Goal: Transaction & Acquisition: Purchase product/service

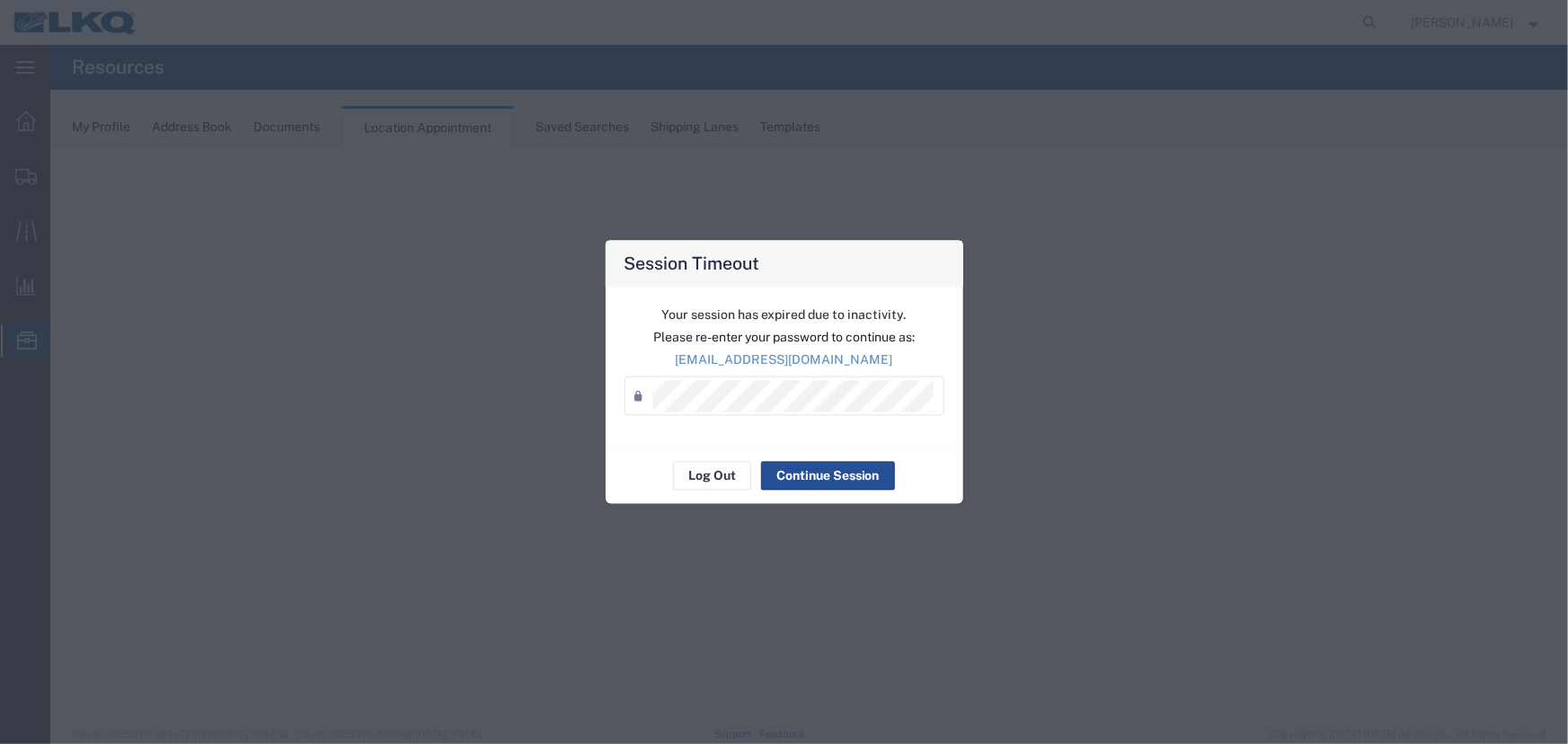
select select "27634"
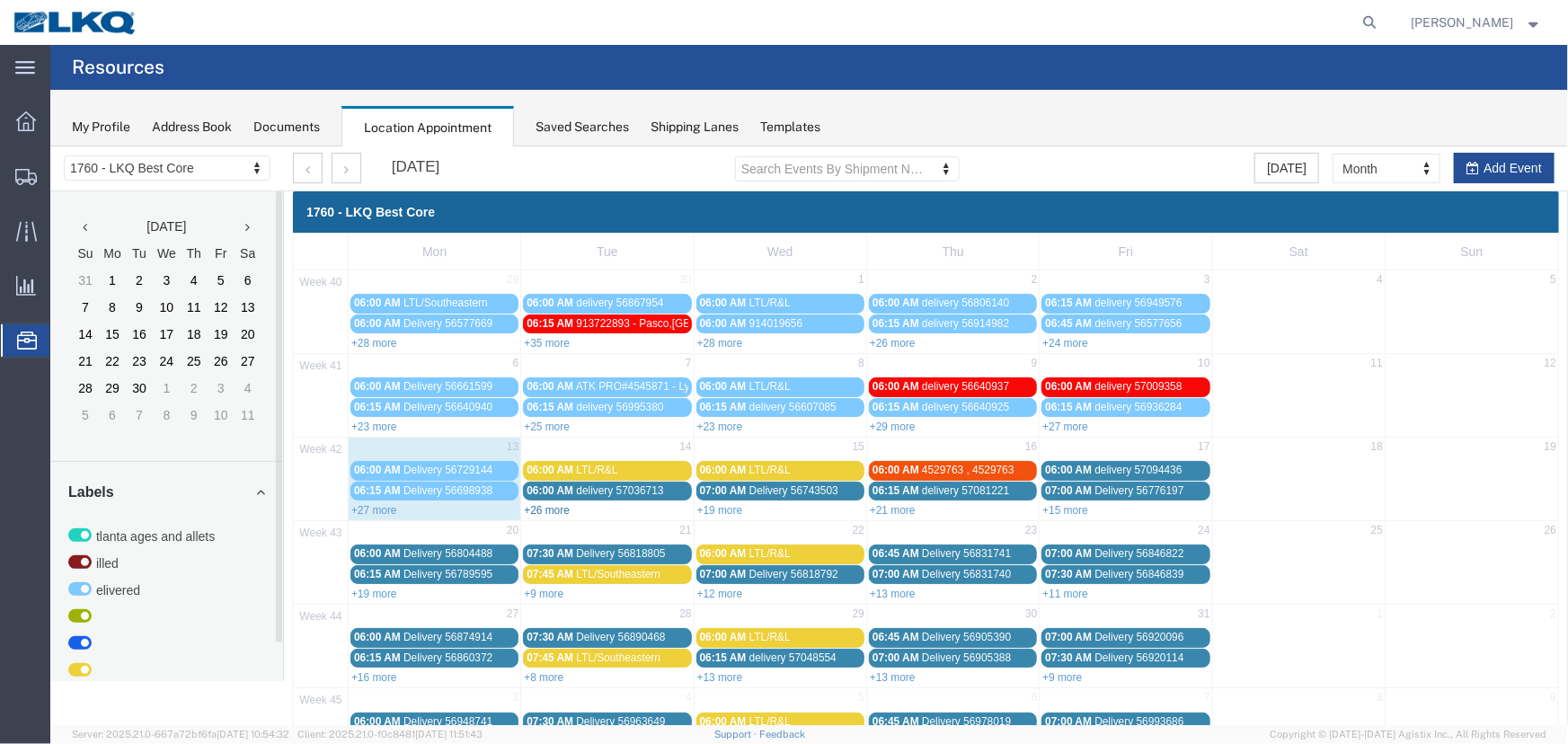
click at [540, 503] on link "+26 more" at bounding box center [546, 509] width 46 height 13
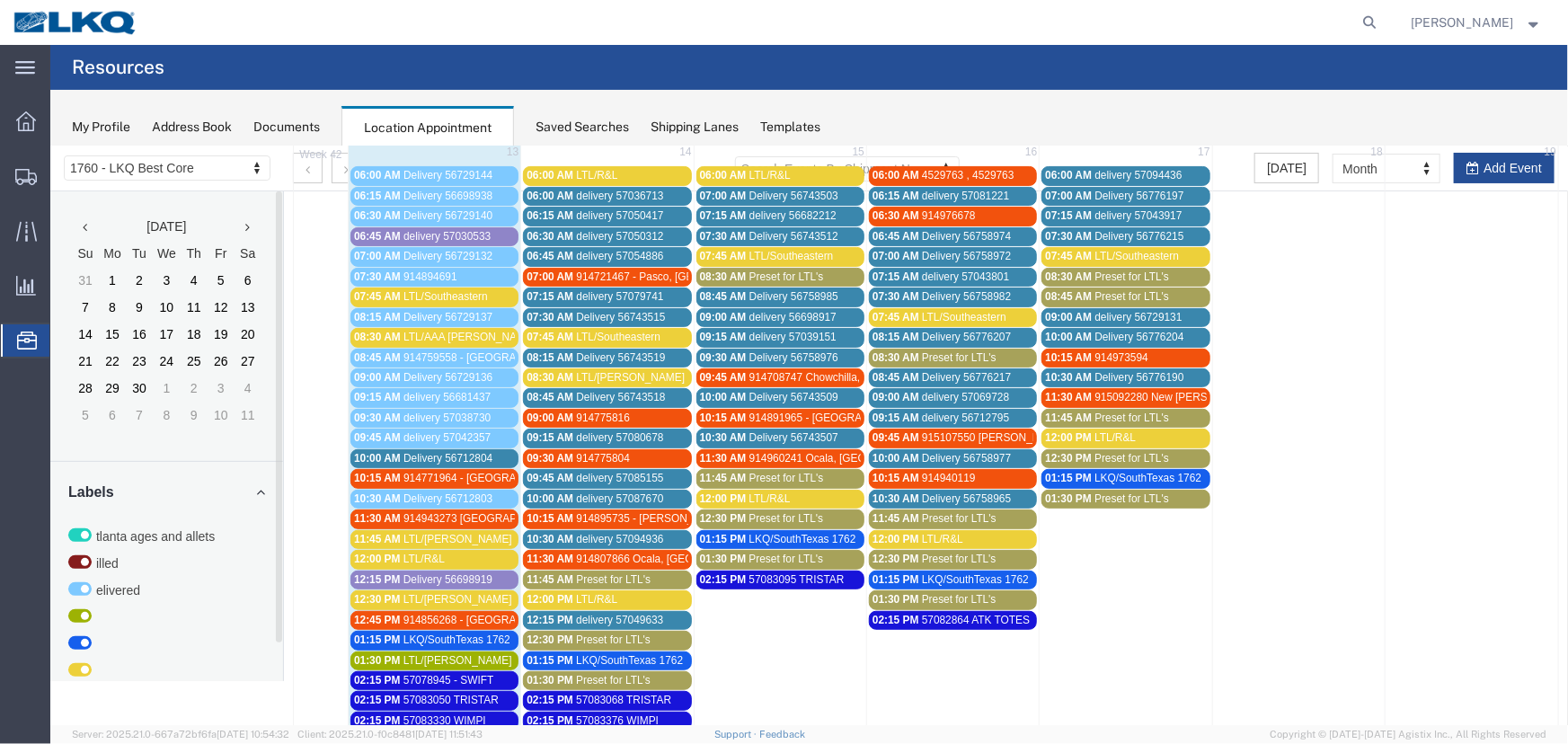
scroll to position [245, 0]
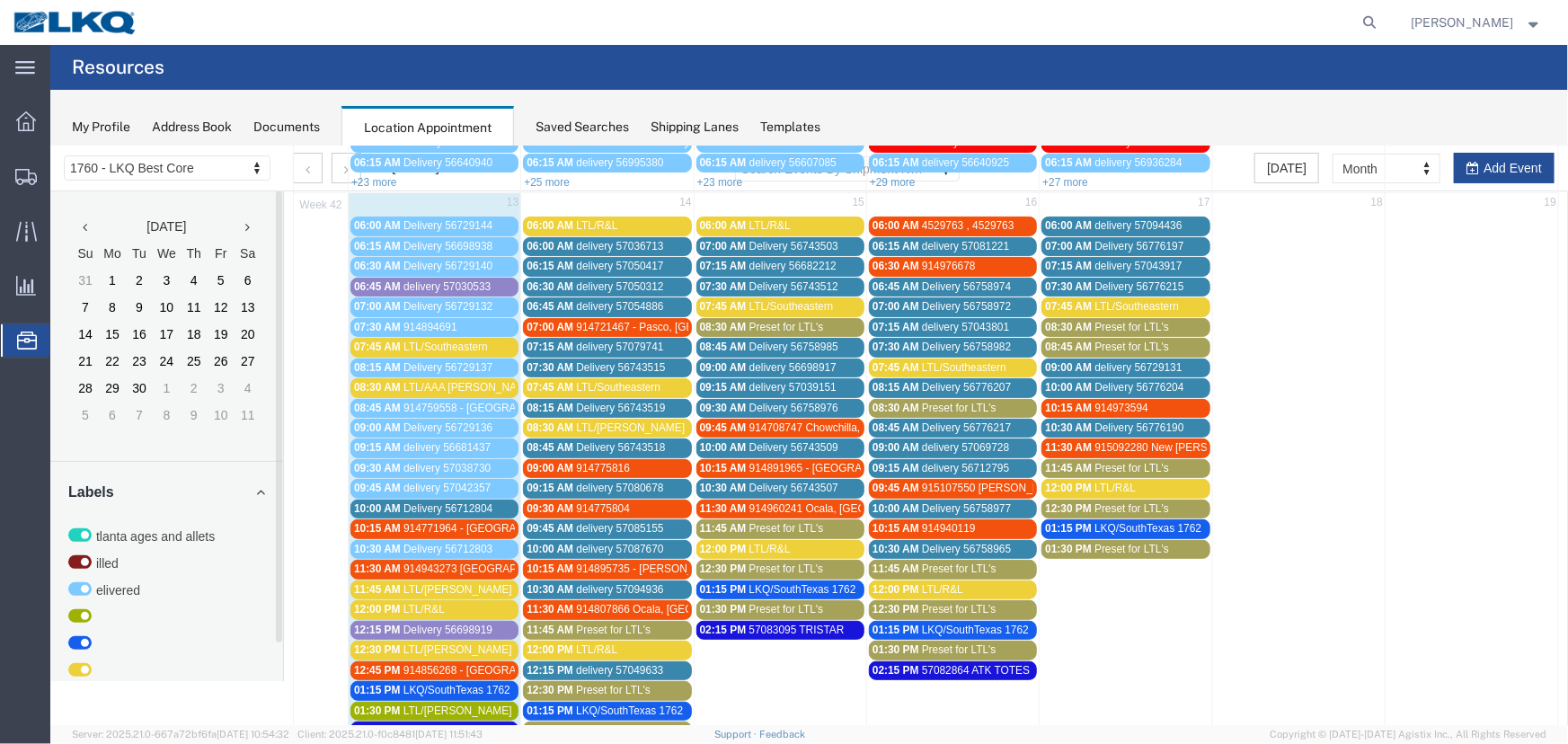
click at [921, 562] on span "Preset for LTL's" at bounding box center [958, 568] width 75 height 13
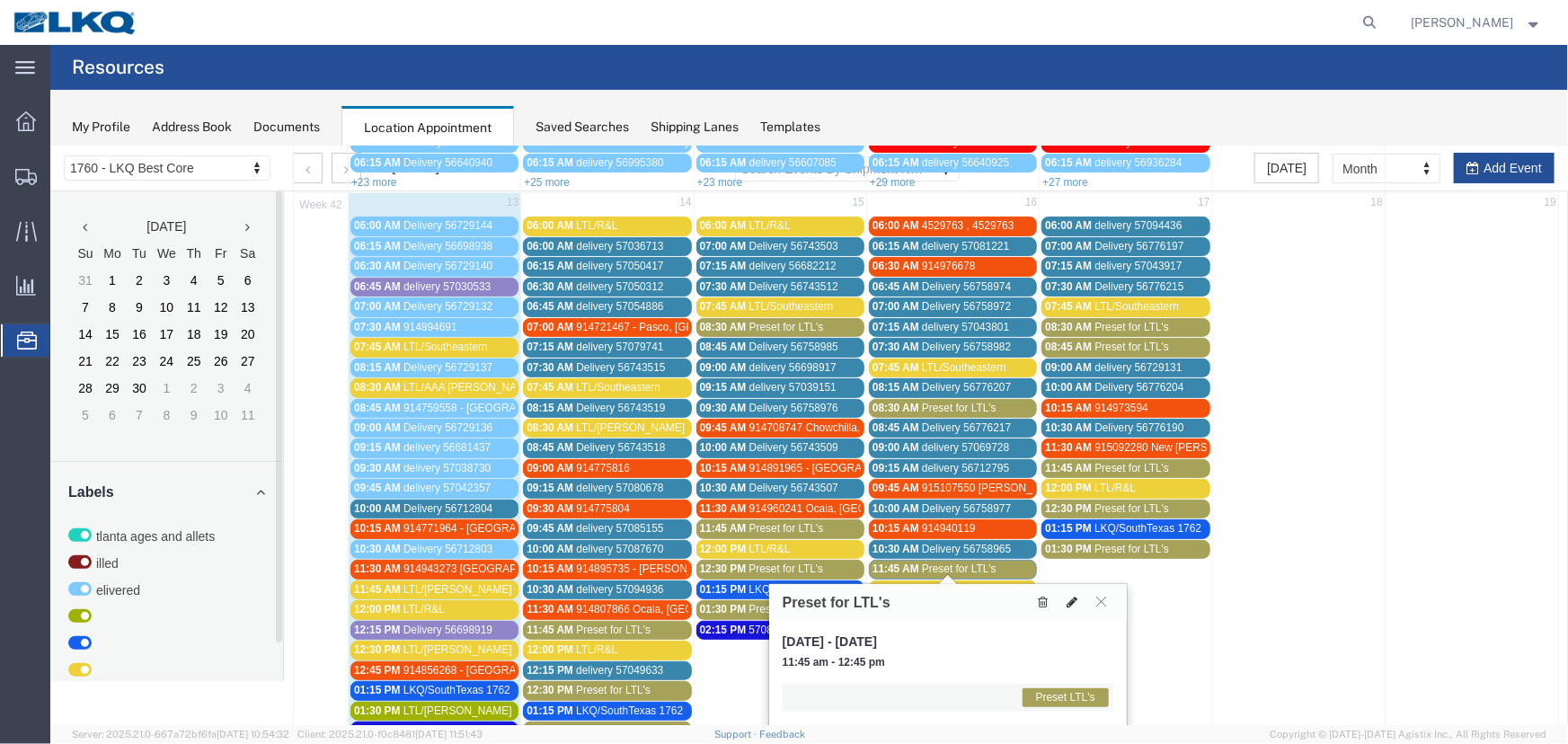
click at [1077, 599] on button at bounding box center [1070, 601] width 25 height 19
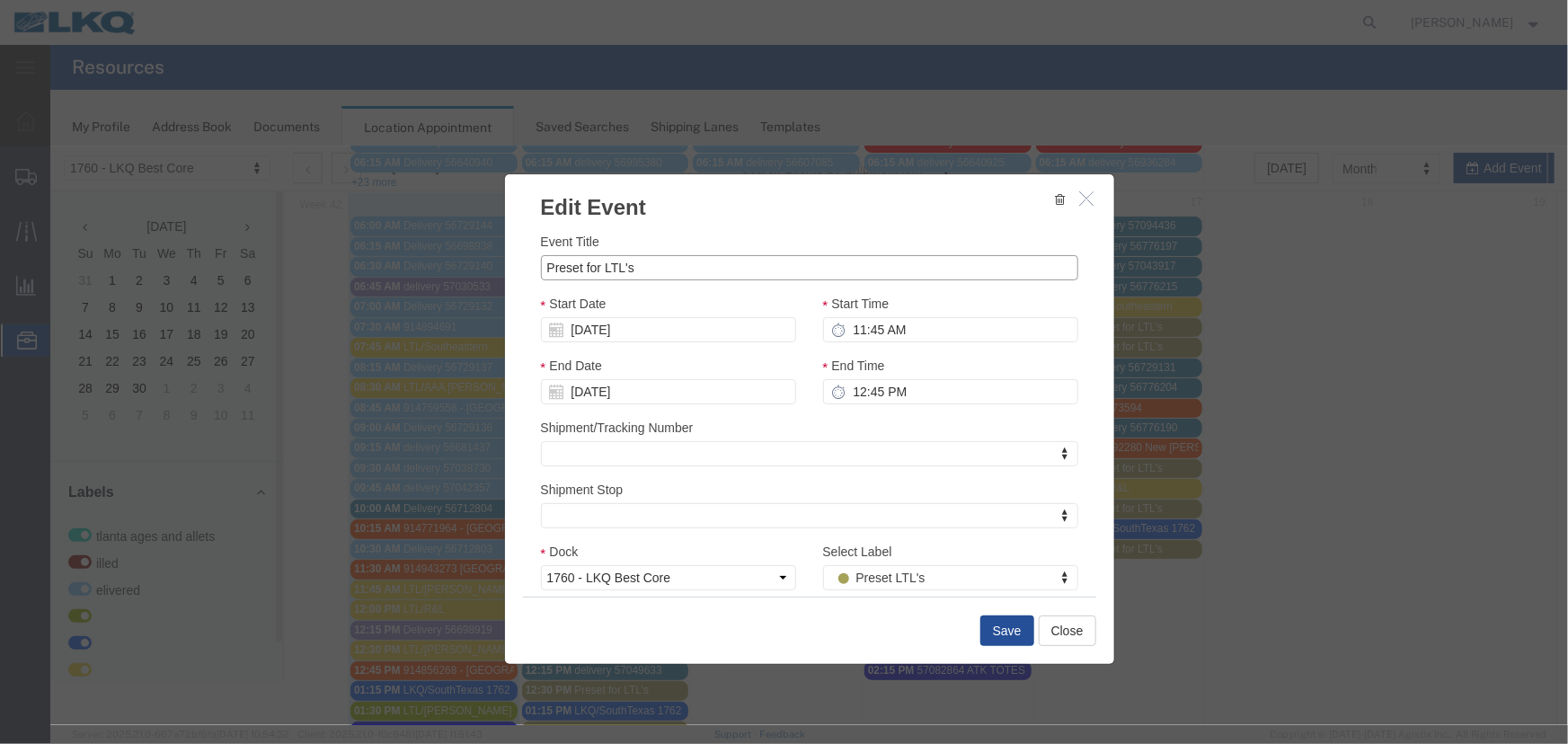
drag, startPoint x: 735, startPoint y: 276, endPoint x: 469, endPoint y: 269, distance: 266.1
click at [469, 269] on div "Edit Event Event Title Preset for LTL's Start Date [DATE] Start Time 11:45 AM E…" at bounding box center [808, 435] width 1517 height 579
type input "LTL/[PERSON_NAME]"
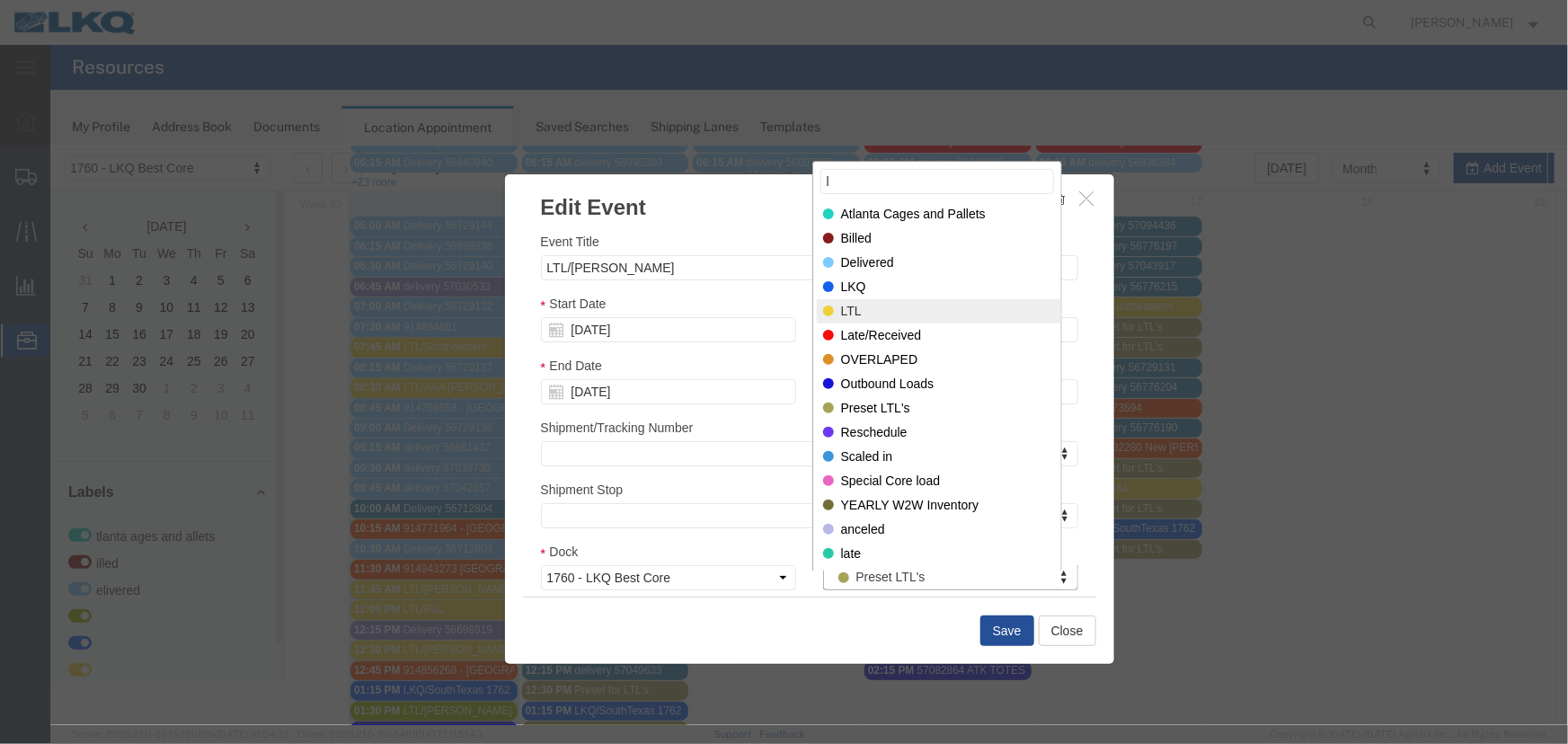
type input "l"
select select "25"
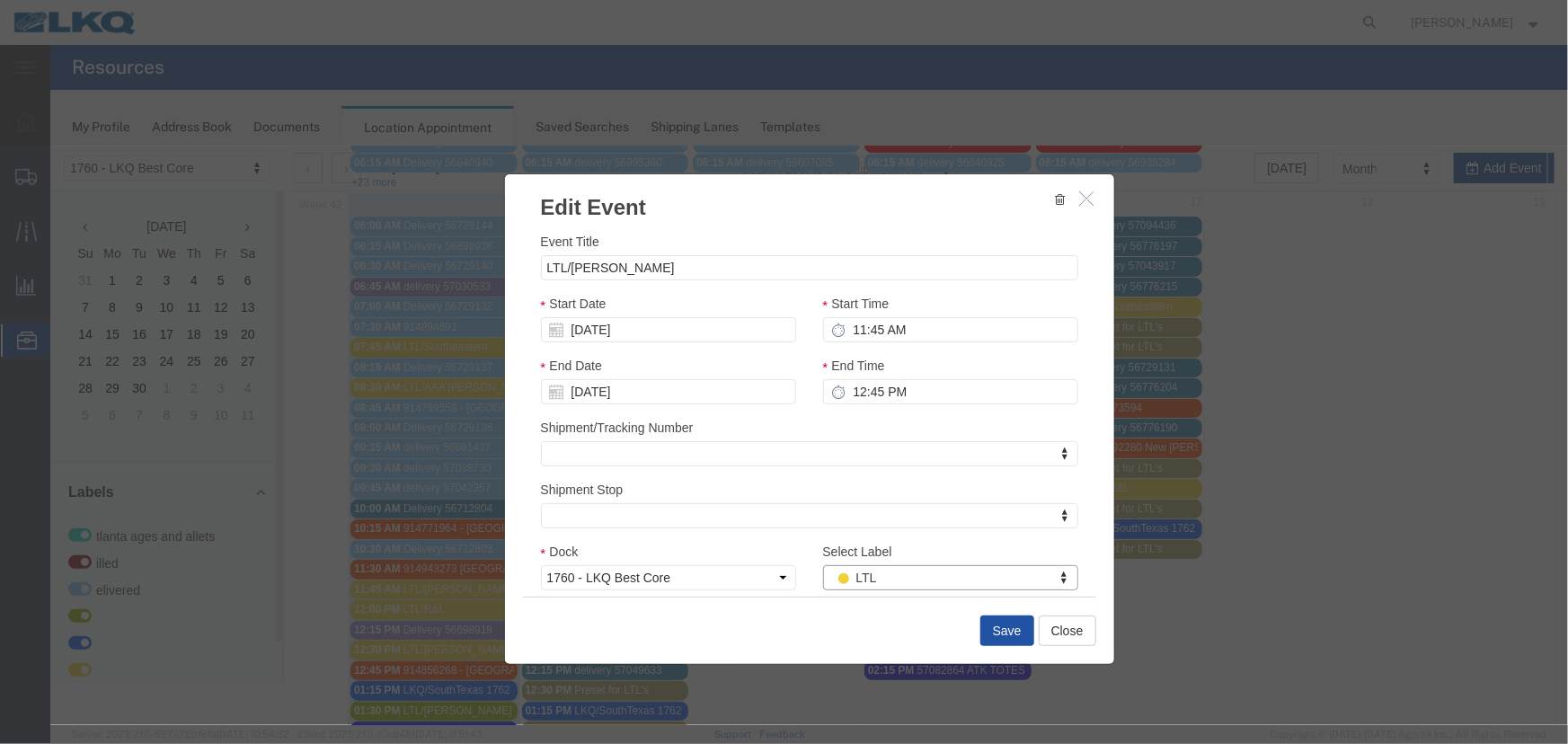
click at [979, 625] on button "Save" at bounding box center [1006, 630] width 54 height 31
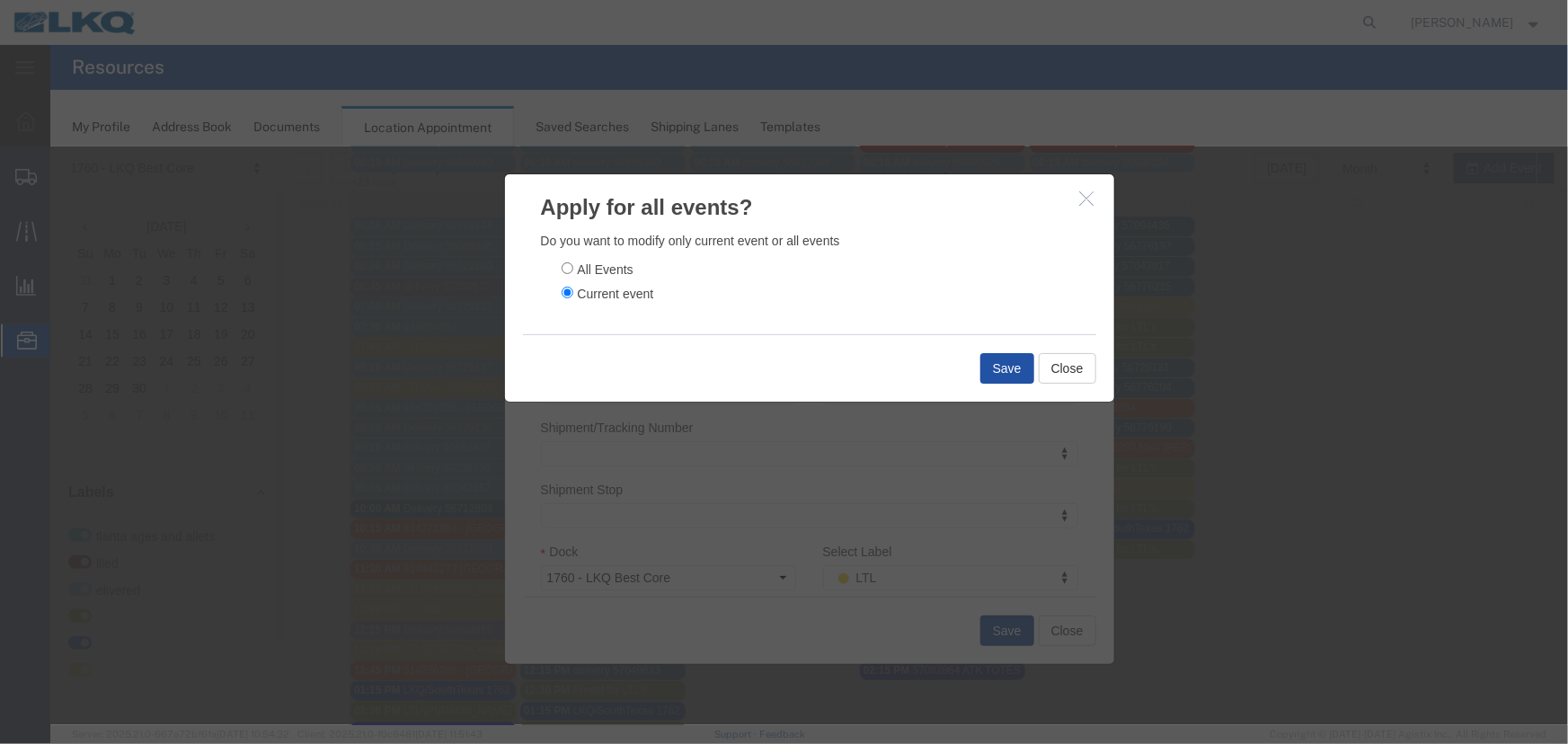
drag, startPoint x: 1004, startPoint y: 365, endPoint x: 814, endPoint y: 364, distance: 190.0
click at [1003, 365] on button "Save" at bounding box center [1006, 367] width 54 height 31
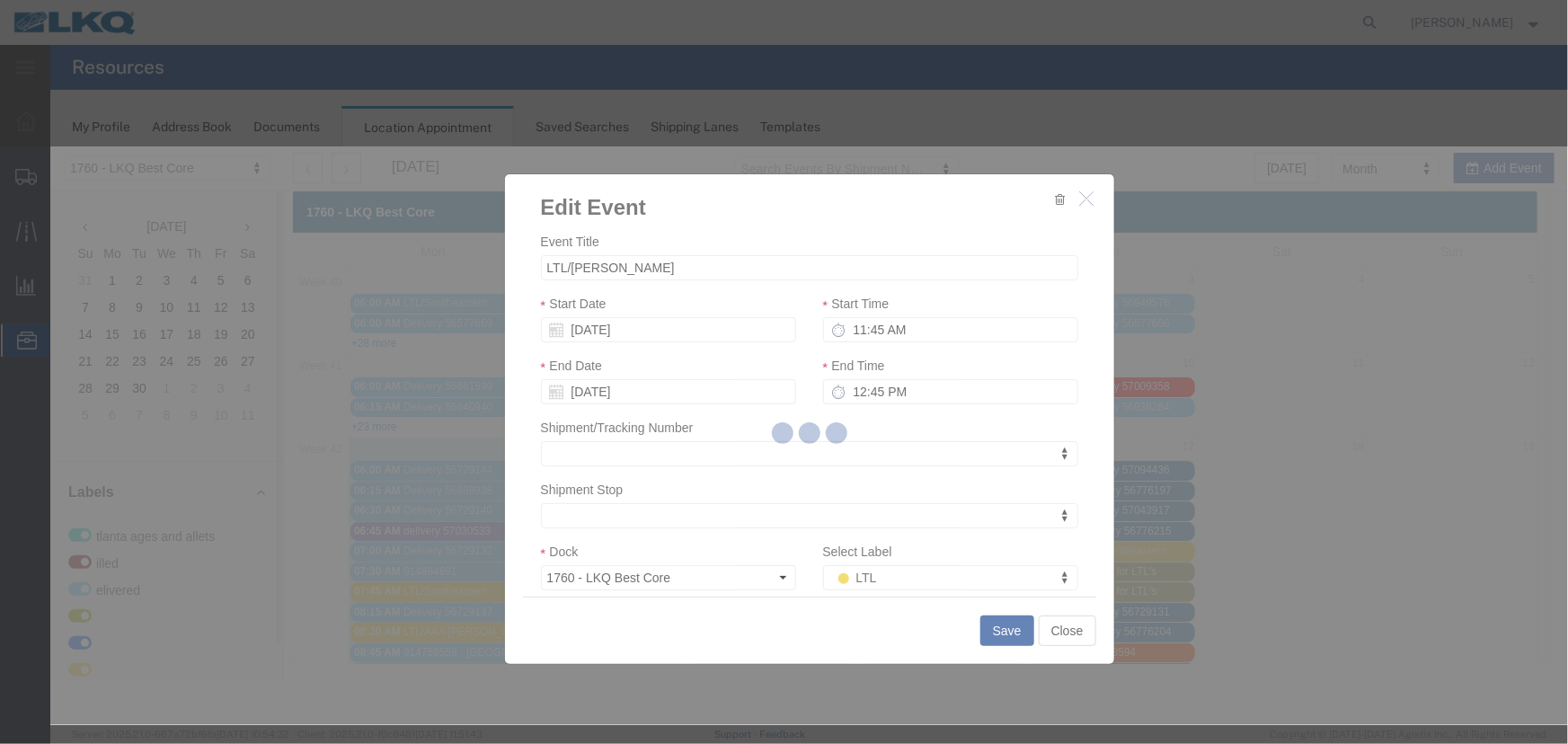
scroll to position [0, 0]
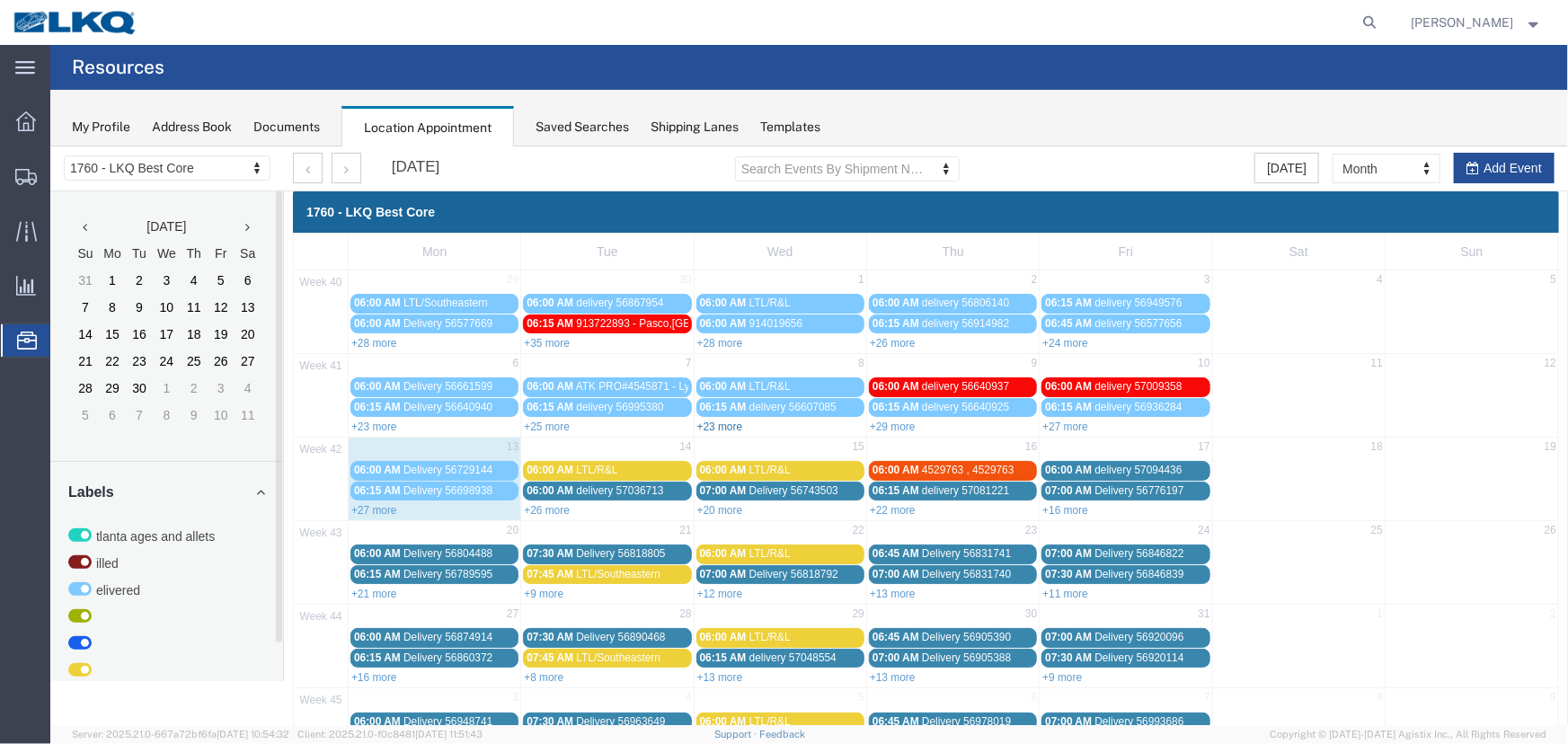
click at [710, 424] on link "+23 more" at bounding box center [719, 426] width 46 height 13
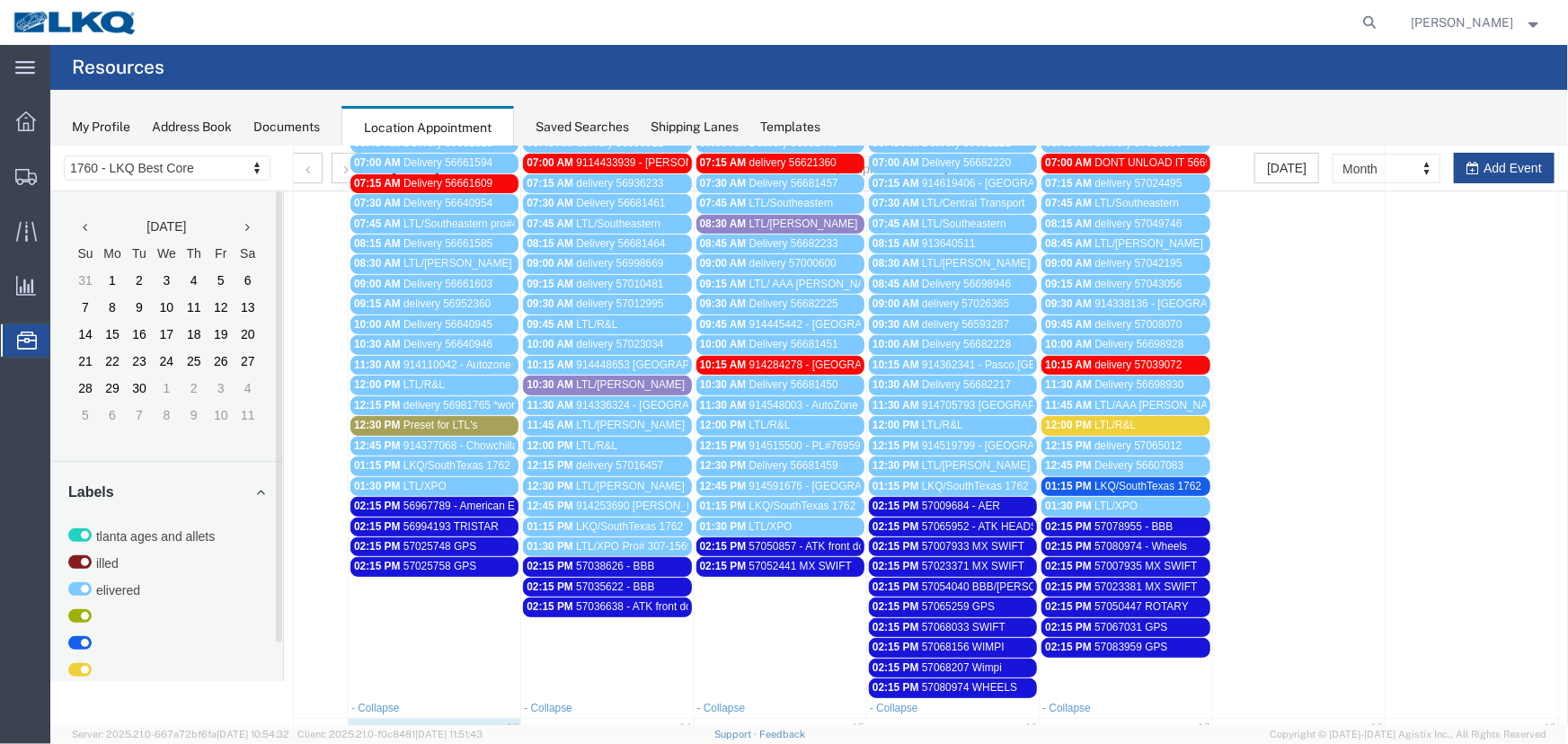
scroll to position [469, 0]
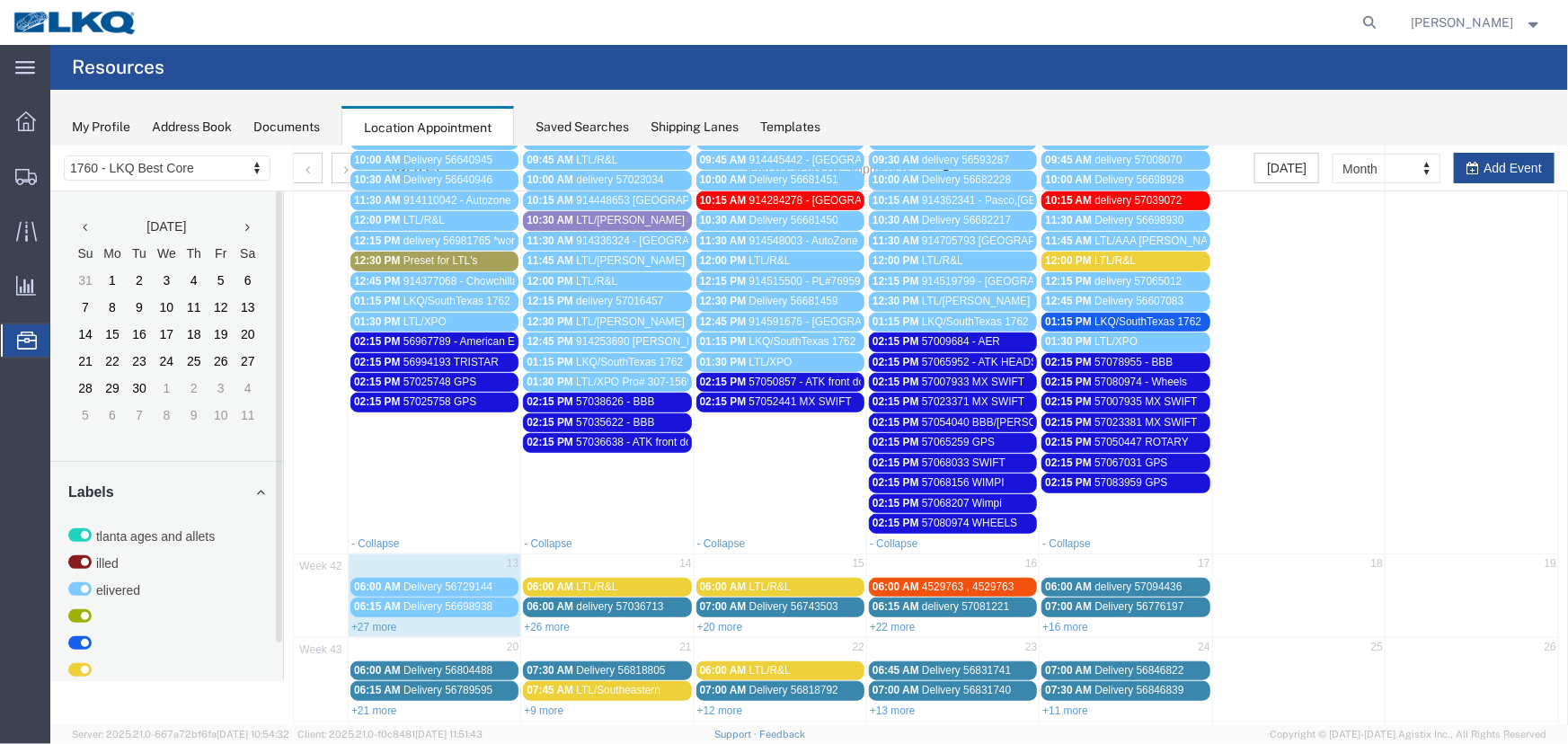
click at [799, 377] on span "57050857 - ATK front dock" at bounding box center [811, 381] width 126 height 13
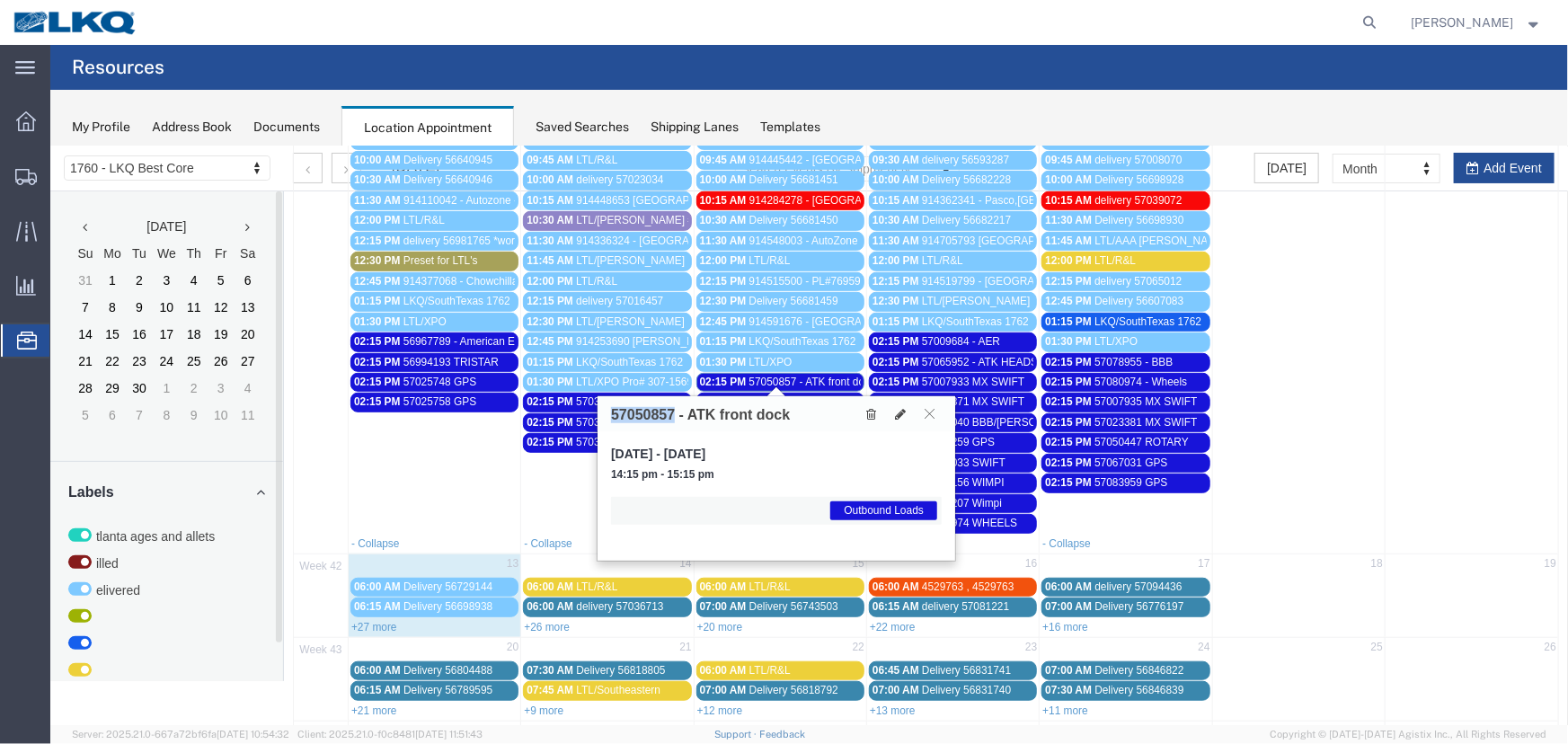
drag, startPoint x: 673, startPoint y: 408, endPoint x: 605, endPoint y: 411, distance: 68.1
click at [605, 411] on div "57050857 - ATK front dock" at bounding box center [776, 413] width 358 height 35
copy h3 "57050857"
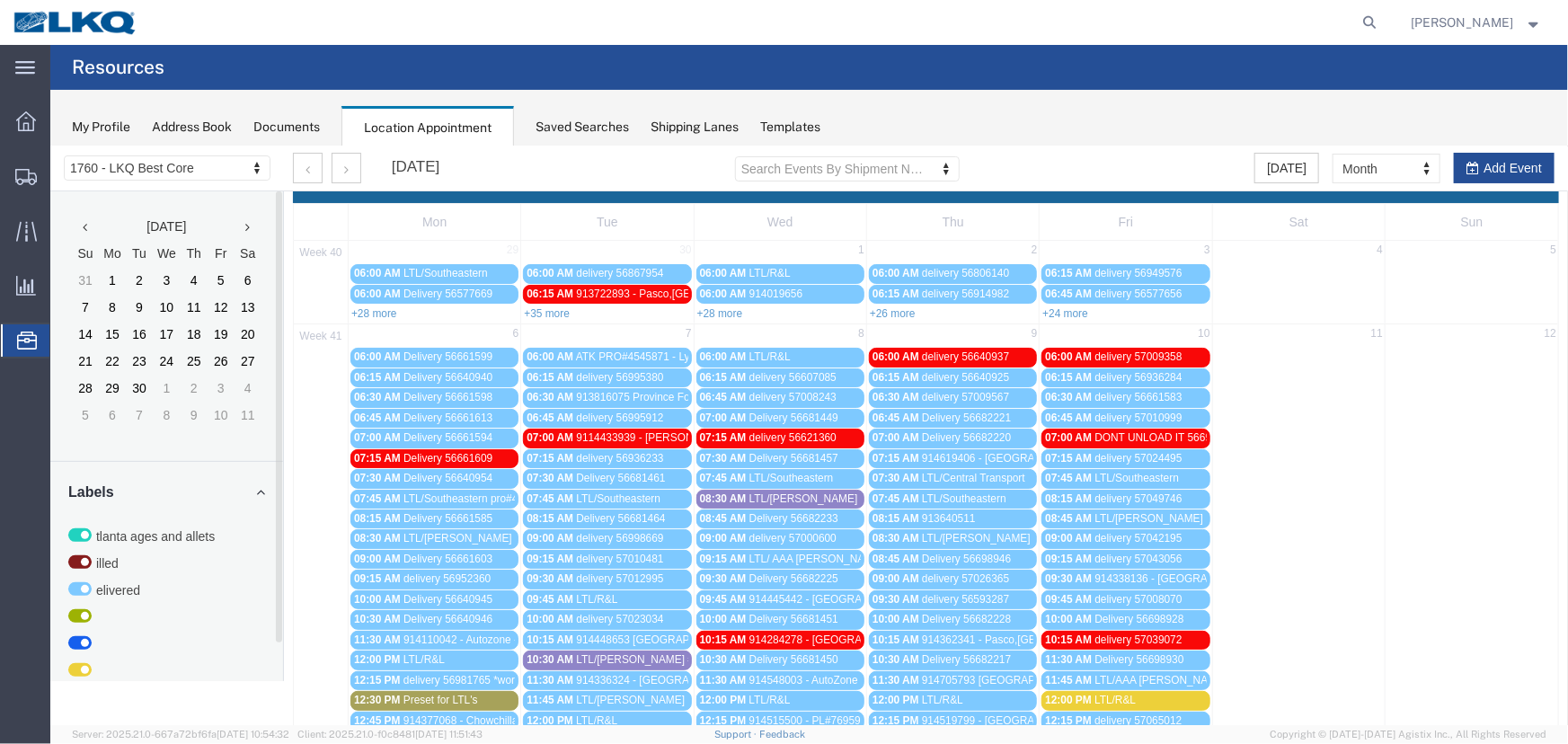
scroll to position [0, 0]
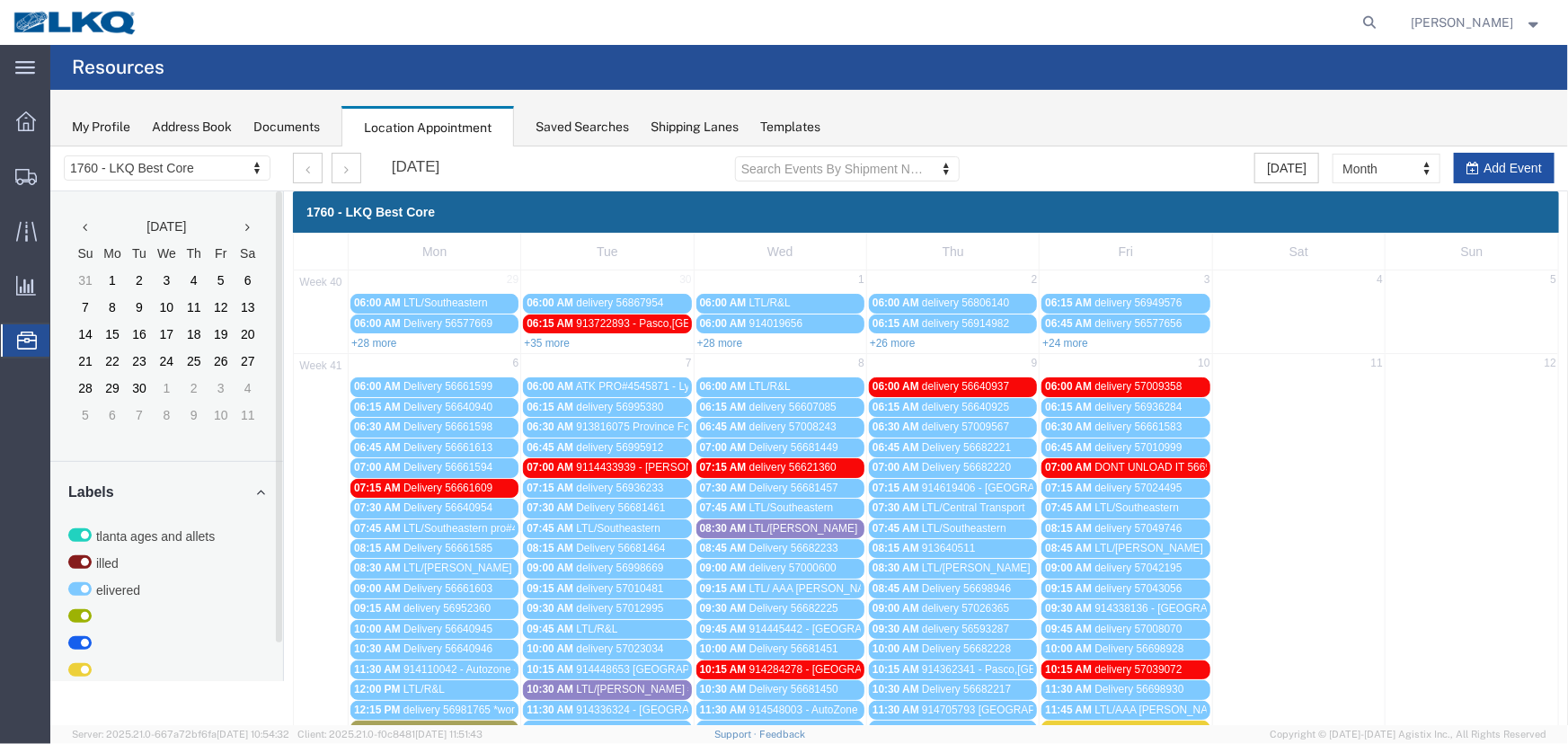
drag, startPoint x: 1464, startPoint y: 166, endPoint x: 842, endPoint y: 264, distance: 629.7
click at [1466, 166] on icon "button" at bounding box center [1472, 167] width 13 height 13
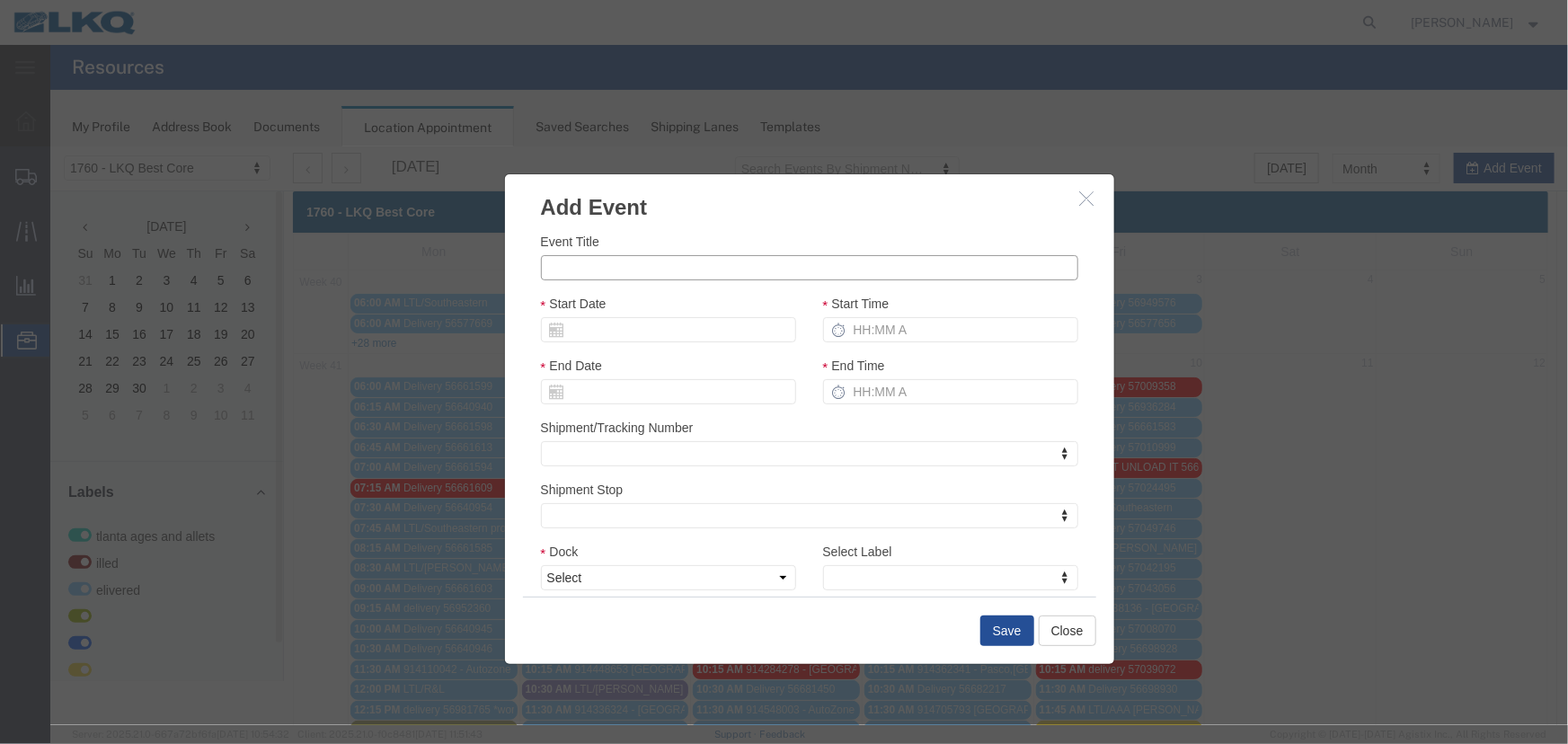
drag, startPoint x: 594, startPoint y: 254, endPoint x: 583, endPoint y: 260, distance: 12.5
click at [594, 255] on input "Event Title" at bounding box center [808, 267] width 537 height 25
paste input "57114622"
type input "57114622 - ATK Front dock"
click at [610, 326] on input "Start Date" at bounding box center [667, 328] width 256 height 25
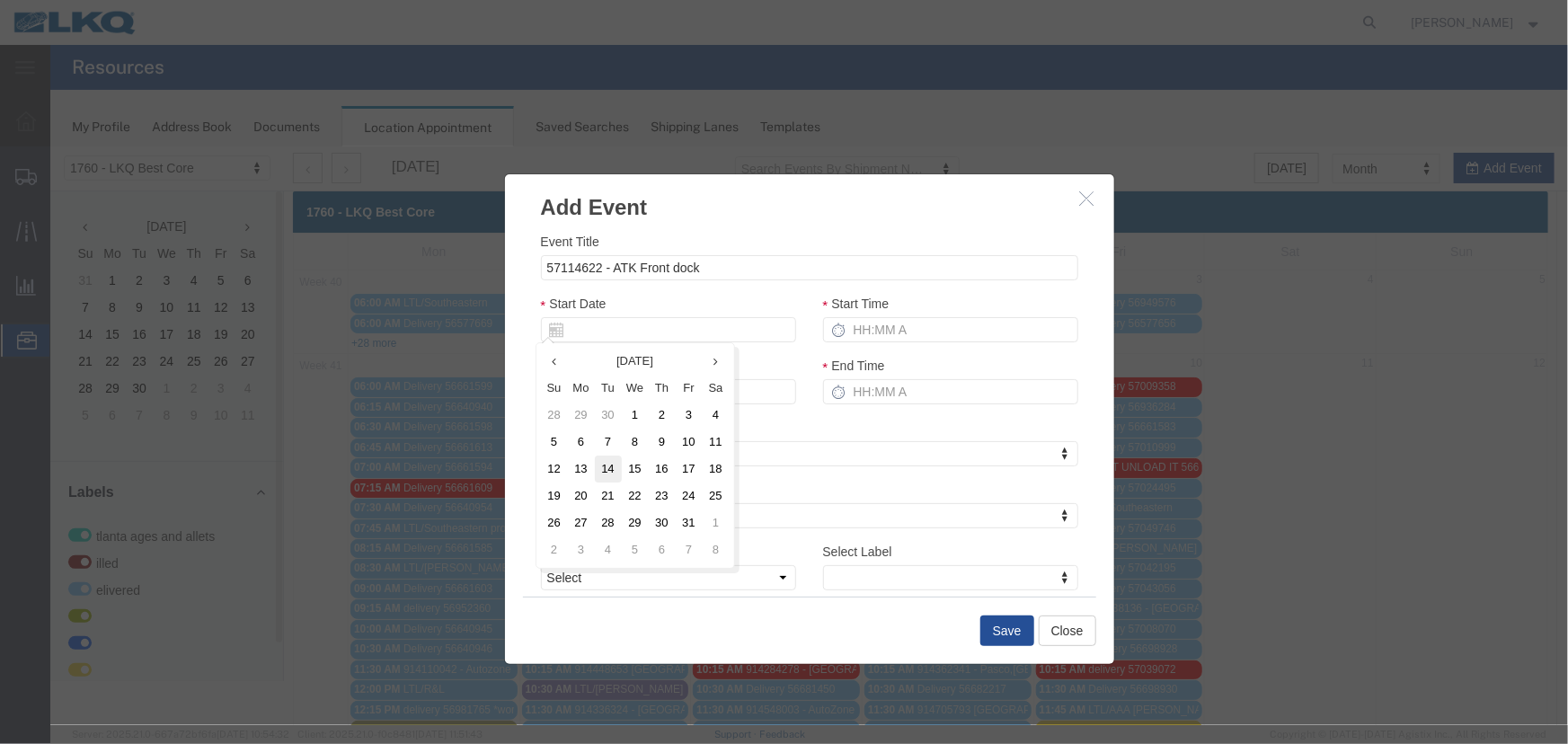
click at [602, 465] on td "14" at bounding box center [607, 467] width 27 height 27
type input "[DATE]"
click at [873, 331] on input "Start Time" at bounding box center [950, 328] width 256 height 25
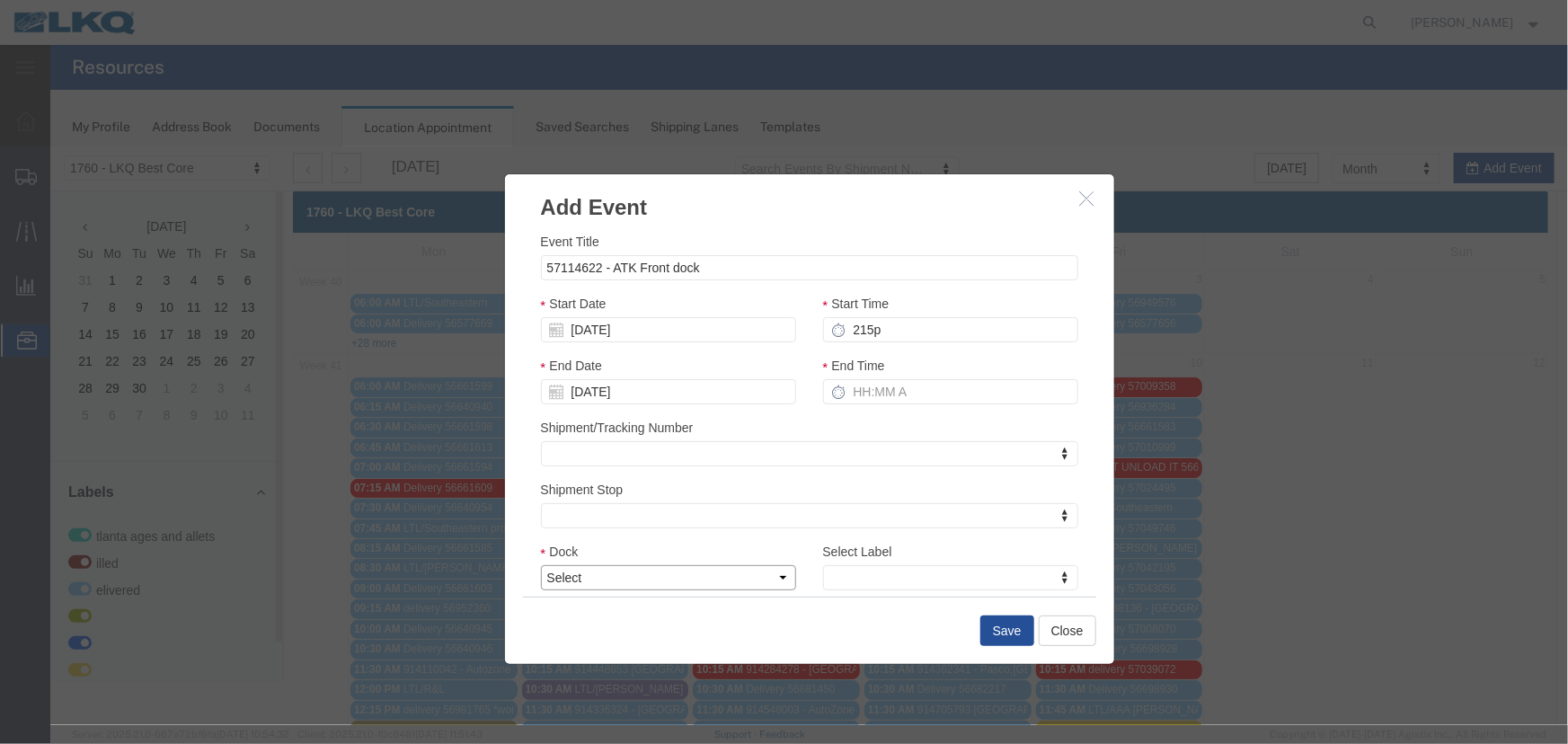
click at [671, 574] on select "Select 1760 - LKQ Best Core 1760 - Outbound Loads" at bounding box center [667, 576] width 256 height 25
type input "2:15 PM"
type input "3:15 PM"
select select "1"
click at [540, 564] on select "Select 1760 - LKQ Best Core 1760 - Outbound Loads" at bounding box center [667, 576] width 256 height 25
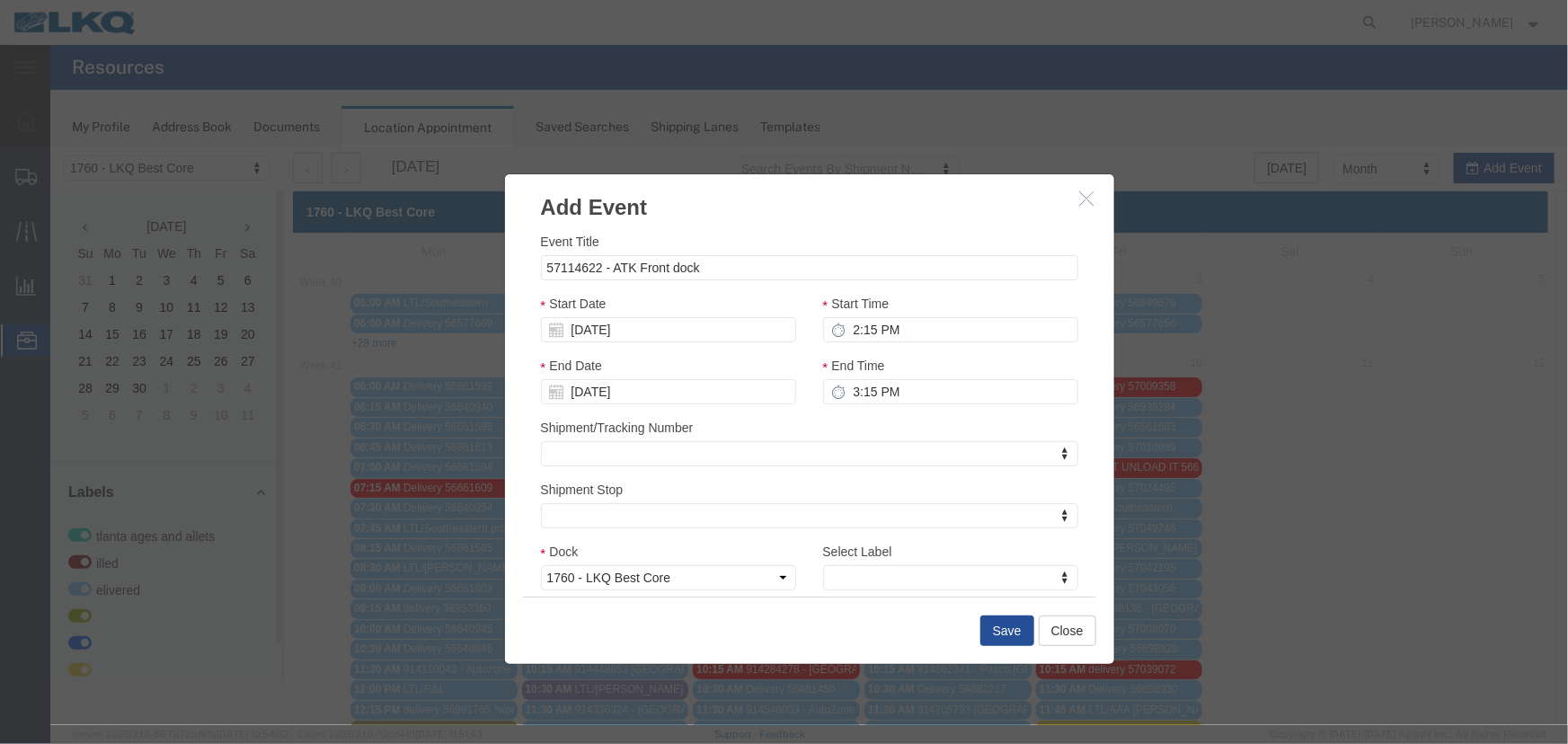
drag, startPoint x: 864, startPoint y: 574, endPoint x: 886, endPoint y: 574, distance: 22.0
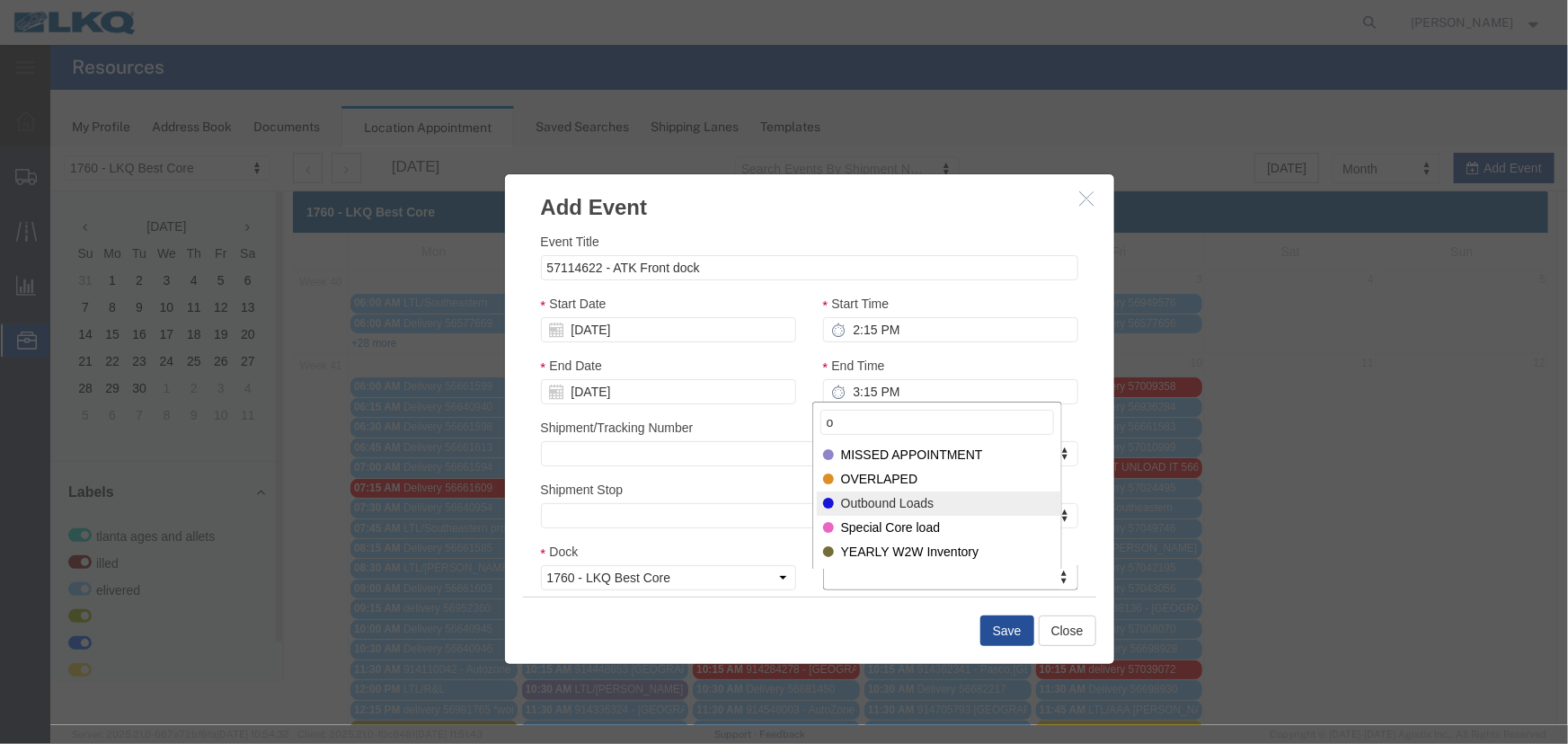
type input "o"
select select "80"
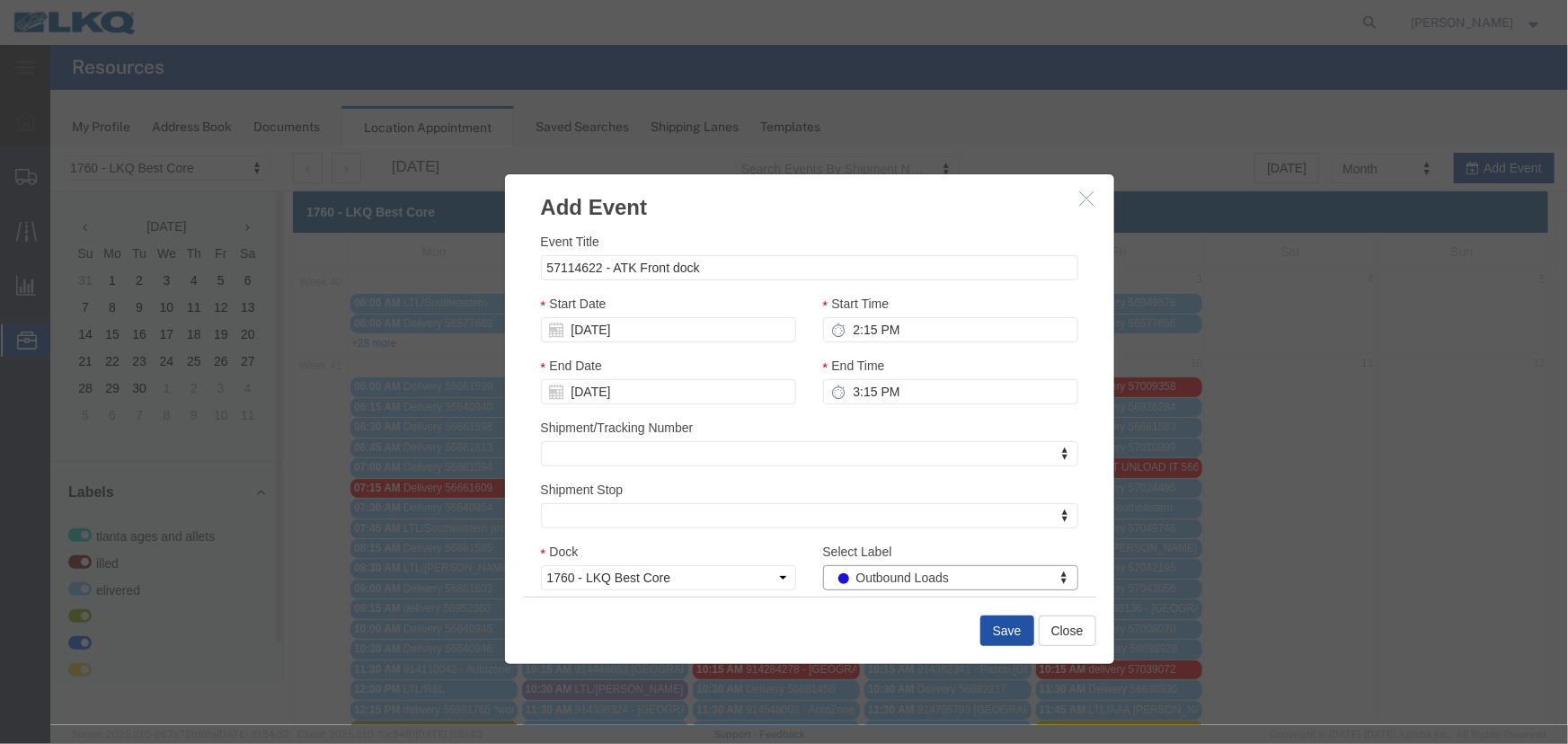
click at [992, 629] on button "Save" at bounding box center [1006, 630] width 54 height 31
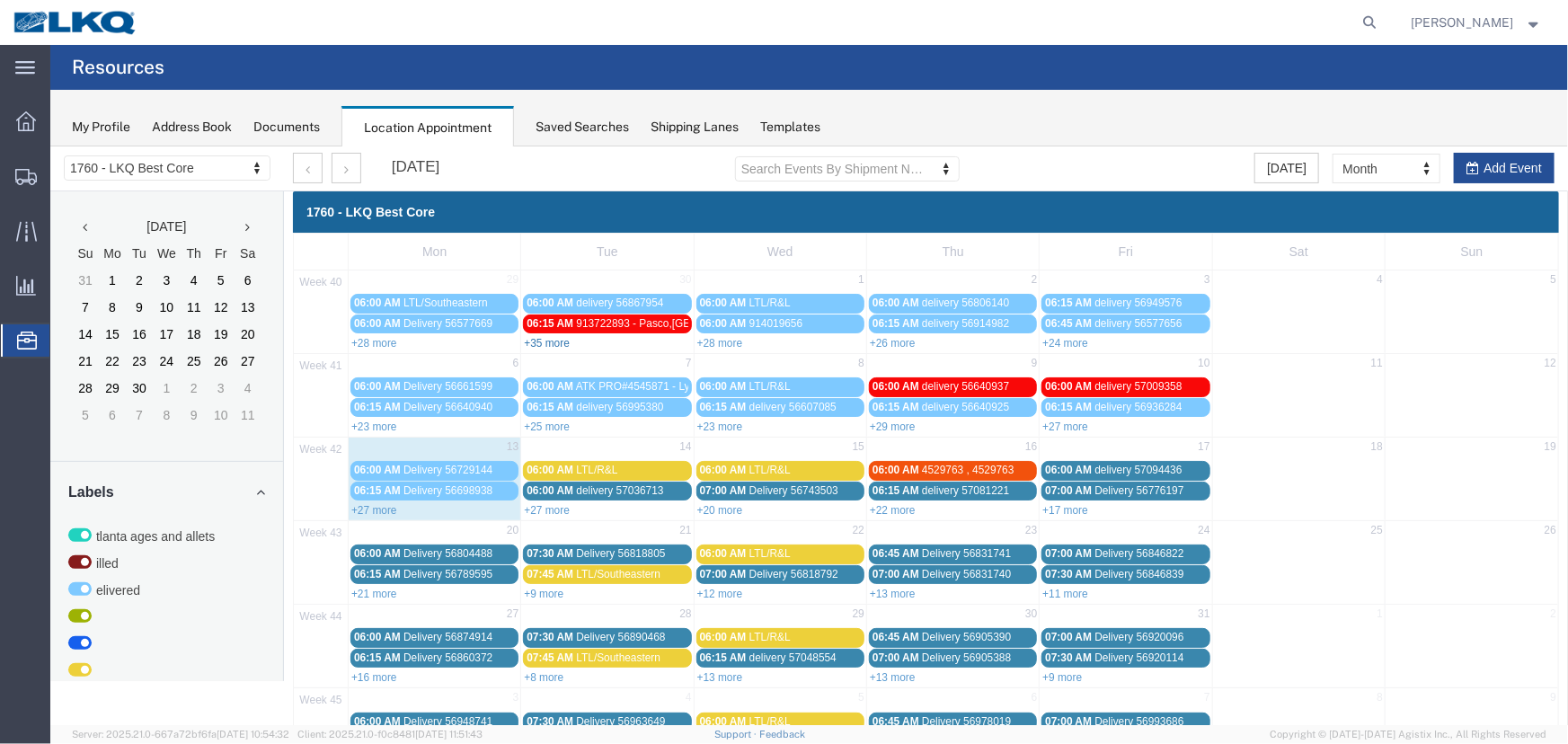
click at [545, 339] on link "+35 more" at bounding box center [546, 342] width 46 height 13
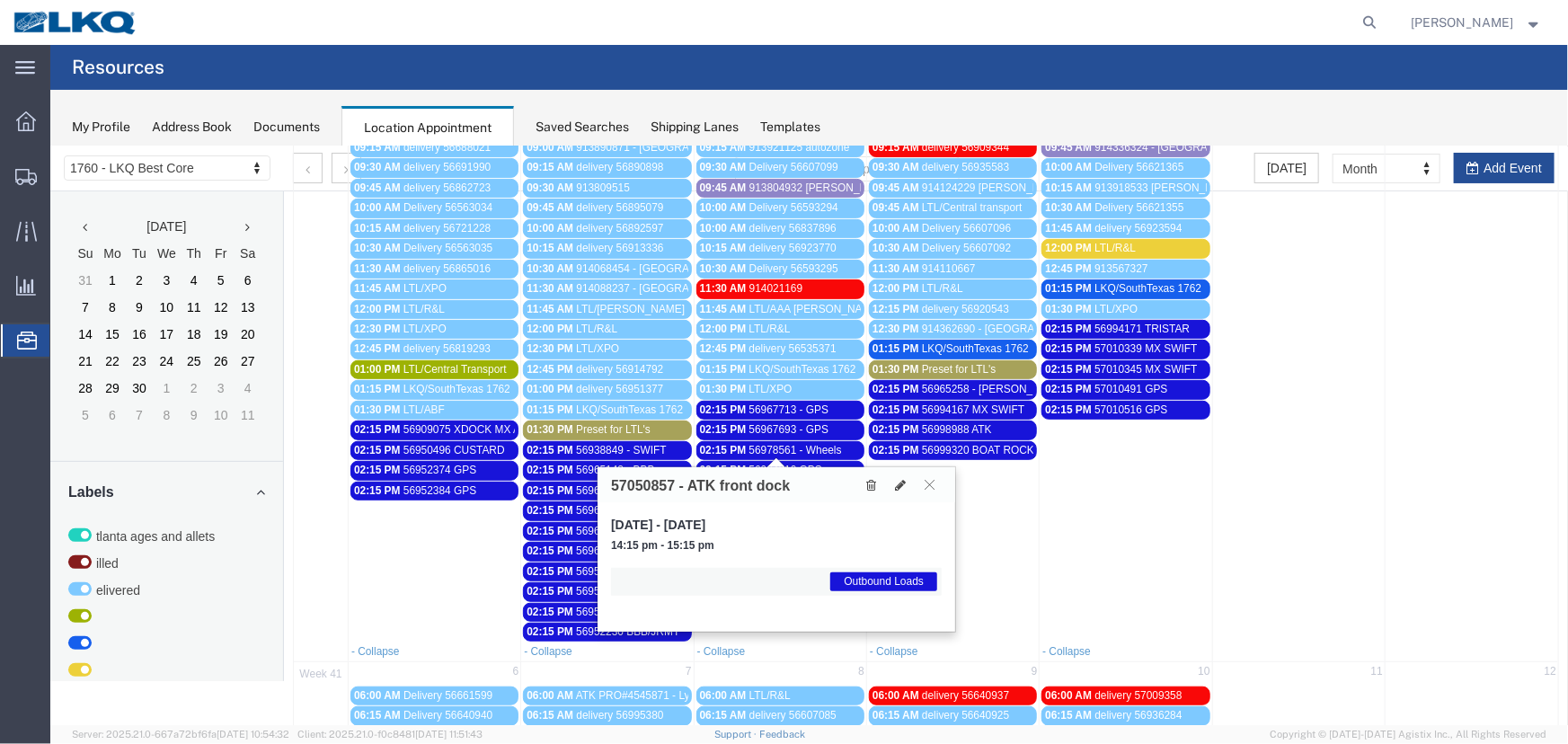
scroll to position [408, 0]
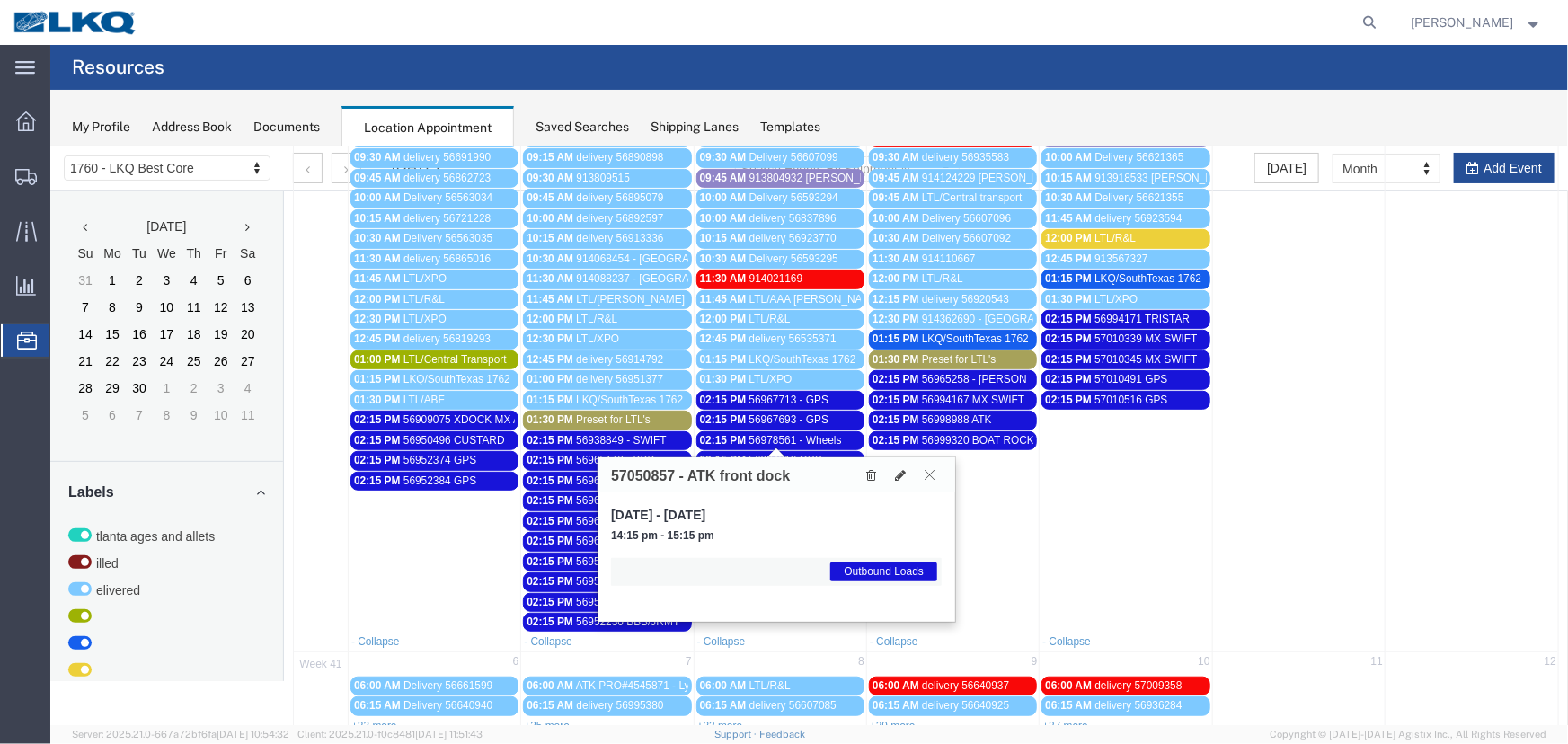
click at [932, 474] on icon at bounding box center [929, 473] width 10 height 11
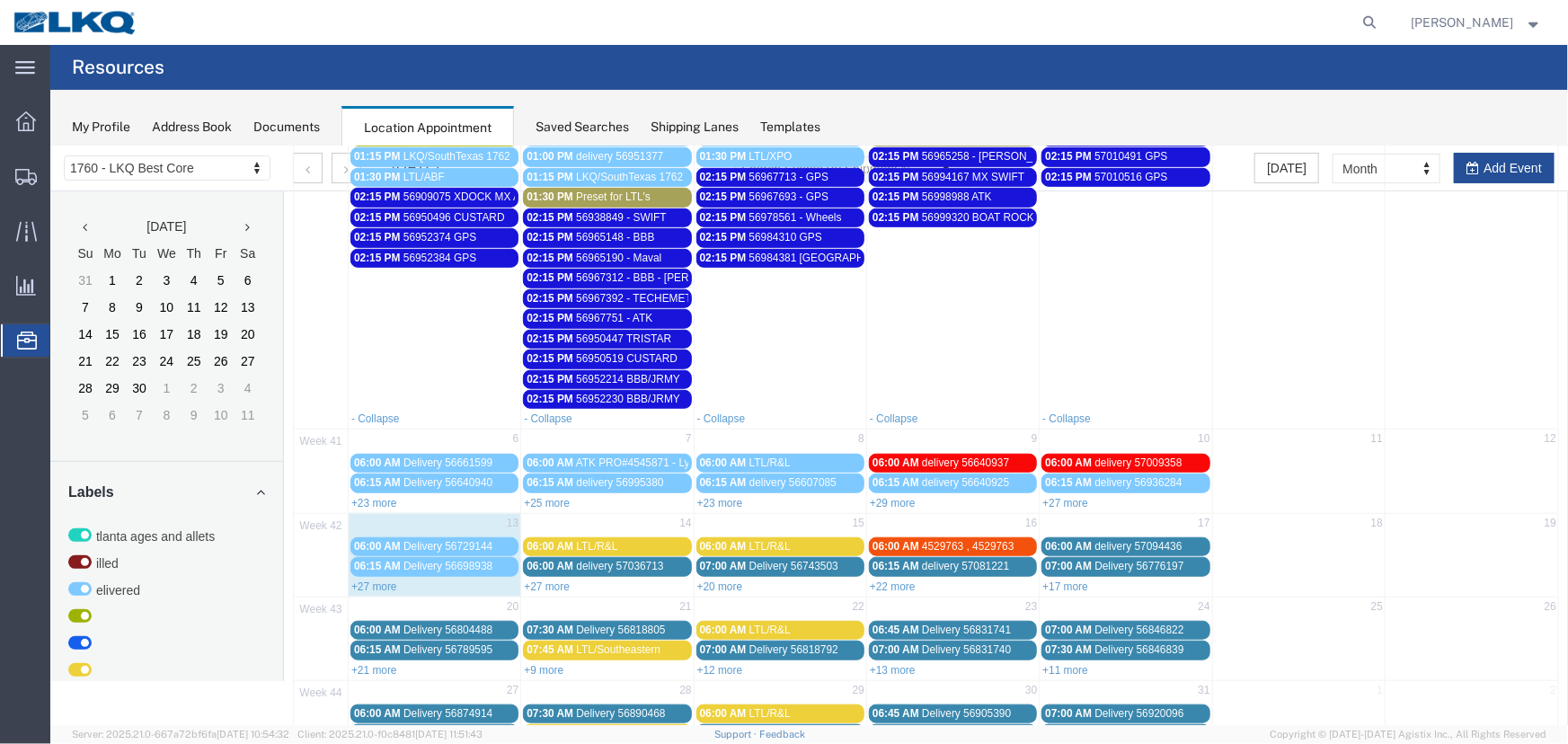
scroll to position [735, 0]
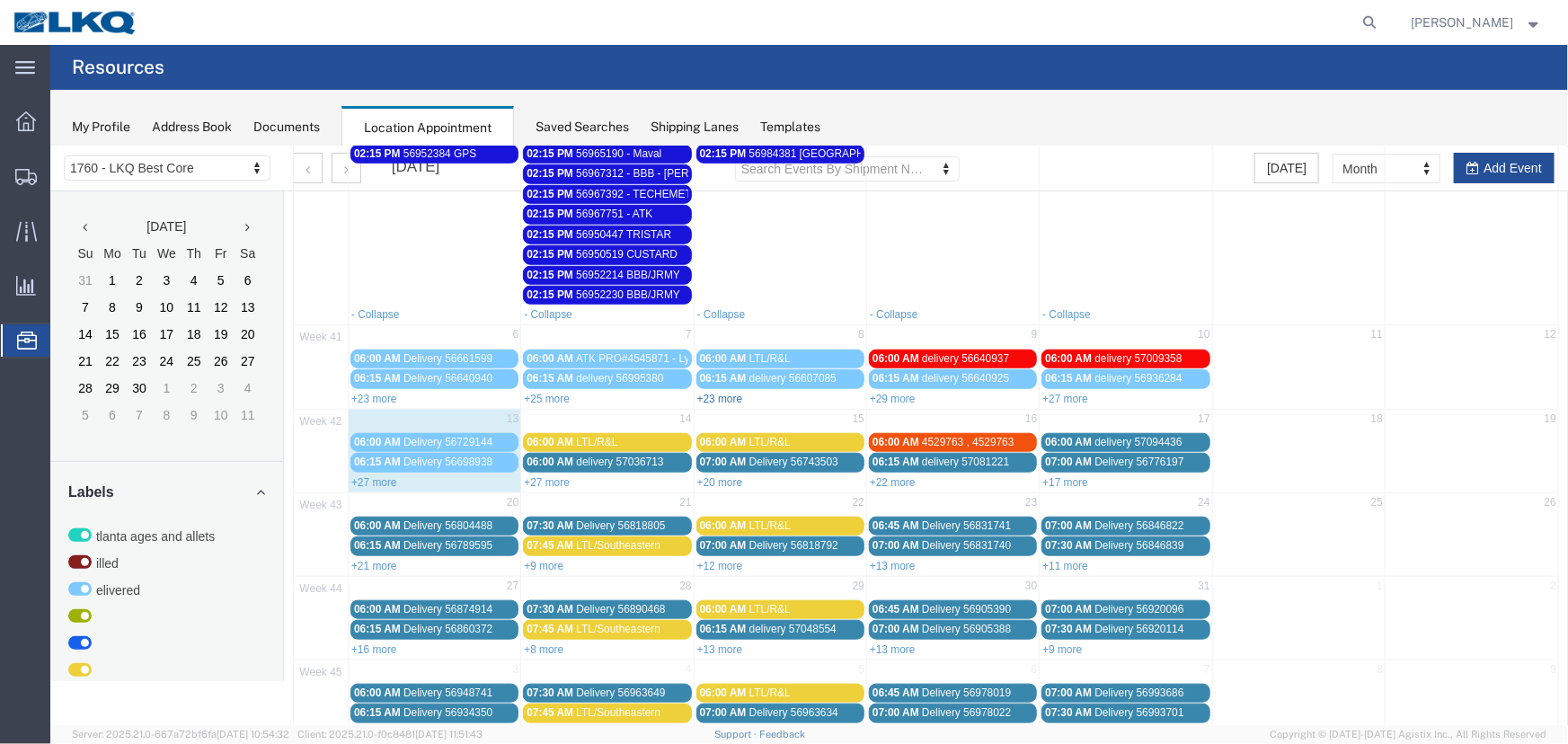
click at [725, 392] on link "+23 more" at bounding box center [719, 398] width 46 height 13
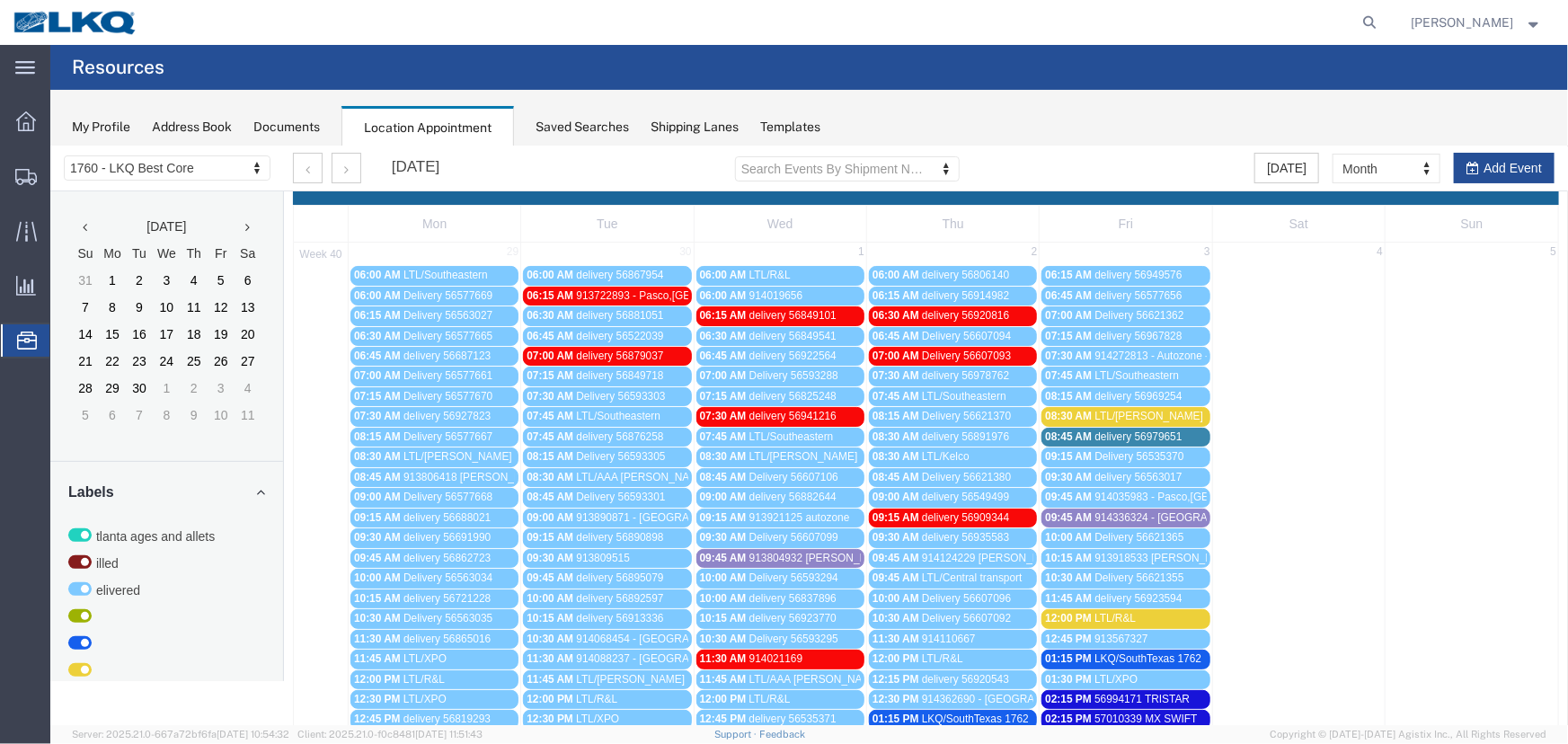
scroll to position [0, 0]
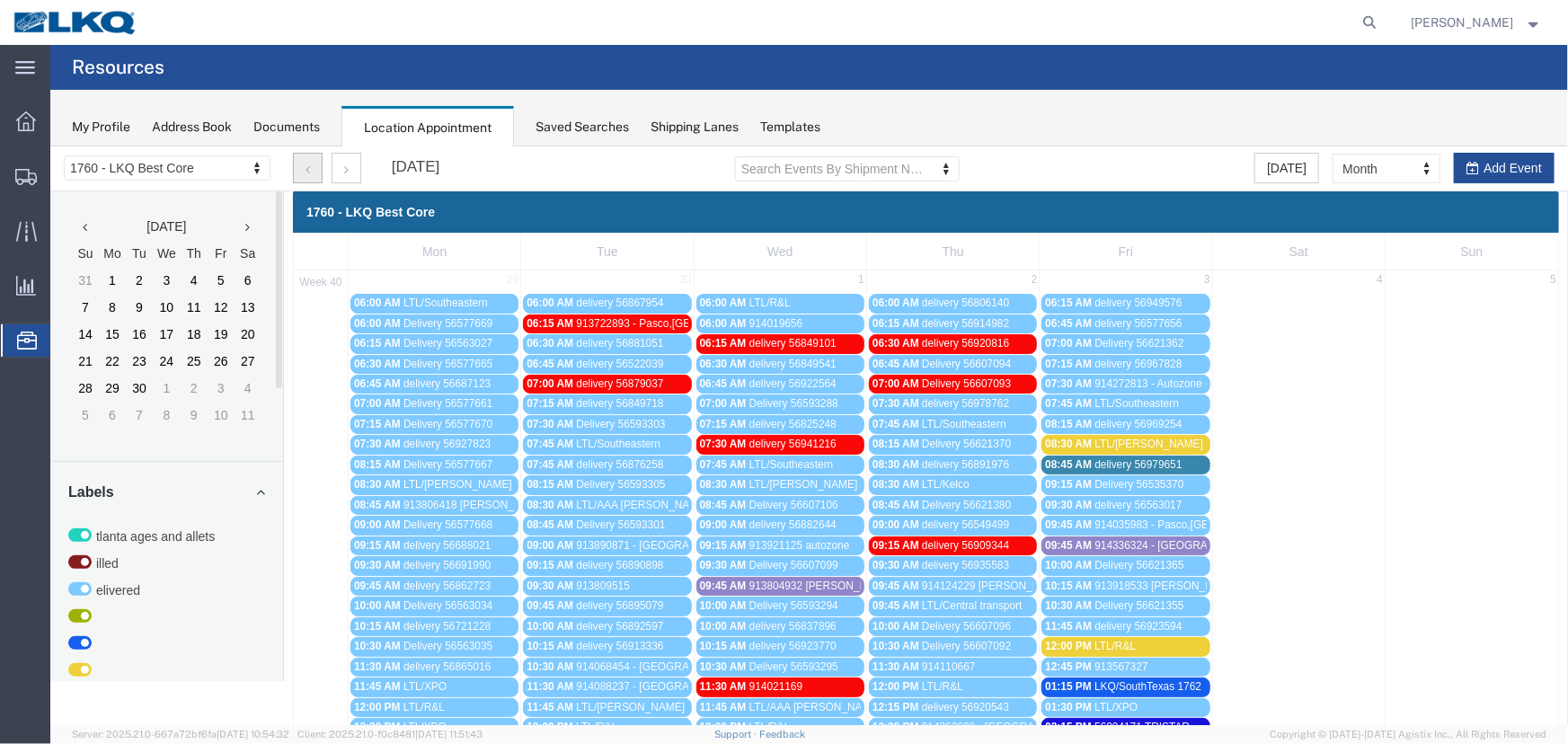
click at [313, 171] on button "button" at bounding box center [307, 167] width 30 height 31
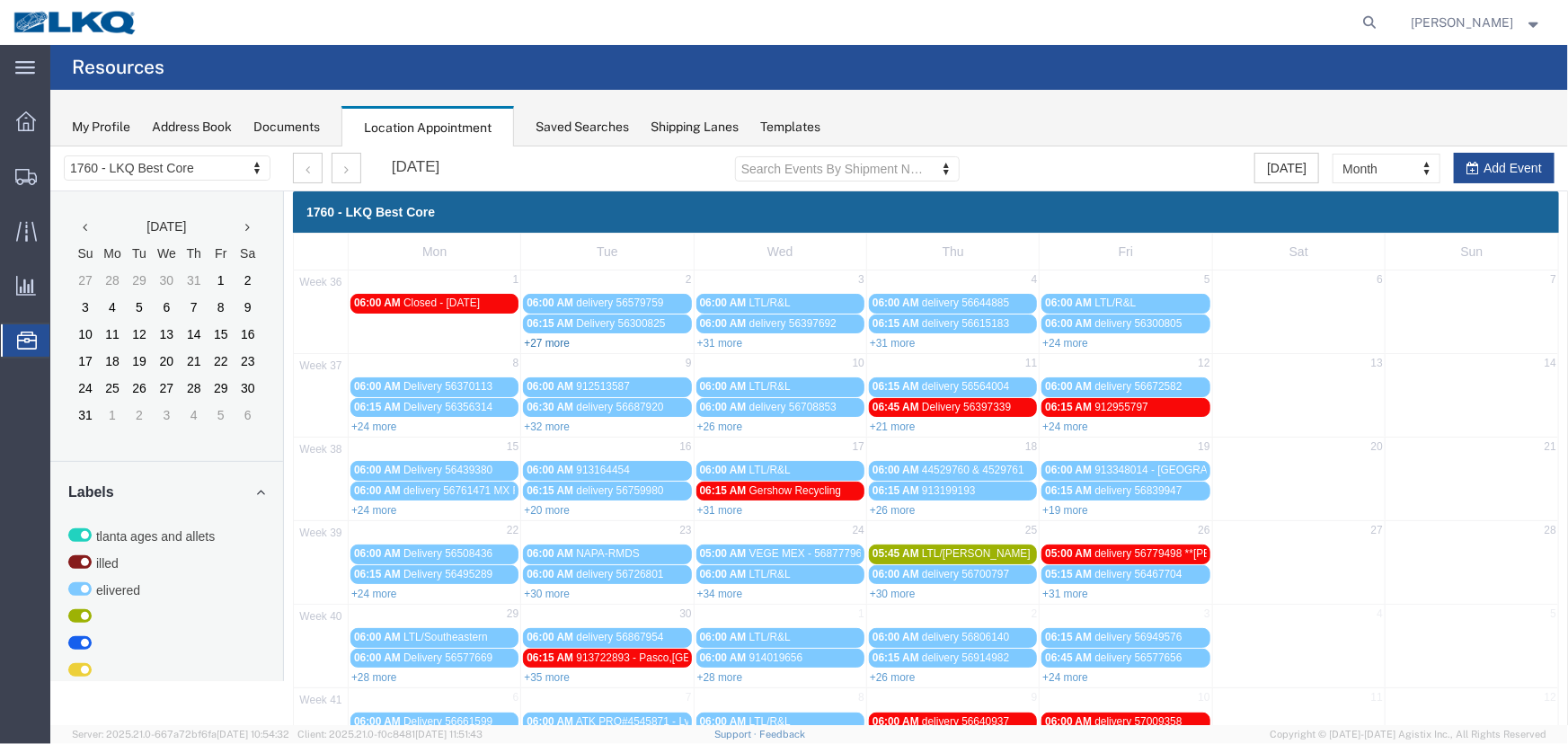
click at [543, 345] on link "+27 more" at bounding box center [546, 342] width 46 height 13
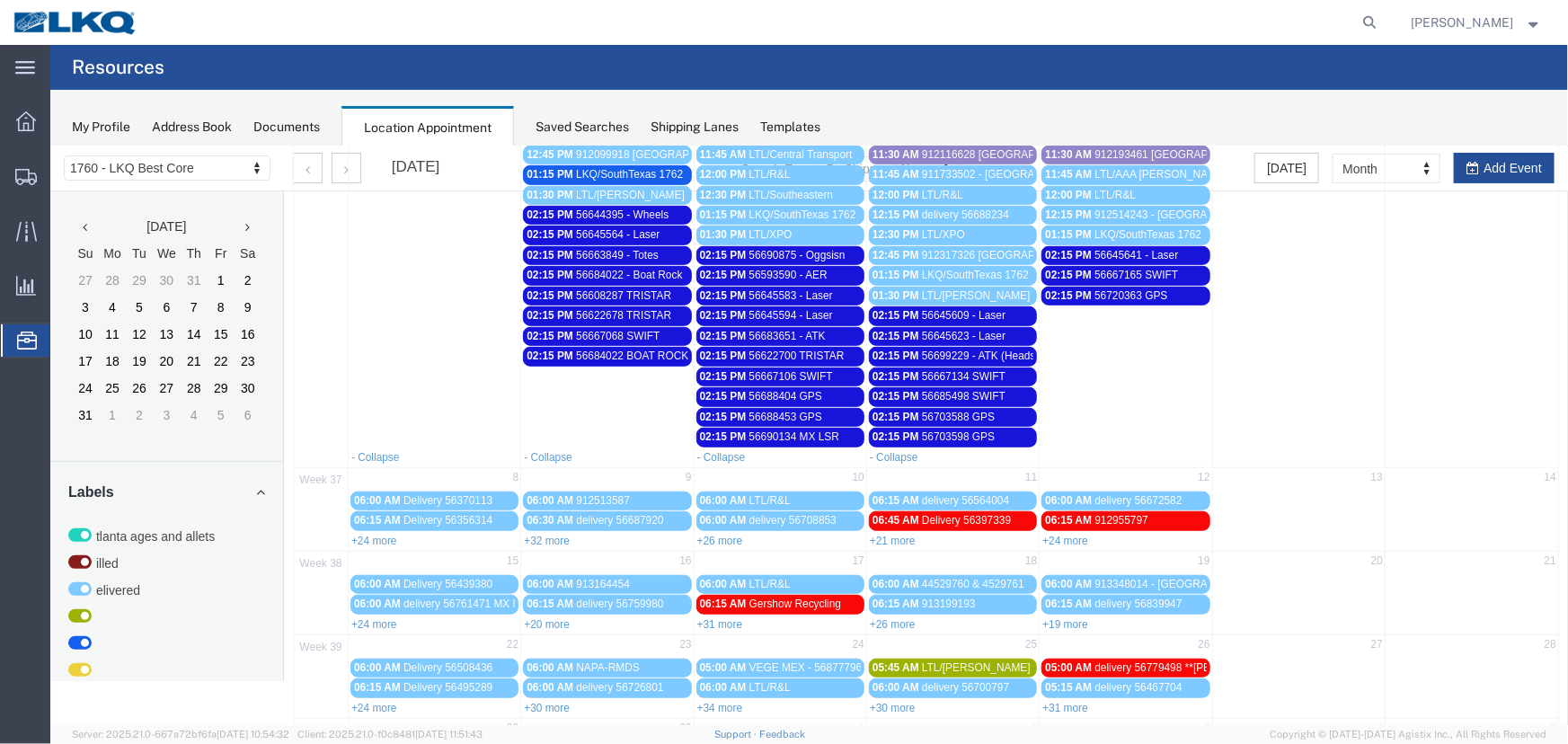
scroll to position [681, 0]
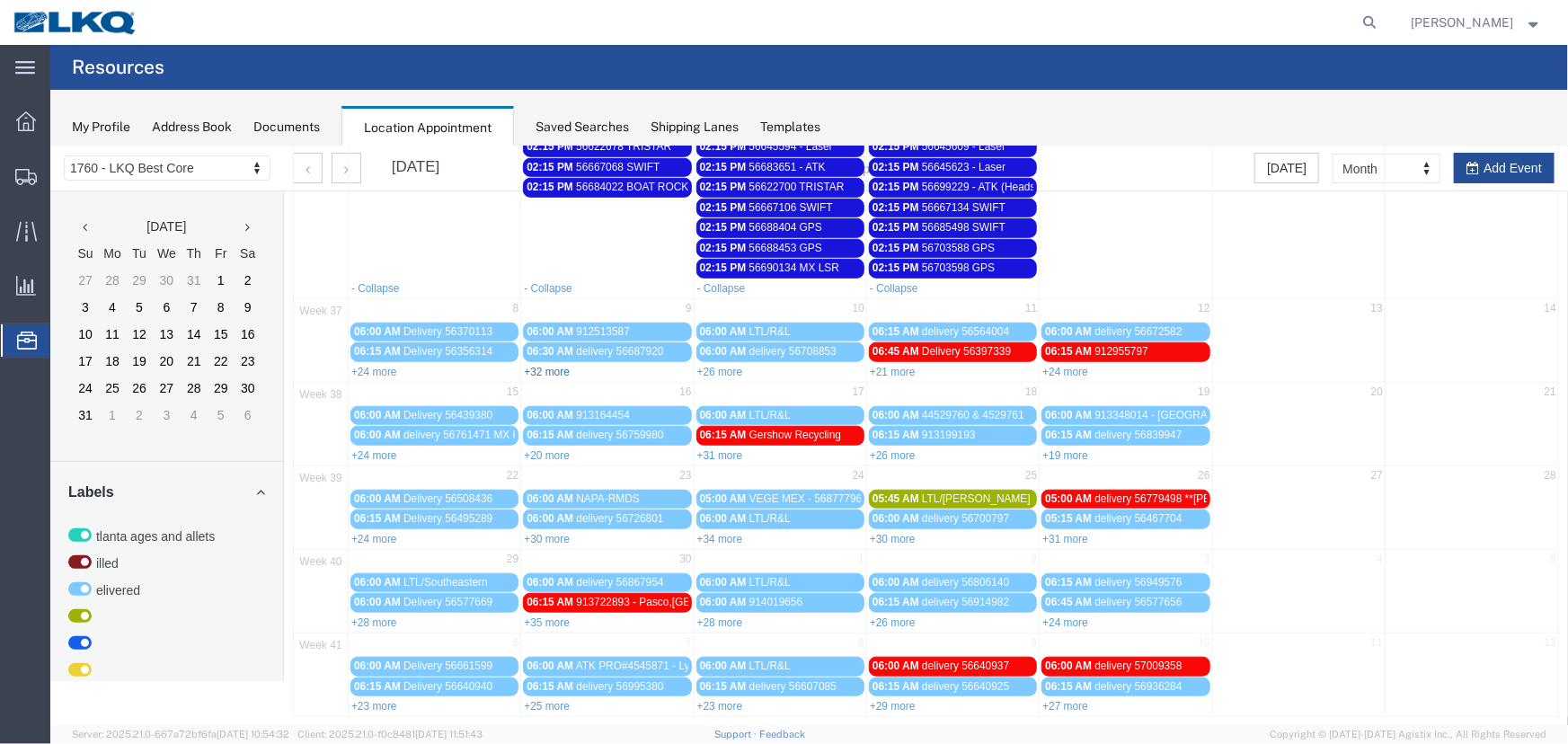
click at [554, 365] on link "+32 more" at bounding box center [546, 371] width 46 height 13
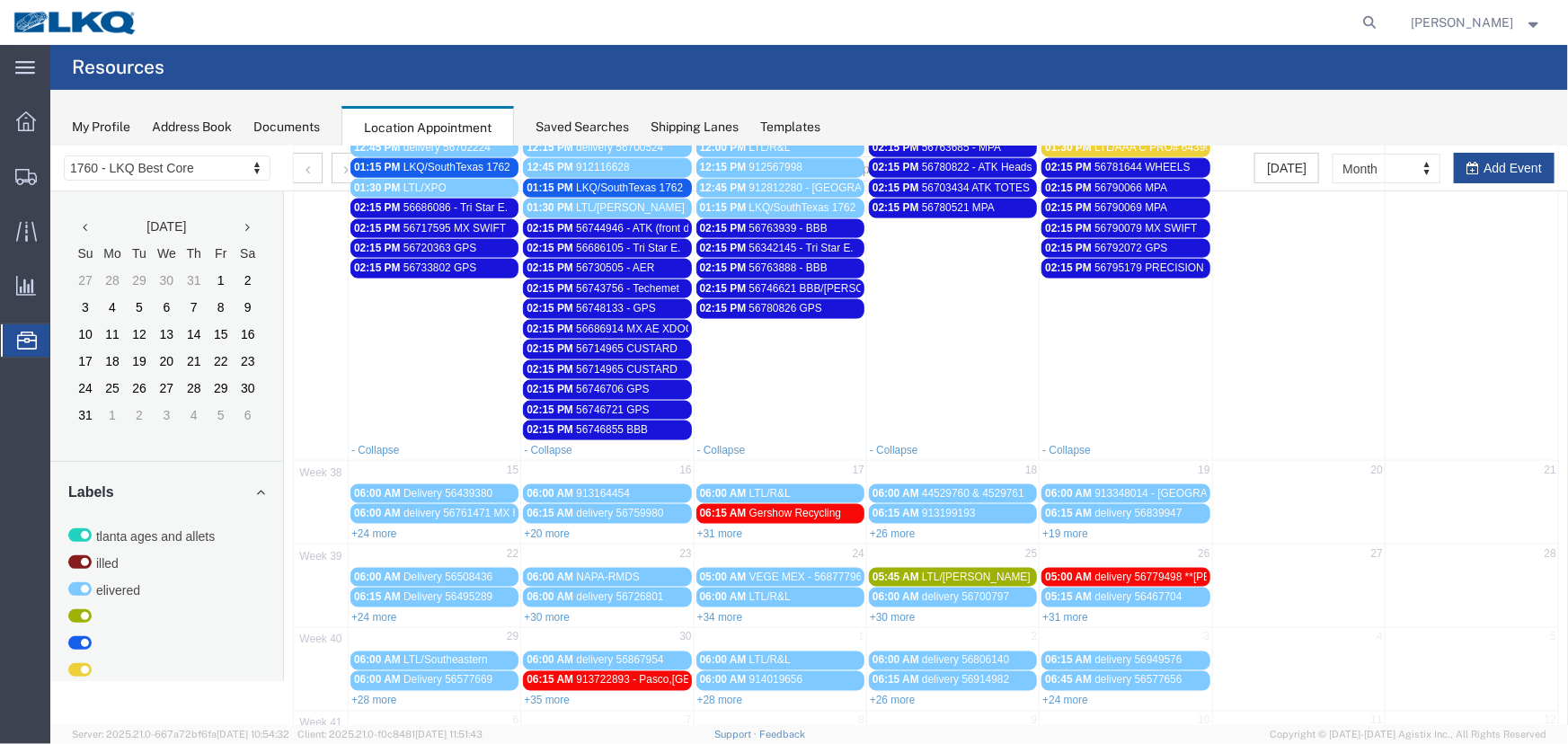
scroll to position [1253, 0]
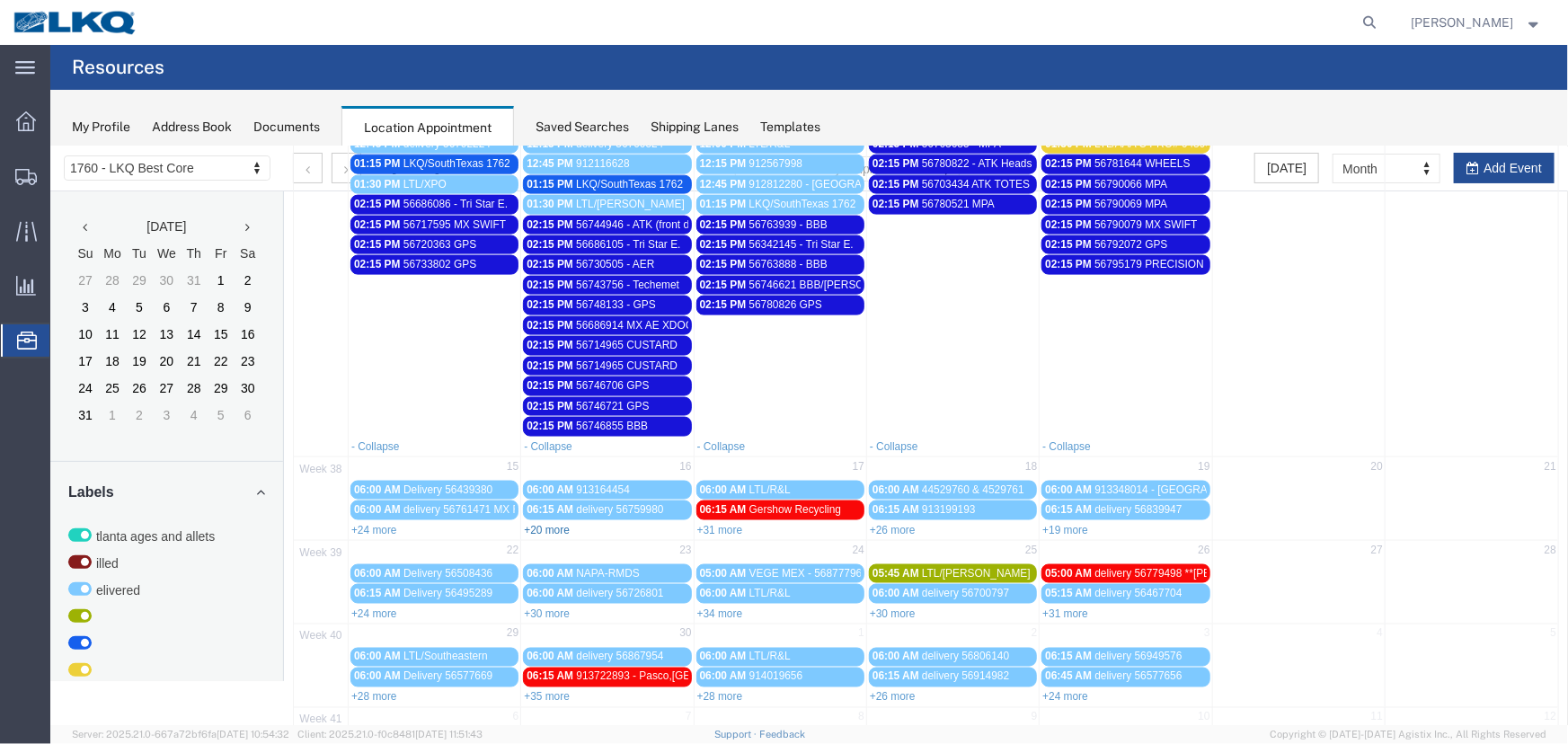
click at [557, 523] on link "+20 more" at bounding box center [546, 529] width 46 height 13
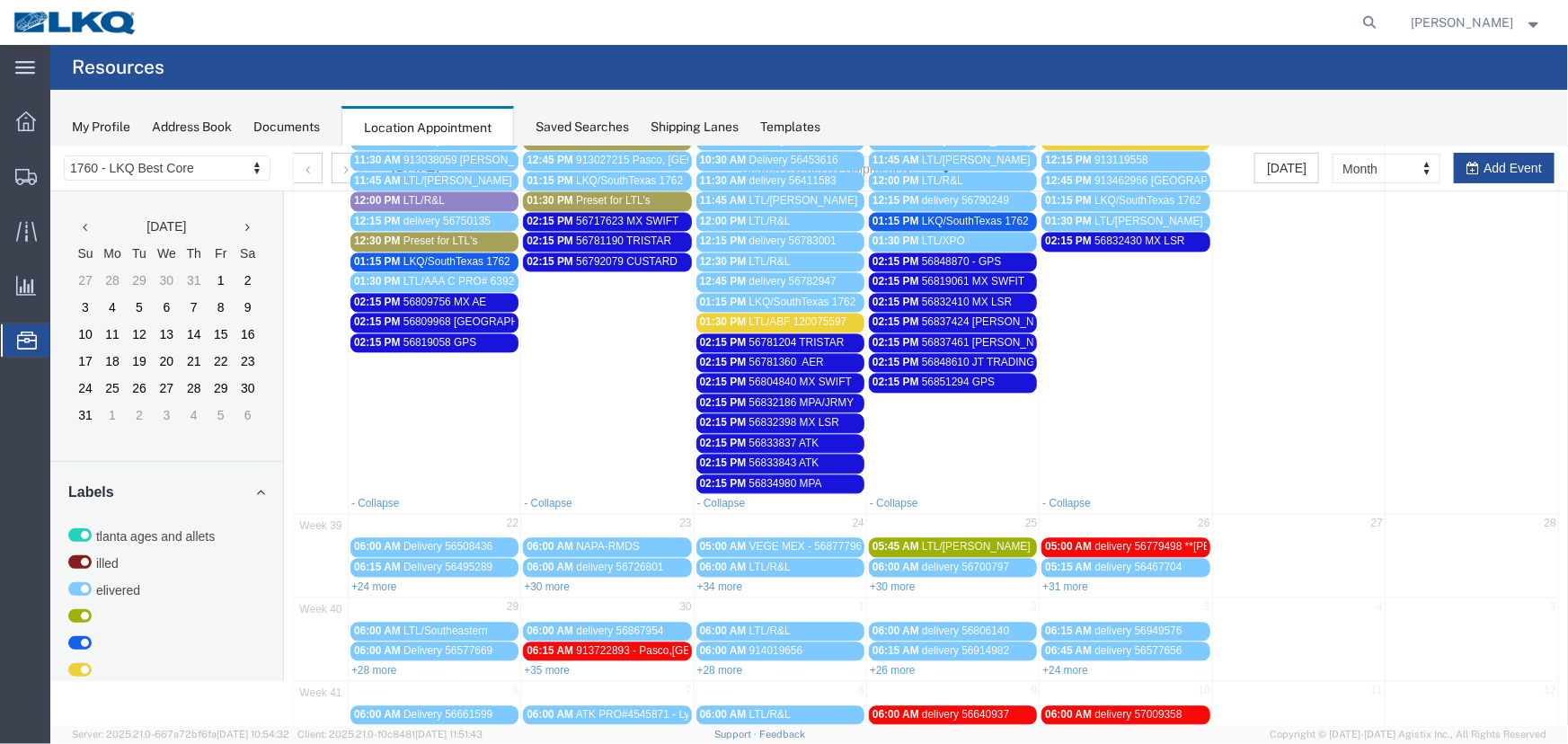
scroll to position [1907, 0]
click at [704, 579] on link "+34 more" at bounding box center [719, 585] width 46 height 13
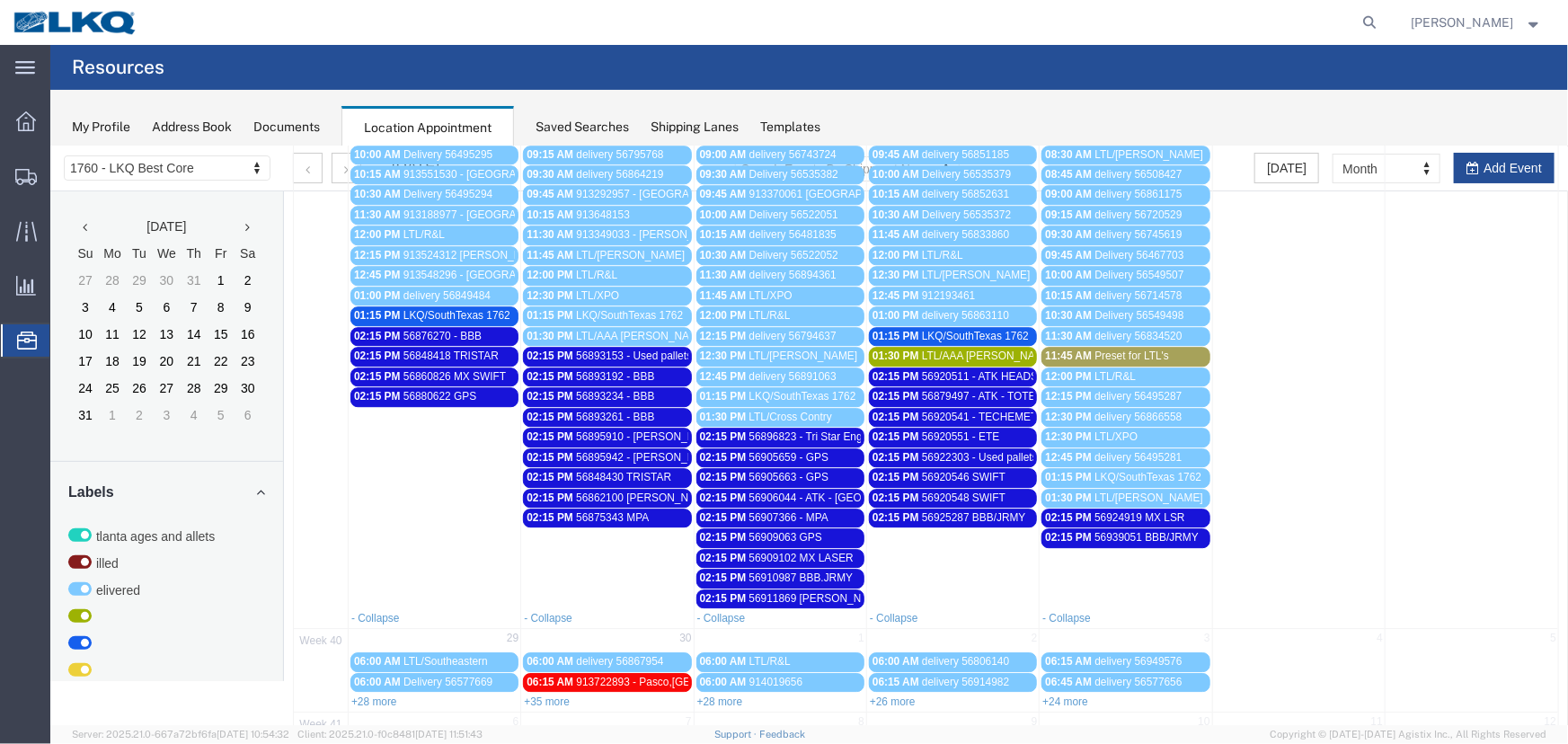
scroll to position [2622, 0]
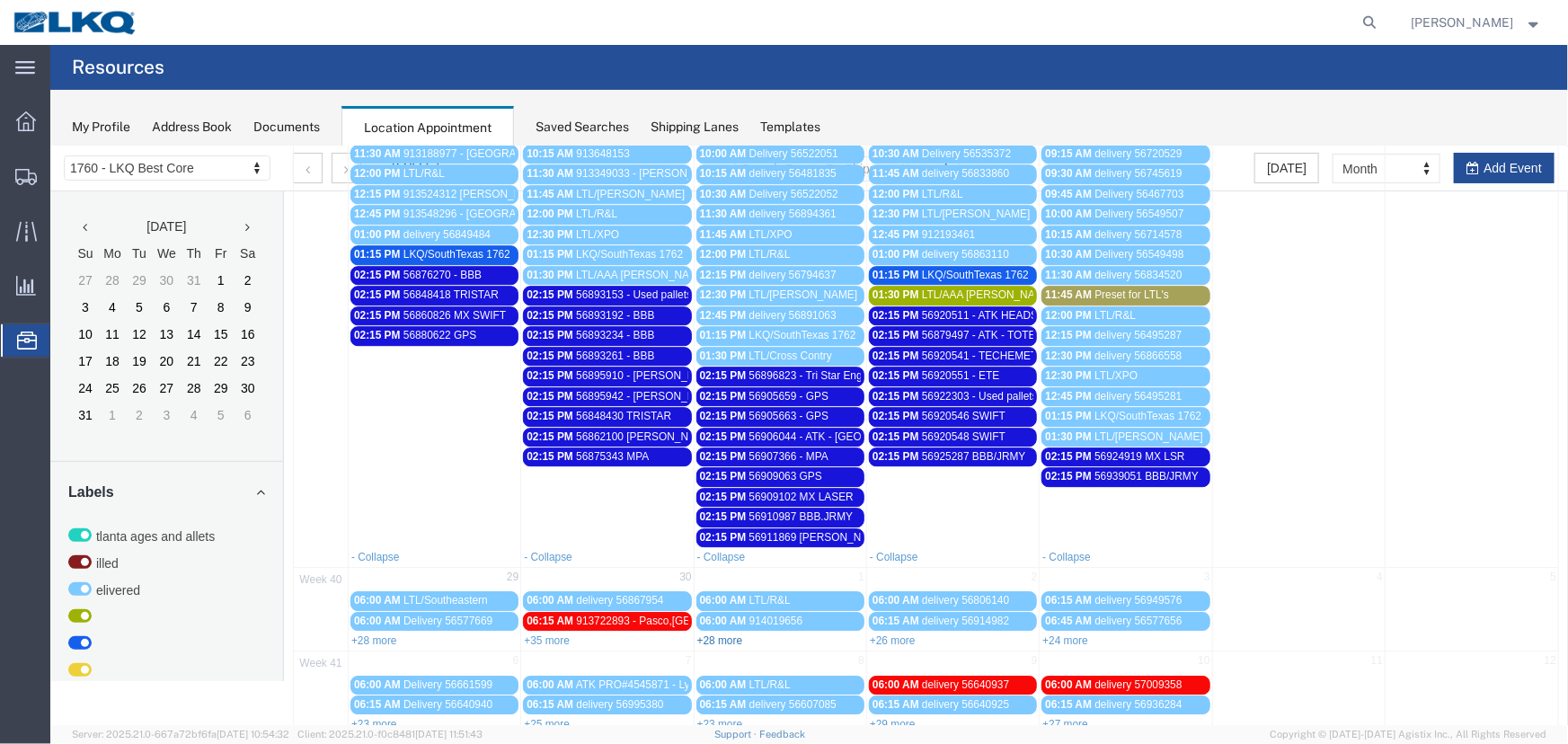
click at [704, 634] on link "+28 more" at bounding box center [719, 640] width 46 height 13
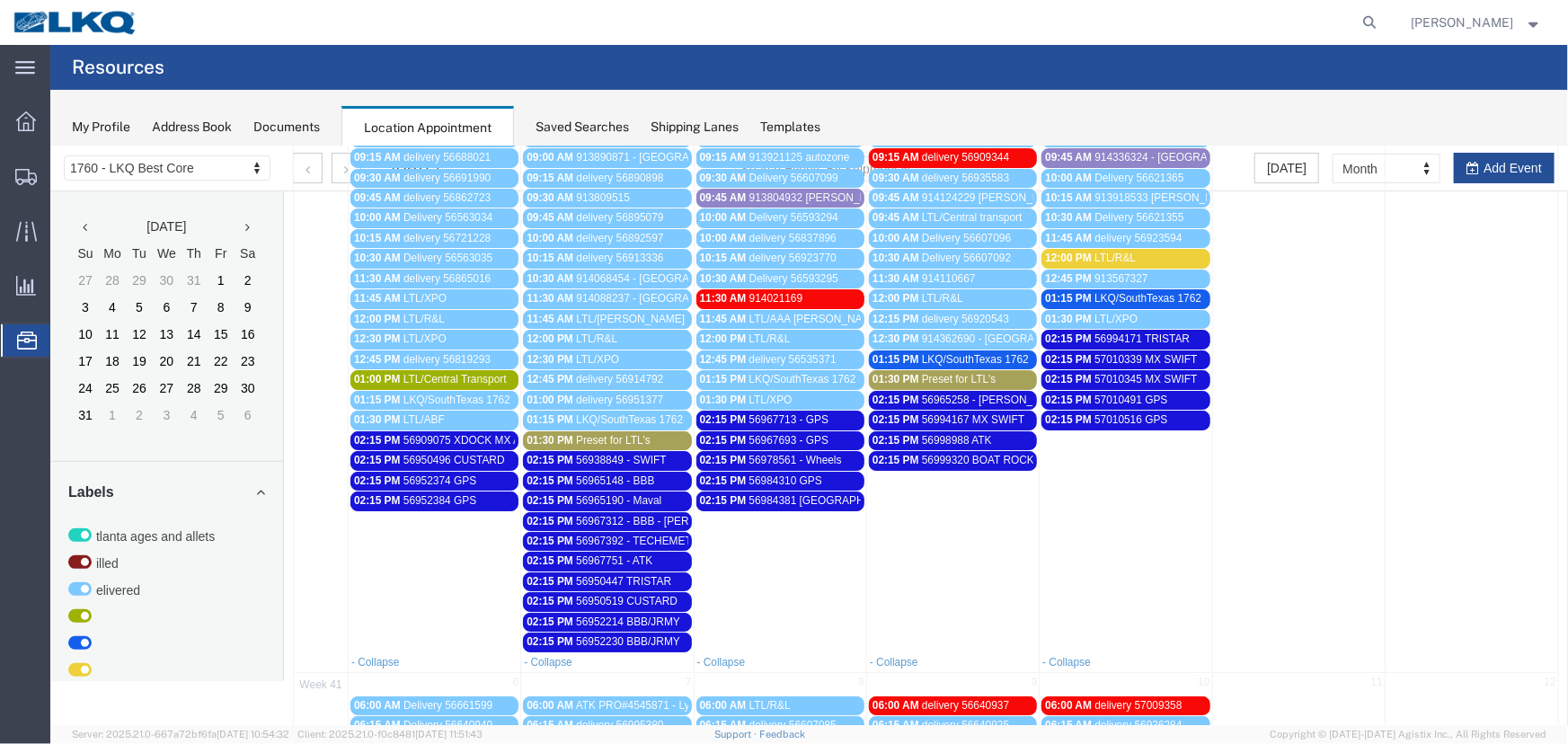
scroll to position [3322, 0]
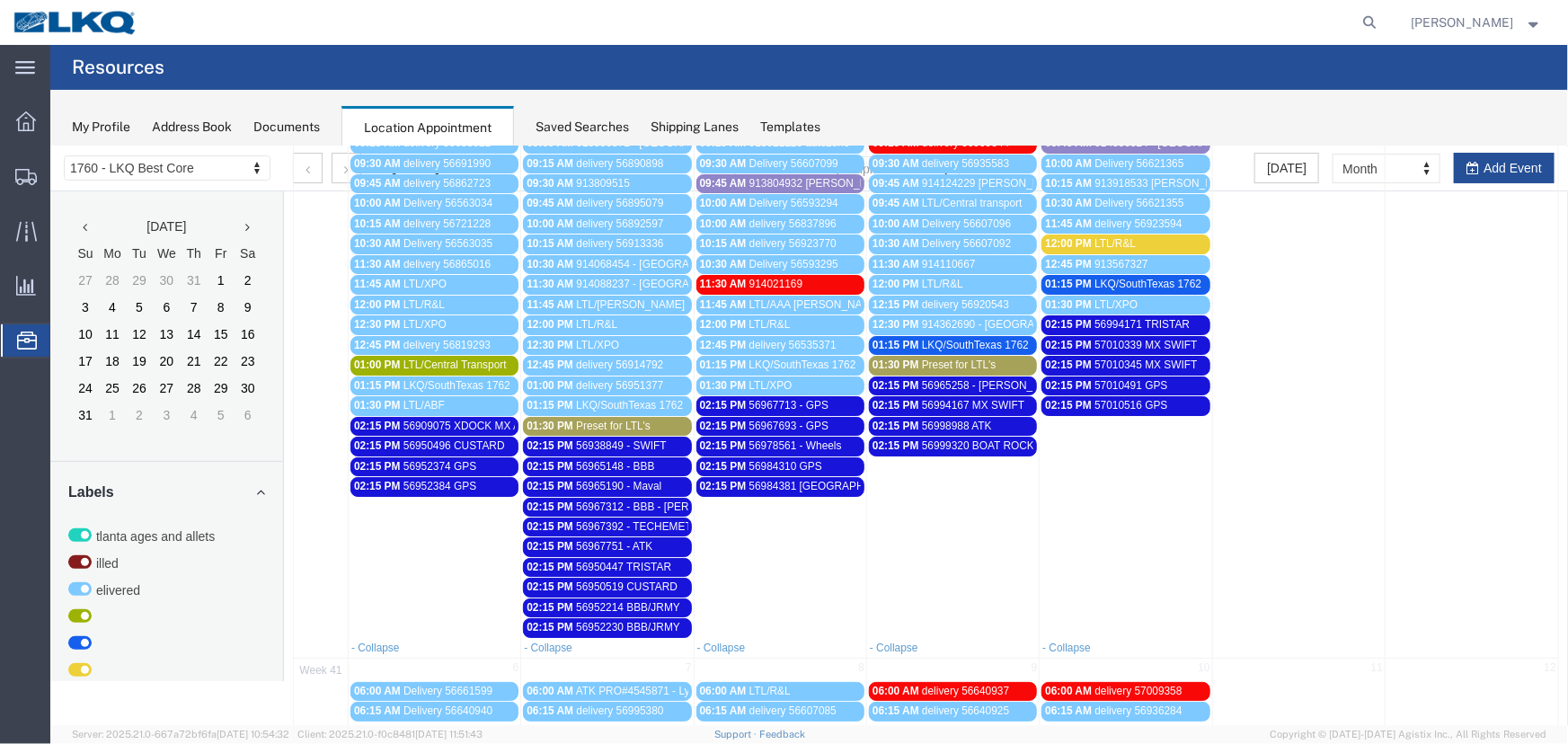
click at [552, 724] on link "+25 more" at bounding box center [546, 730] width 46 height 13
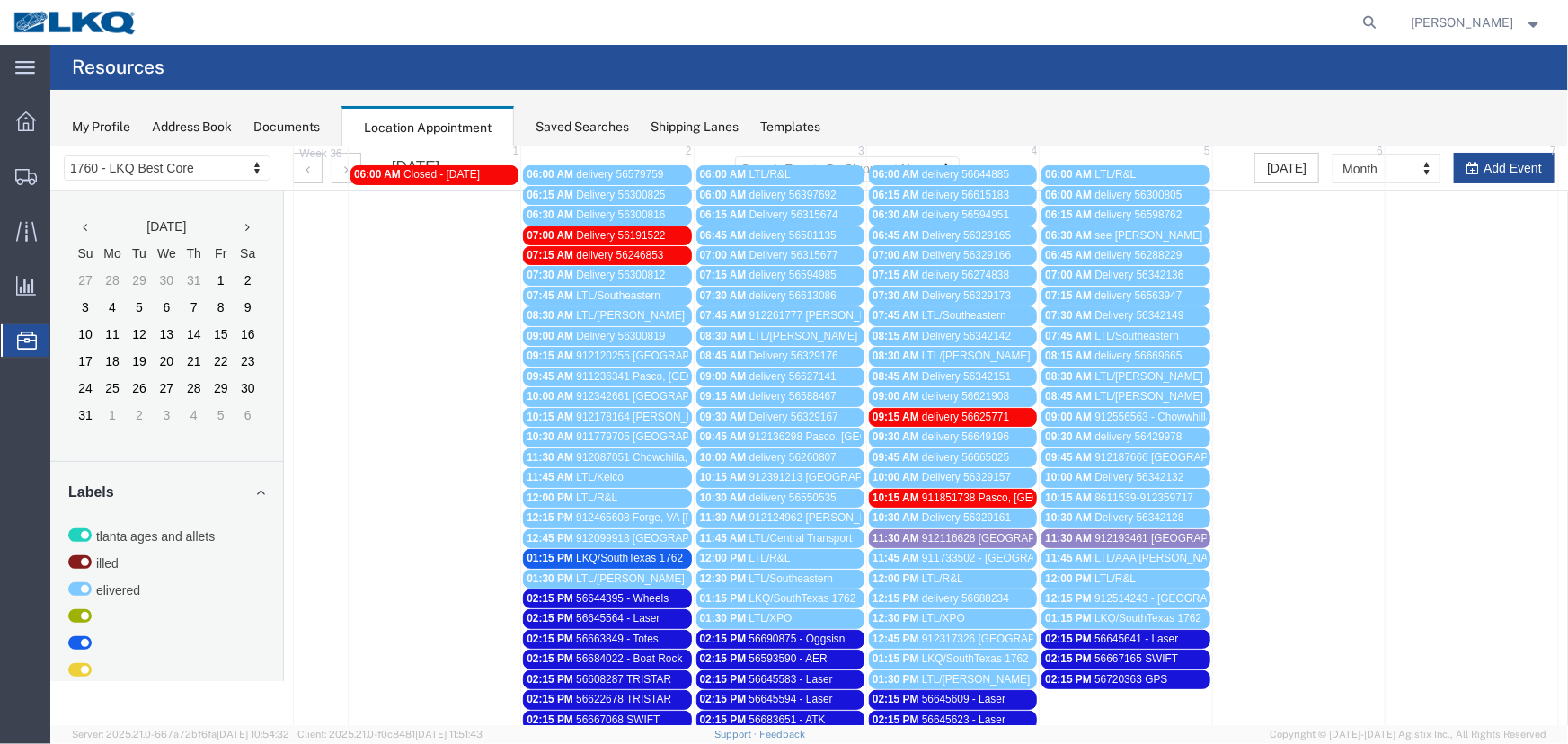
scroll to position [0, 0]
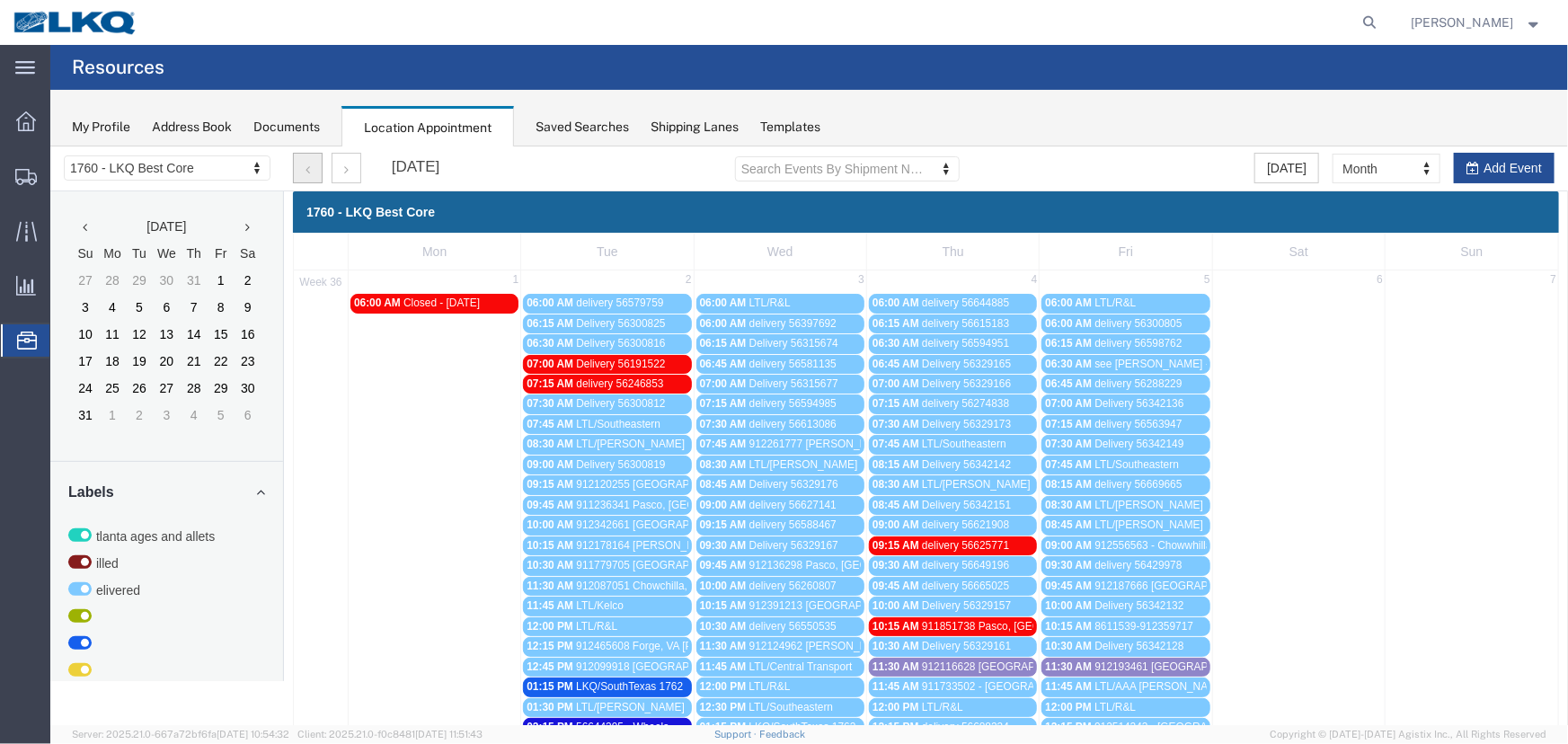
click at [303, 161] on button "button" at bounding box center [307, 167] width 30 height 31
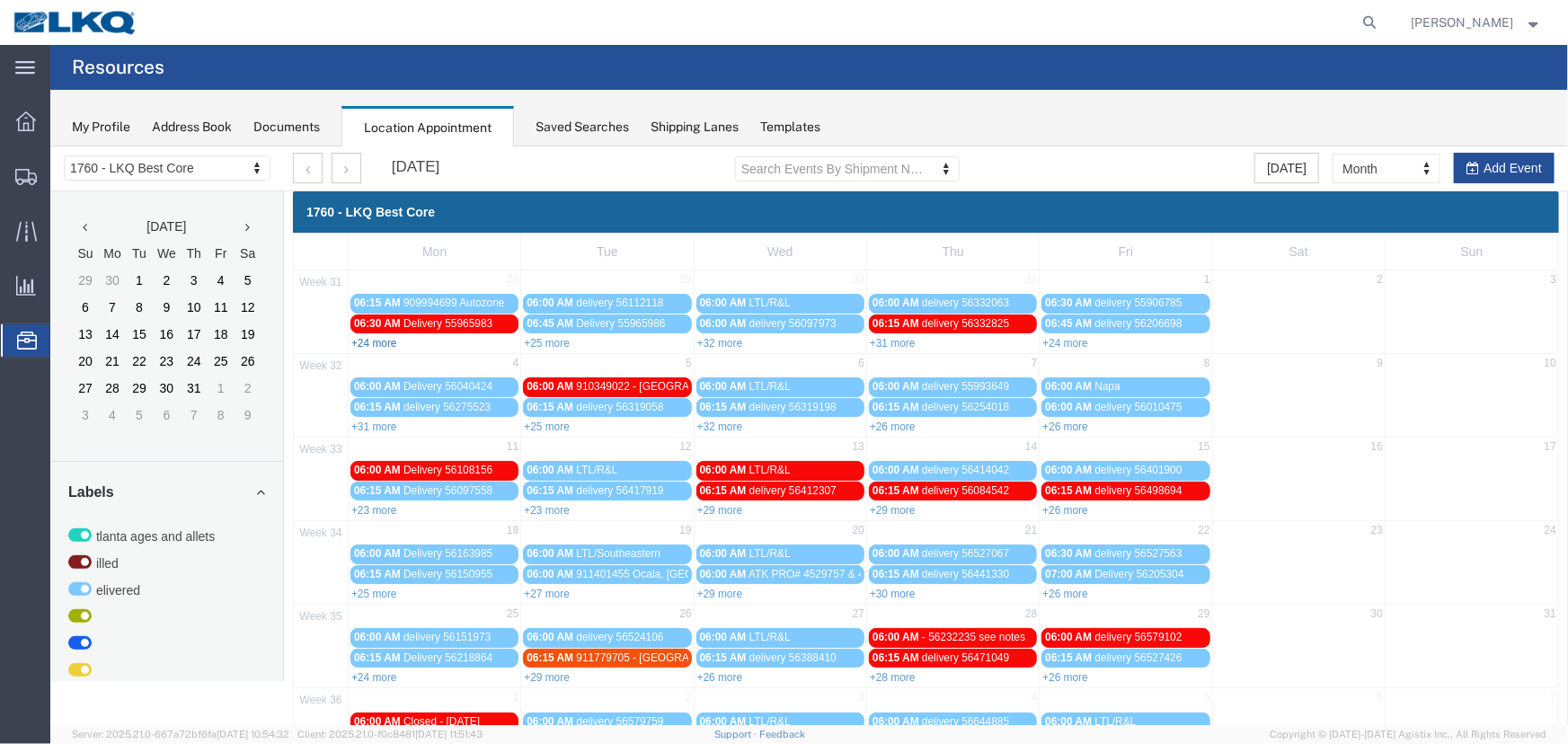
click at [363, 341] on link "+24 more" at bounding box center [373, 342] width 46 height 13
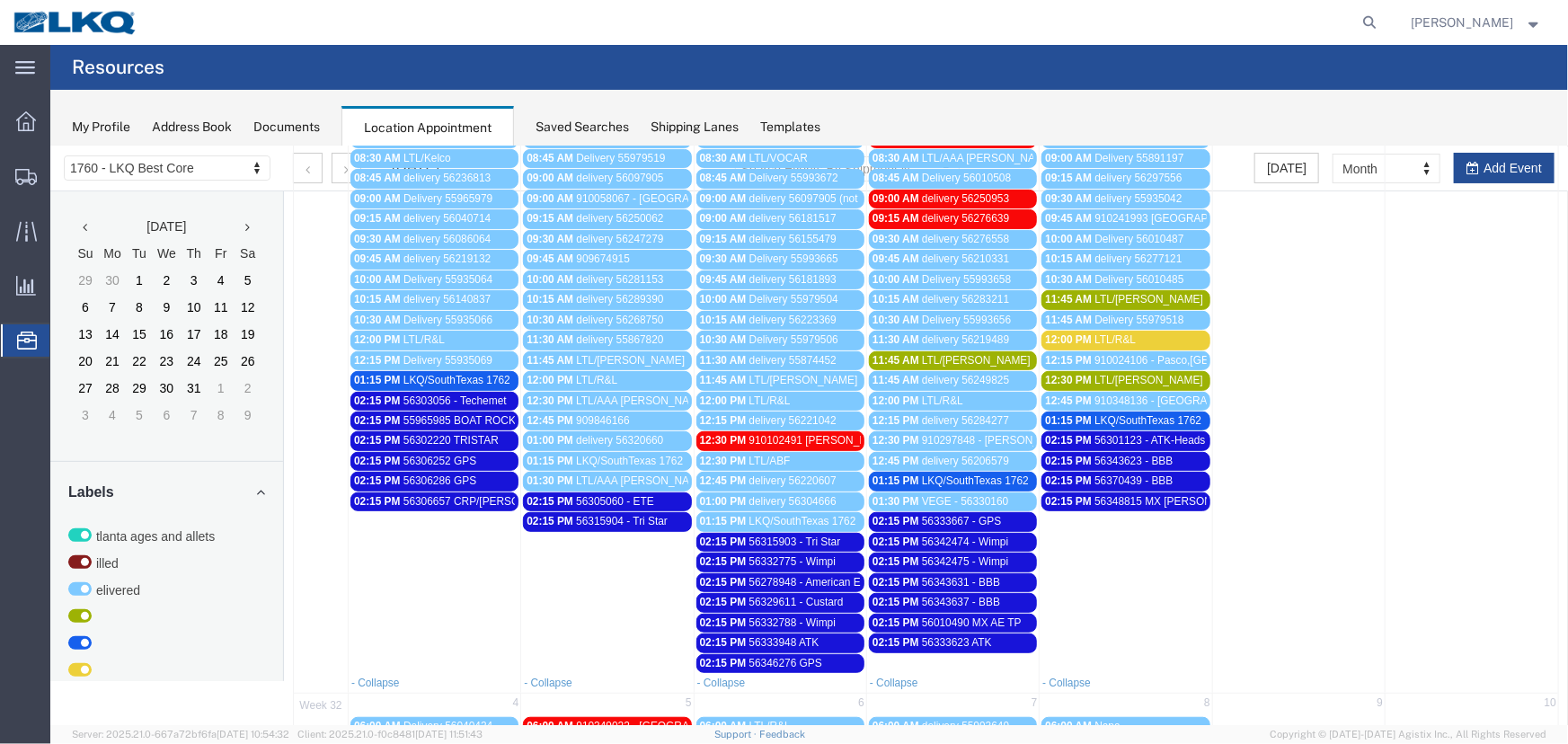
scroll to position [489, 0]
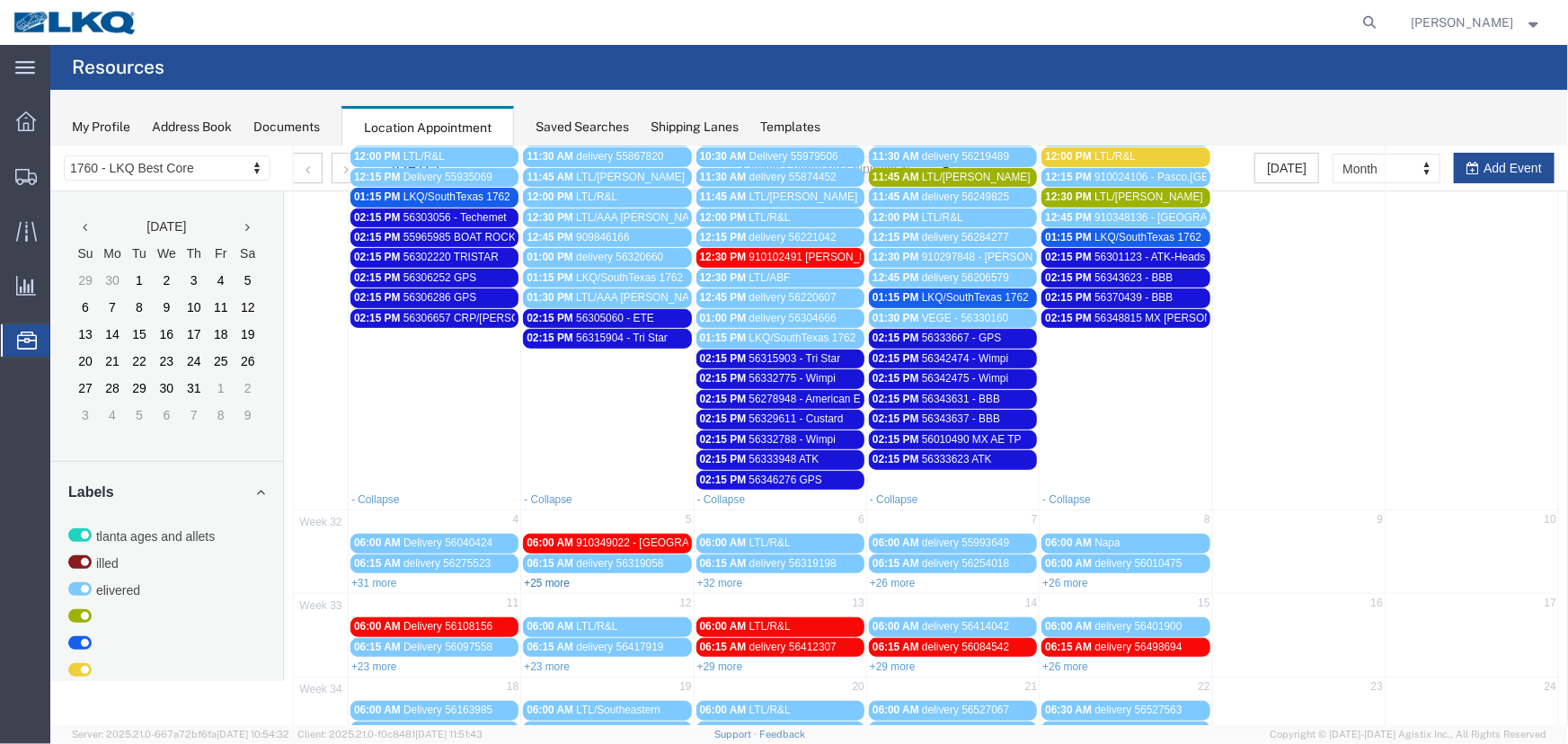
click at [550, 576] on link "+25 more" at bounding box center [546, 582] width 46 height 13
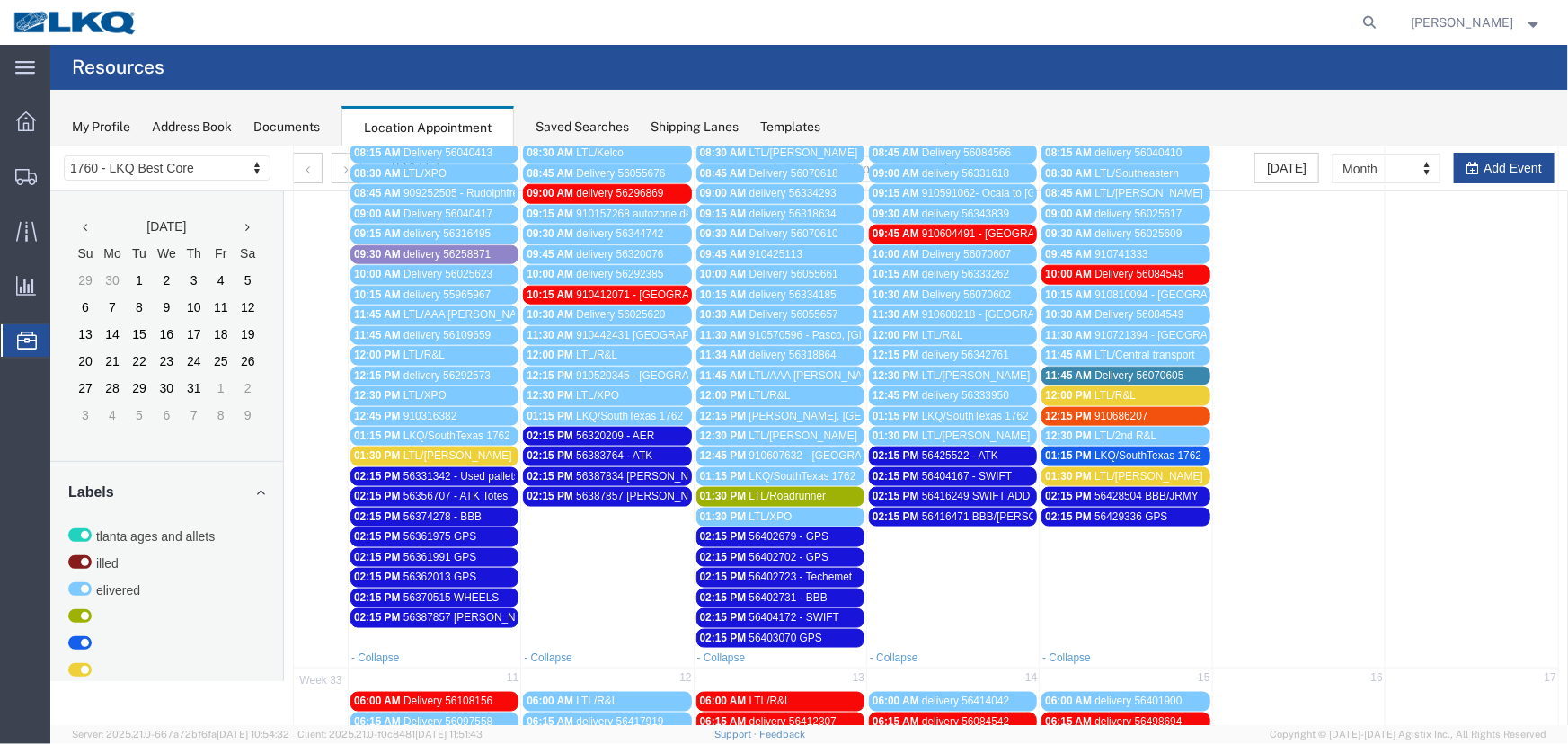
scroll to position [1341, 0]
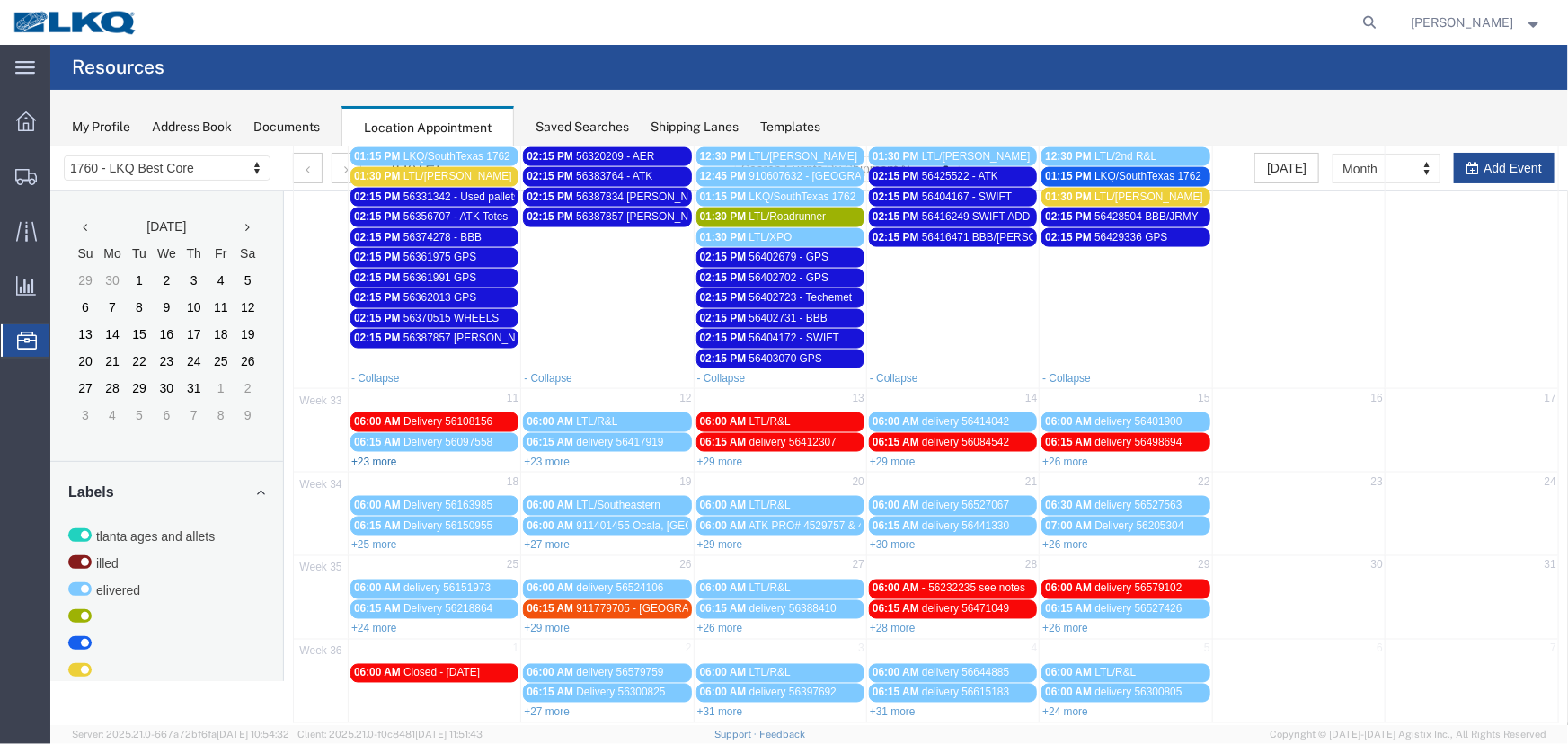
click at [374, 455] on link "+23 more" at bounding box center [373, 461] width 46 height 13
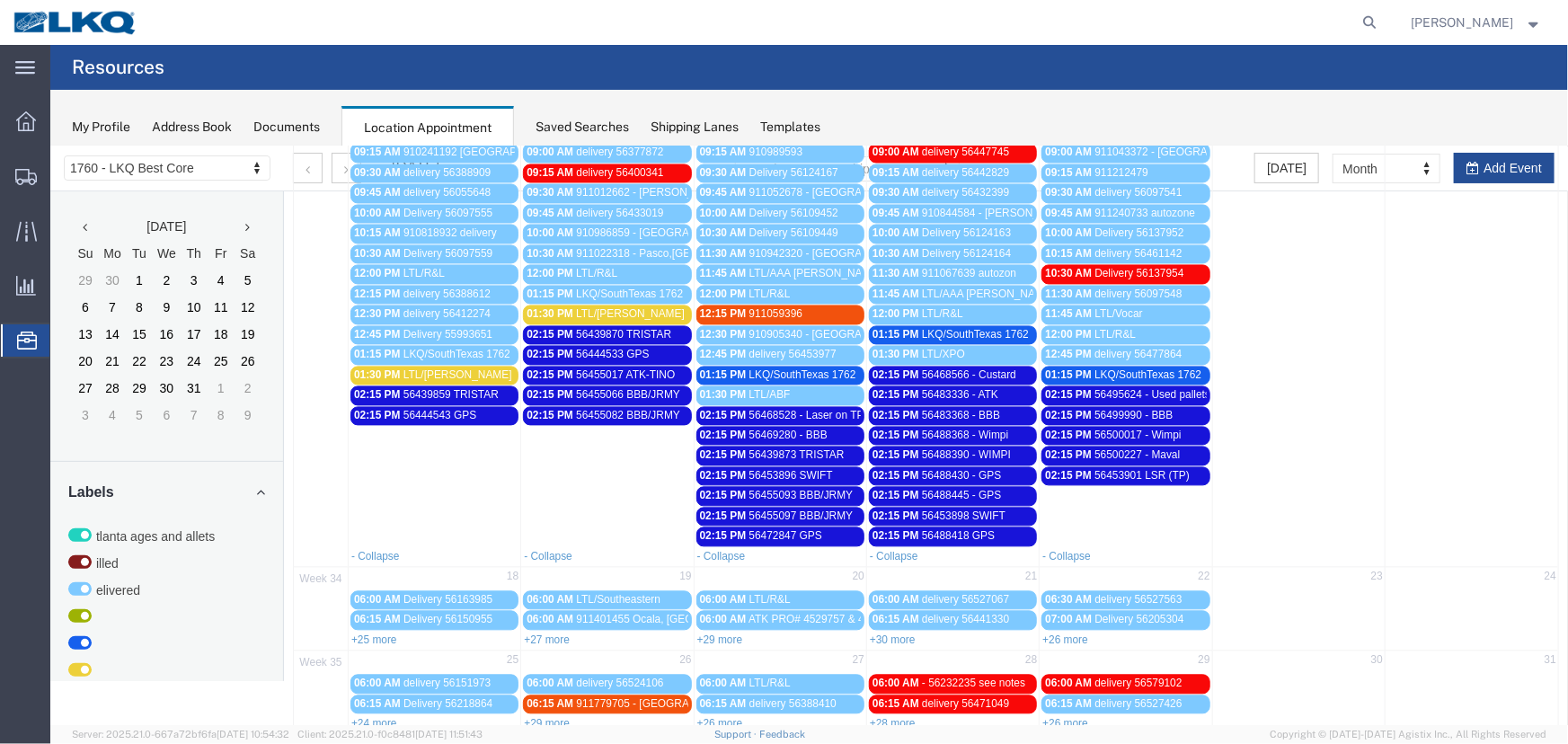
scroll to position [1922, 0]
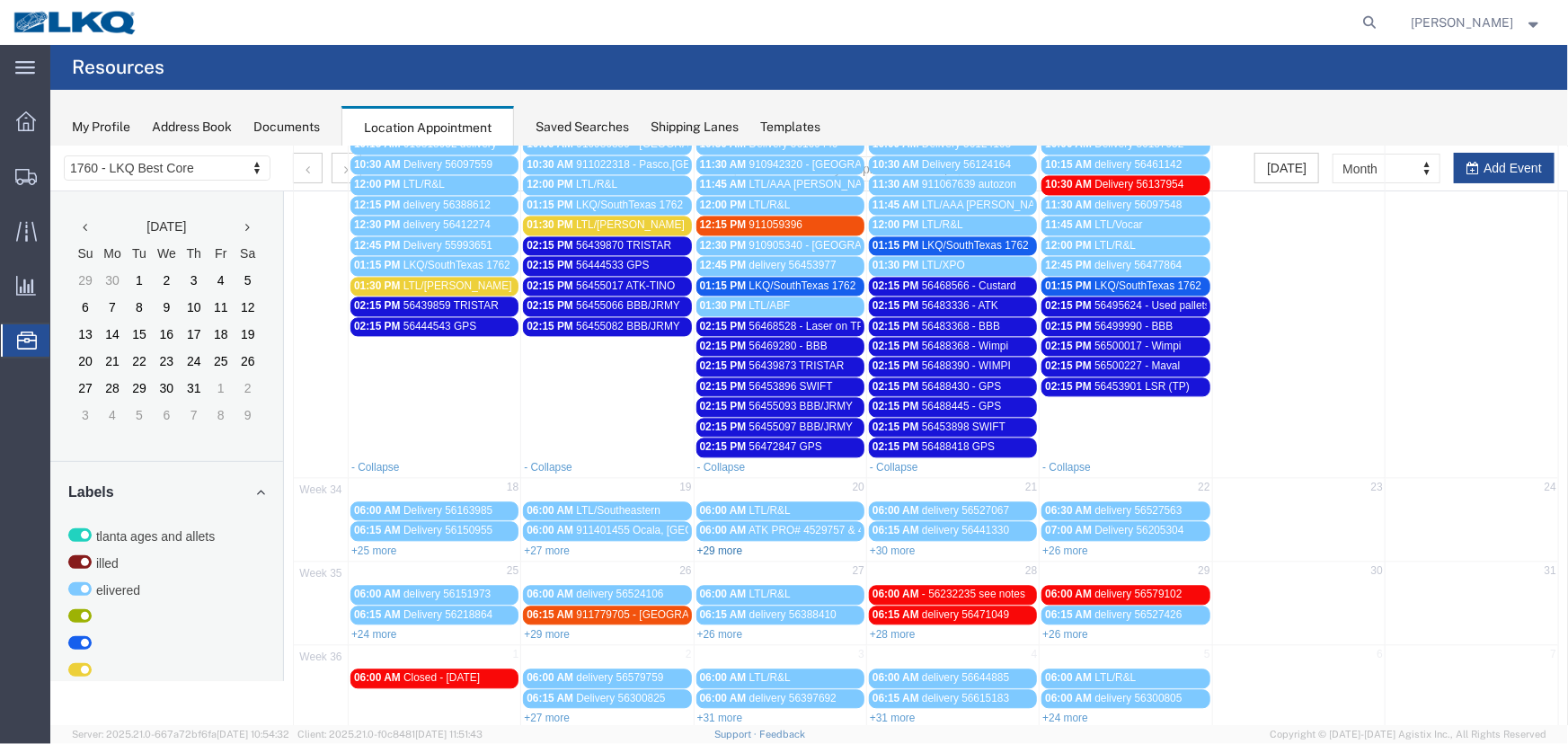
click at [716, 544] on link "+29 more" at bounding box center [719, 550] width 46 height 13
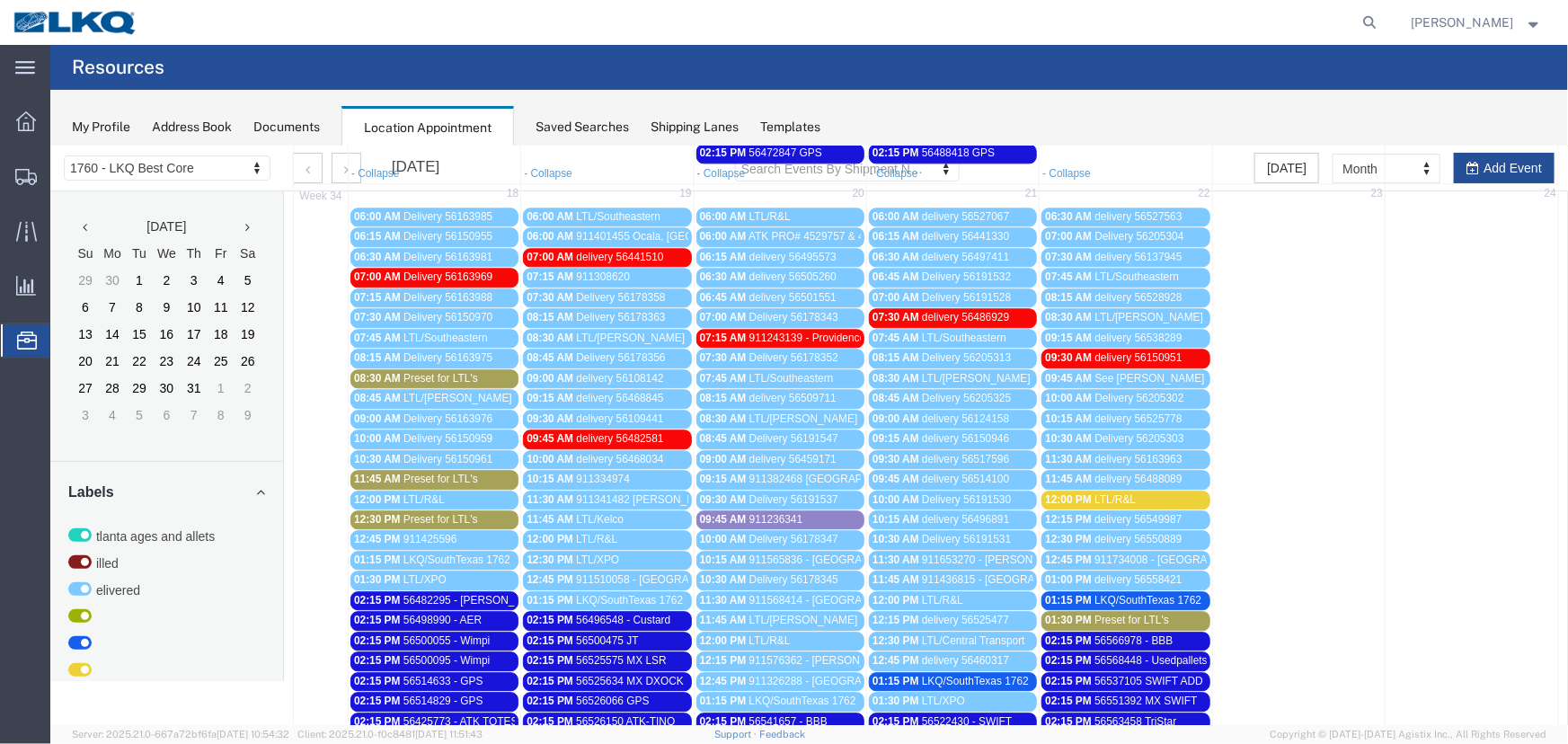
scroll to position [2329, 0]
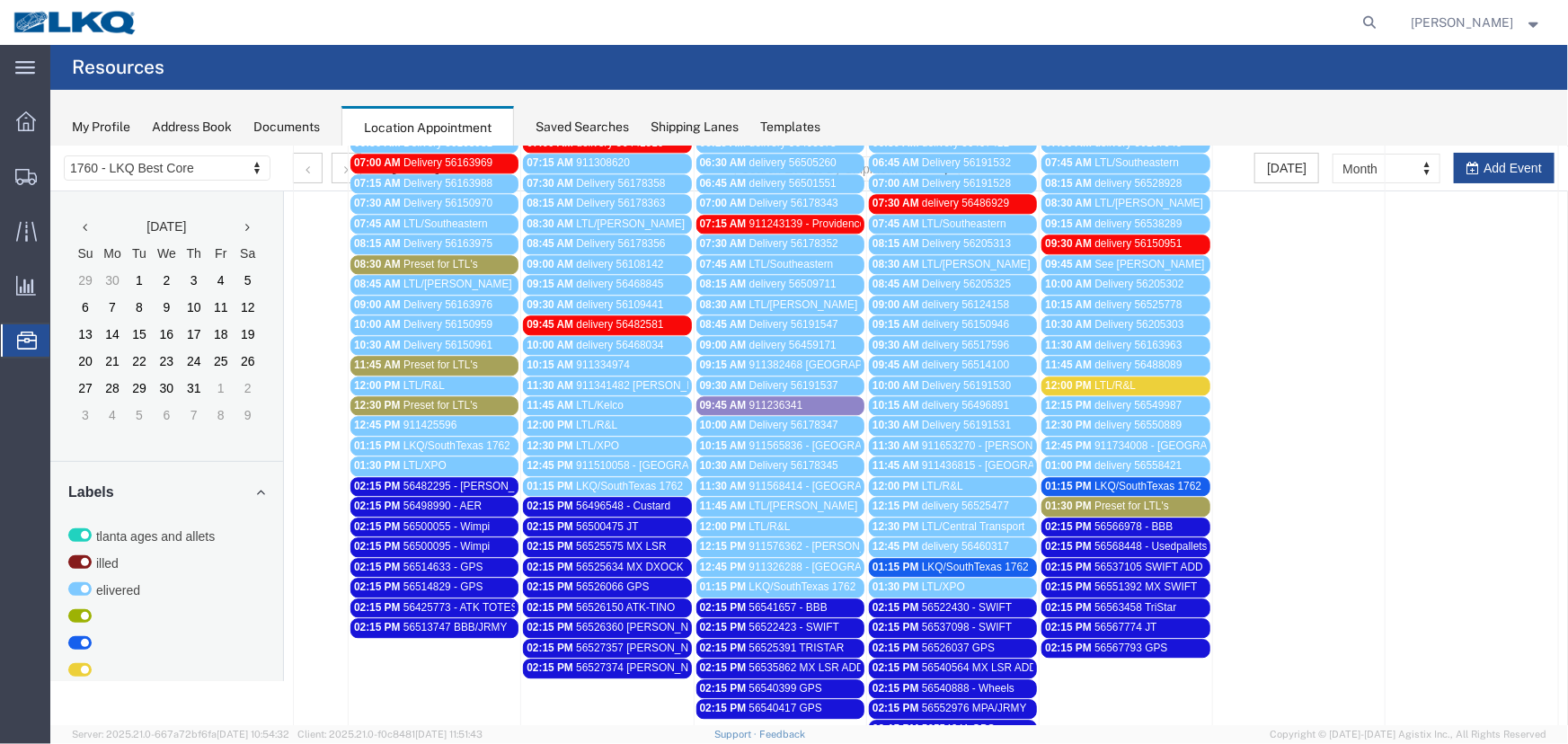
click at [470, 479] on span "56482295 - [PERSON_NAME]" at bounding box center [474, 485] width 144 height 13
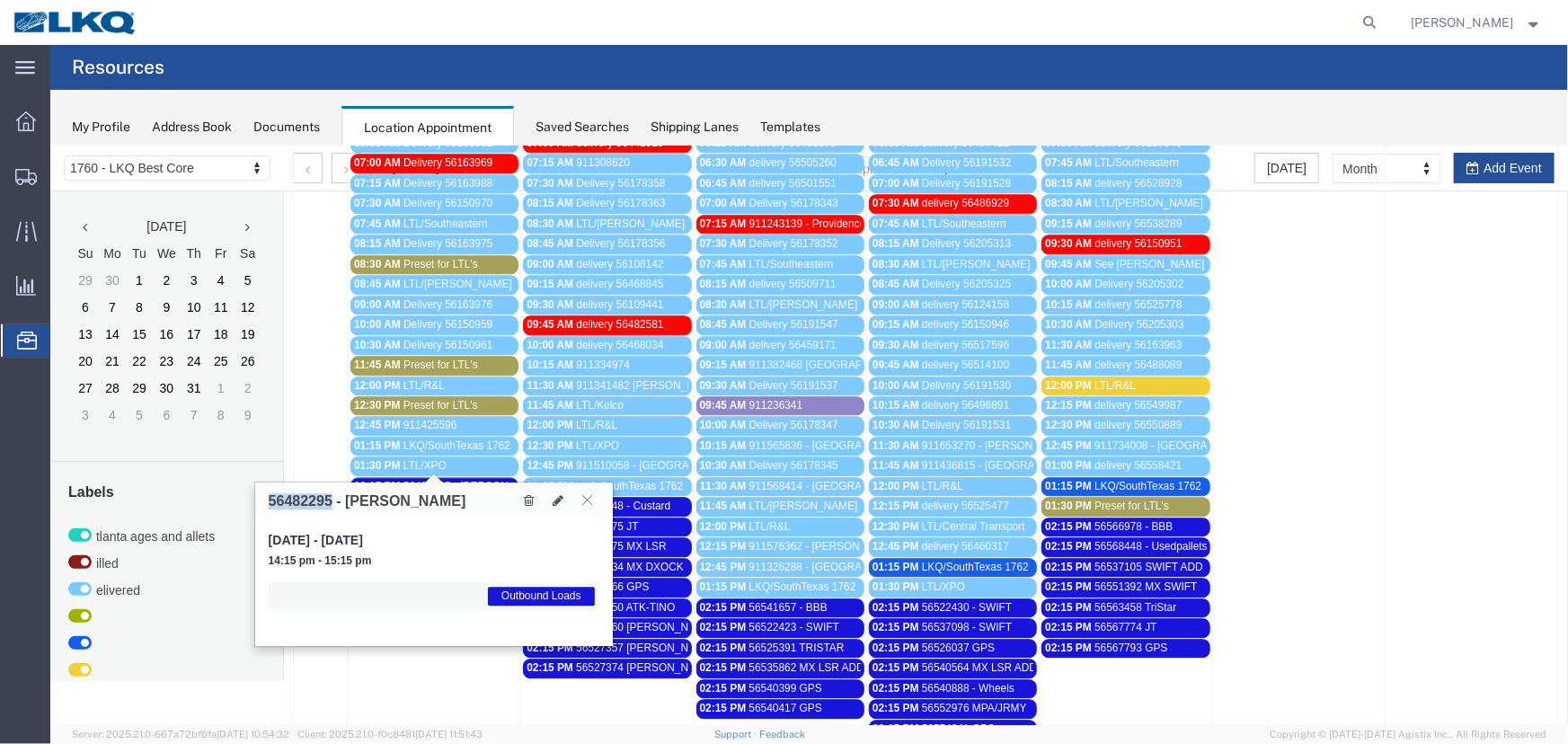
drag, startPoint x: 331, startPoint y: 499, endPoint x: 252, endPoint y: 499, distance: 79.0
click at [254, 499] on div "56482295 - YAMATO [DATE], Aug 18, 2025 - [DATE] 14:15 pm - 15:15 pm Outbound Lo…" at bounding box center [433, 563] width 359 height 165
copy h3 "56482295"
click at [1378, 18] on icon at bounding box center [1369, 22] width 25 height 25
click at [1200, 24] on input "search" at bounding box center [1084, 22] width 546 height 43
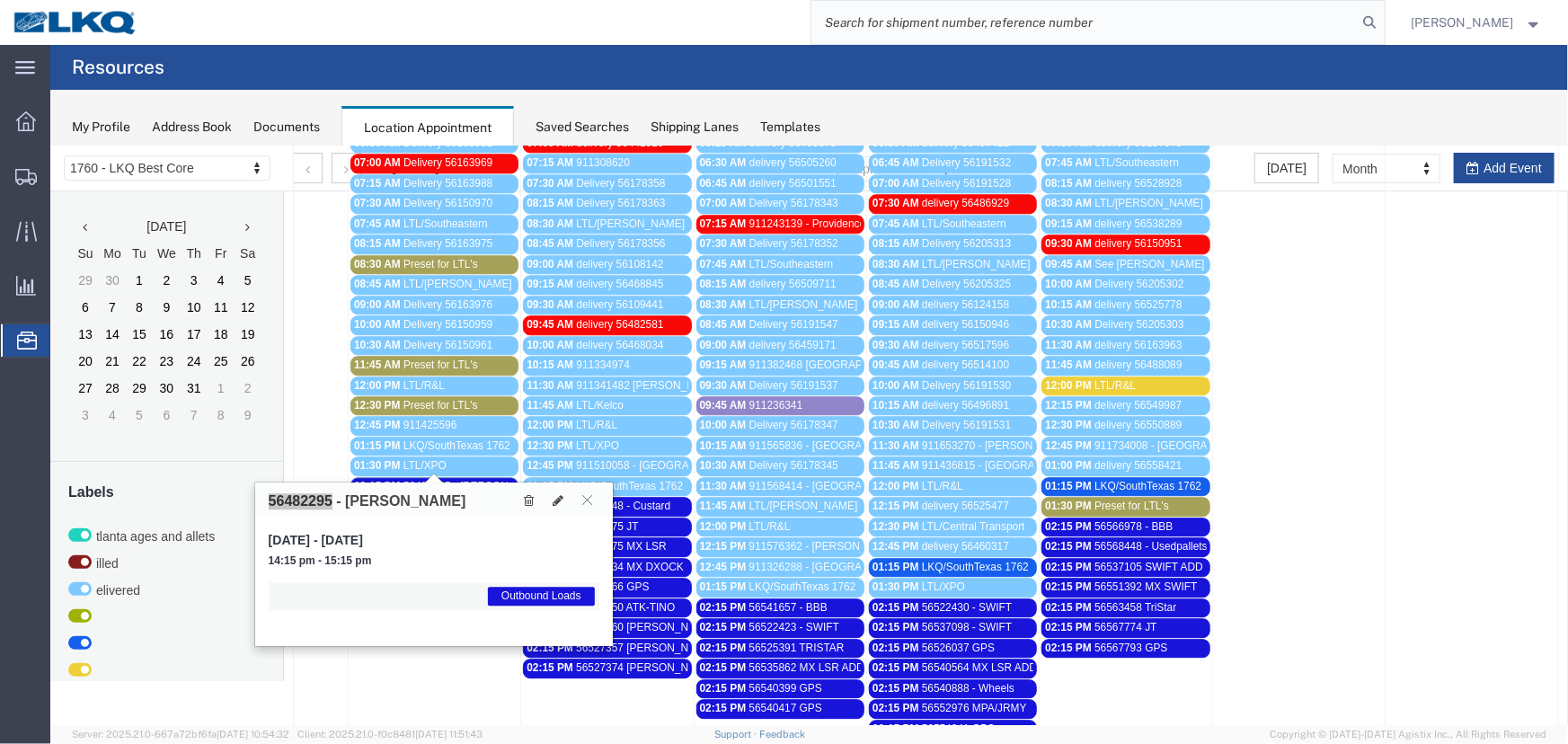
type input "5"
type input "57114831"
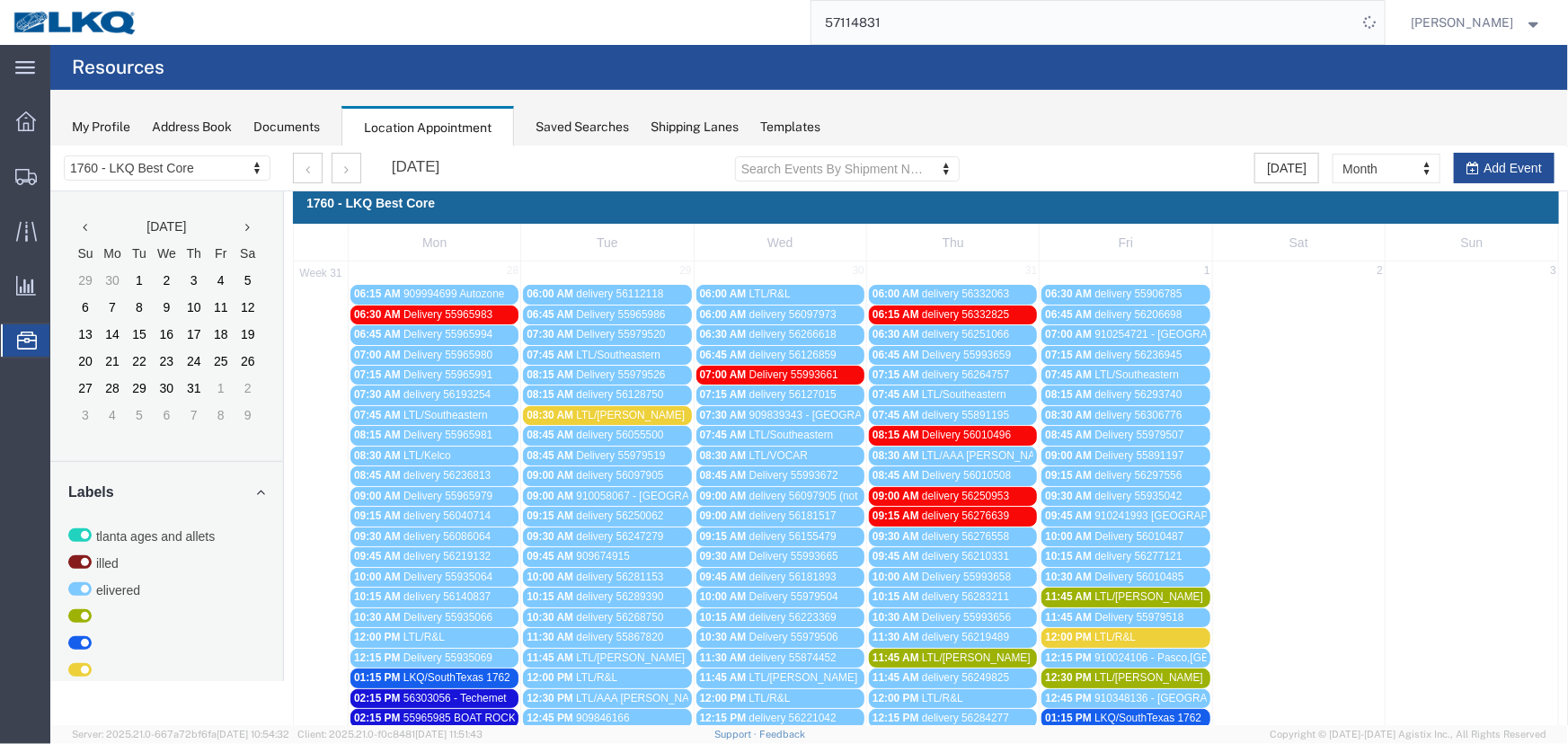
scroll to position [0, 0]
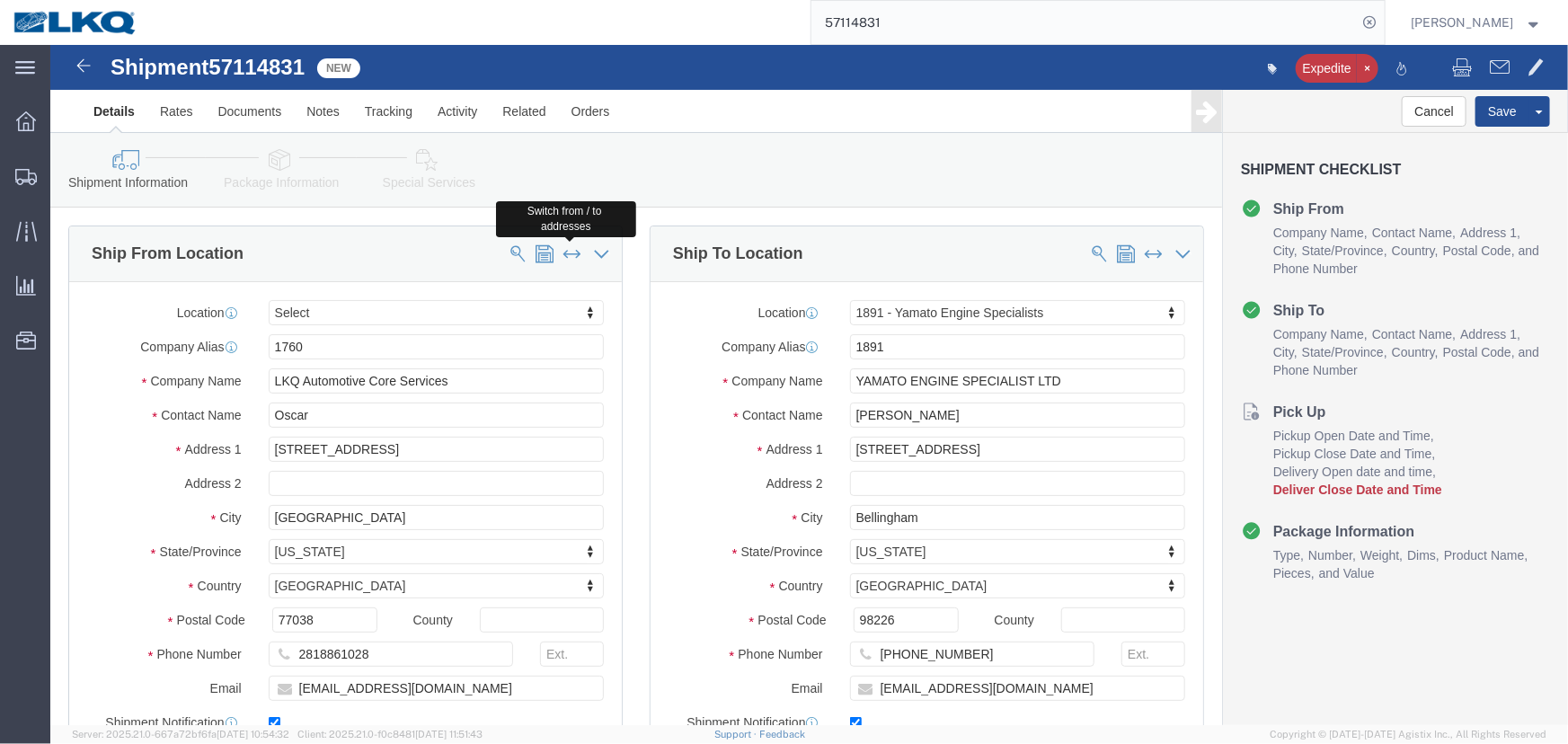
click span
type input "[STREET_ADDRESS]"
select select "WA"
type input "98226"
type input "[PHONE_NUMBER]"
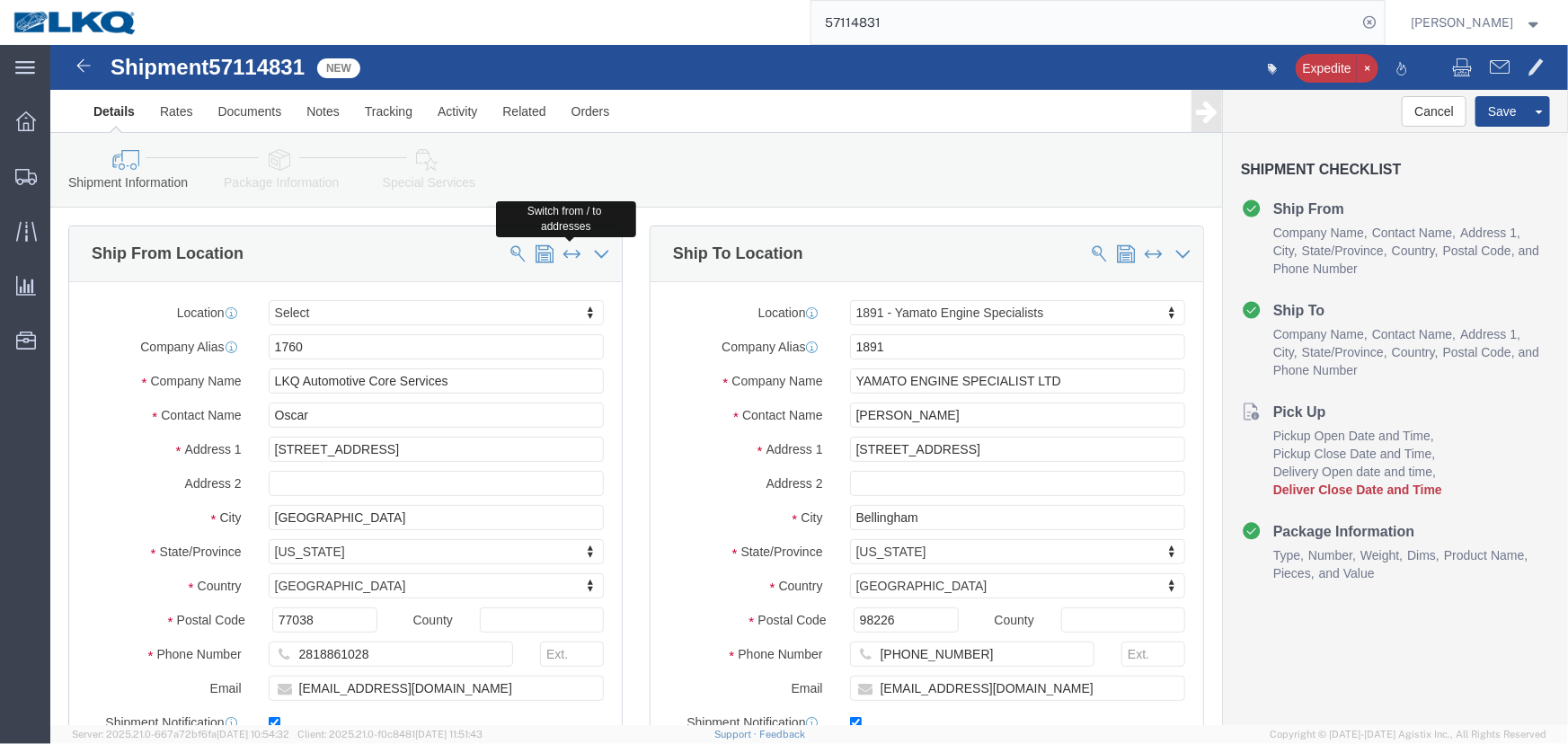
type input "[EMAIL_ADDRESS][DOMAIN_NAME]"
type input "[STREET_ADDRESS]"
select select "[GEOGRAPHIC_DATA]"
type input "77038"
type input "2818861028"
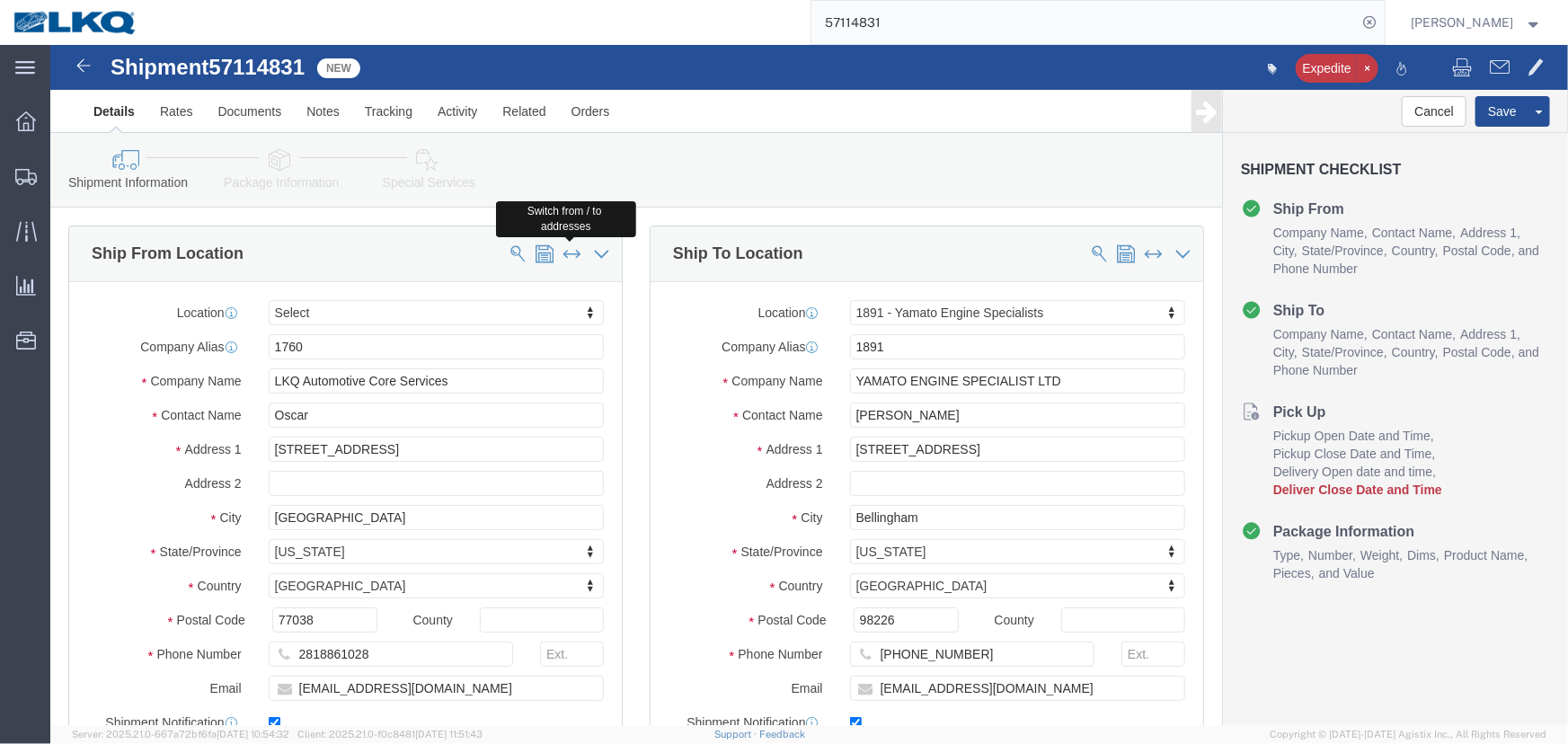
type input "[EMAIL_ADDRESS][DOMAIN_NAME]"
type input "1891"
type input "YAMATO ENGINE SPECIALIST LTD"
type input "[PERSON_NAME]"
type input "Bellingham"
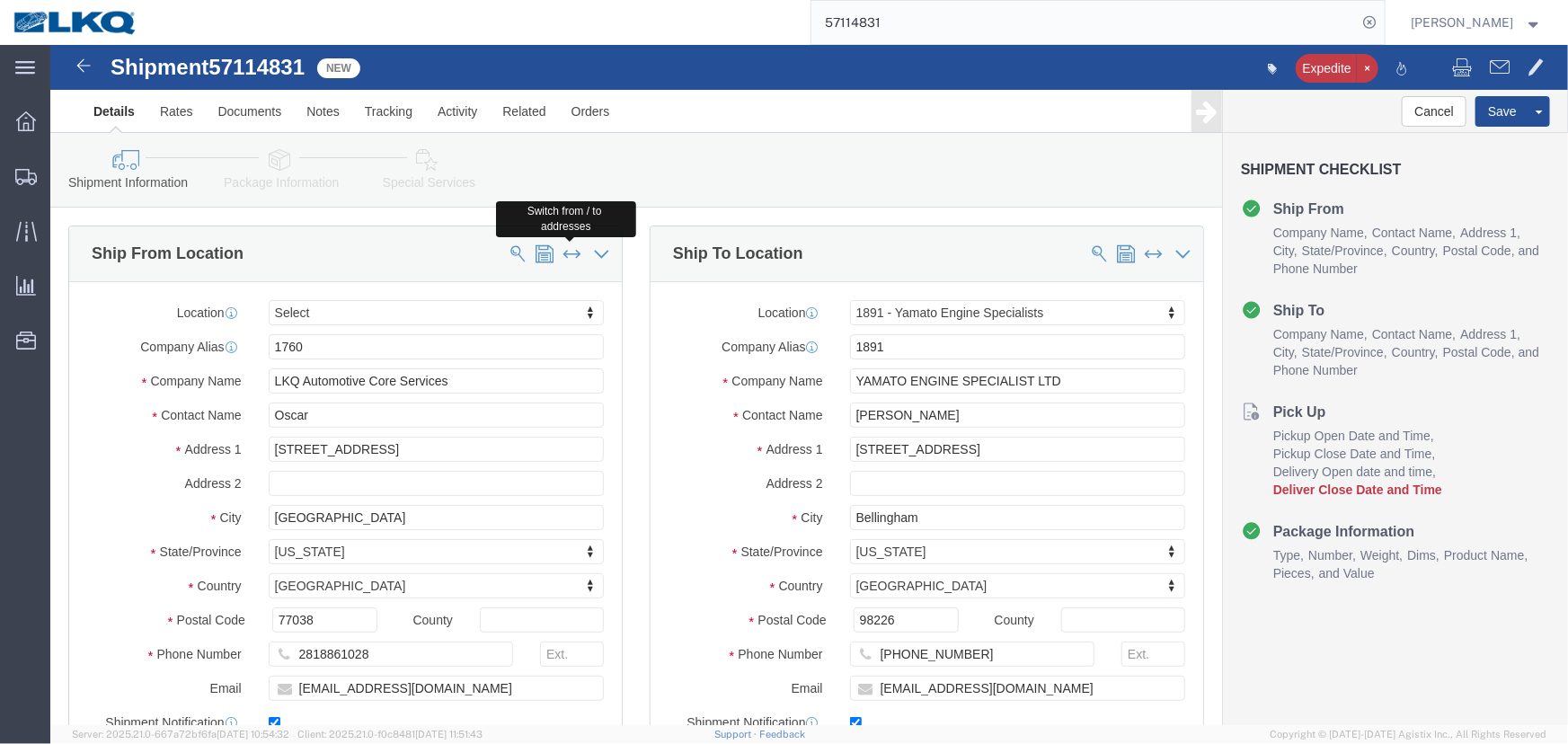
type input "1760"
type input "LKQ Automotive Core Services"
type input "Oscar"
type input "[GEOGRAPHIC_DATA]"
select select "27714"
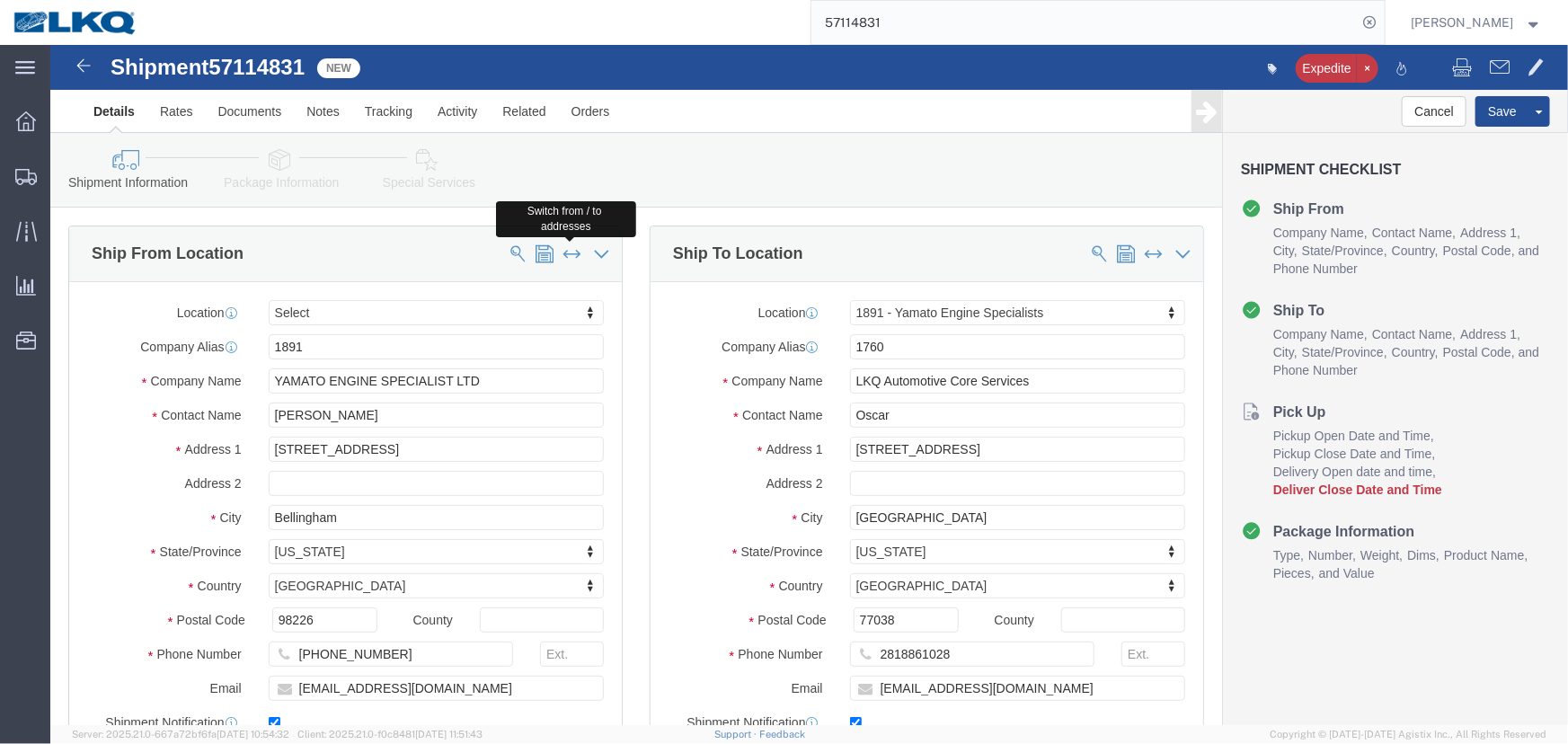
select select
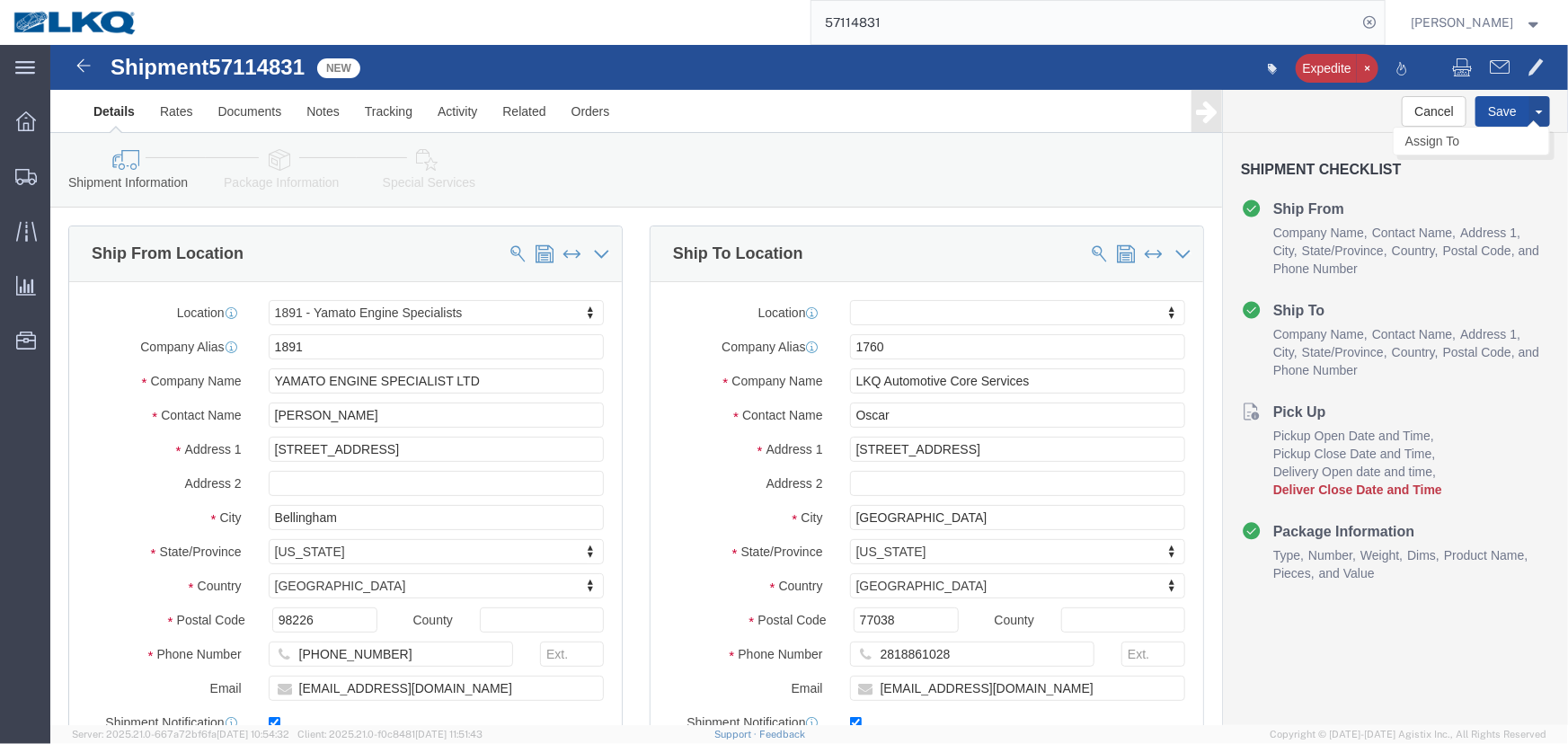
click button "Save"
click at [0, 0] on span "Location Appointment" at bounding box center [0, 0] width 0 height 0
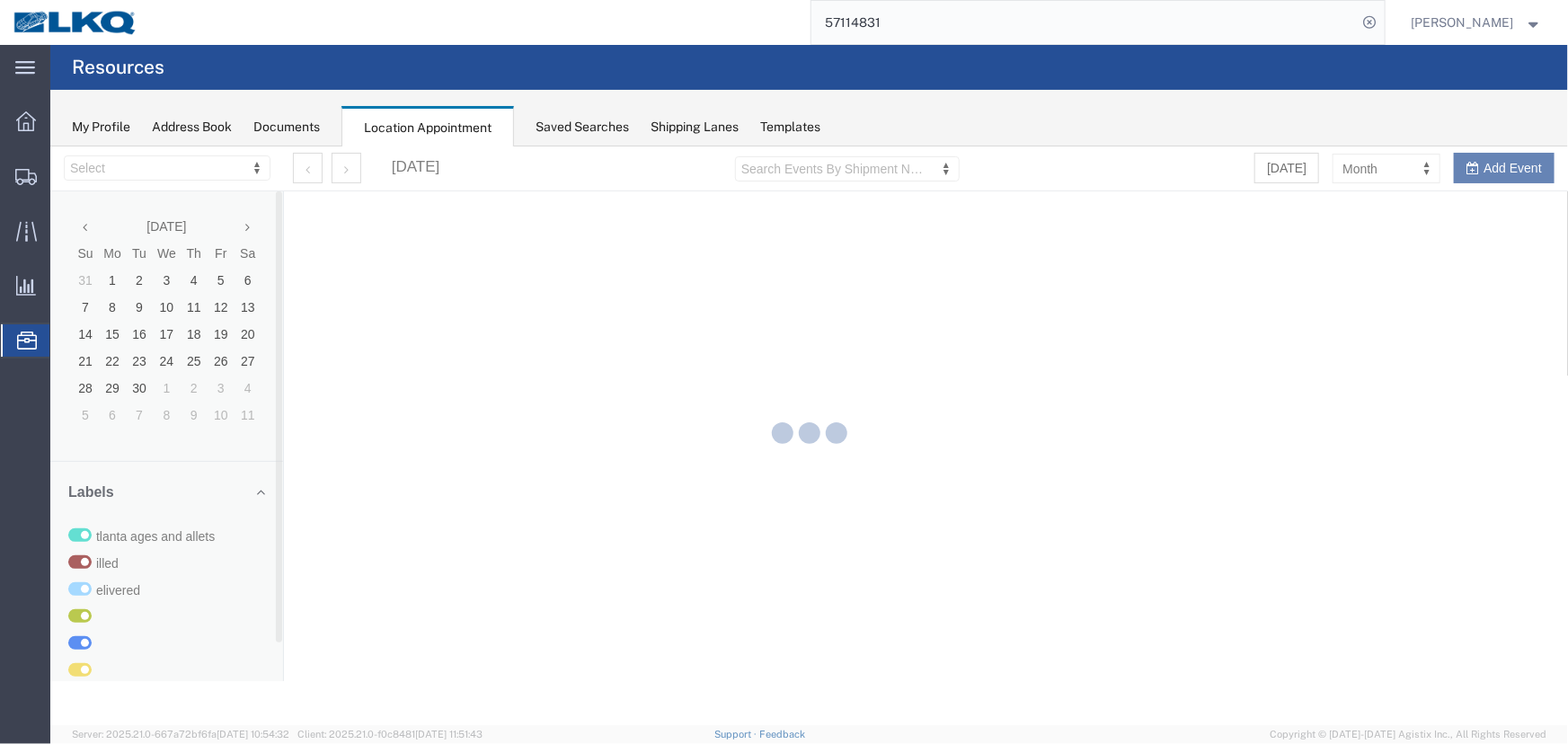
select select "27634"
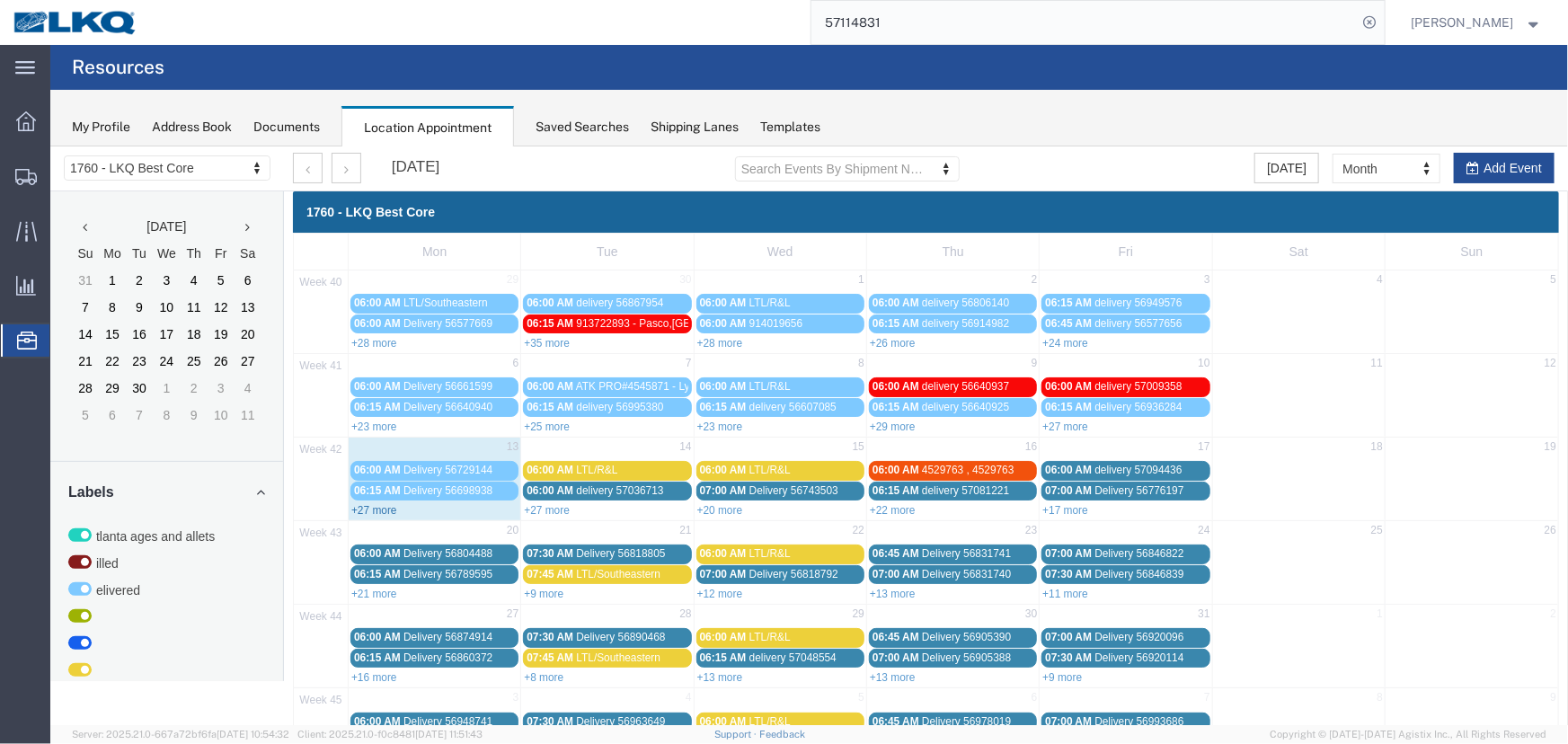
click at [372, 505] on link "+27 more" at bounding box center [373, 509] width 46 height 13
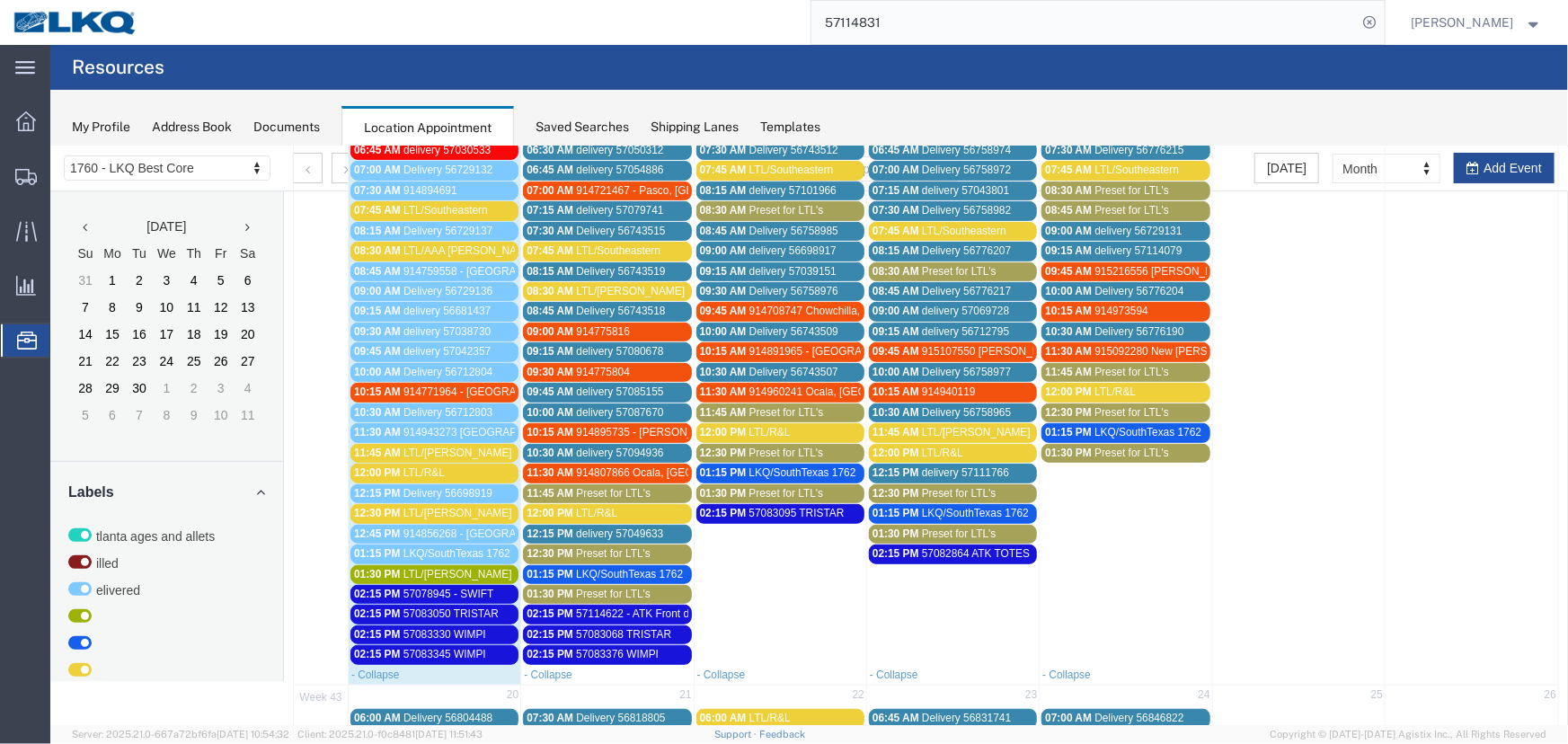
scroll to position [408, 0]
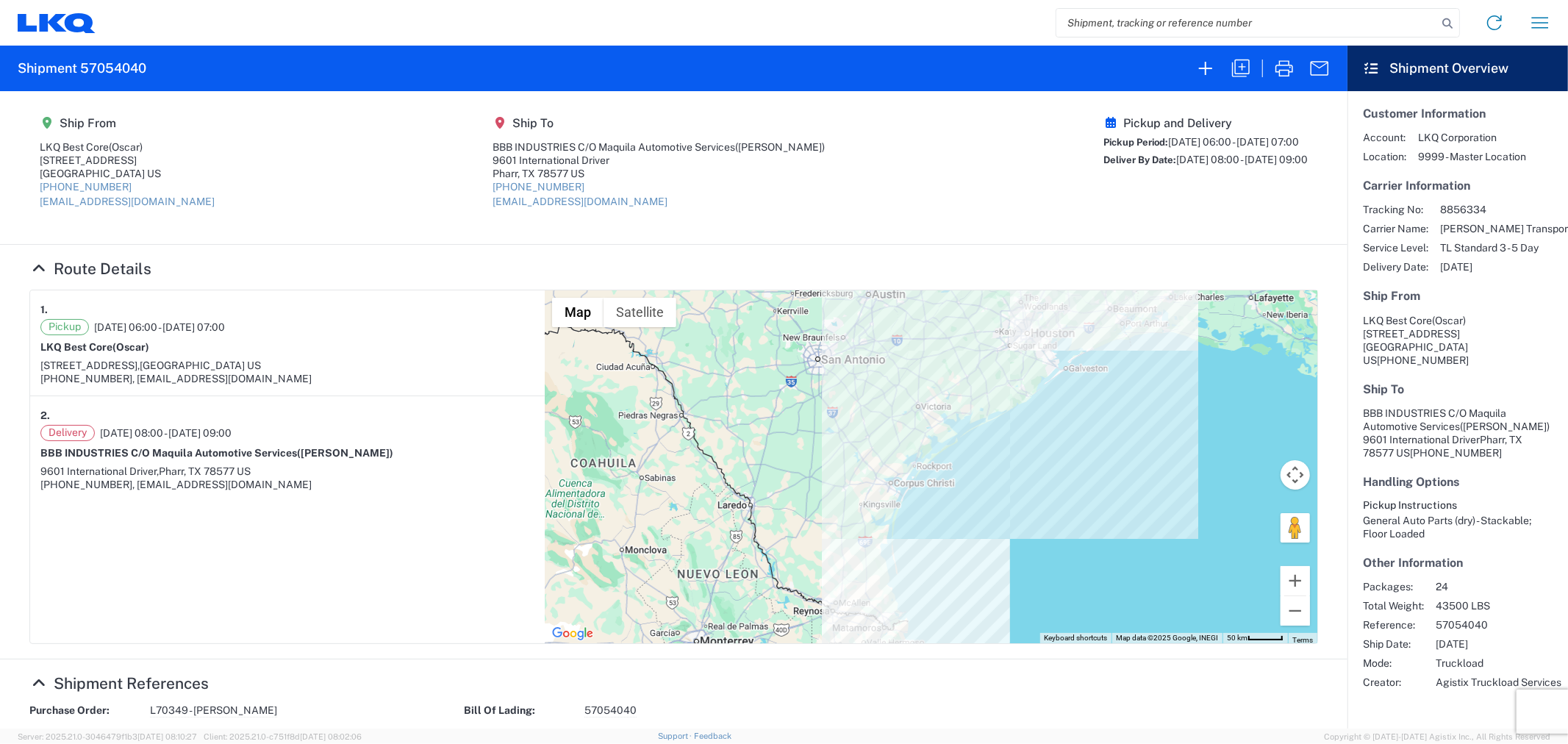
click at [1164, 20] on input "search" at bounding box center [1247, 23] width 381 height 28
paste input "57050857"
type input "57050857"
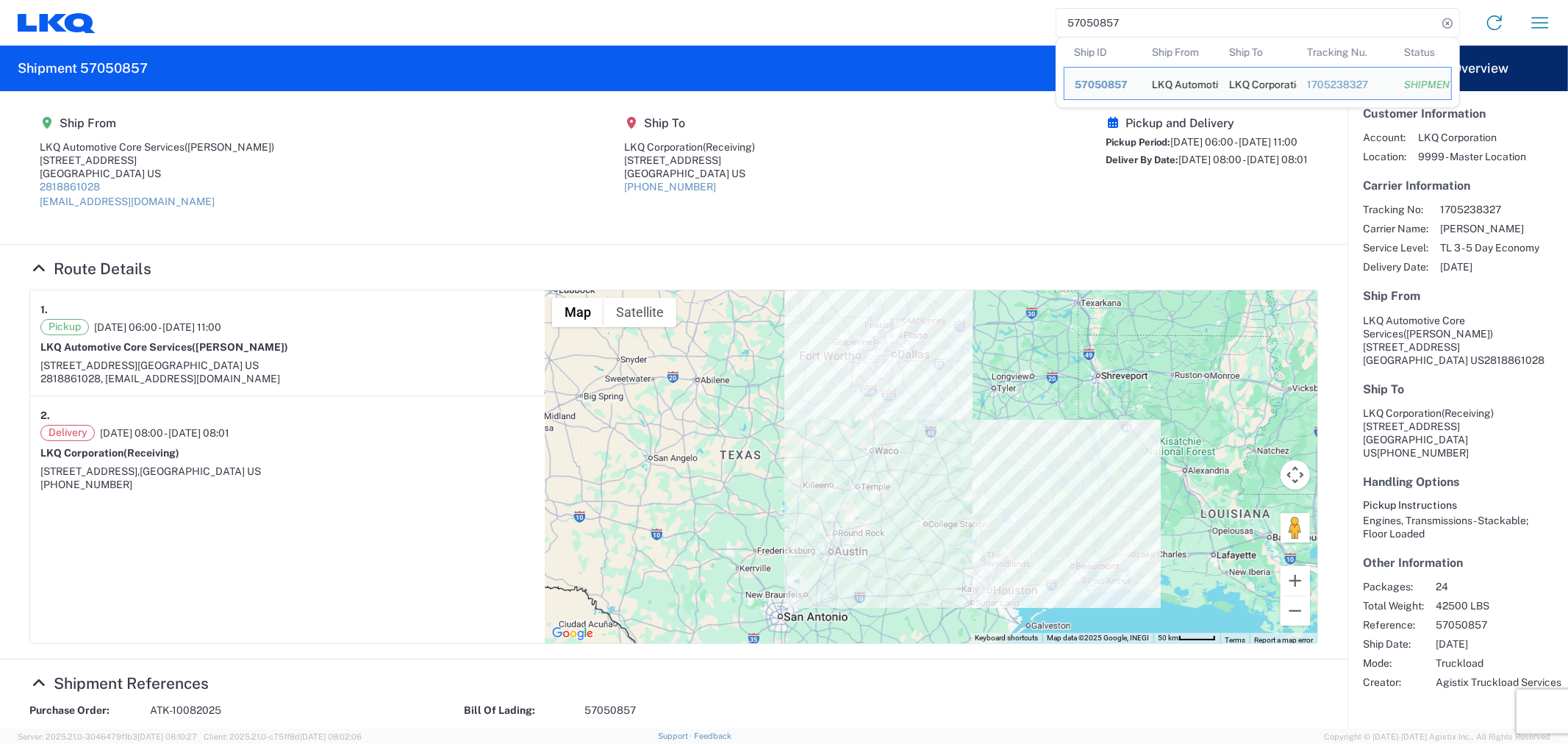
click at [981, 148] on agx-shipment-main-routing-info "Ship From LKQ Automotive Core Services (Alfredo Canales) 1710 West Mout Houston…" at bounding box center [674, 168] width 1289 height 124
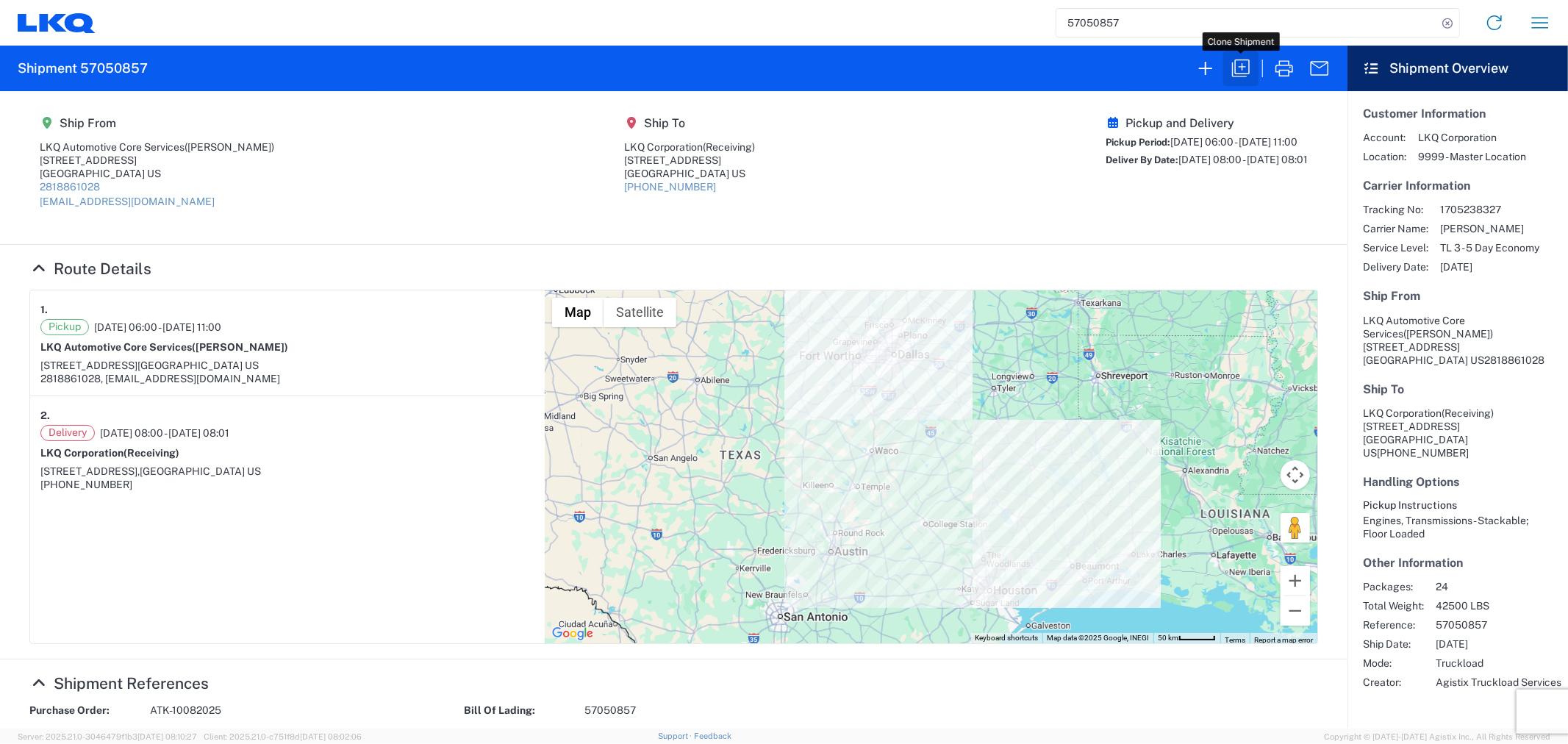
click at [1236, 67] on icon "button" at bounding box center [1241, 68] width 18 height 18
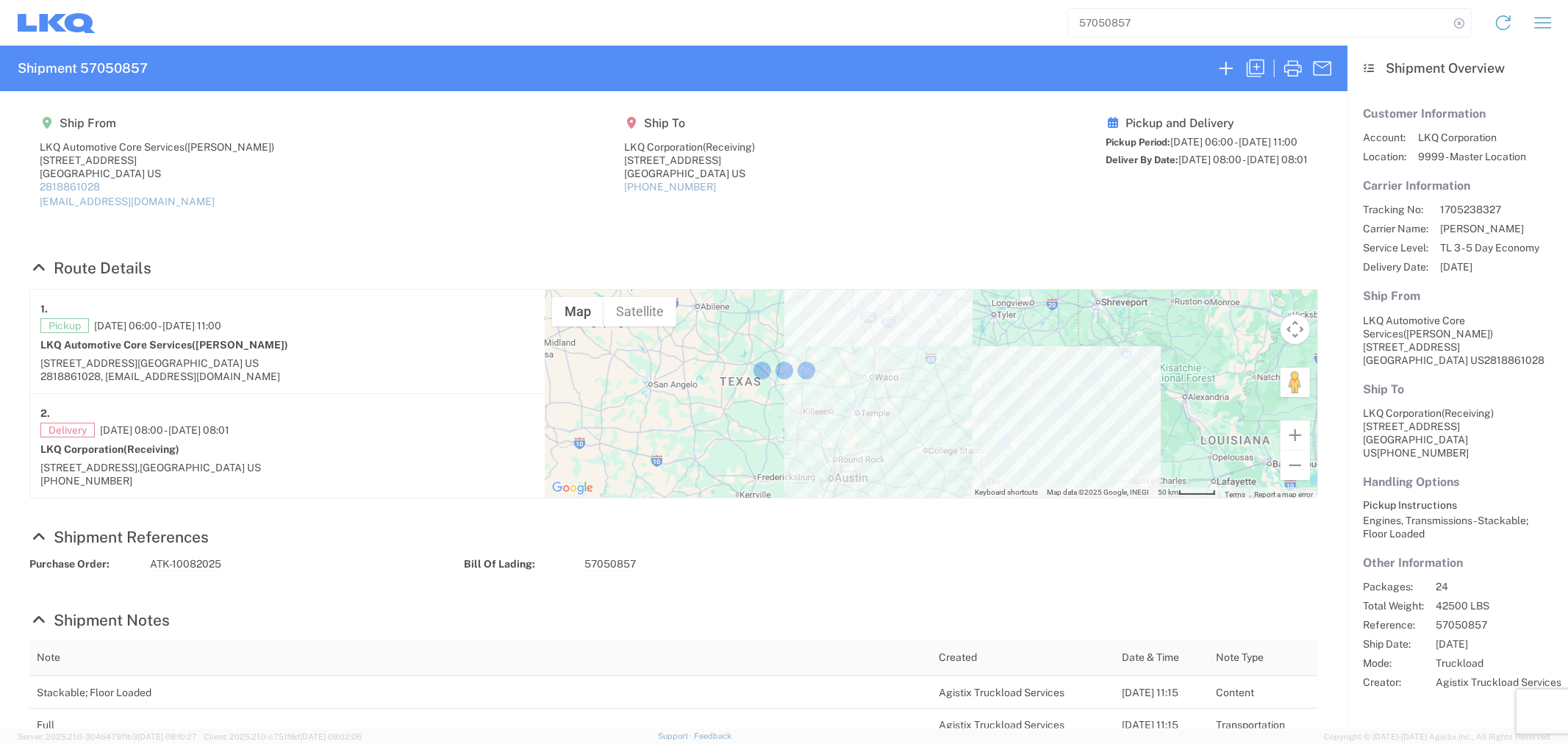
select select "FULL"
select select "US"
select select "LBS"
select select "IN"
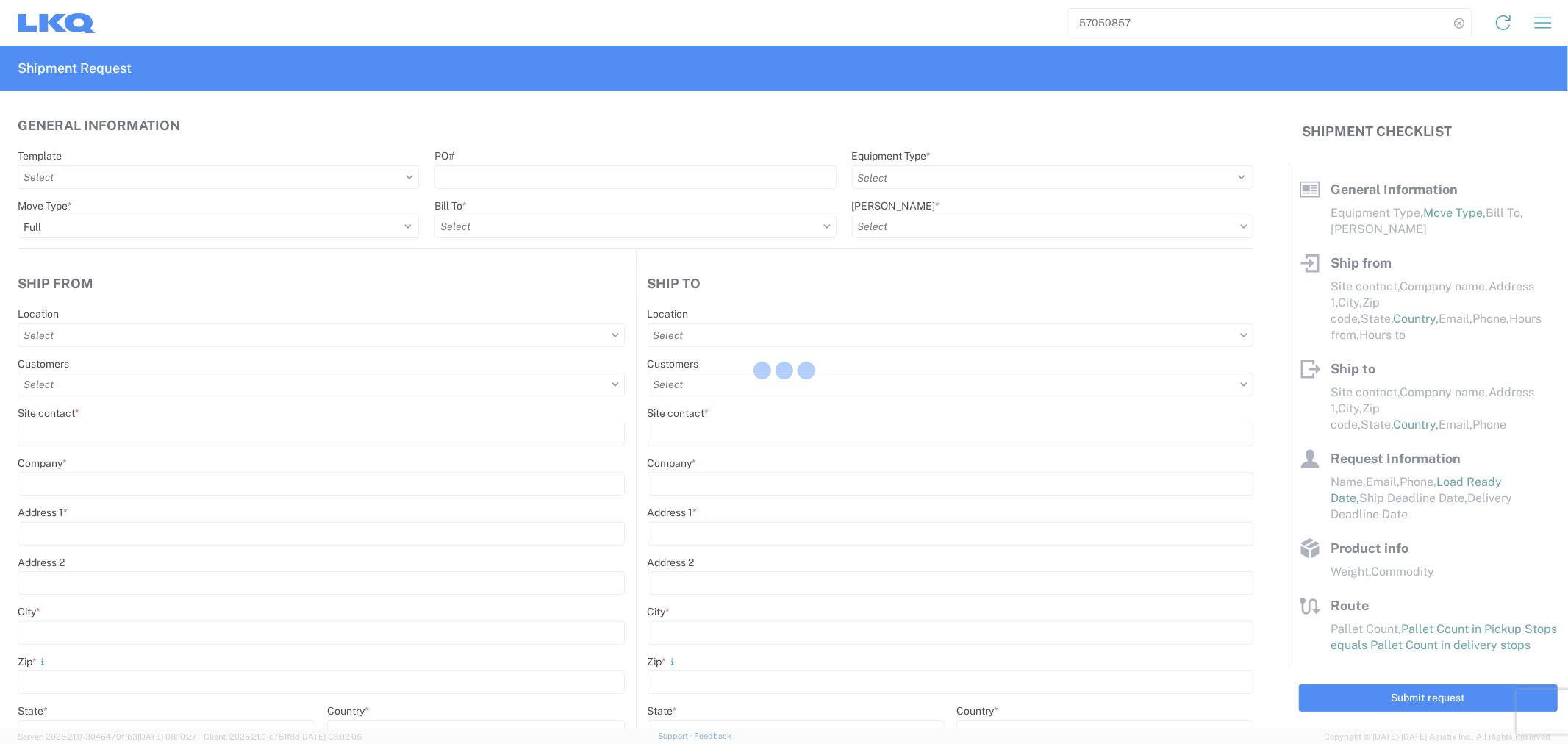
select select "STDV"
type input "[PERSON_NAME]"
type input "LKQ Automotive Core Services"
type input "1710 West Mout Houston Rd"
type input "[GEOGRAPHIC_DATA]"
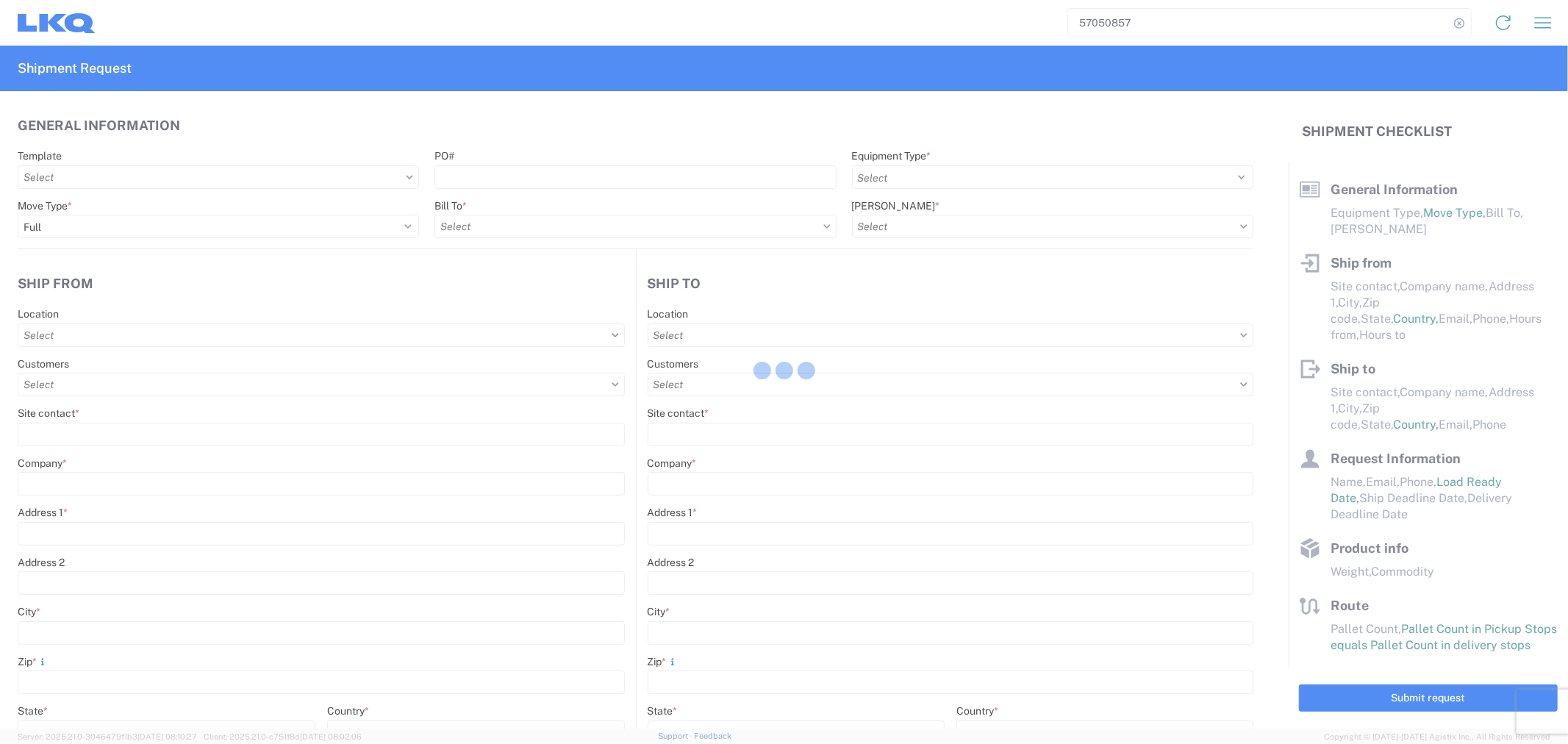
type input "77038"
type input "[EMAIL_ADDRESS][DOMAIN_NAME]"
type input "2818861028"
type input "06:00:00"
type input "11:00:00"
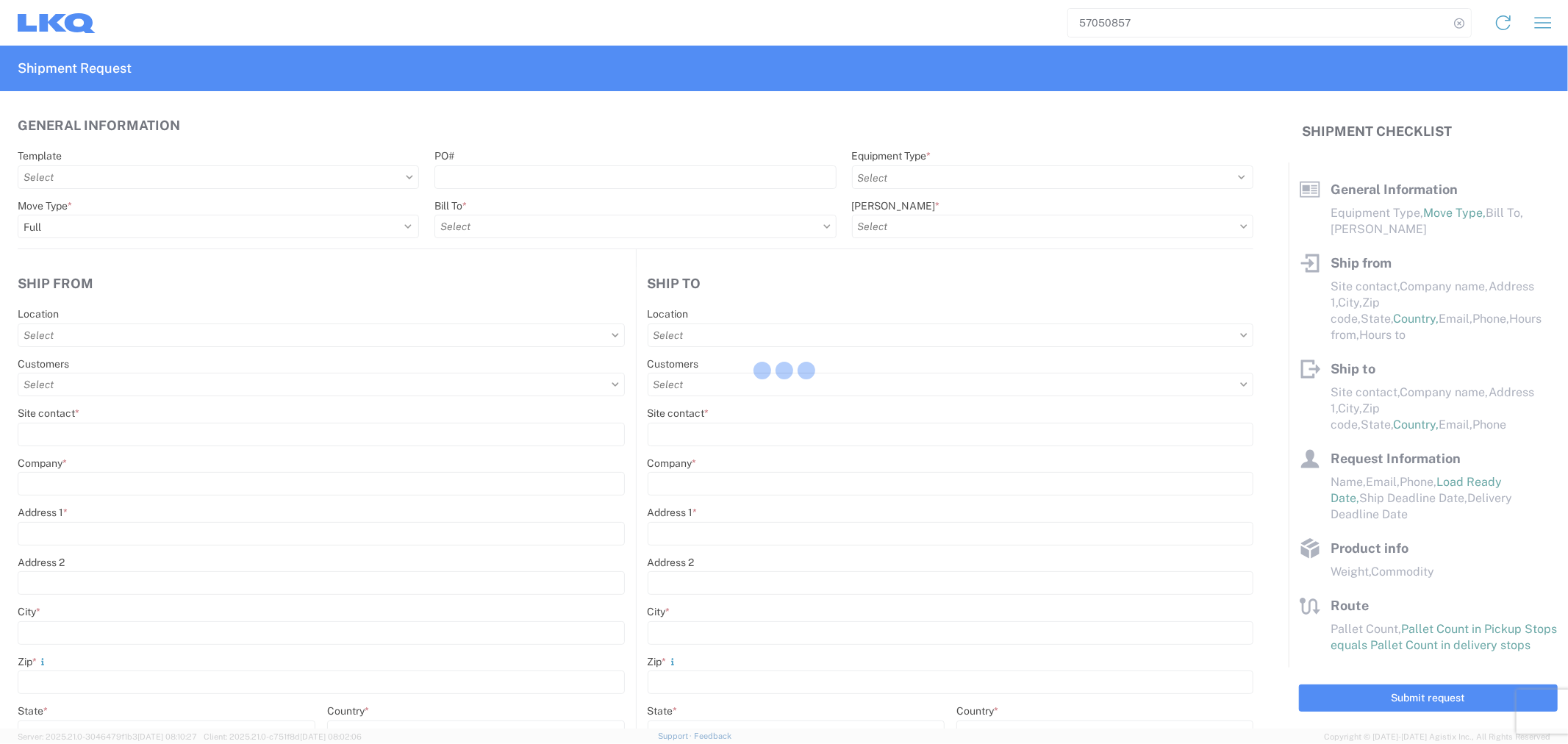
select select
type input "Receiving"
type input "LKQ Corporation"
type input "1102 W Carrier Pkwy STE 100"
type input "Grand Prairie"
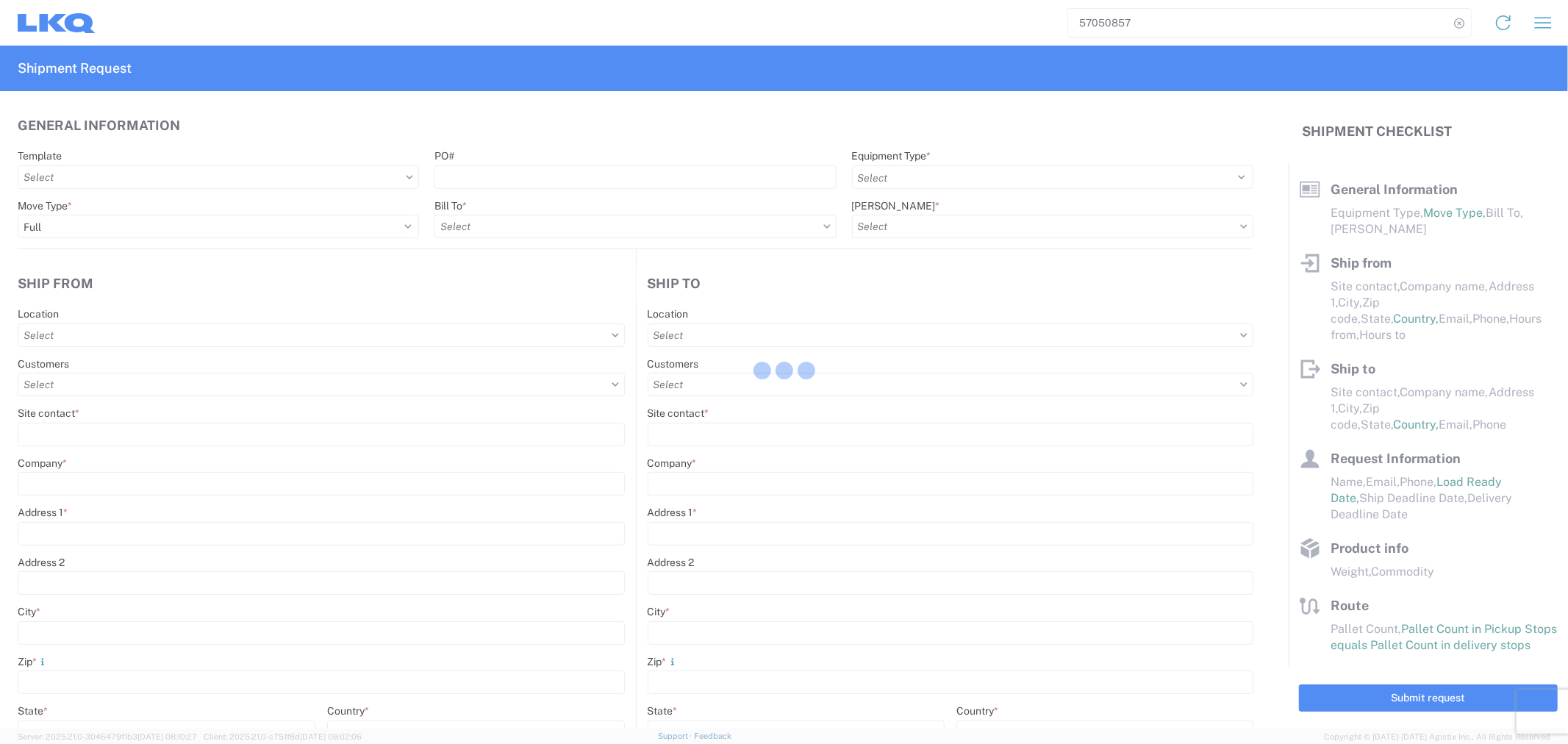
type input "75050"
type input "800-421-3746"
type input "08:00:00"
type input "08:01:00"
select select
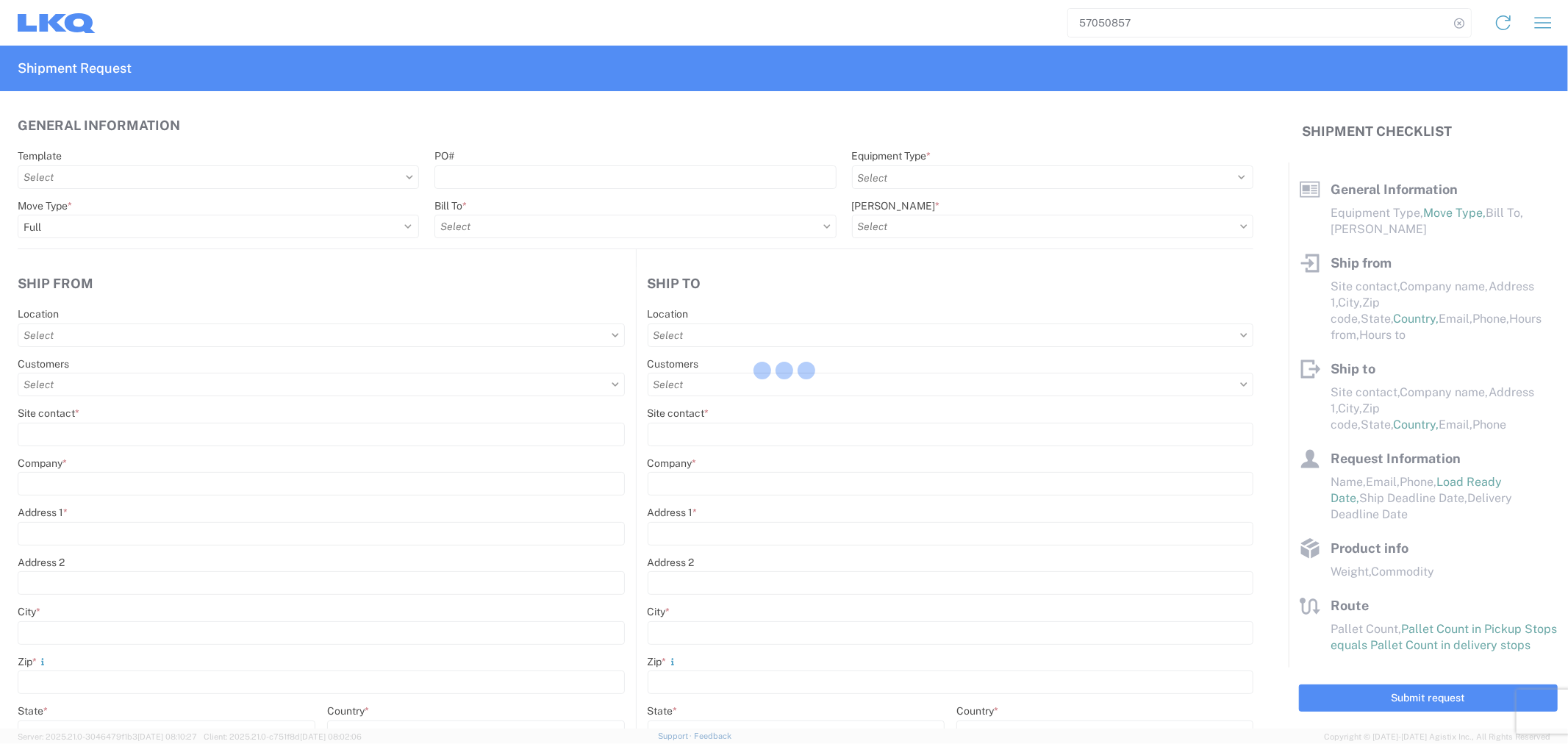
type input "[PERSON_NAME]"
type input "[EMAIL_ADDRESS][DOMAIN_NAME]"
type input "2818861028"
type input "2025-10-08"
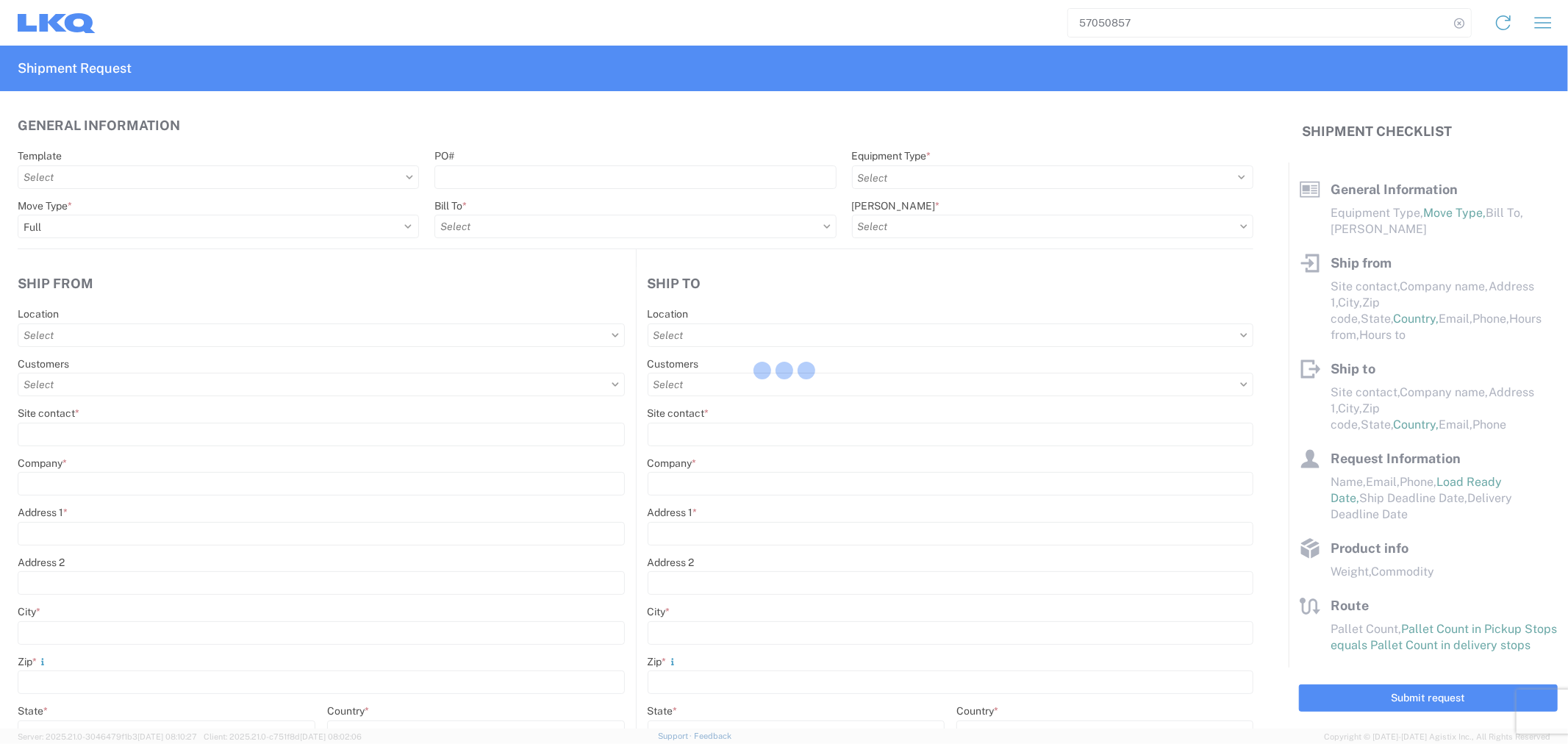
type input "2025-10-09"
type input "42500"
type input "Engines, Transmissions"
type input "24"
type input "0"
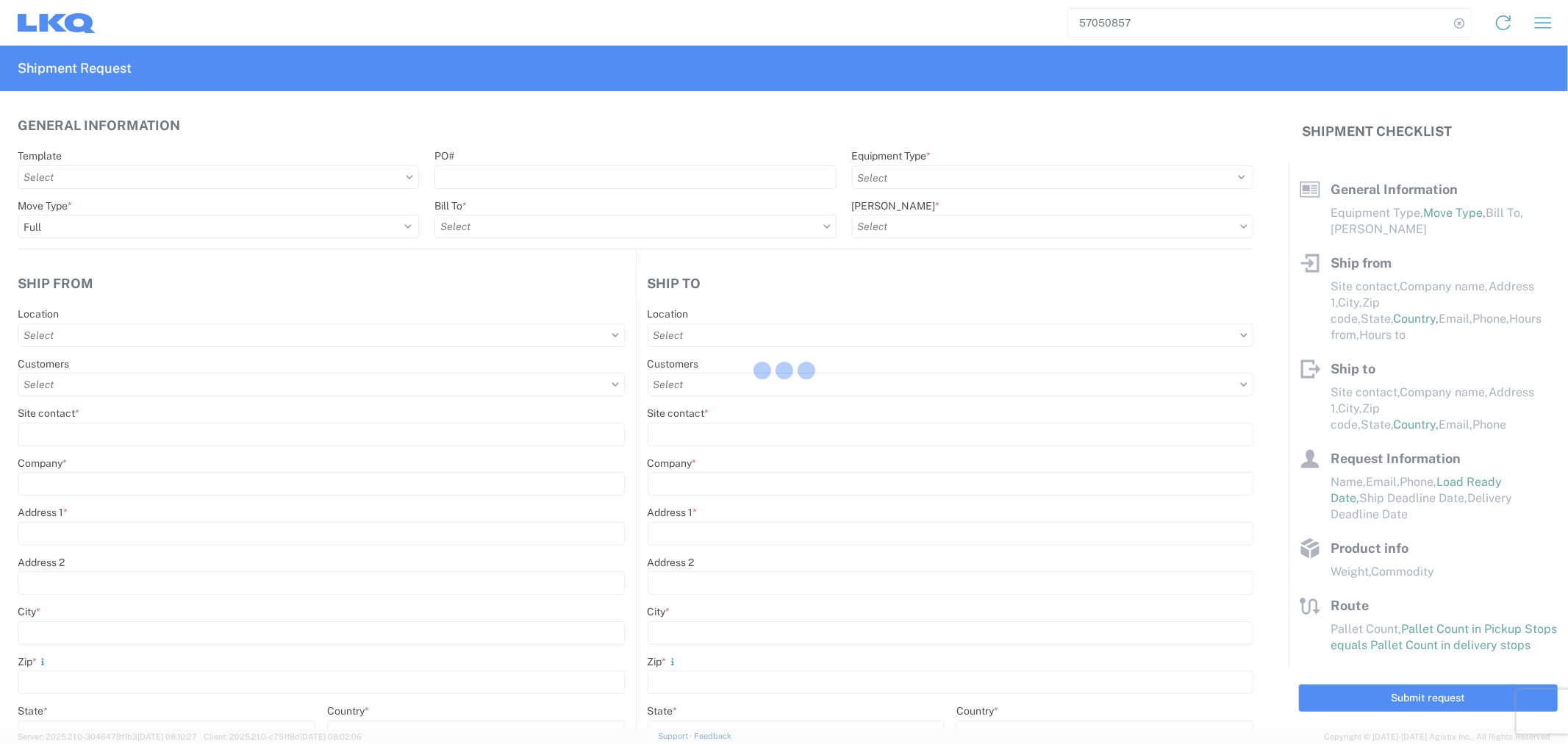
type input "0.02"
select select "FT"
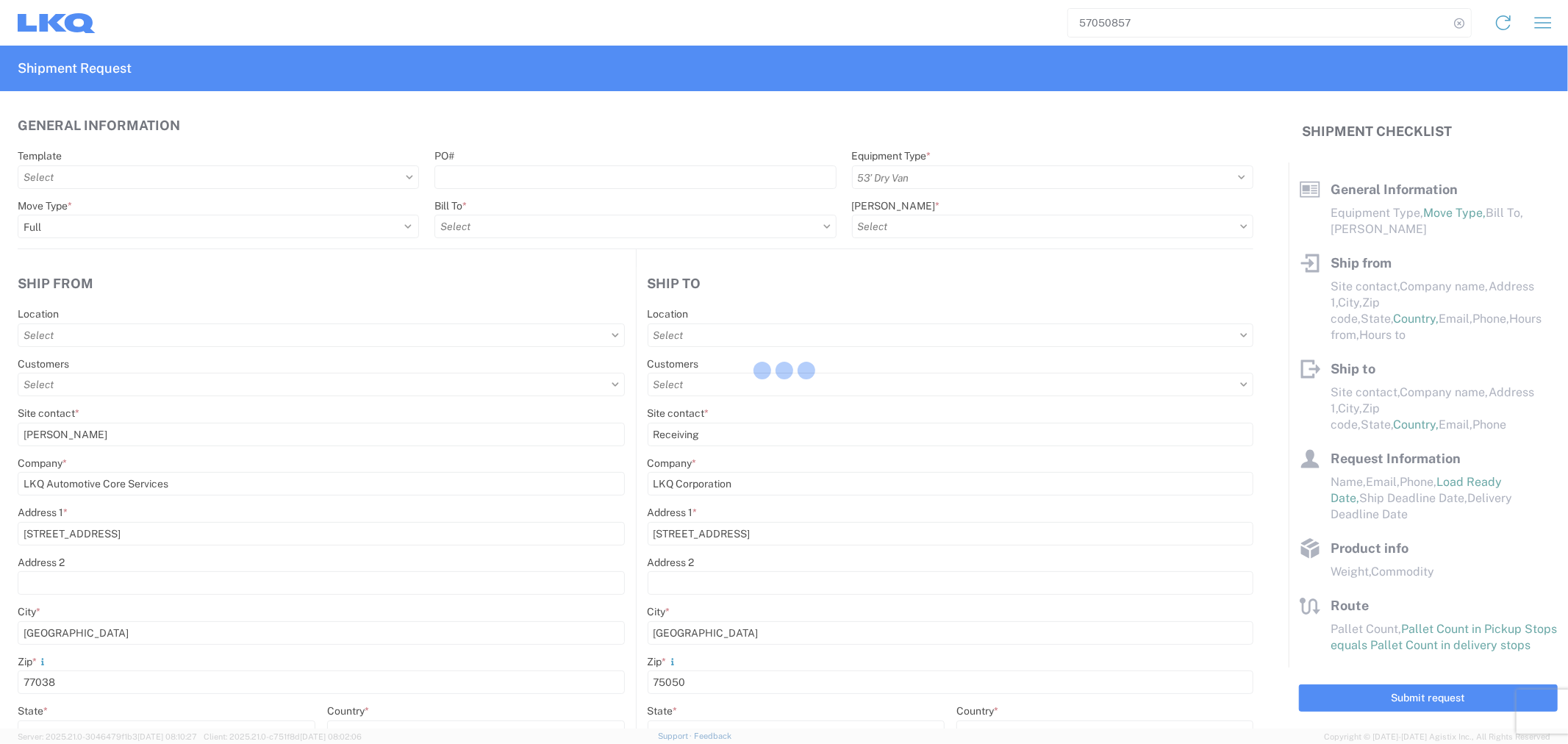
select select
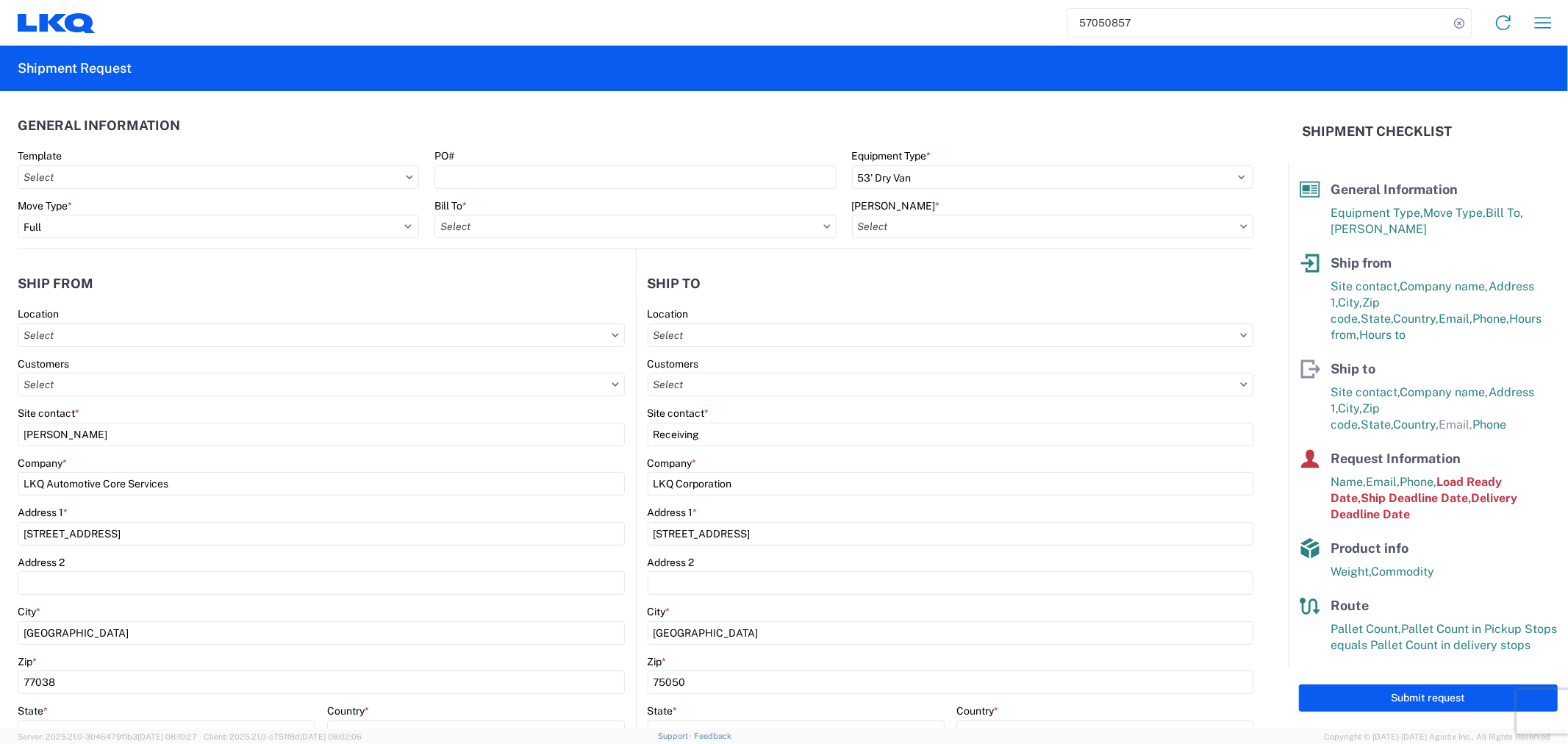
type input "1760 - LKQ Best Core"
type input "1760-1300-50180-0000 - 1760 Freight In - Cores"
type input "1882 - North American ATK Corporation"
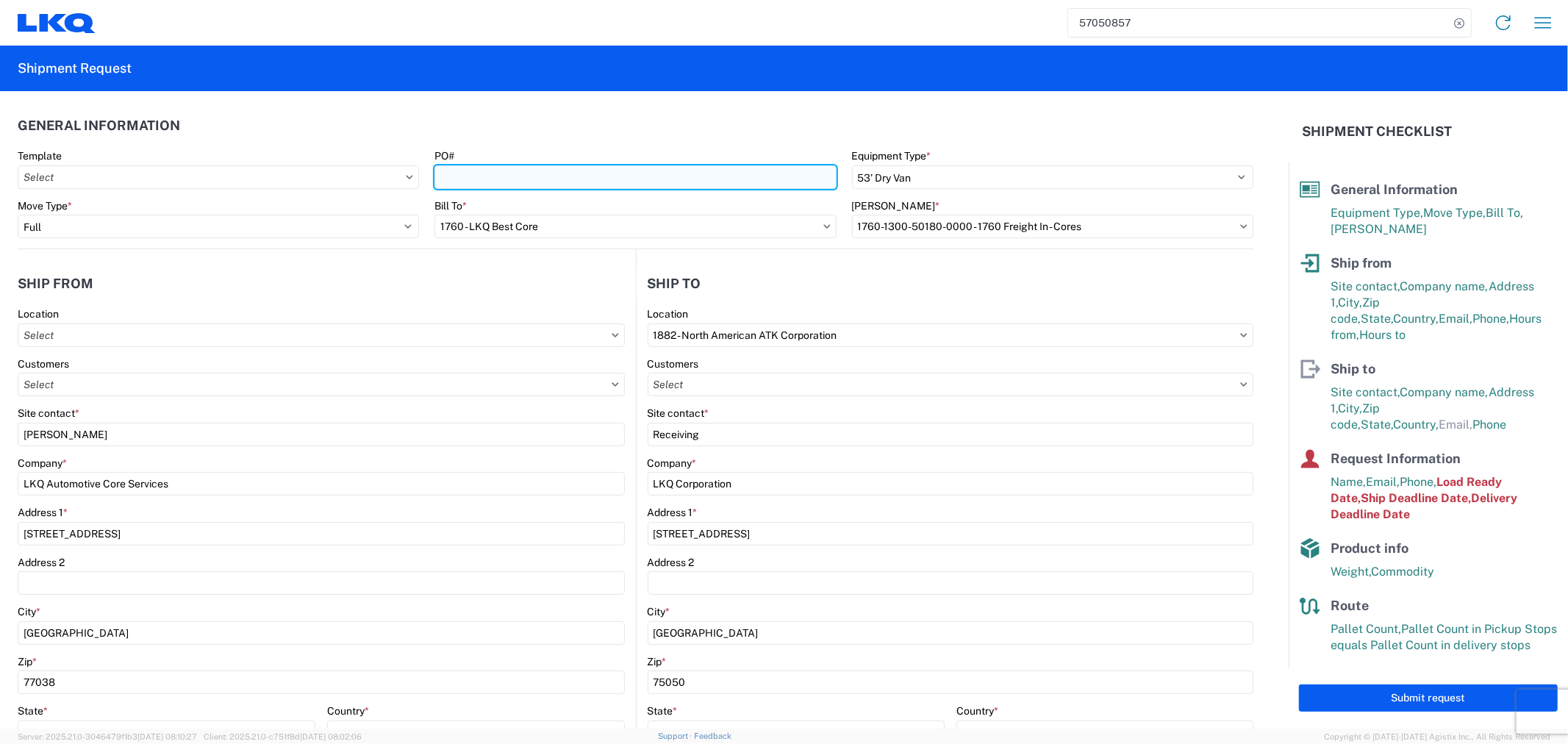
click at [539, 177] on input "PO#" at bounding box center [635, 177] width 401 height 24
type input "H"
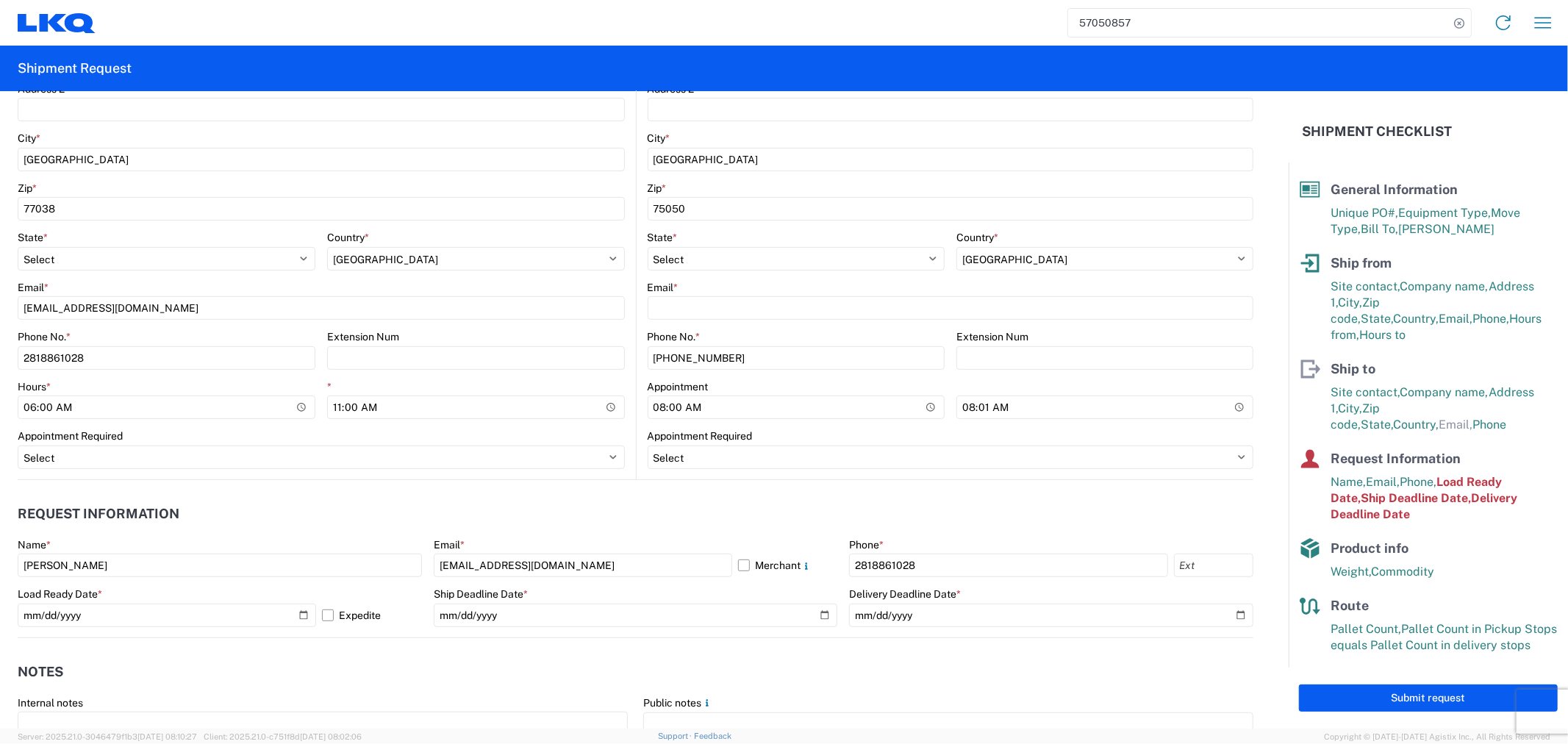
scroll to position [490, 0]
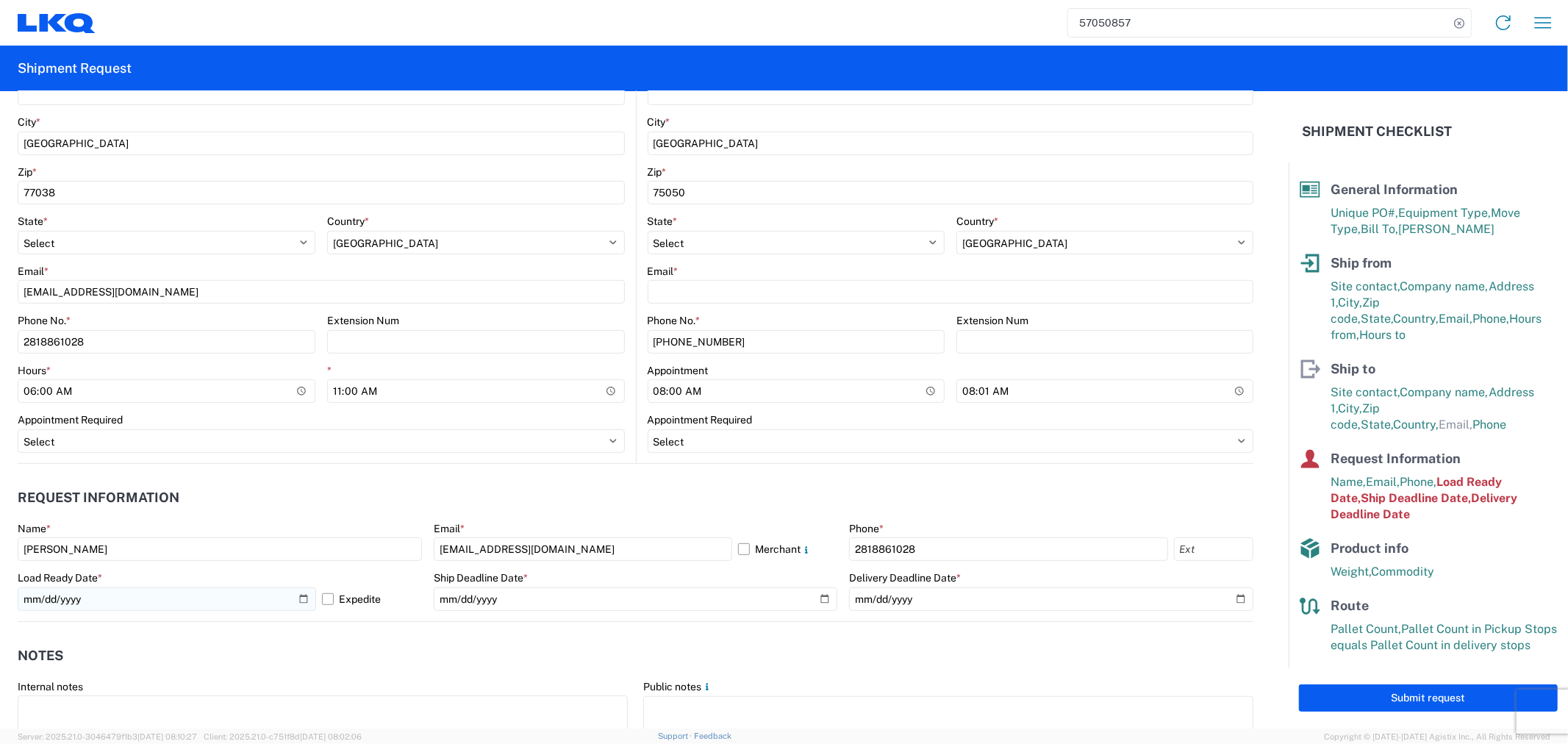
type input "ATK-10142025"
click at [300, 599] on input "2025-10-08" at bounding box center [167, 599] width 299 height 24
type input "2025-10-14"
click at [816, 597] on input "2025-10-08" at bounding box center [635, 599] width 404 height 24
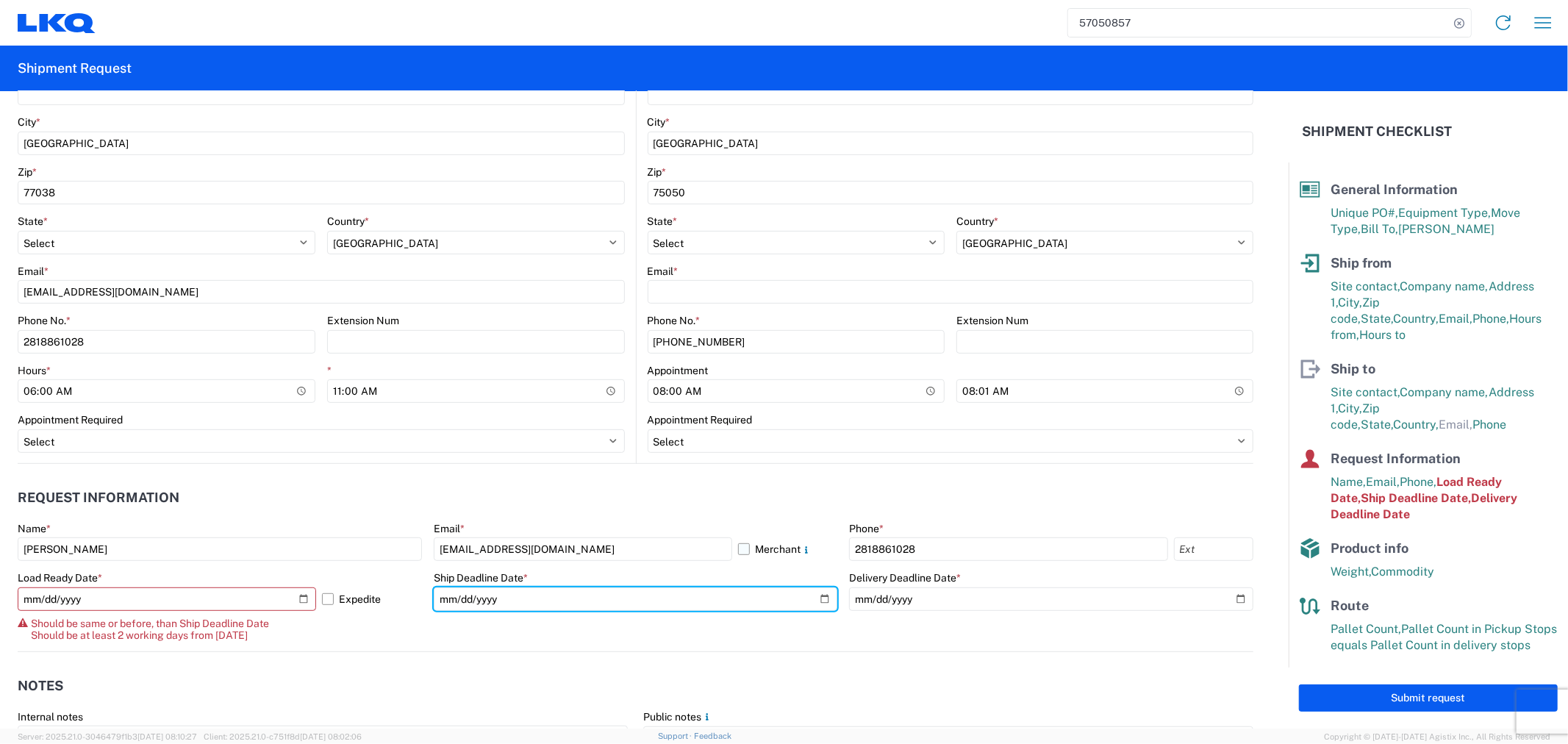
type input "2025-10-14"
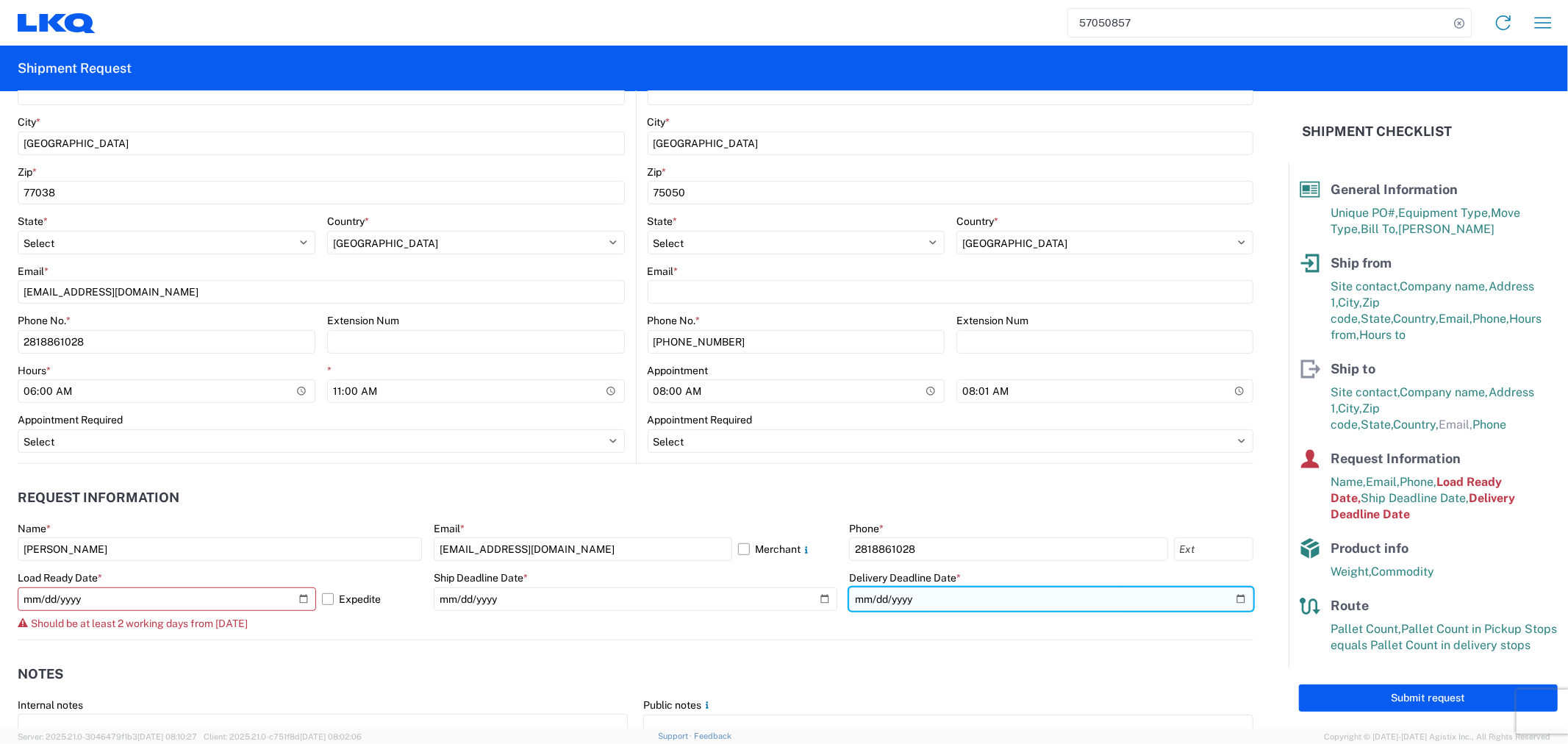
click at [1233, 600] on input "2025-10-09" at bounding box center [1051, 599] width 404 height 24
click at [1222, 593] on input "2025-10-14" at bounding box center [1051, 599] width 404 height 24
click at [583, 629] on agx-form-control-wrapper-v2 "Ship Deadline Date * 2025-10-14" at bounding box center [635, 606] width 404 height 68
click at [1225, 593] on input "2025-10-14" at bounding box center [1051, 599] width 404 height 24
type input "2025-10-15"
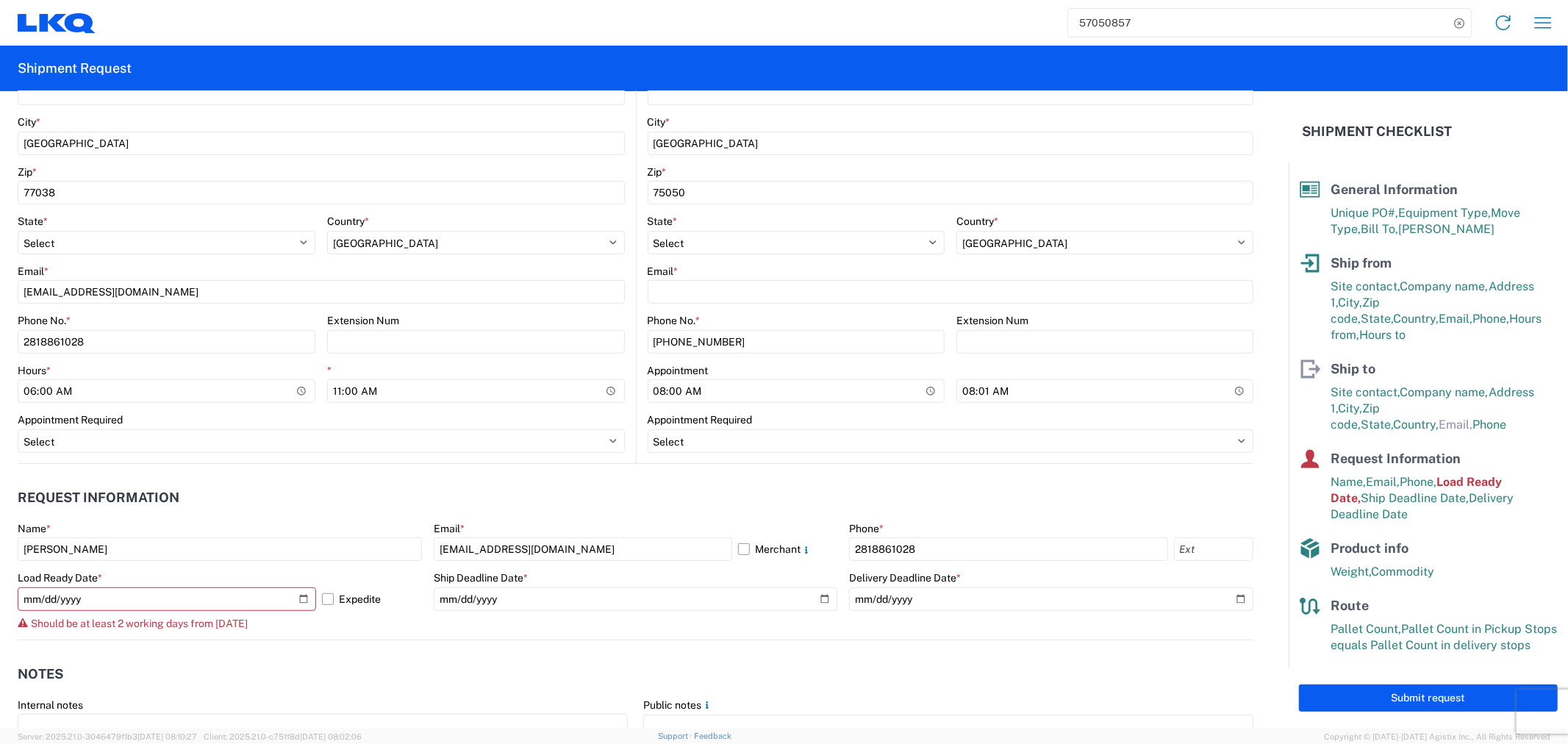
click at [605, 482] on header "Request Information" at bounding box center [635, 498] width 1236 height 33
click at [290, 601] on input "2025-10-14" at bounding box center [167, 599] width 299 height 24
click at [378, 628] on div "Should be at least 2 working days from today" at bounding box center [220, 624] width 404 height 11
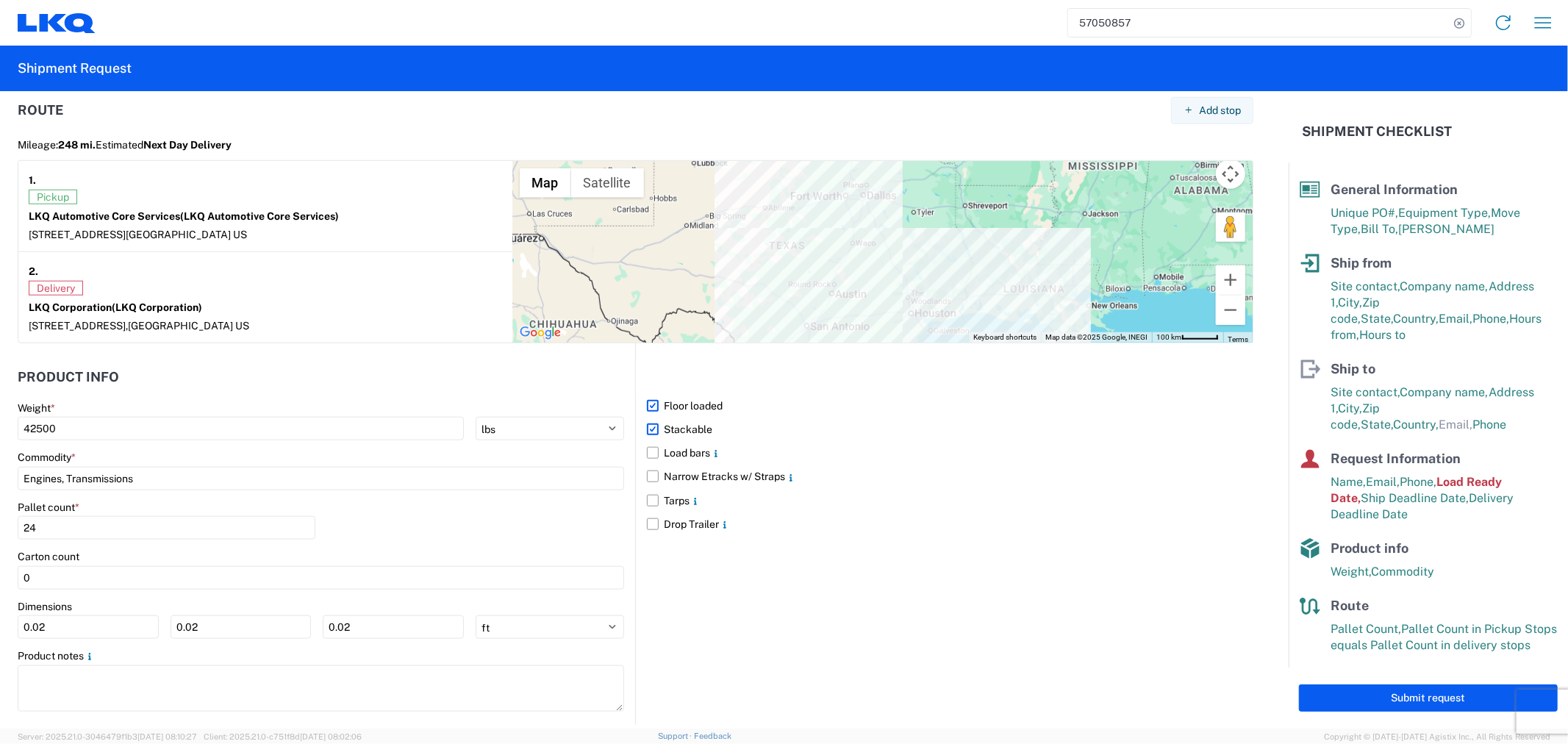
scroll to position [1225, 0]
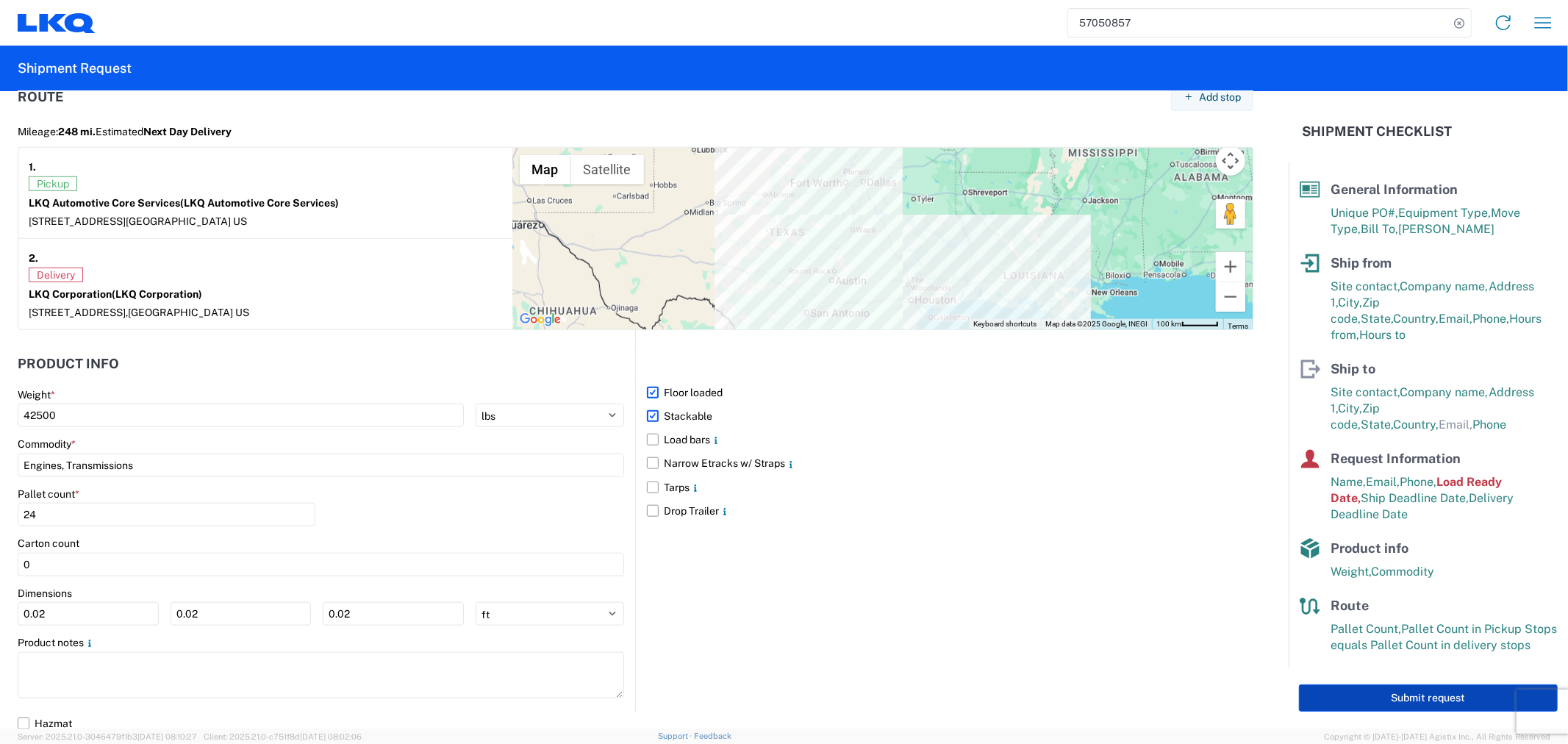
click at [1400, 691] on button "Submit request" at bounding box center [1429, 698] width 259 height 27
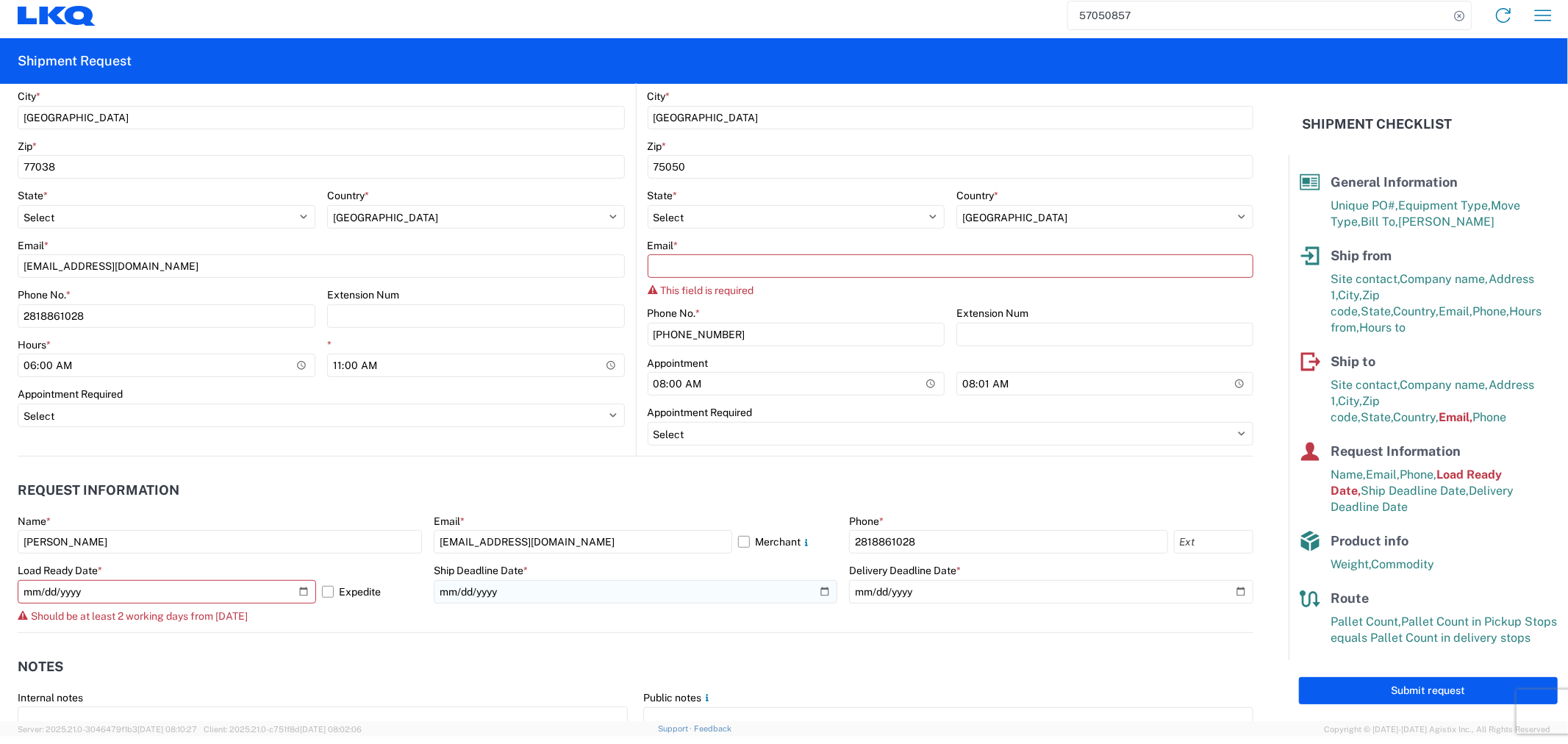
scroll to position [427, 0]
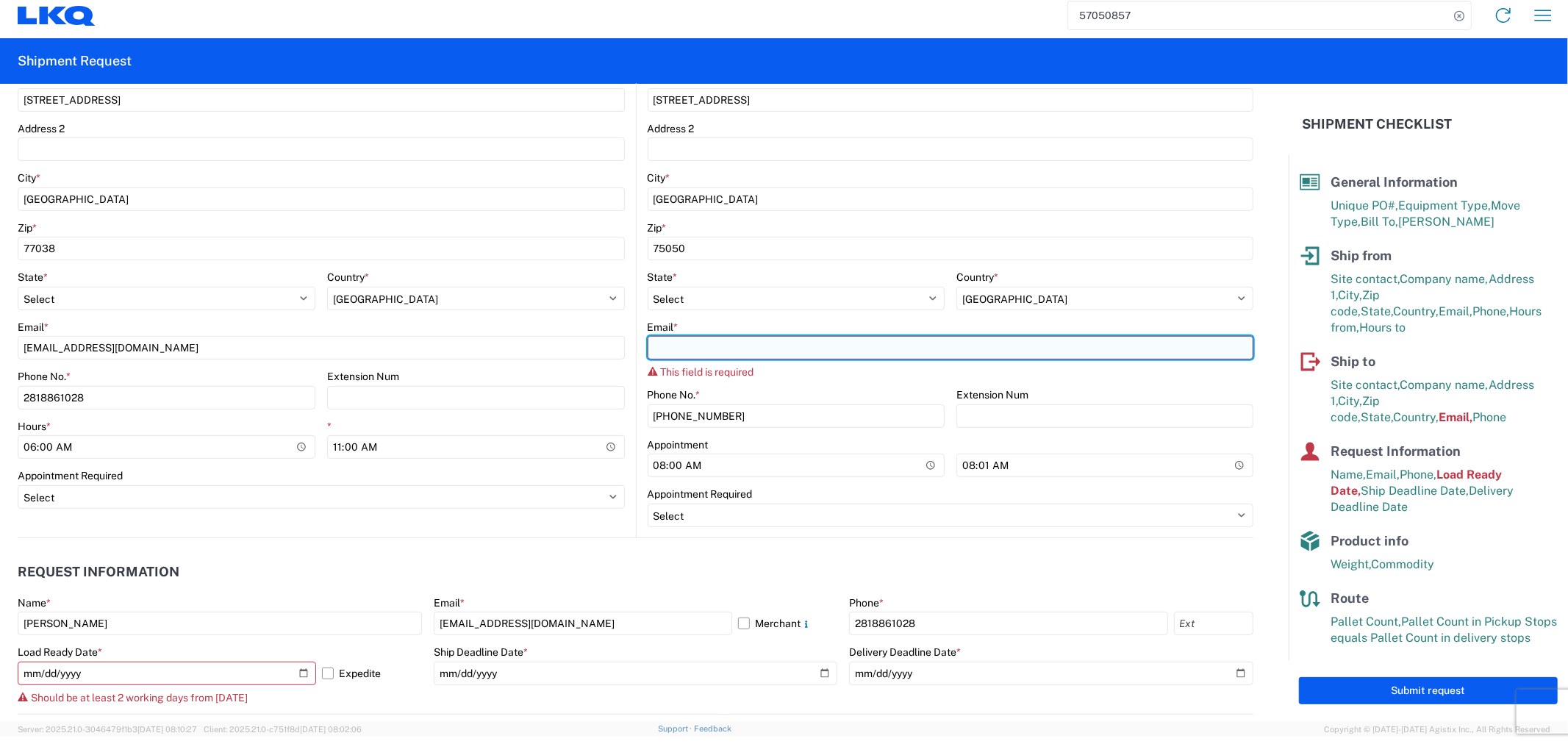
click at [745, 351] on input "Email *" at bounding box center [950, 348] width 606 height 24
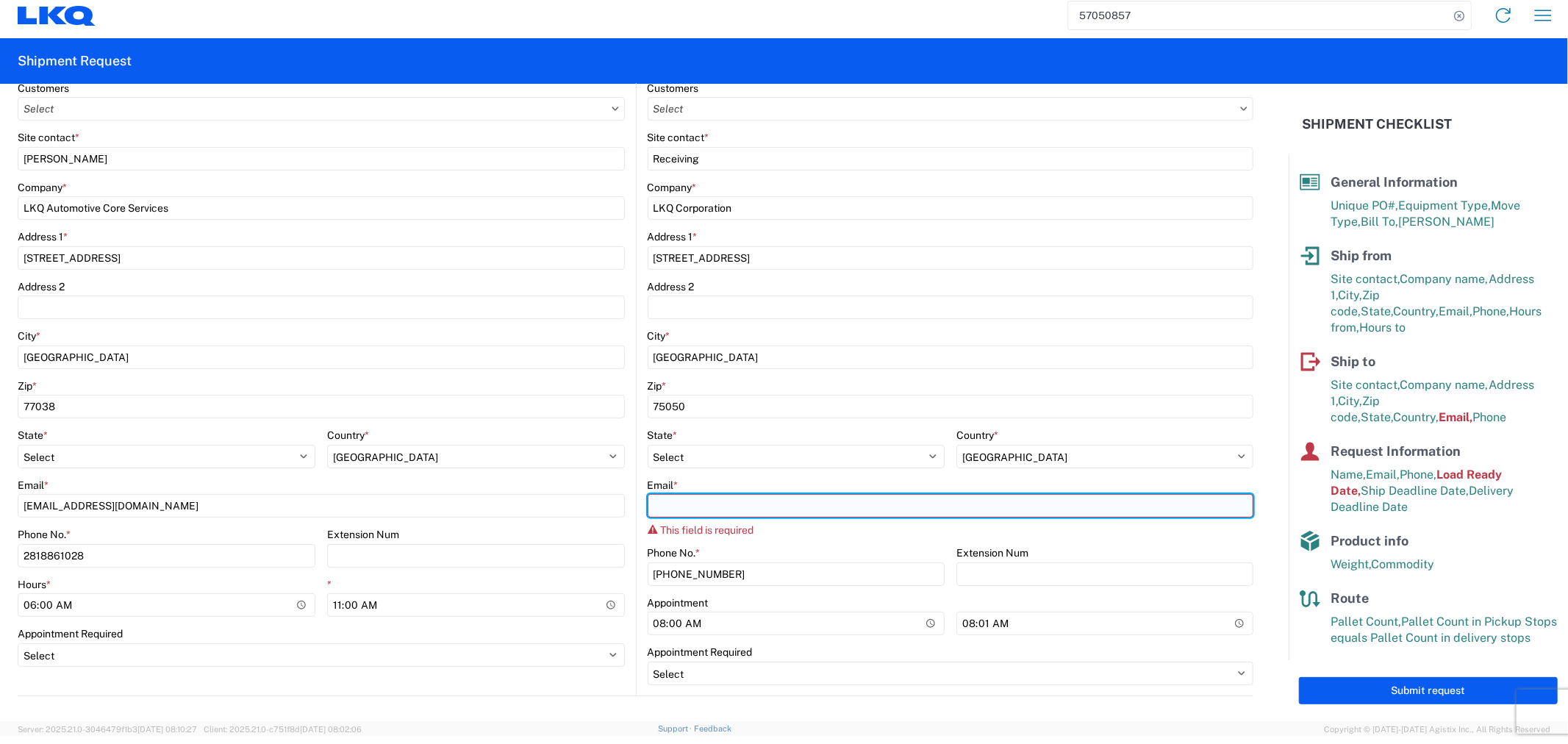
scroll to position [263, 0]
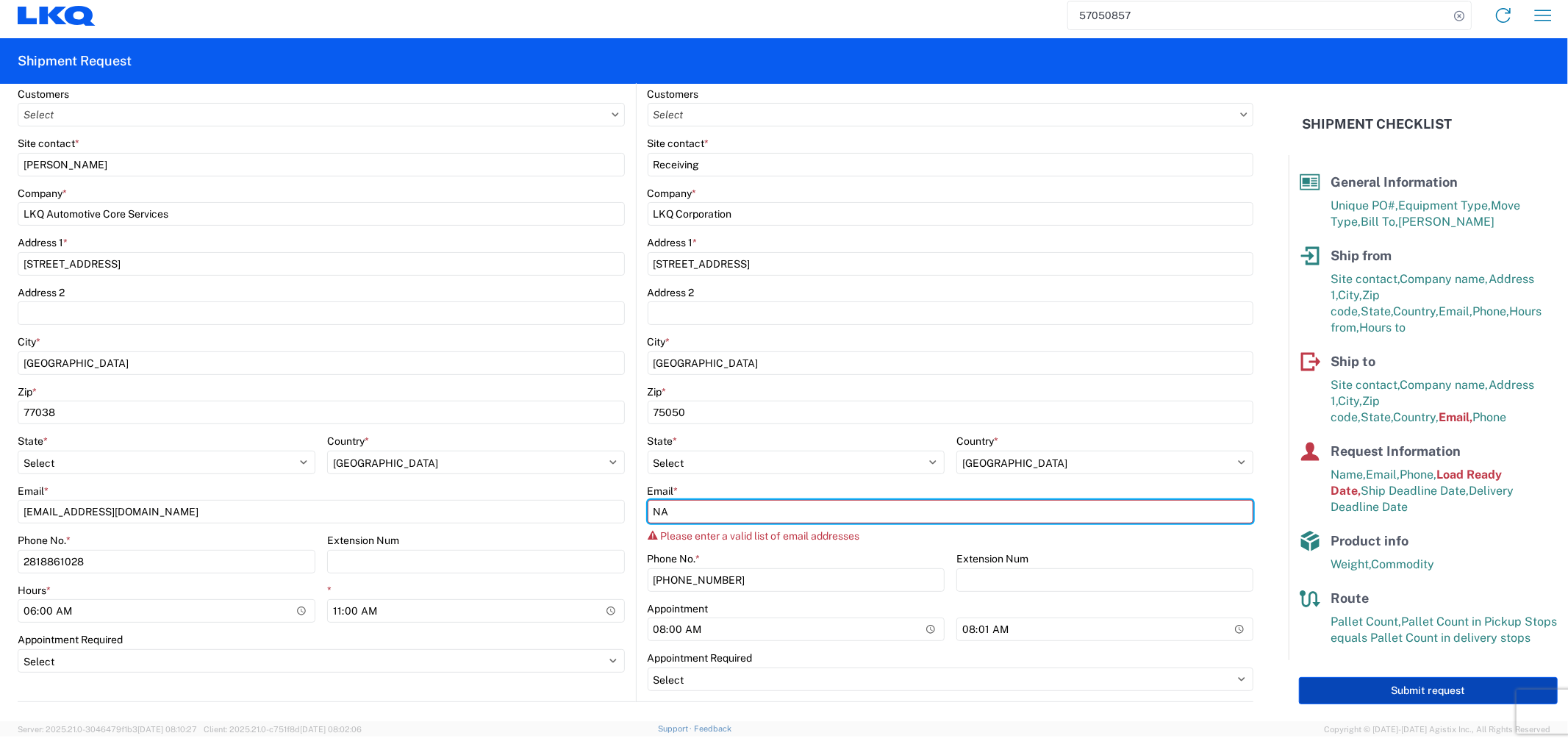
type input "NA"
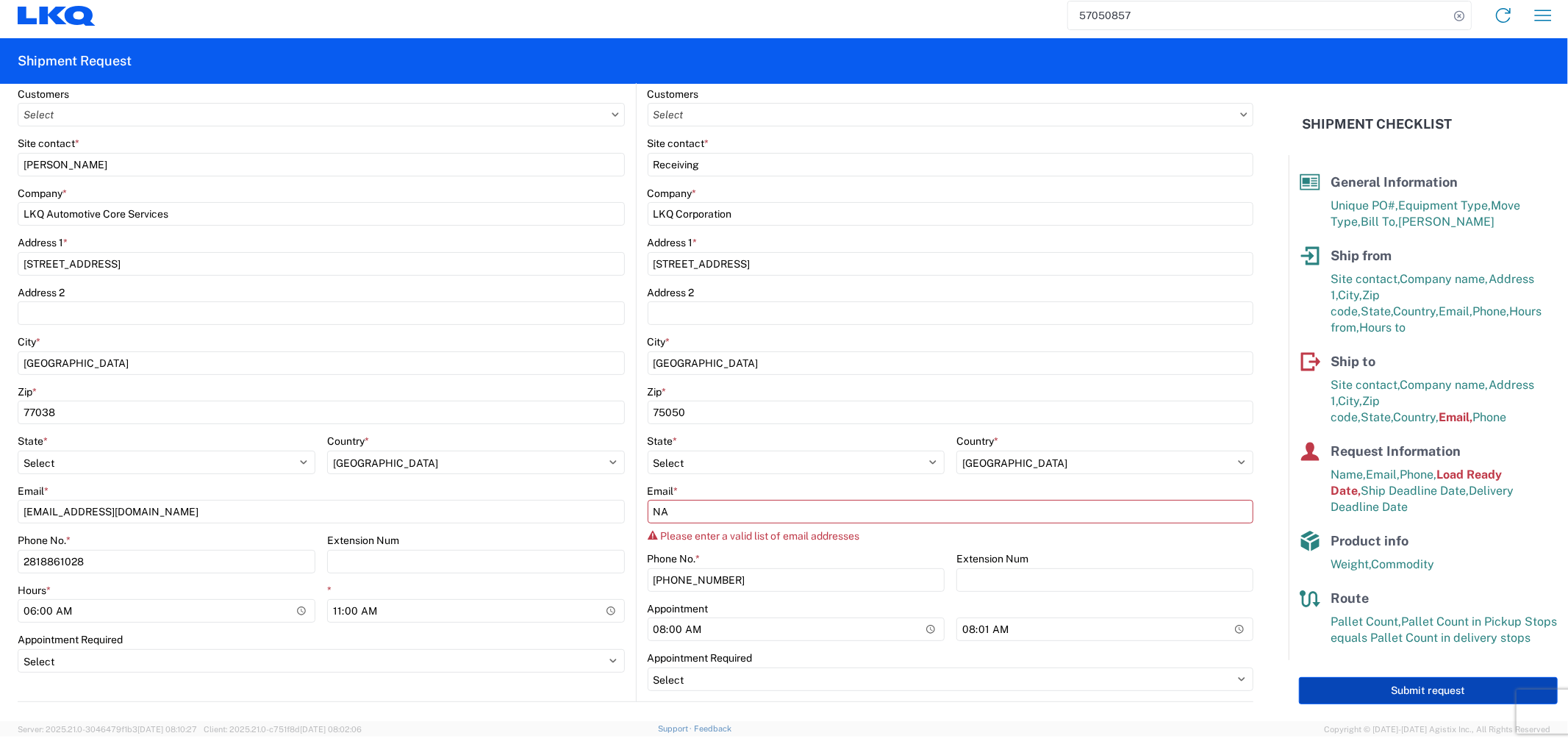
click at [1377, 679] on button "Submit request" at bounding box center [1429, 690] width 259 height 27
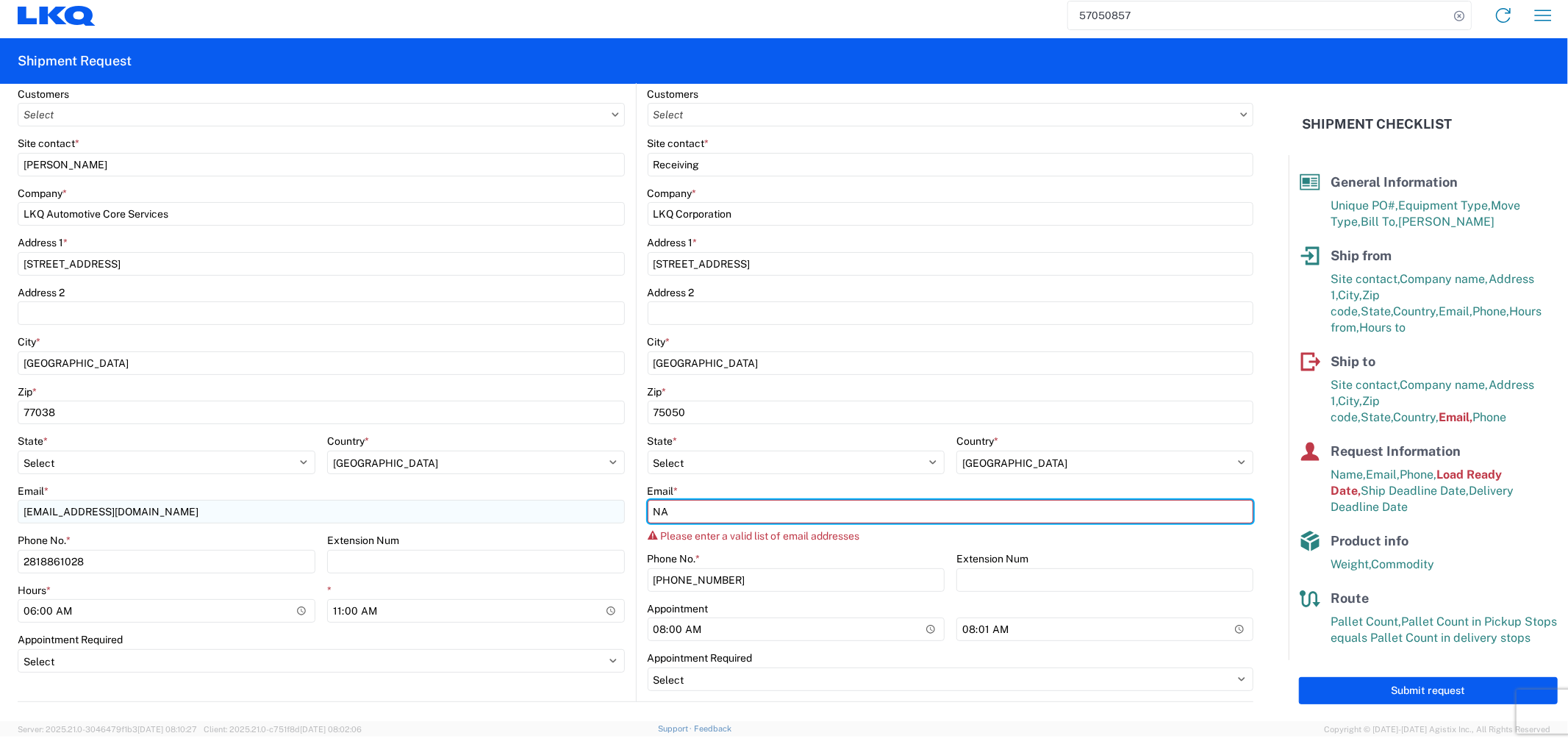
drag, startPoint x: 714, startPoint y: 514, endPoint x: 569, endPoint y: 502, distance: 145.5
click at [569, 502] on div "Ship from 1760 Location Customers Site contact * Alfredo Canales Company * LKQ …" at bounding box center [635, 341] width 1236 height 723
click at [798, 500] on input "Email *" at bounding box center [950, 511] width 606 height 24
click at [783, 509] on input "Email *" at bounding box center [950, 511] width 606 height 24
paste input "teclark@LKQCORP.com"
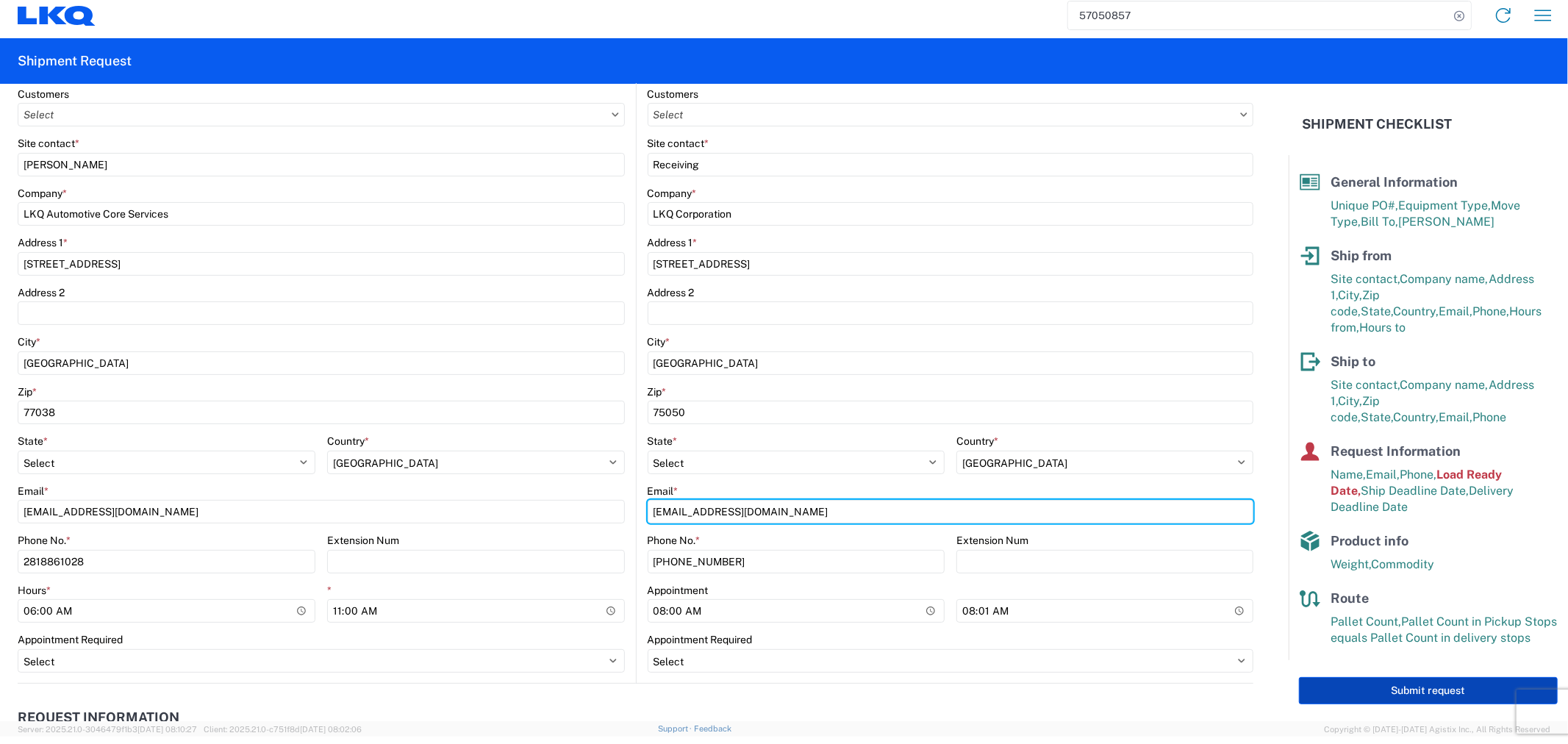
type input "teclark@LKQCORP.com"
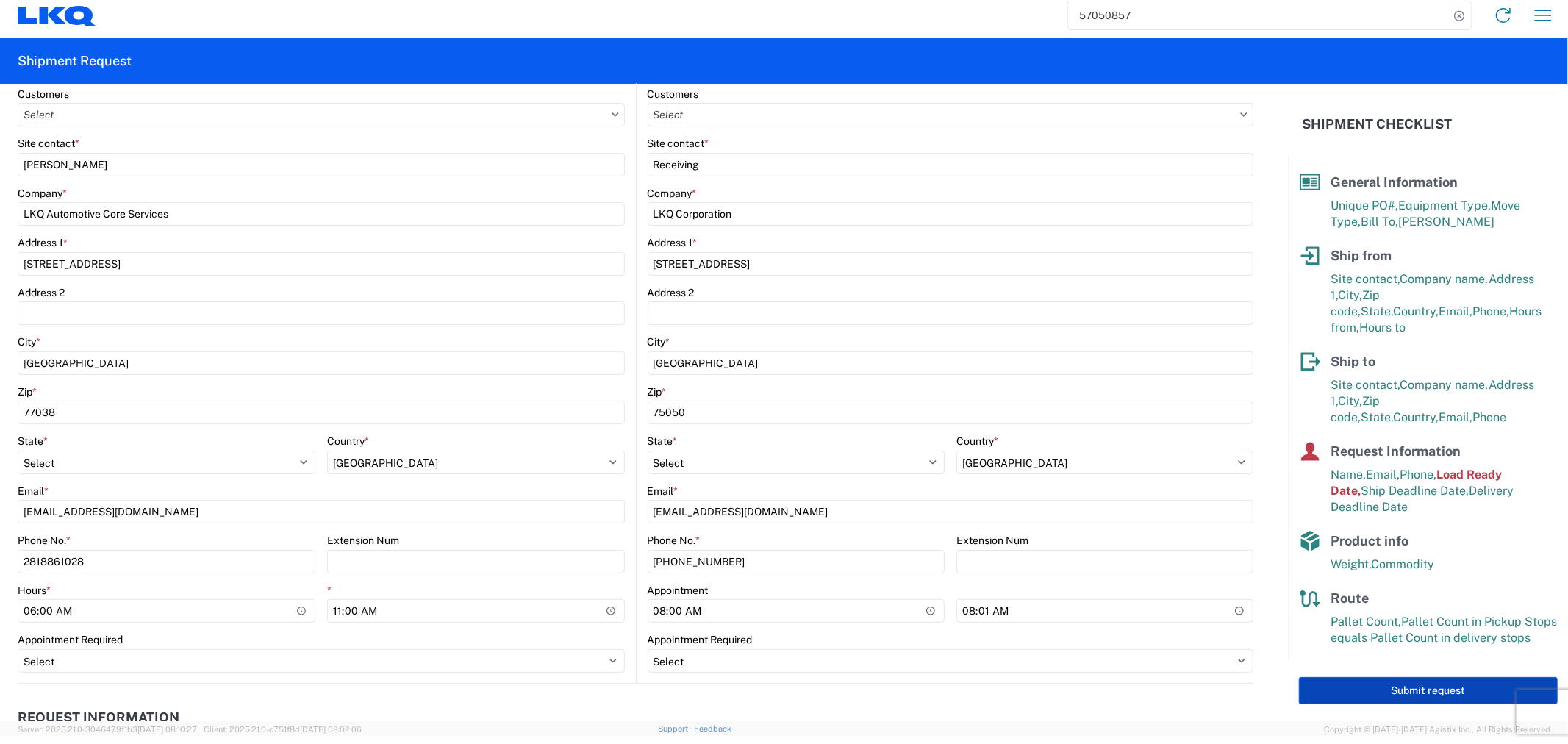
click at [1368, 684] on button "Submit request" at bounding box center [1429, 690] width 259 height 27
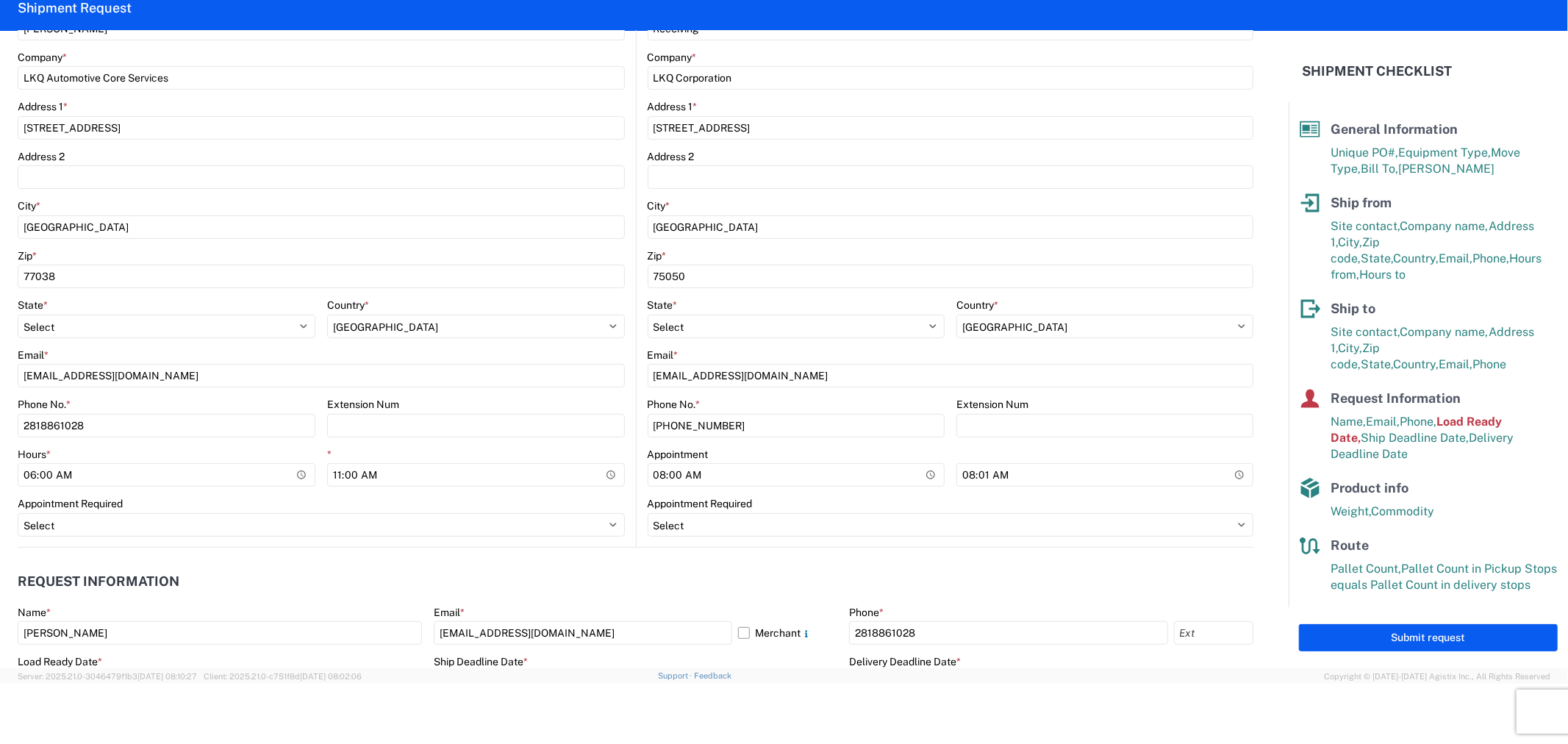
scroll to position [590, 0]
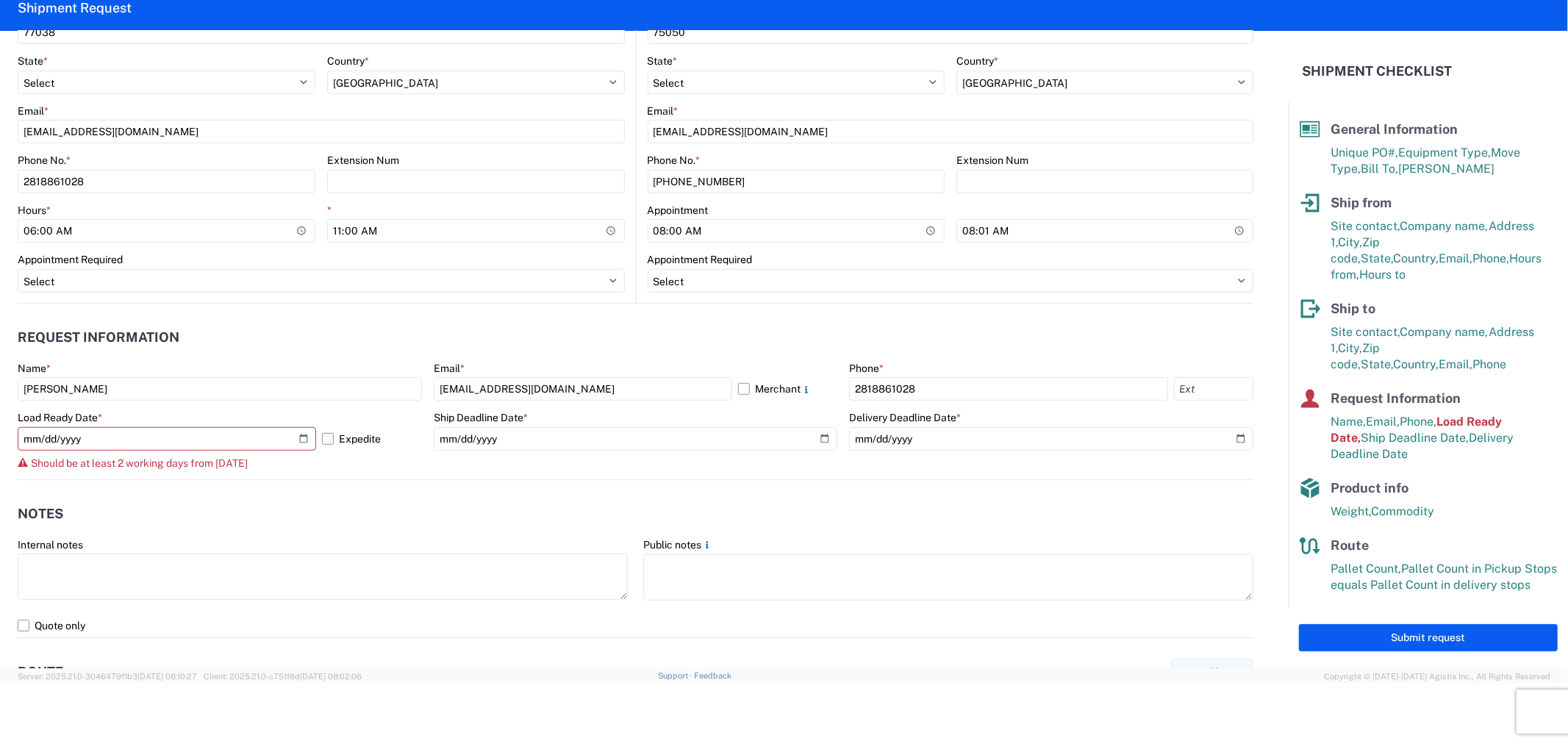
click at [322, 437] on label "Expedite" at bounding box center [372, 439] width 99 height 24
click at [0, 0] on input "Expedite" at bounding box center [0, 0] width 0 height 0
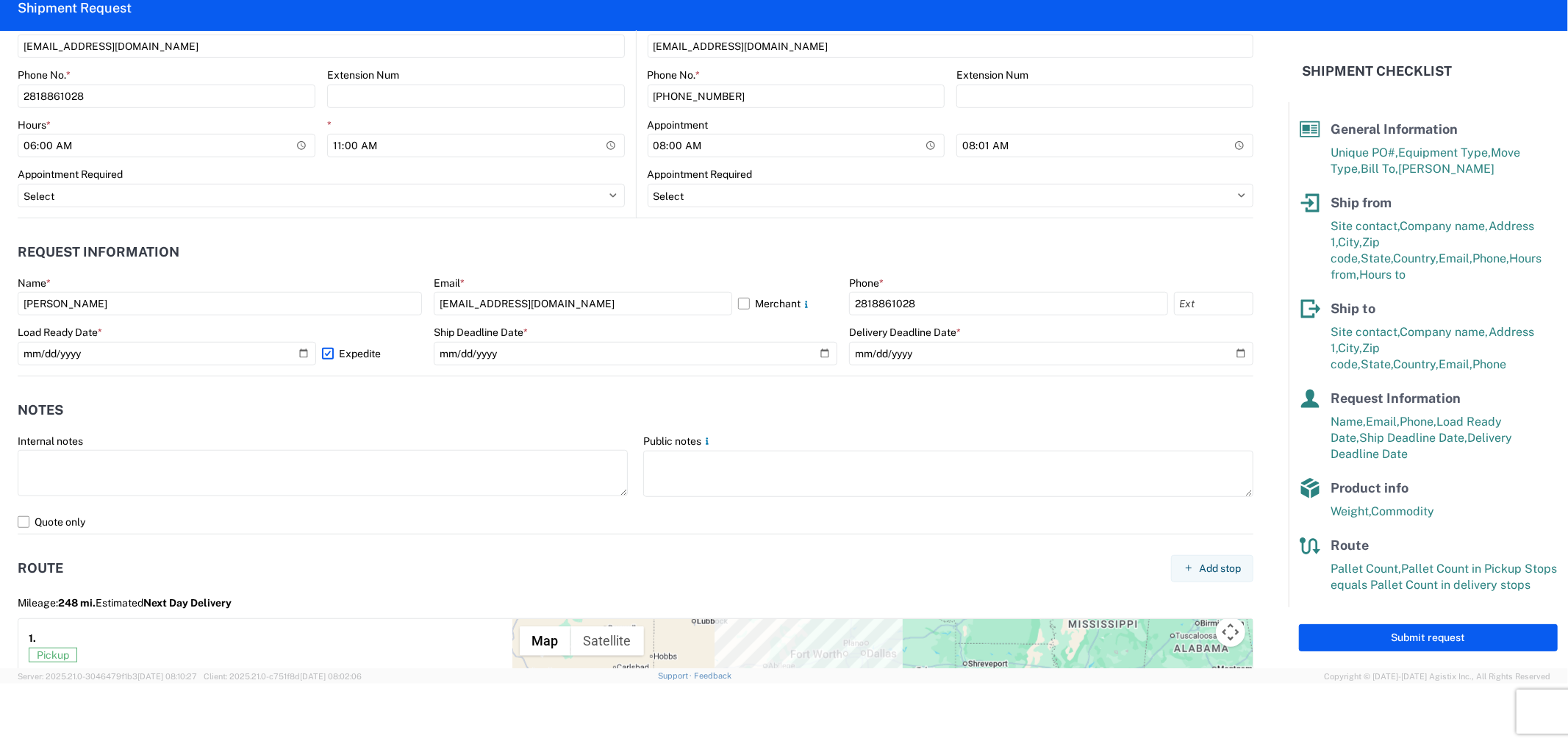
scroll to position [835, 0]
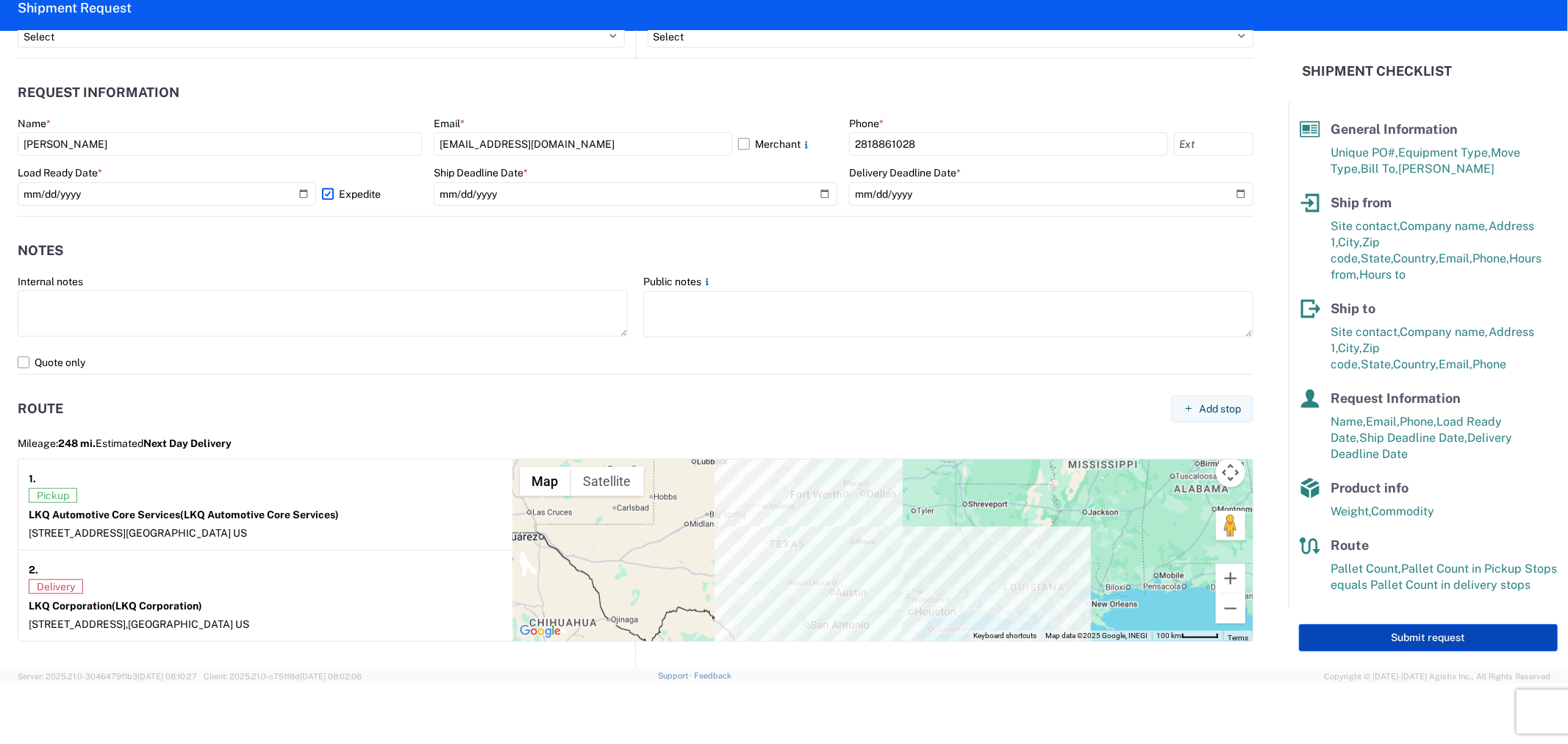
click at [1400, 629] on button "Submit request" at bounding box center [1429, 637] width 259 height 27
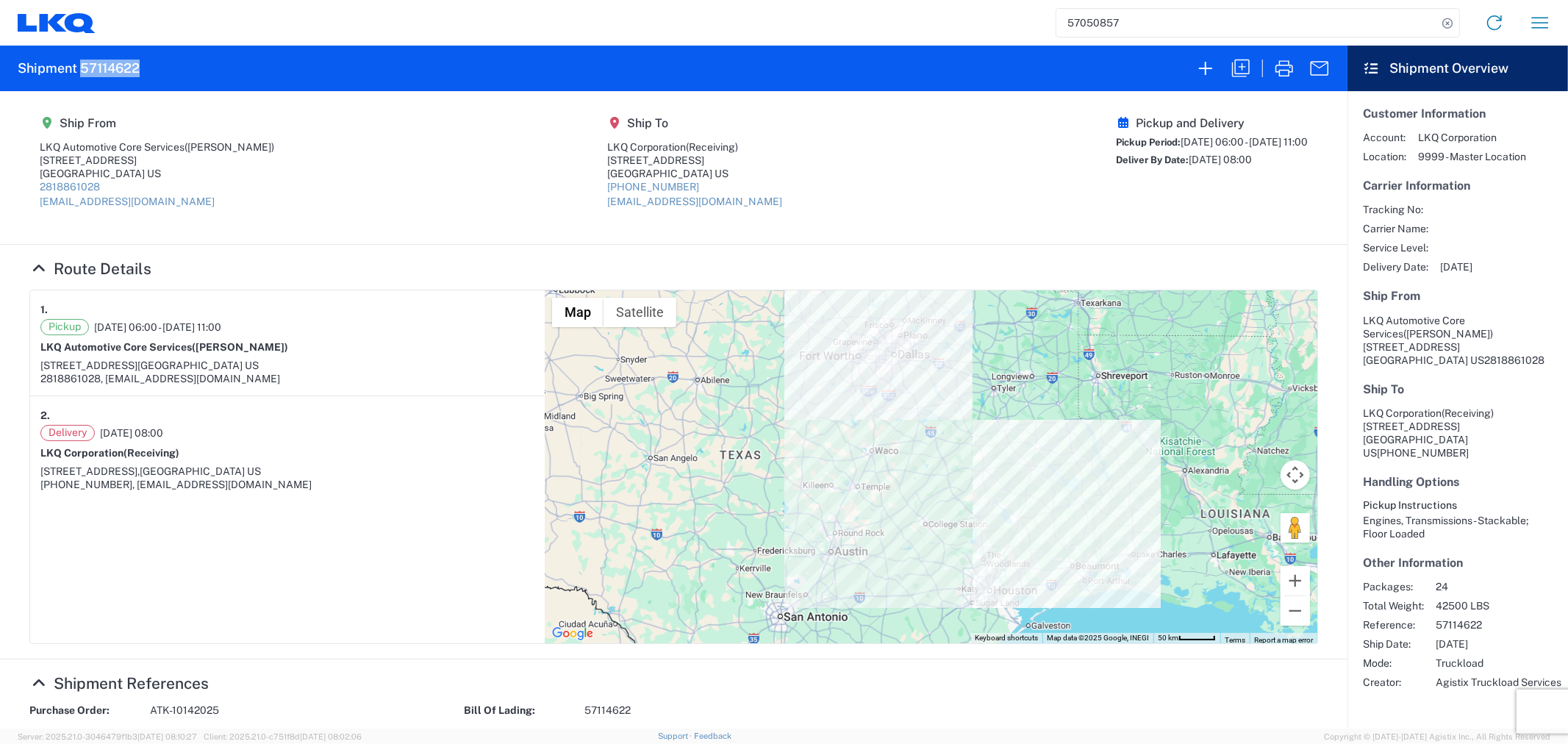
drag, startPoint x: 166, startPoint y: 74, endPoint x: 82, endPoint y: 70, distance: 84.1
click at [82, 70] on agx-form-header "Shipment 57114622" at bounding box center [674, 68] width 1347 height 46
copy h2 "57114622"
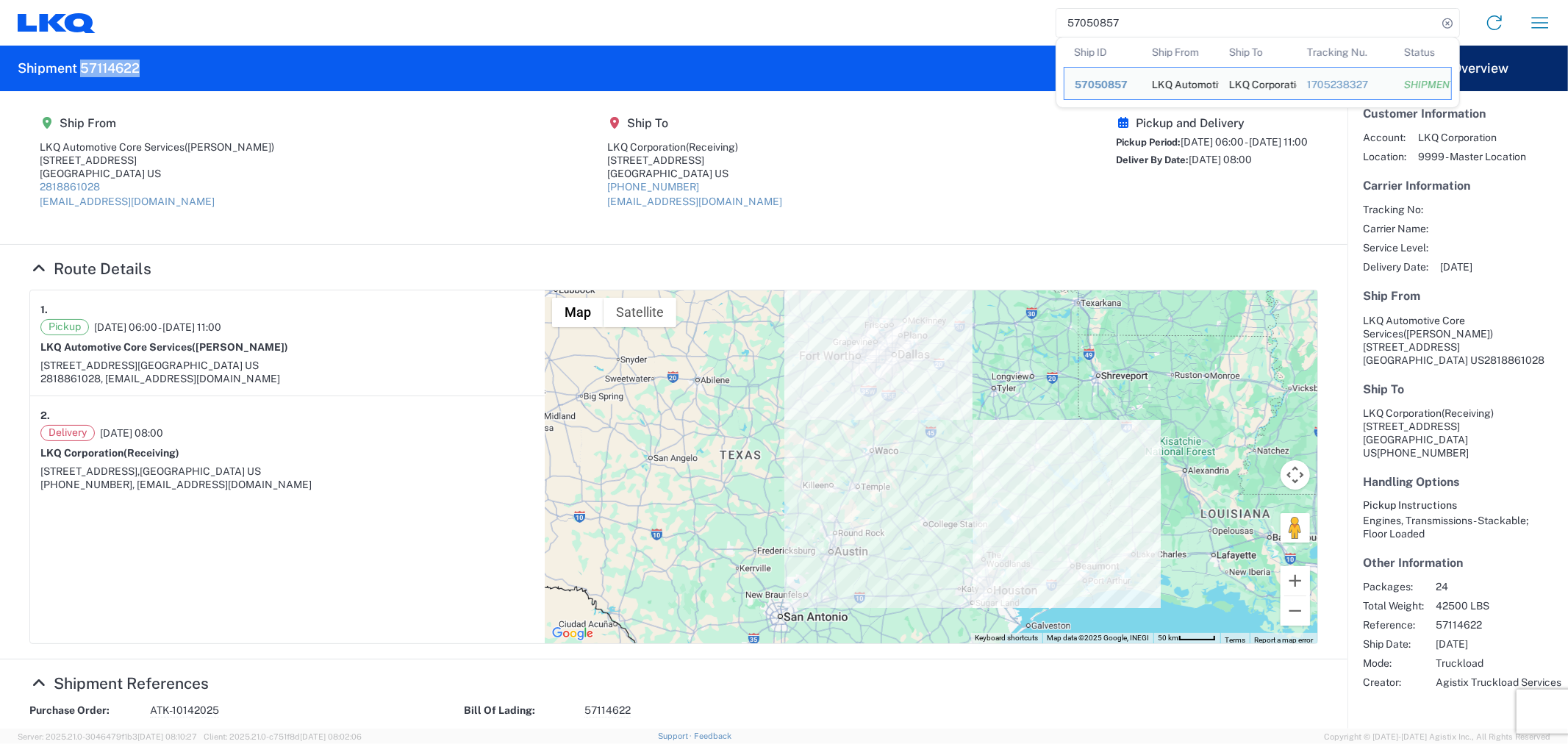
click at [1160, 17] on input "57050857" at bounding box center [1247, 23] width 381 height 28
drag, startPoint x: 1146, startPoint y: 19, endPoint x: 1006, endPoint y: 26, distance: 140.2
click at [1015, 25] on div "57050857 Ship ID Ship From Ship To Tracking Nu. Status Ship ID 57050857 Ship Fr…" at bounding box center [829, 22] width 1468 height 35
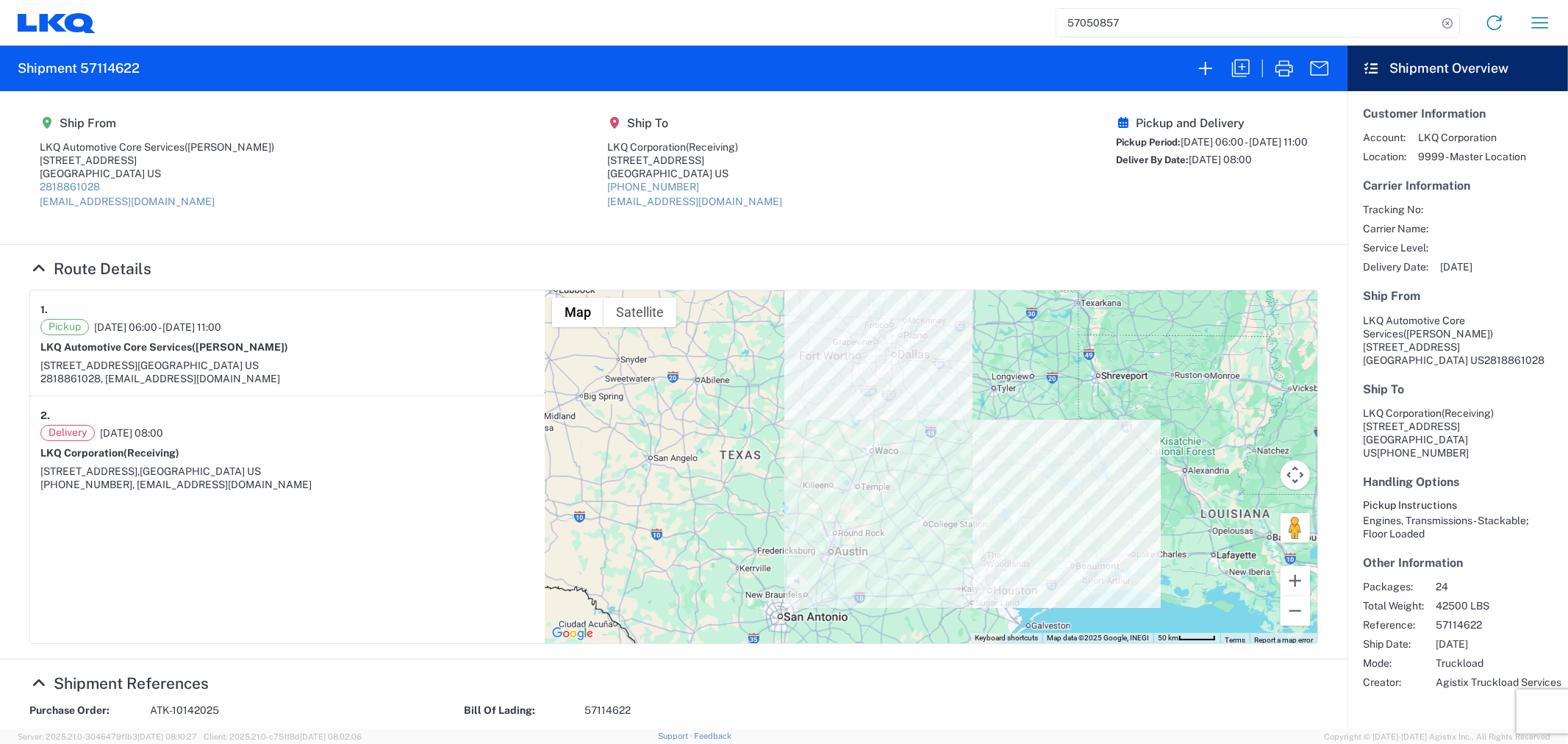
paste input "6482295"
type input "56482295"
click at [1448, 23] on icon at bounding box center [1448, 23] width 20 height 20
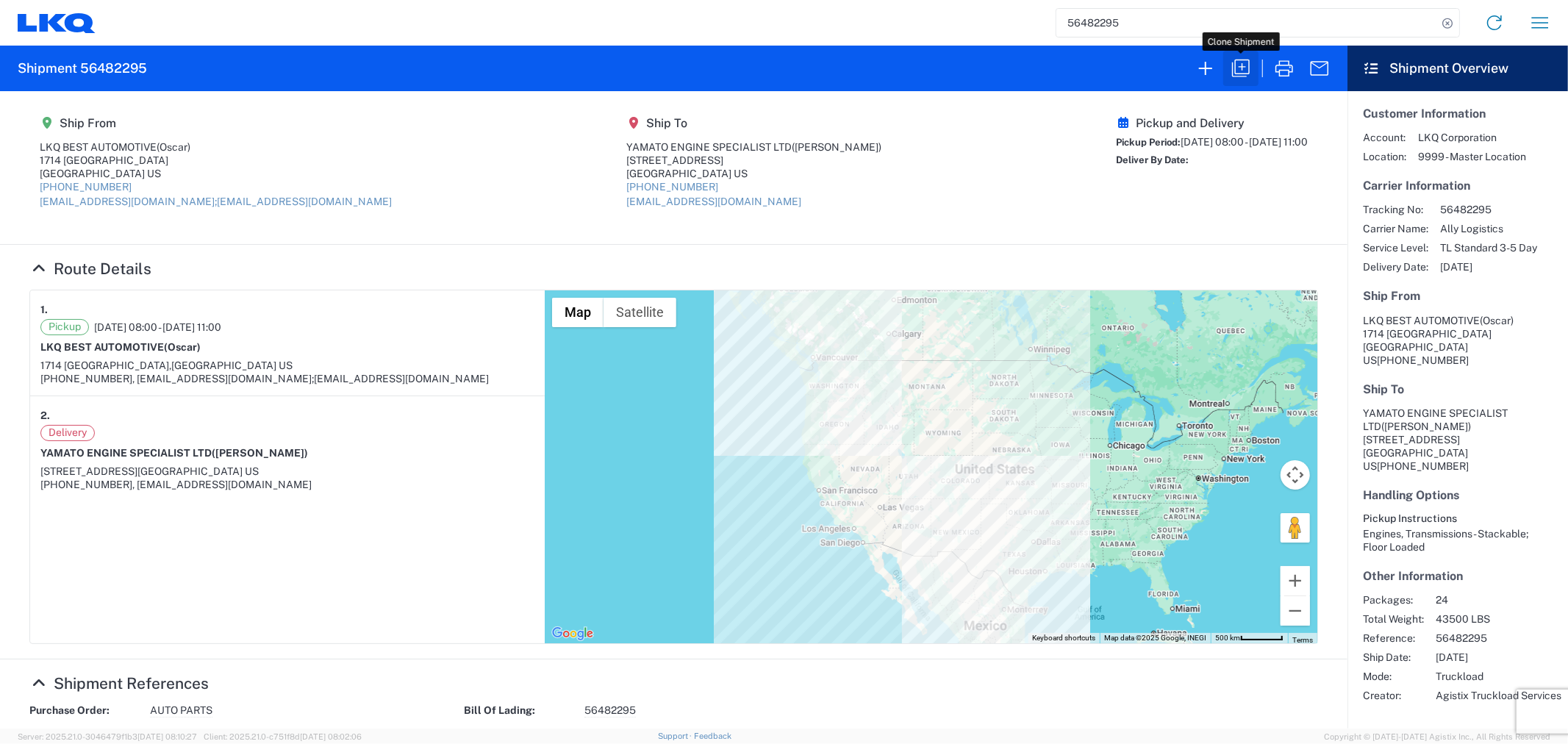
click at [1235, 63] on icon "button" at bounding box center [1241, 68] width 18 height 18
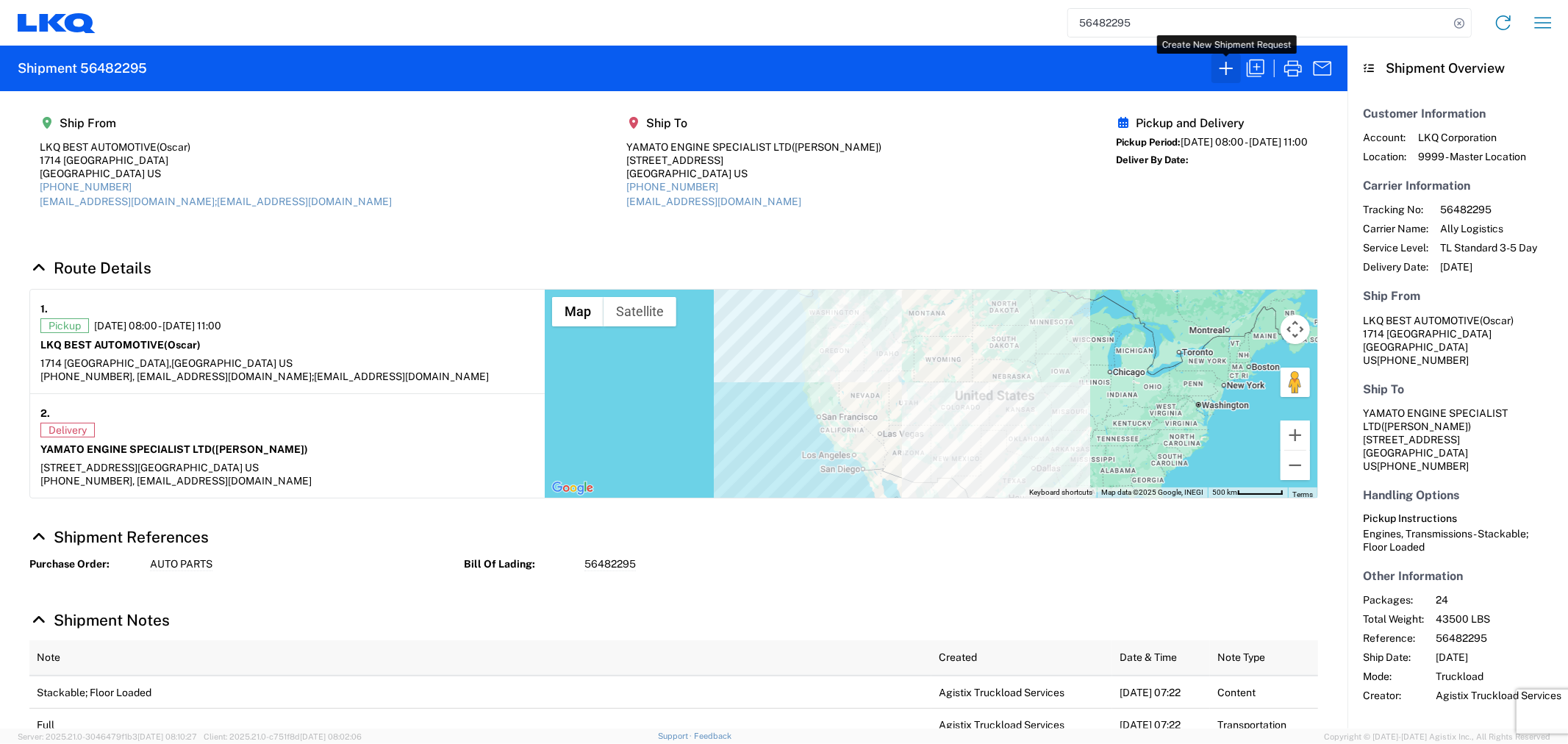
select select "STDV"
select select "FULL"
select select "US"
select select "LBS"
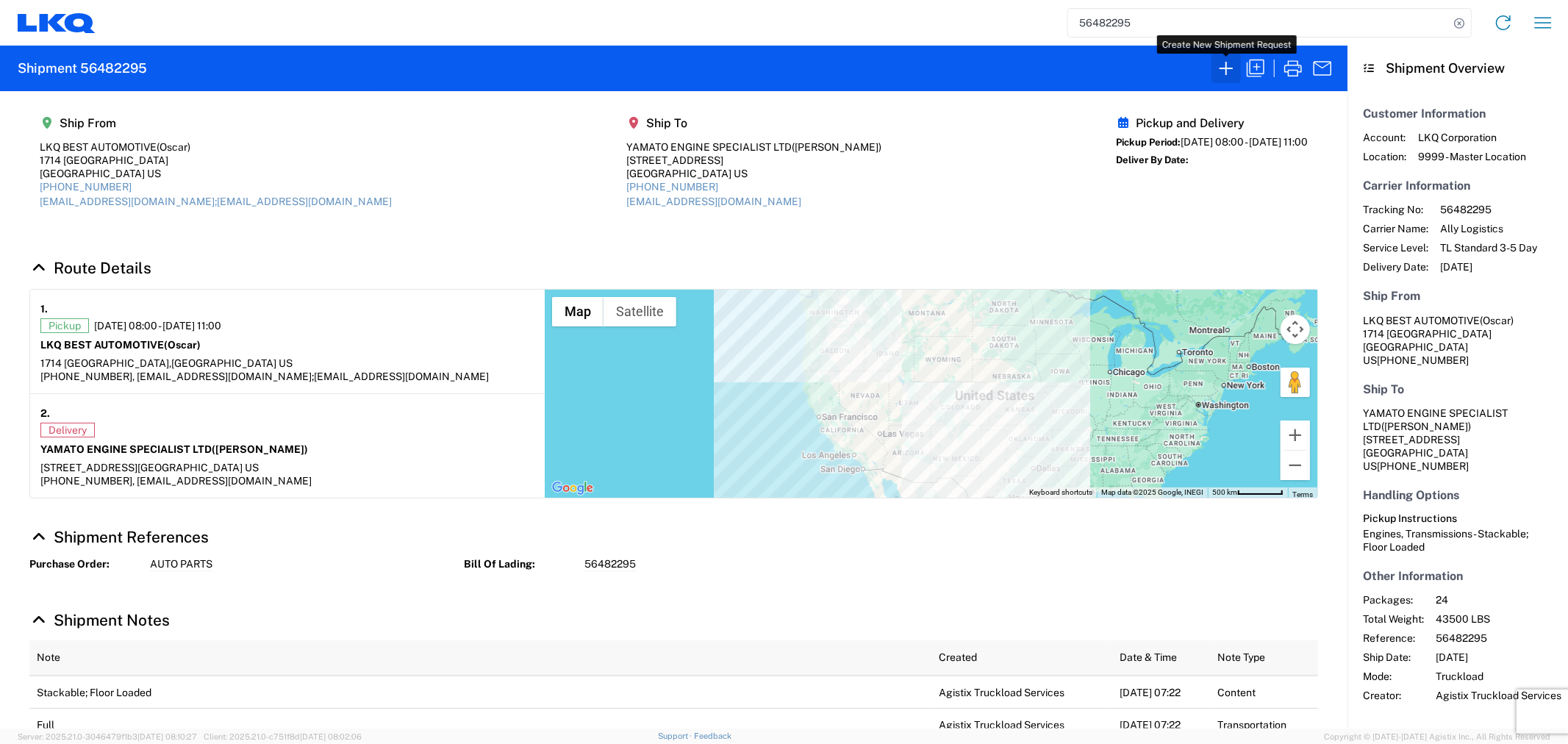
select select "IN"
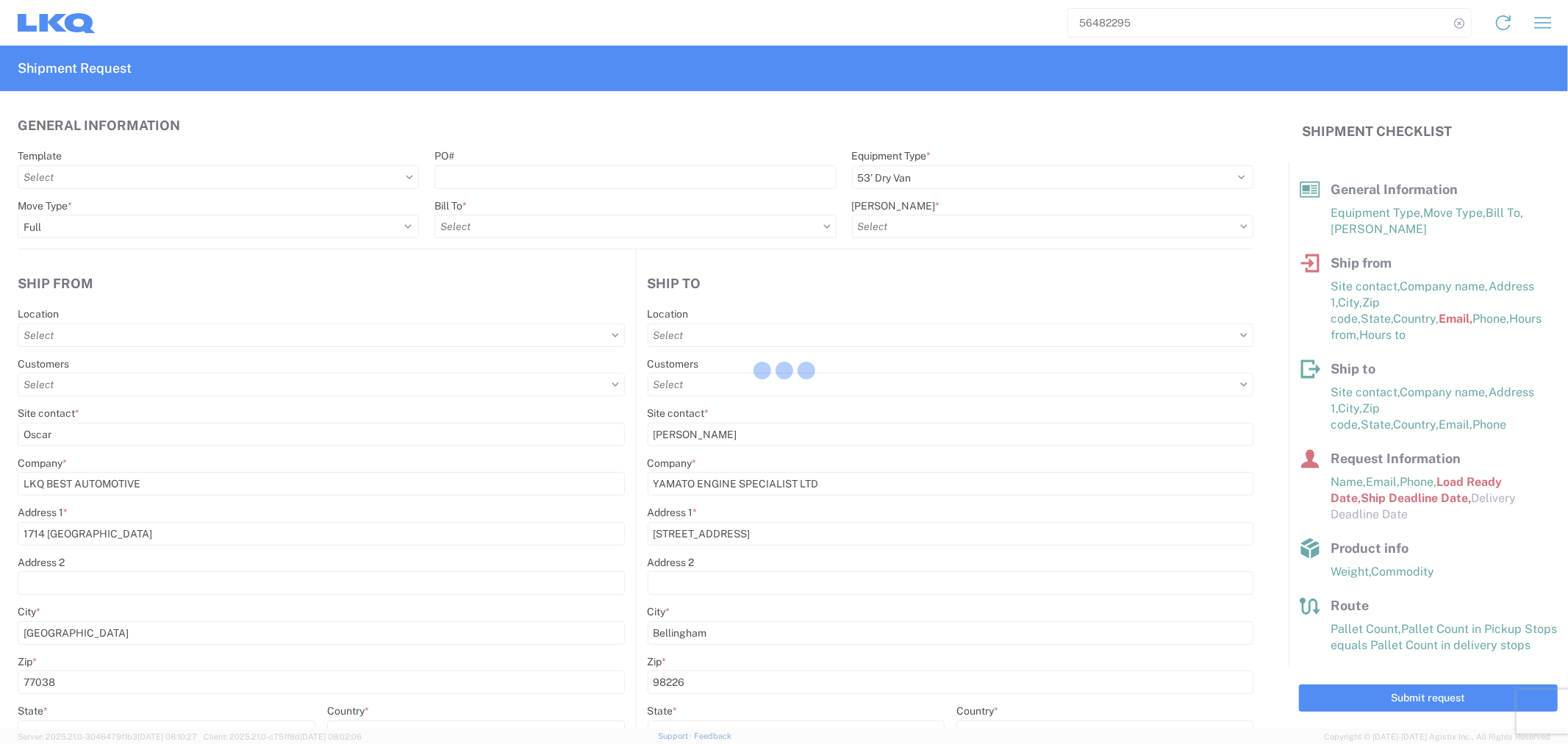
type input "1760 - LKQ Best Core"
type input "1760-6300-66000-0000 - 1760 Freight Out"
type input "1891 - Yamato Engine Specialists"
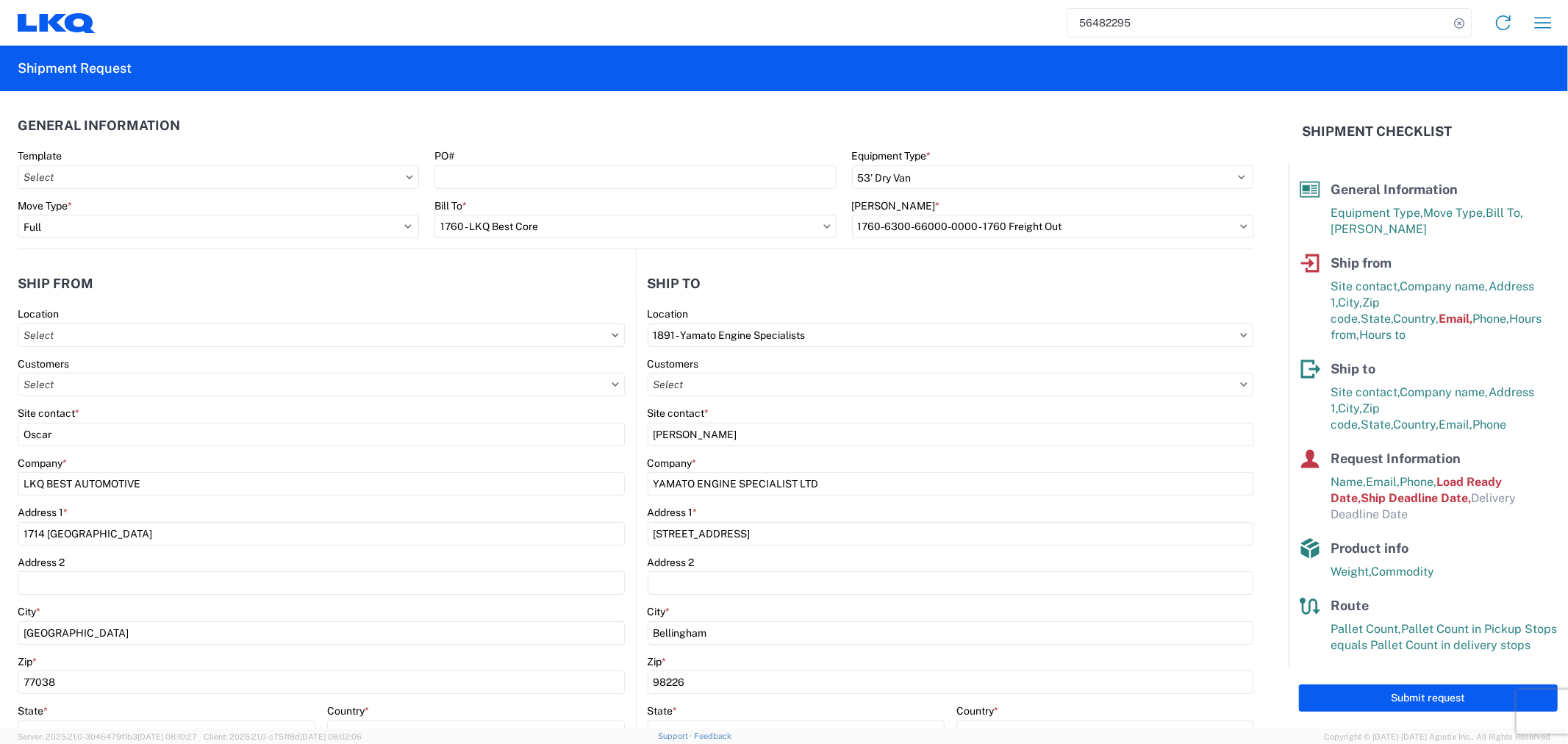
type input "1760 - LKQ Best Core"
click at [223, 335] on input "1760 - LKQ Best Core" at bounding box center [321, 335] width 607 height 24
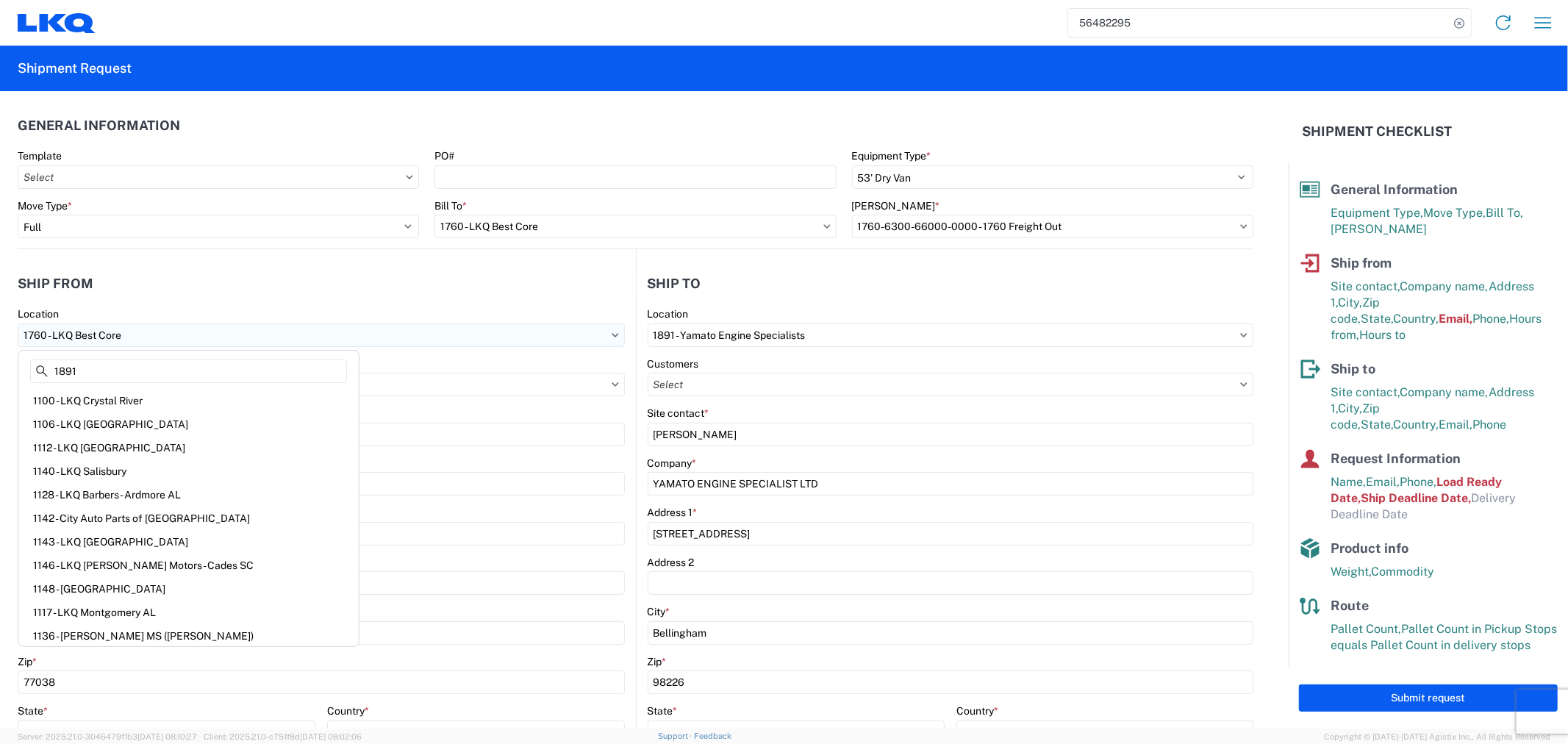
type input "1891"
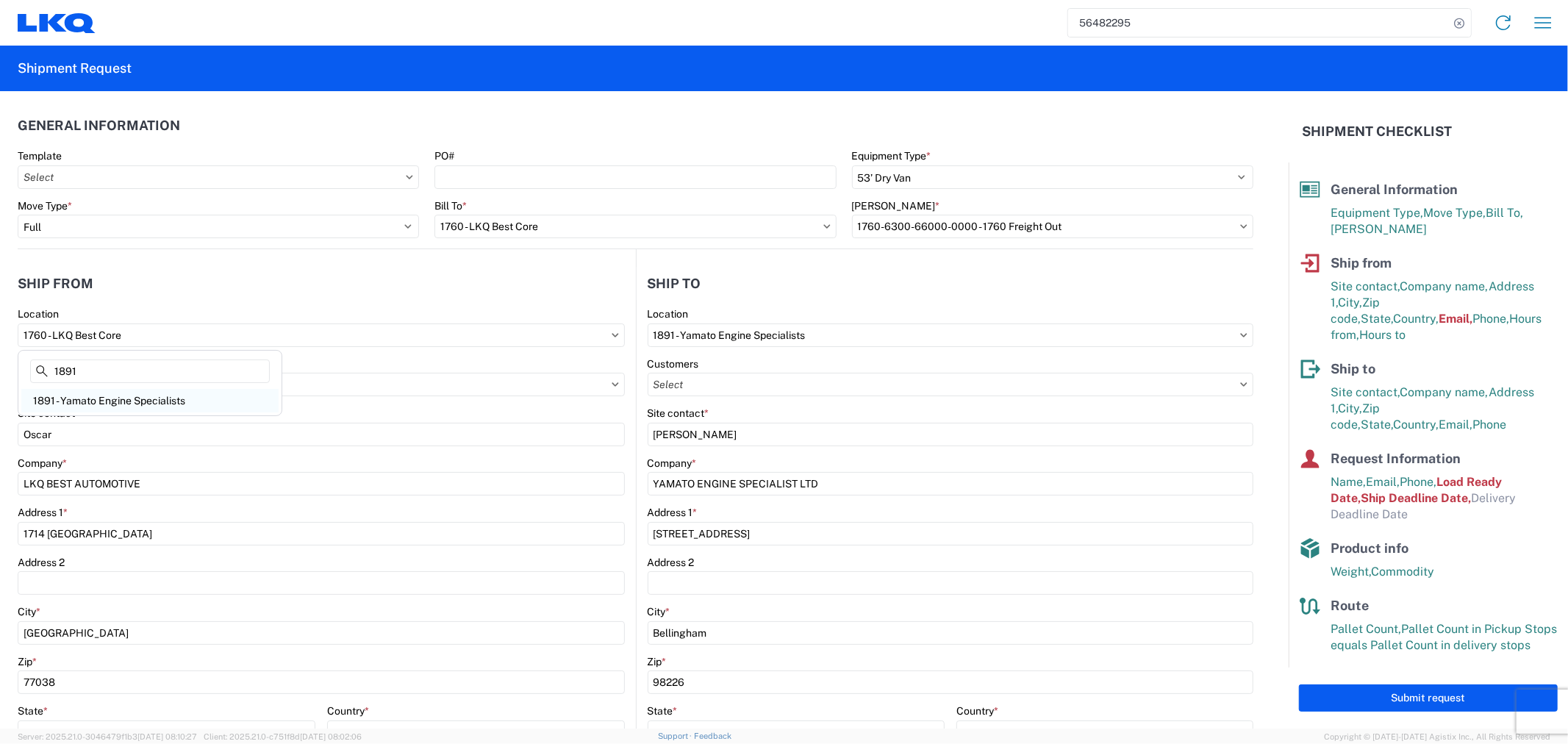
click at [134, 393] on div "1891 - Yamato Engine Specialists" at bounding box center [150, 400] width 257 height 24
type input "1891 - Yamato Engine Specialists"
type input "[PERSON_NAME]"
type input "LKQ Corporation"
type input "2020 E. Bakerview Road"
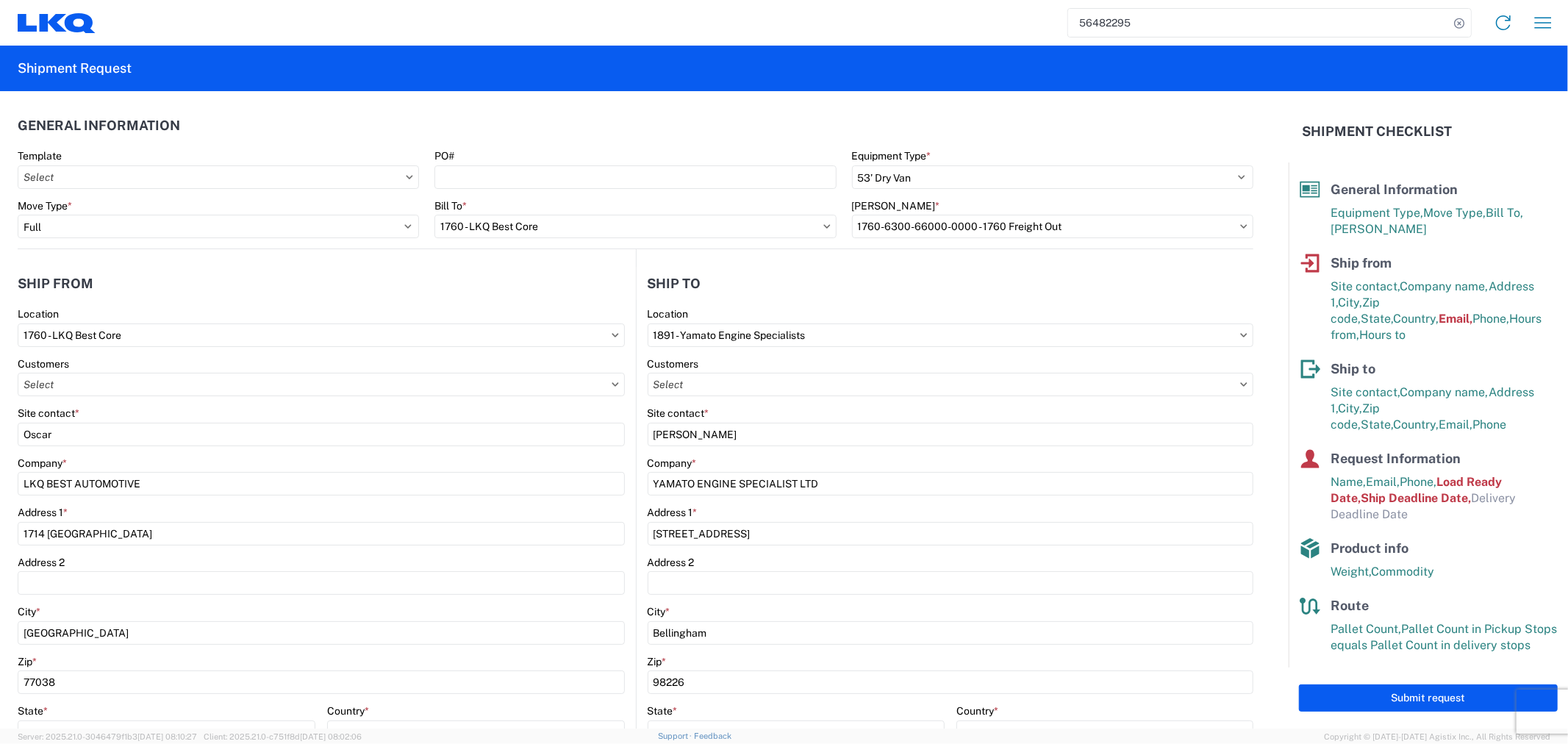
type input "Bellingham"
type input "98226"
select select "WA"
type input "[EMAIL_ADDRESS][DOMAIN_NAME]"
type input "13:00"
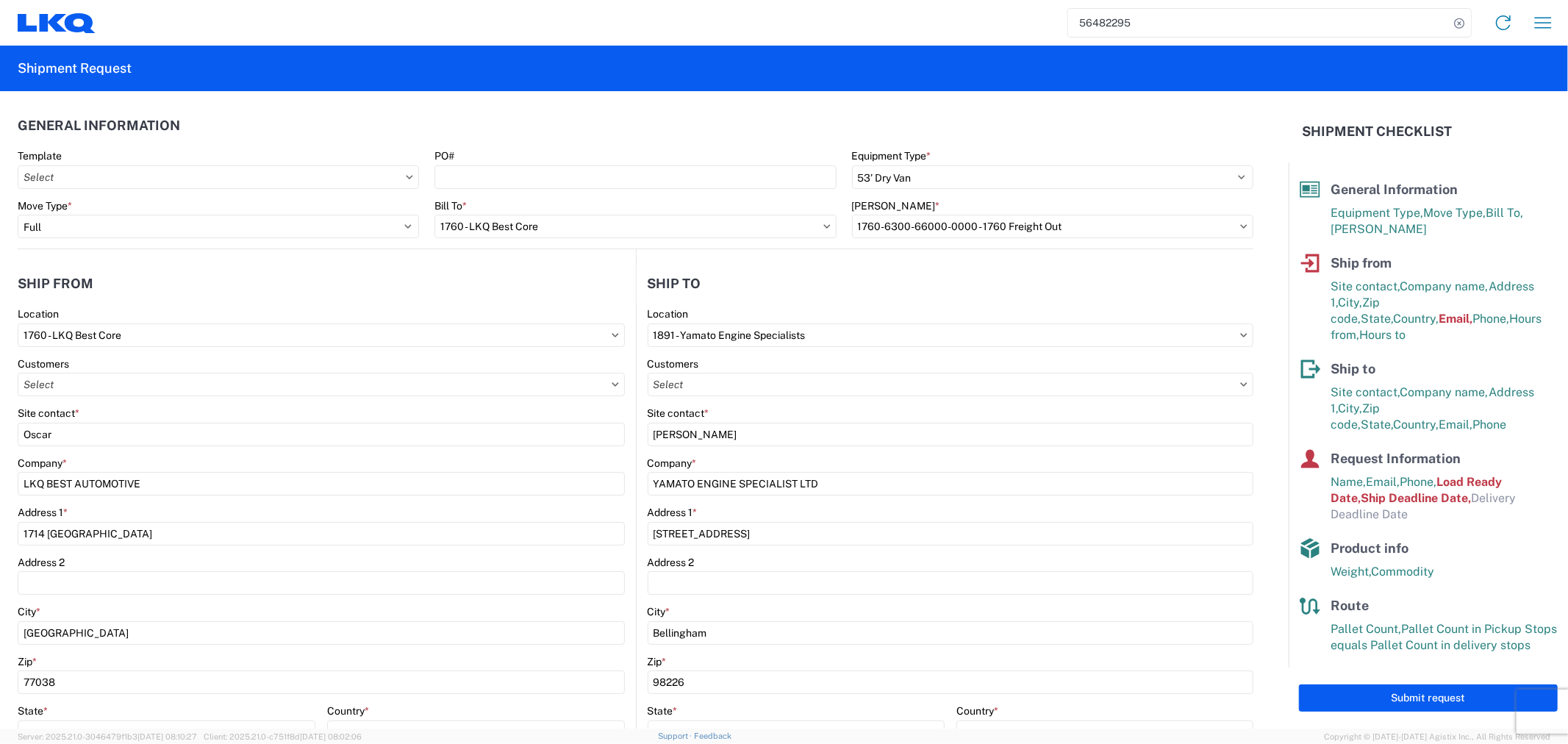
type input "15:00"
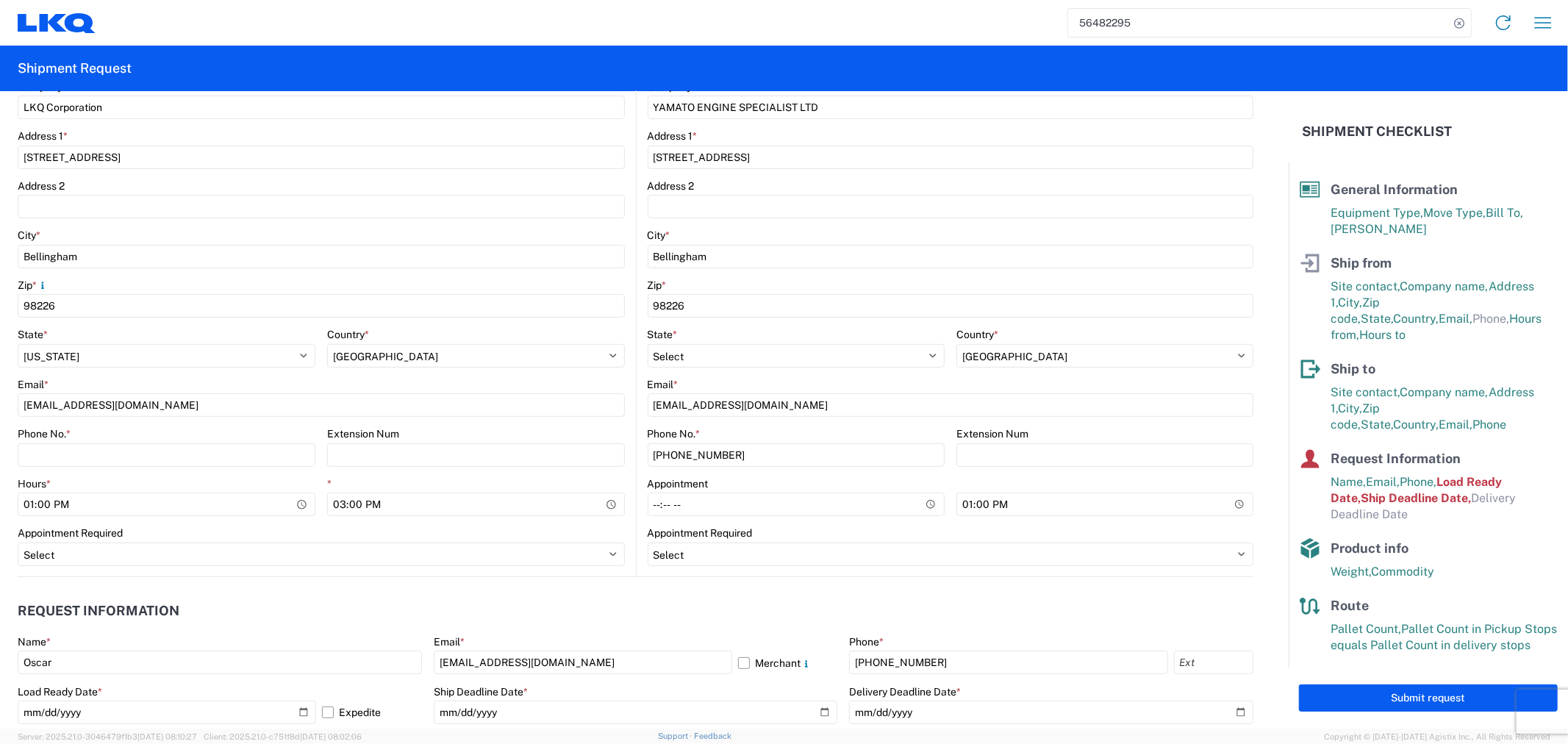
scroll to position [409, 0]
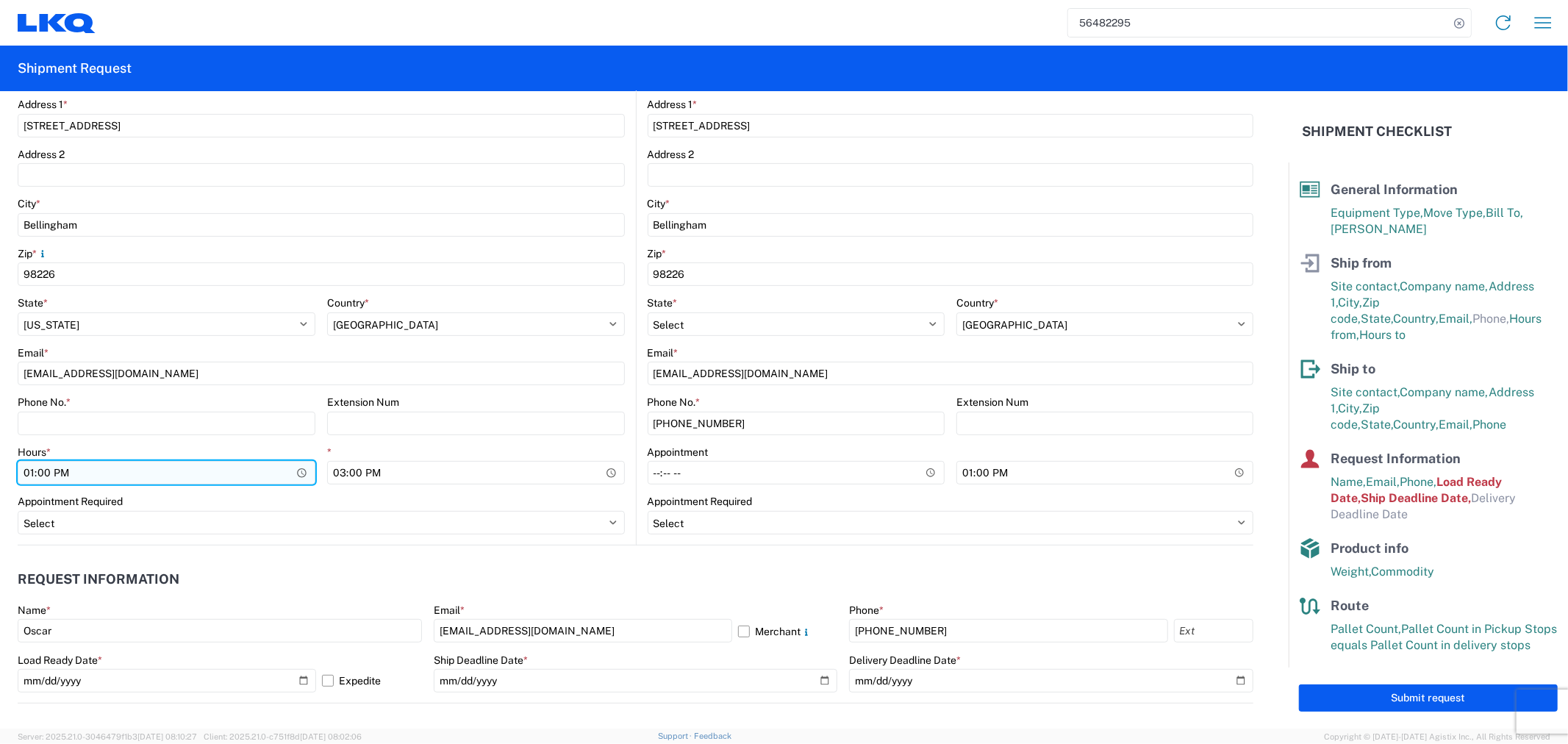
click at [145, 470] on input "13:00" at bounding box center [167, 473] width 298 height 24
type input "08:00"
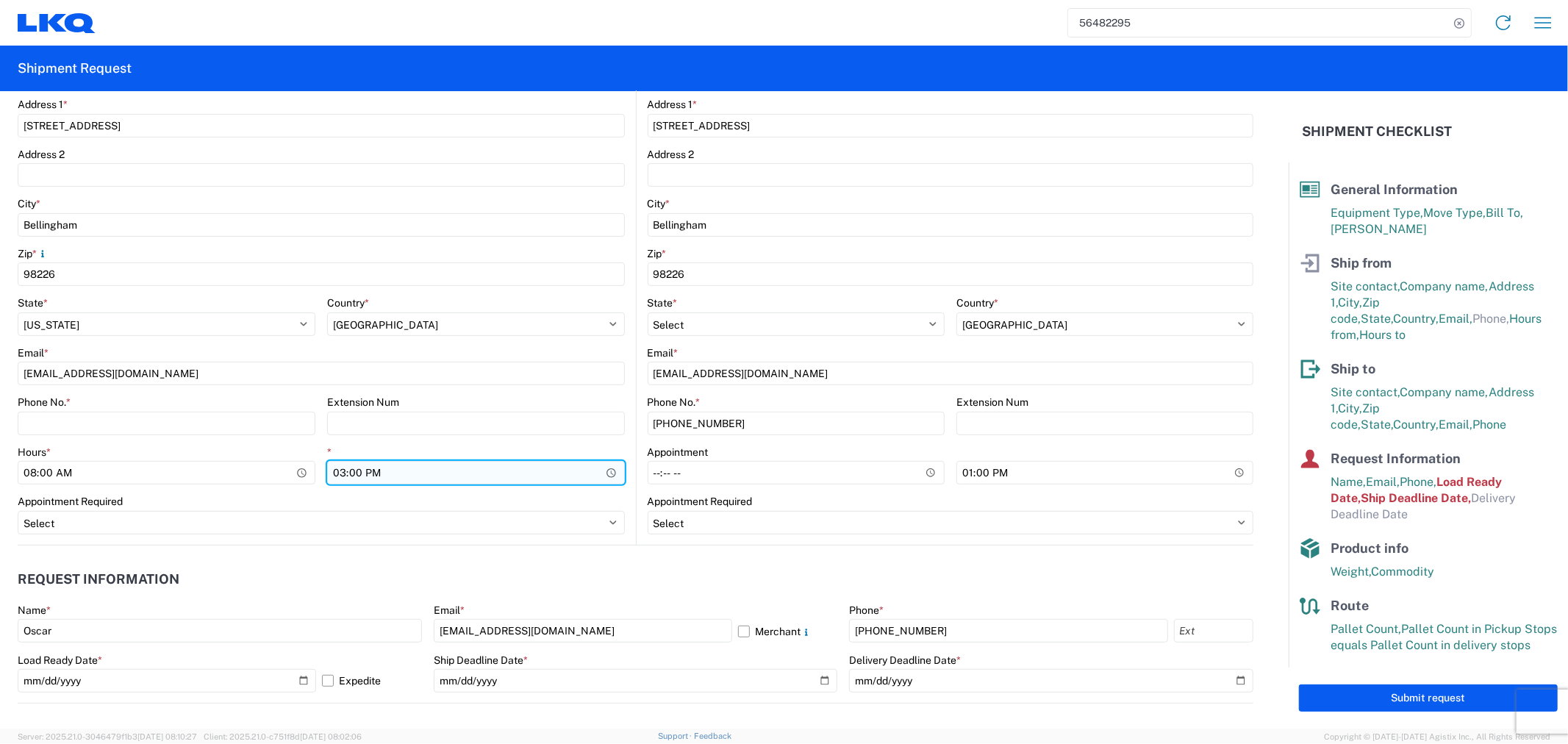
click at [341, 470] on input "15:00" at bounding box center [476, 473] width 298 height 24
type input "12:00"
click at [334, 508] on div "Appointment Required Select Appt Required Appt Not Required Appt - First availa…" at bounding box center [321, 514] width 607 height 40
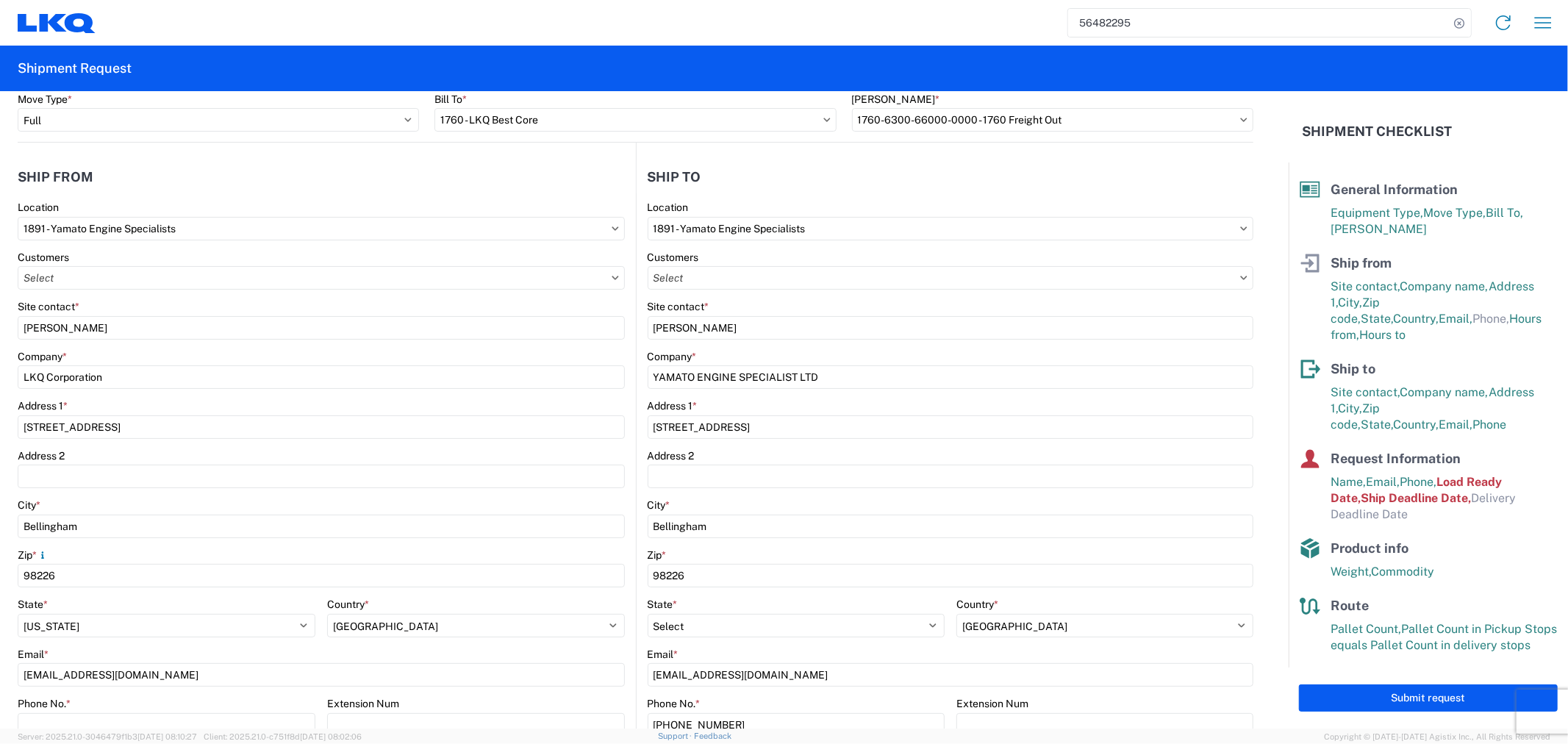
scroll to position [81, 0]
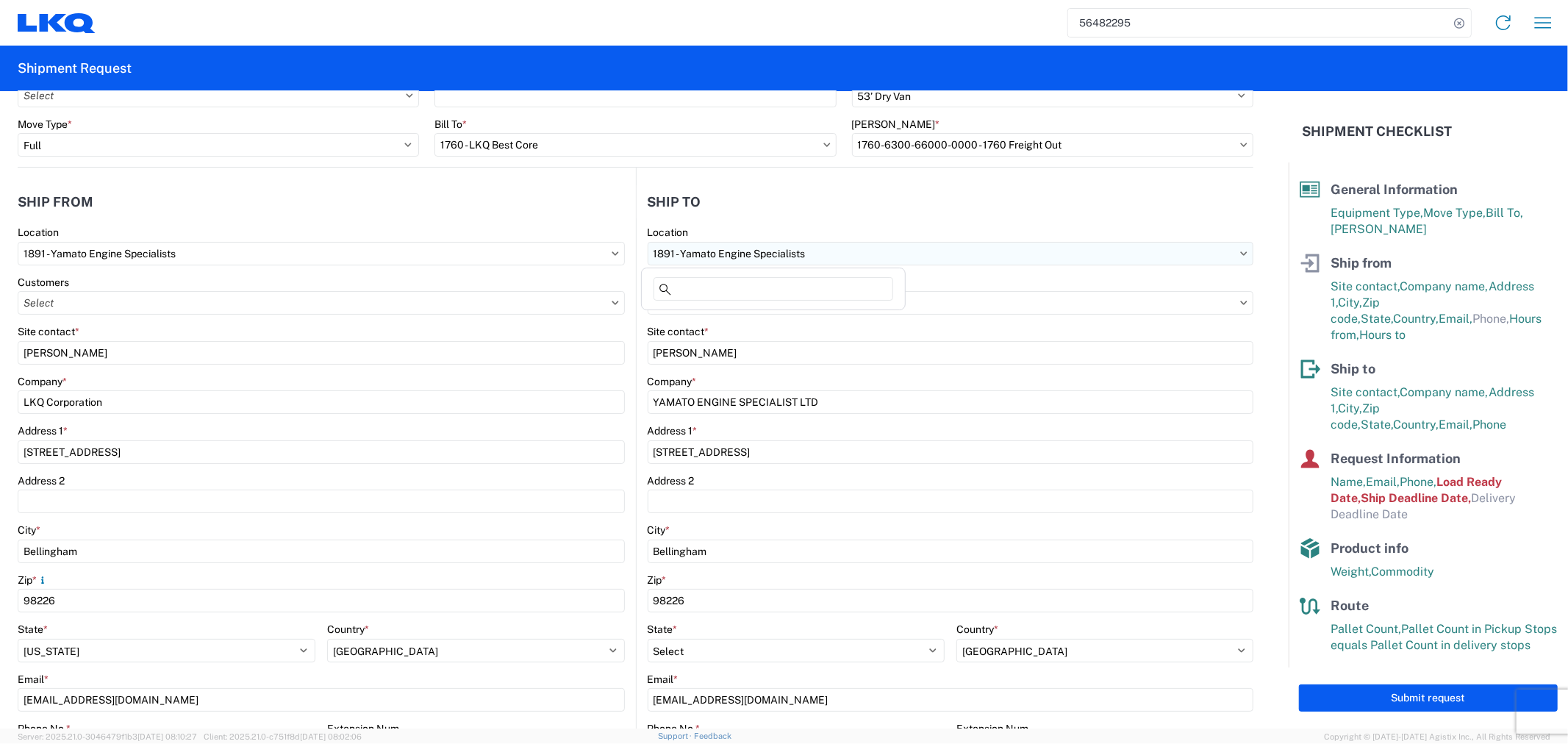
click at [696, 243] on input "1891 - Yamato Engine Specialists" at bounding box center [950, 253] width 606 height 24
type input "1760"
click at [706, 315] on div "1760 - LKQ Best Core" at bounding box center [773, 318] width 257 height 24
type input "1760 - LKQ Best Core"
type input "LKQ Corporation"
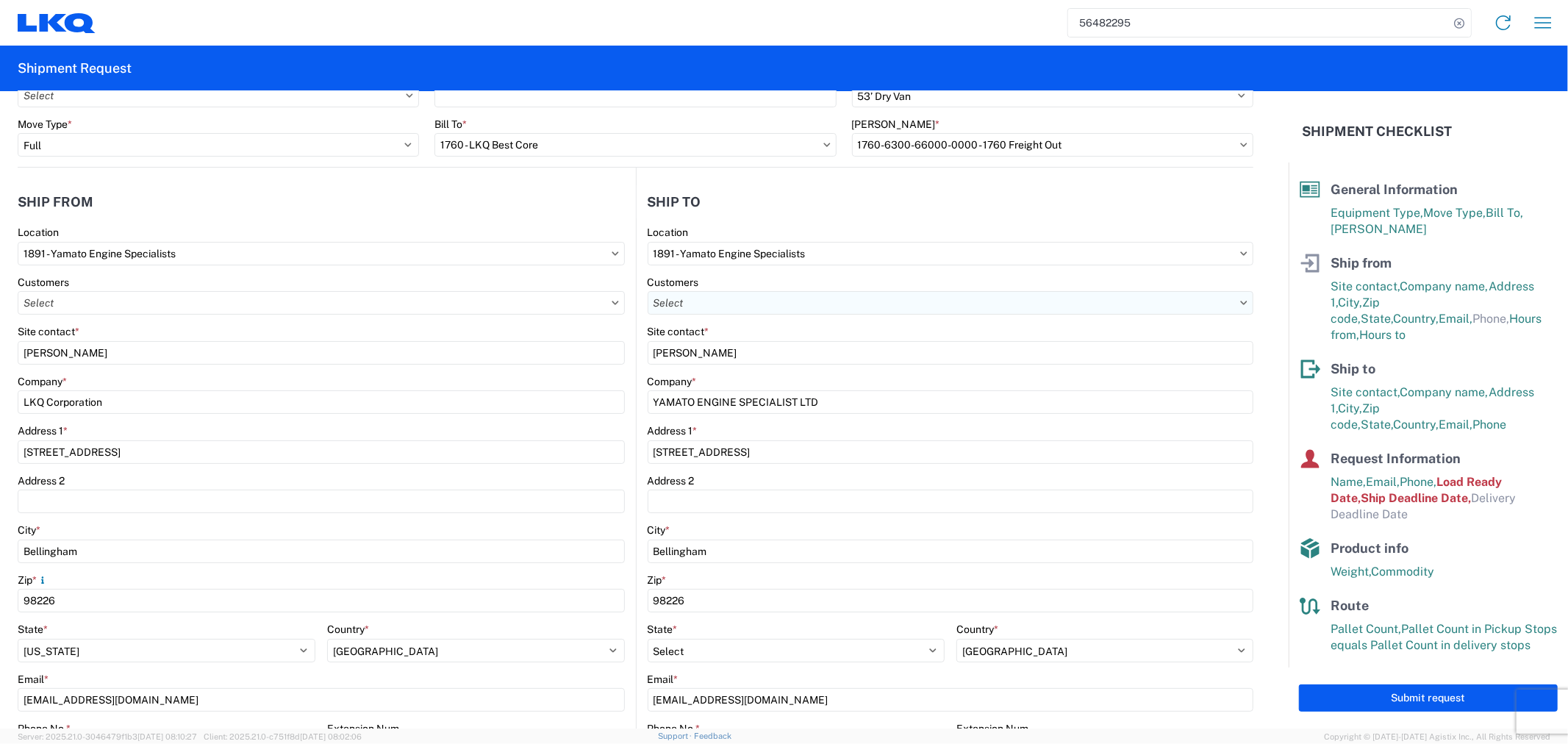
type input "[STREET_ADDRESS]"
type input "[GEOGRAPHIC_DATA]"
type input "77038"
type input "[PHONE_NUMBER]"
select select "[GEOGRAPHIC_DATA]"
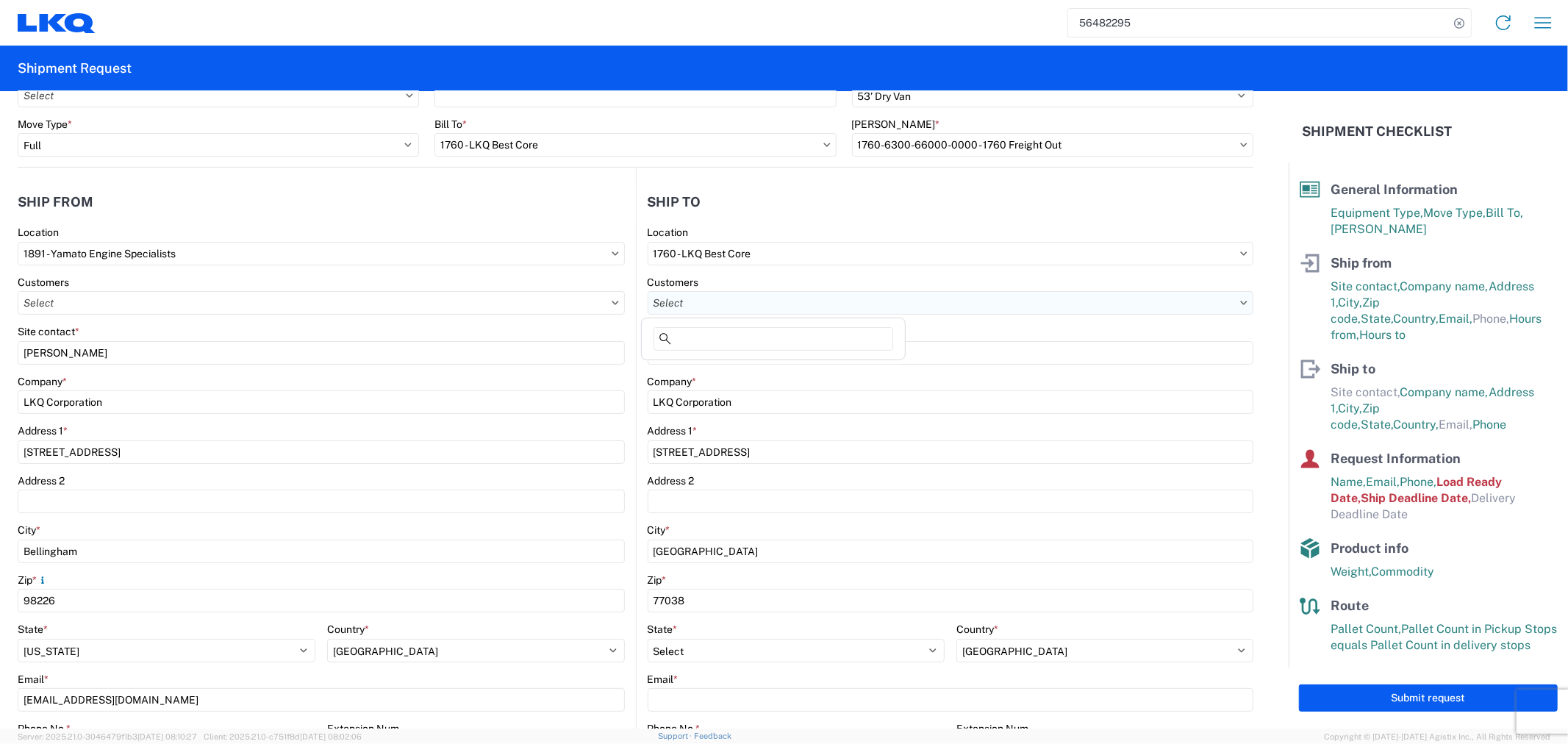
click at [736, 304] on input "text" at bounding box center [950, 303] width 606 height 24
type input "[PERSON_NAME]"
drag, startPoint x: 903, startPoint y: 427, endPoint x: 972, endPoint y: 428, distance: 69.0
click at [905, 427] on div "Address 1 *" at bounding box center [950, 431] width 606 height 13
click at [731, 309] on input "text" at bounding box center [950, 303] width 606 height 24
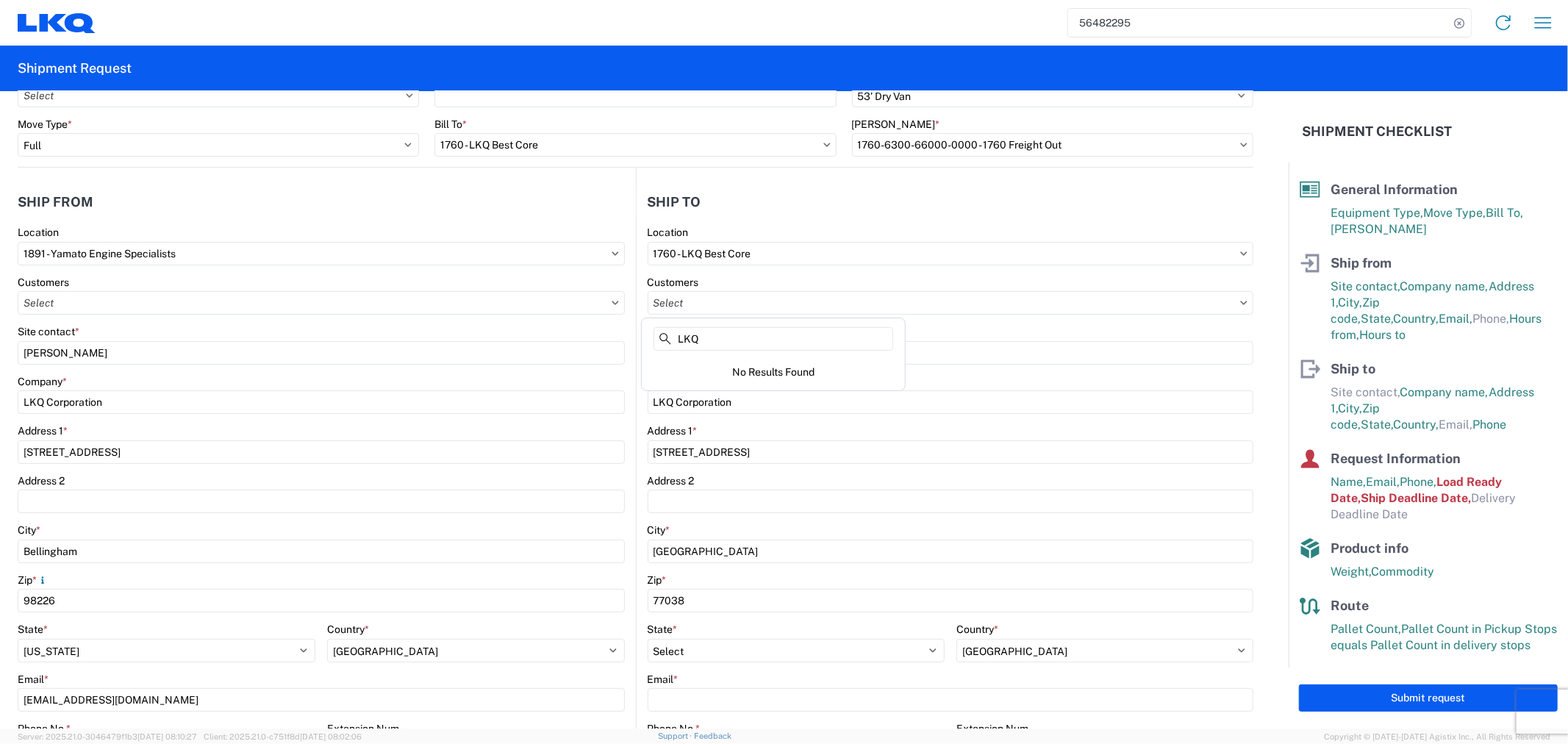
type input "LKQ"
click at [509, 331] on div "Site contact *" at bounding box center [321, 331] width 607 height 13
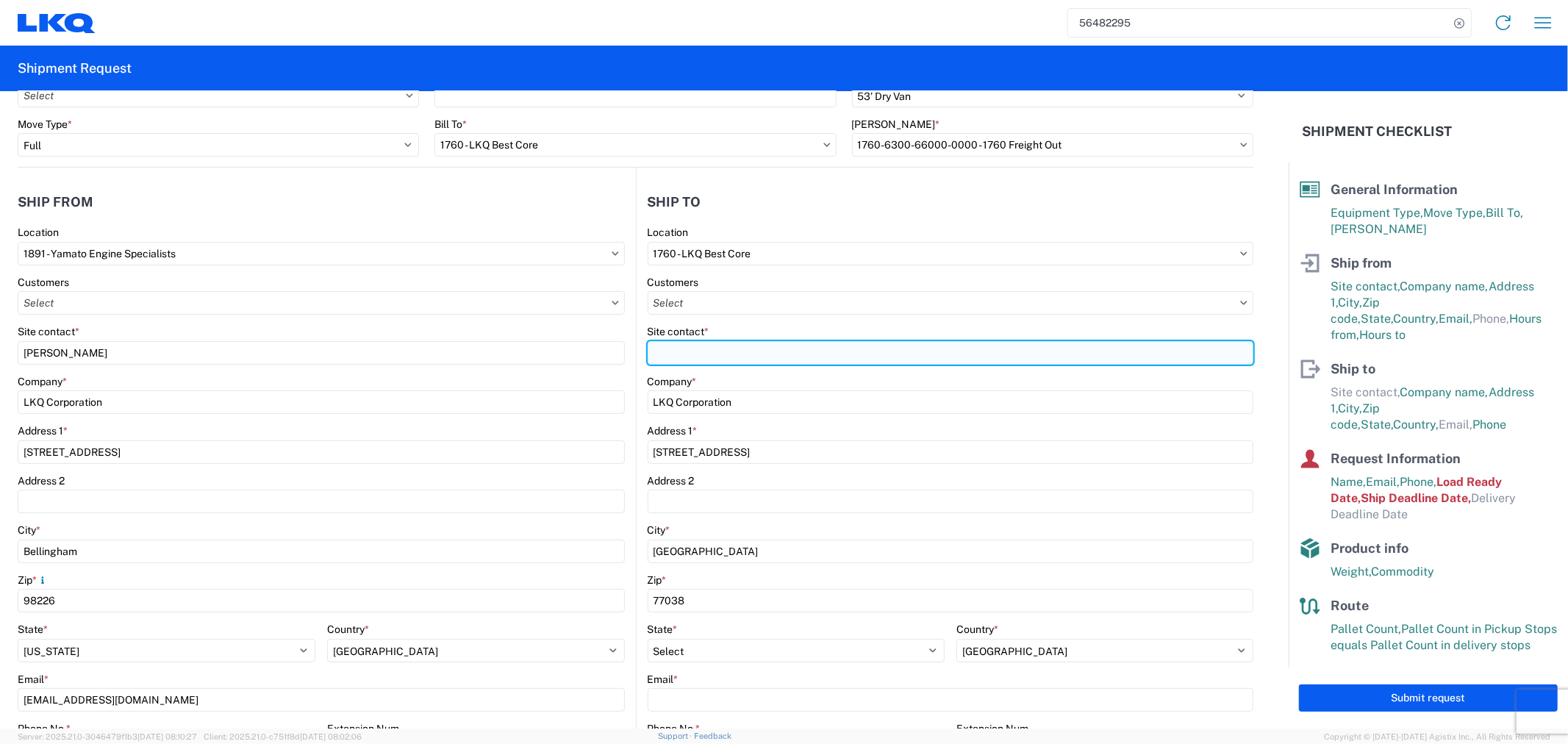
click at [709, 361] on input "Site contact *" at bounding box center [950, 352] width 606 height 24
type input "[PERSON_NAME]"
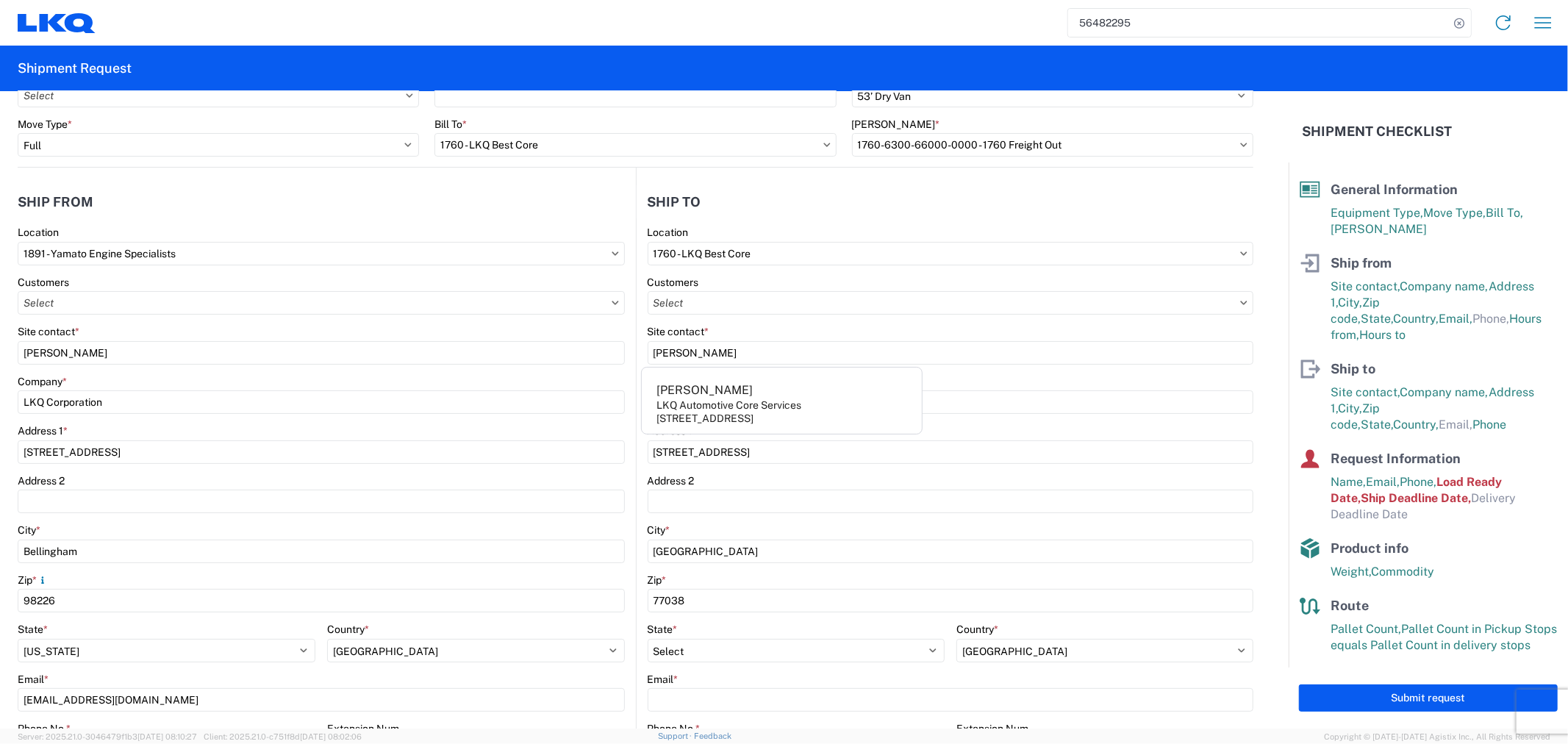
click at [1103, 437] on div "Address 1 *" at bounding box center [950, 431] width 606 height 13
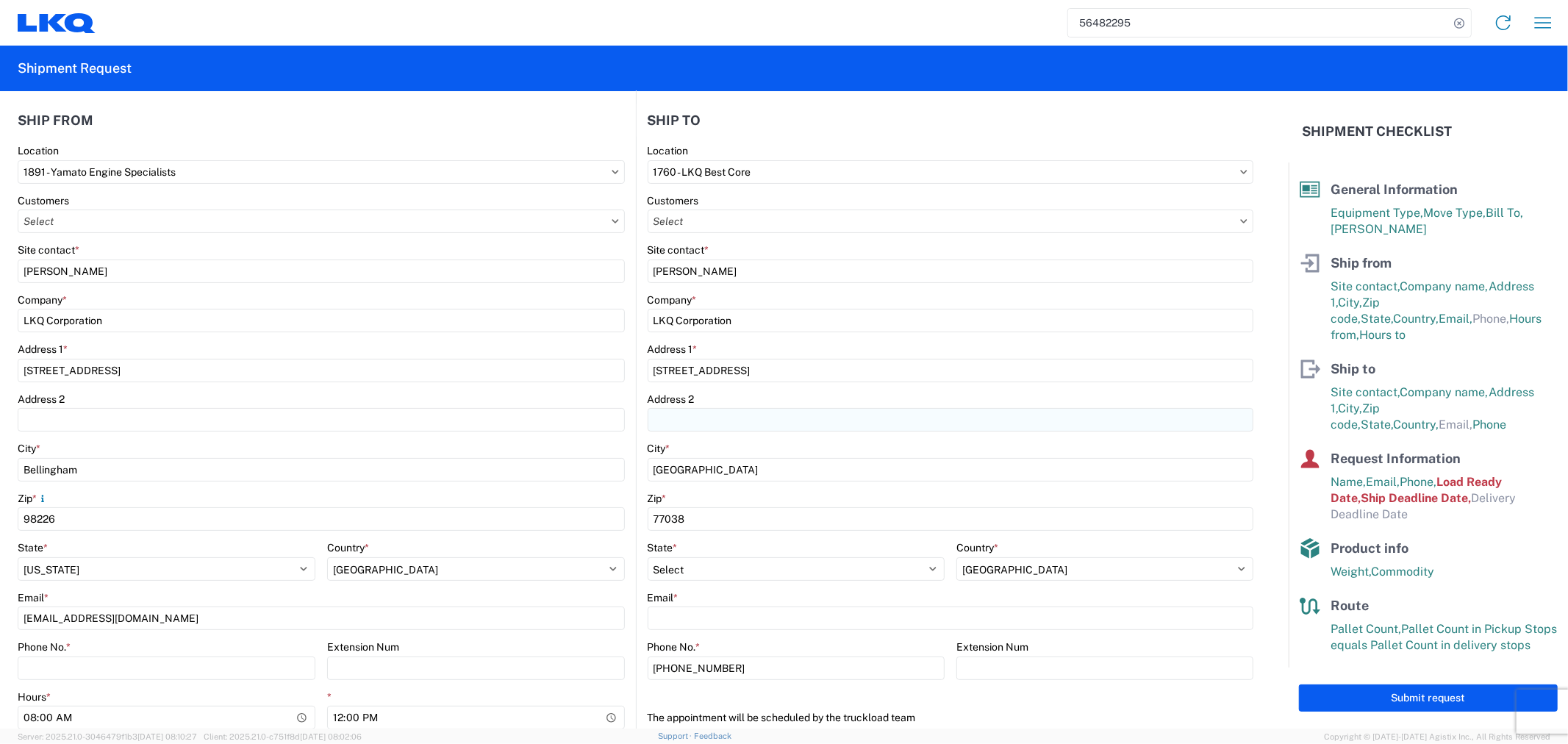
scroll to position [245, 0]
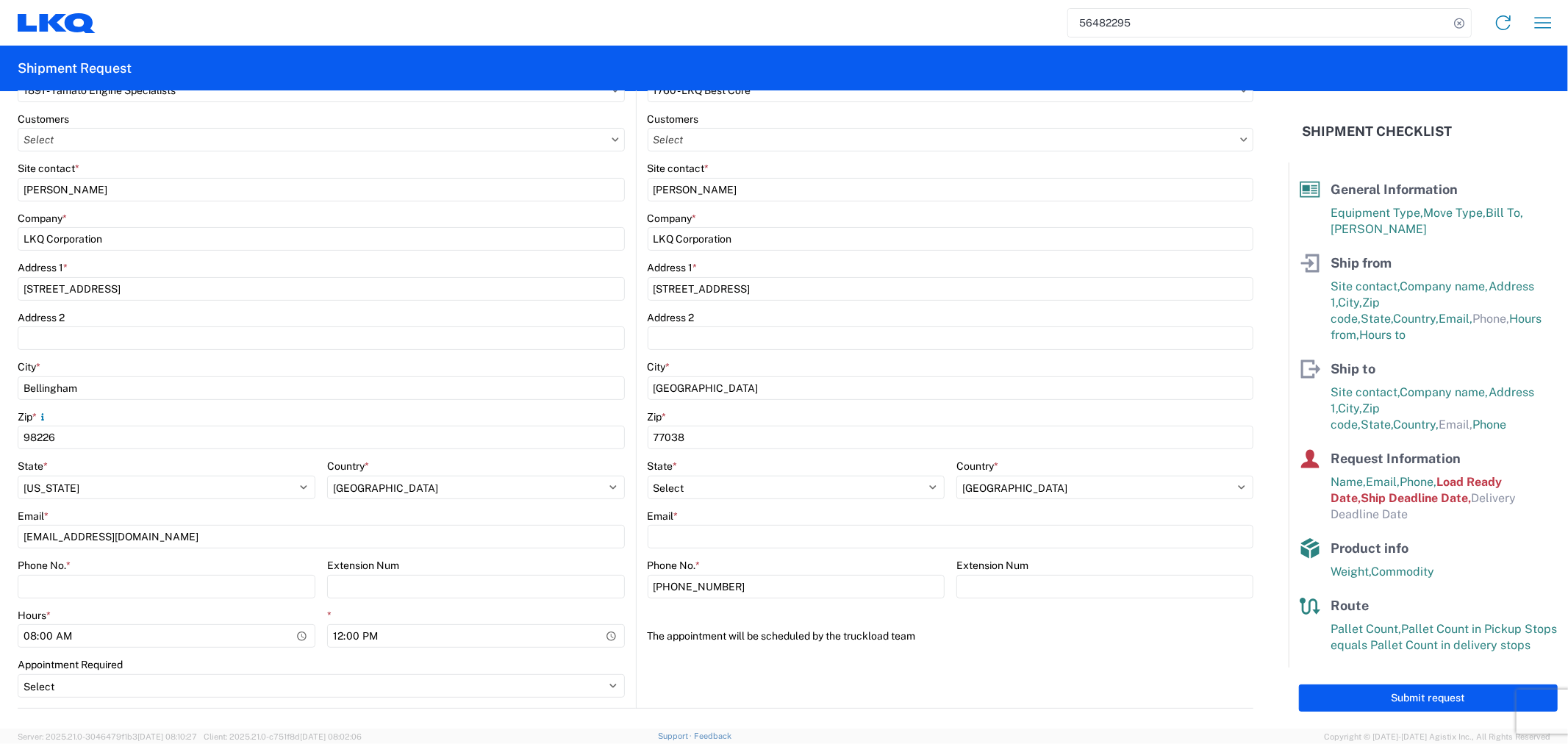
click at [705, 523] on div "Email *" at bounding box center [950, 529] width 606 height 40
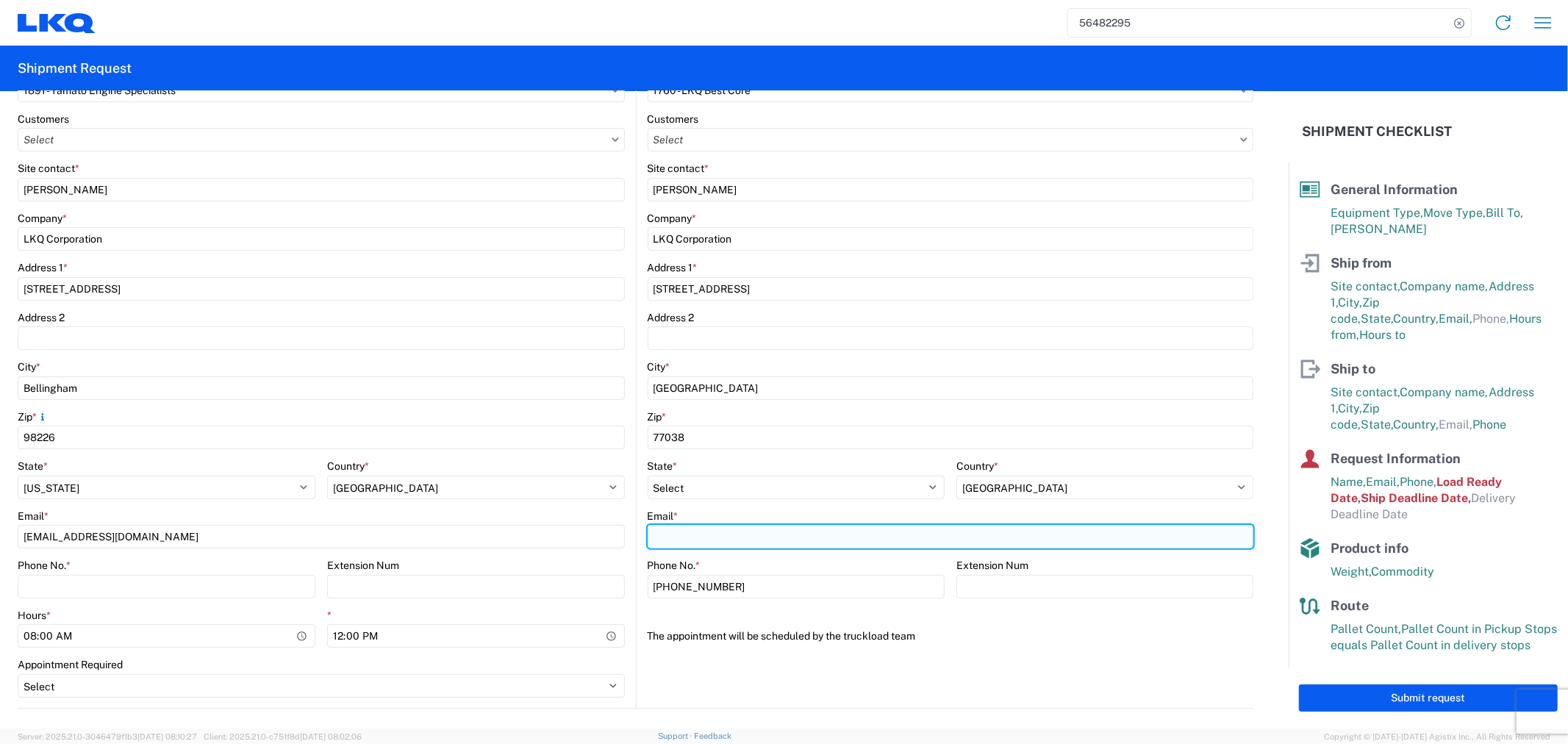
click at [698, 534] on input "Email *" at bounding box center [950, 536] width 606 height 24
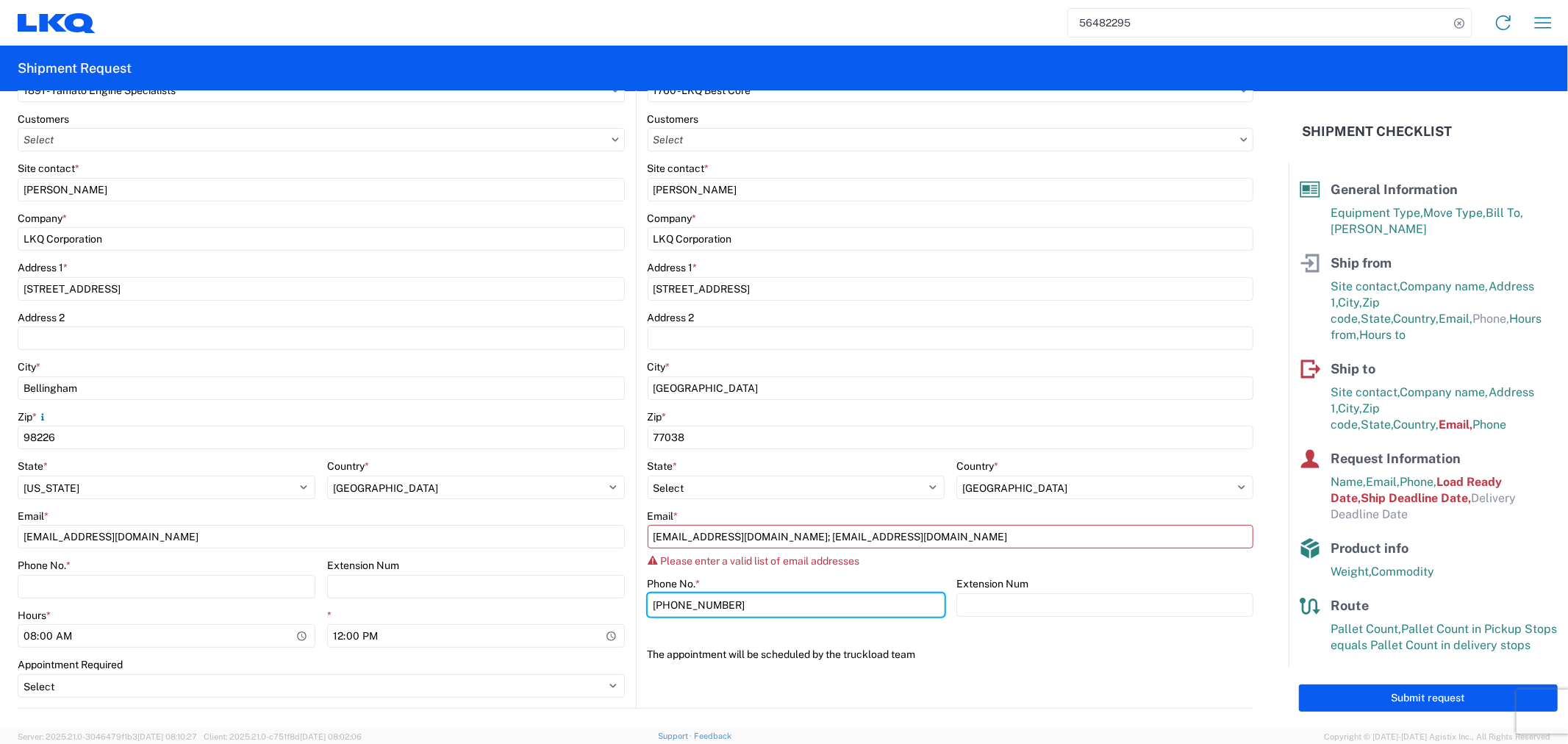
click at [832, 591] on div "Phone No. * 281-886-1028" at bounding box center [796, 597] width 297 height 40
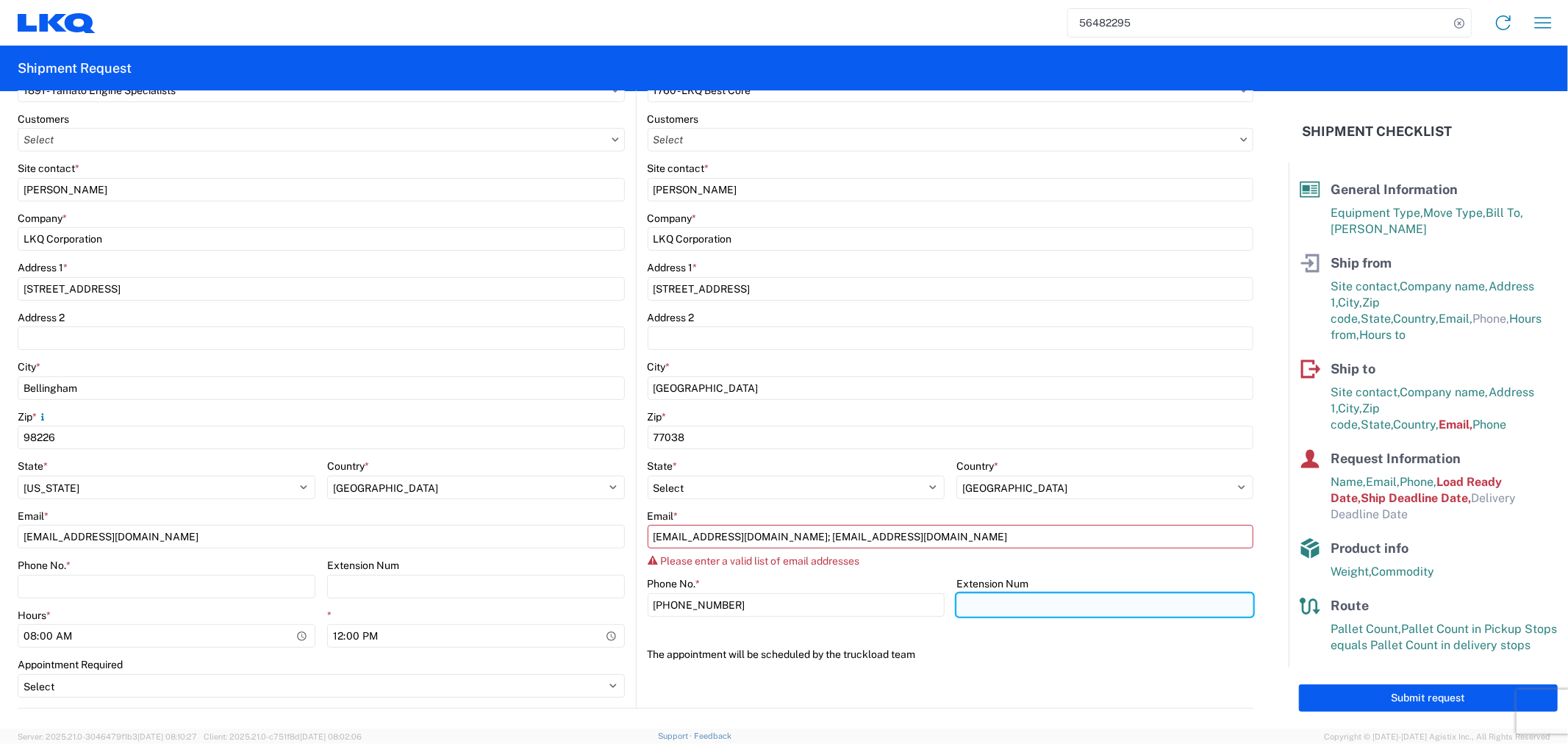
click at [1016, 609] on input "Extension Num" at bounding box center [1105, 605] width 297 height 24
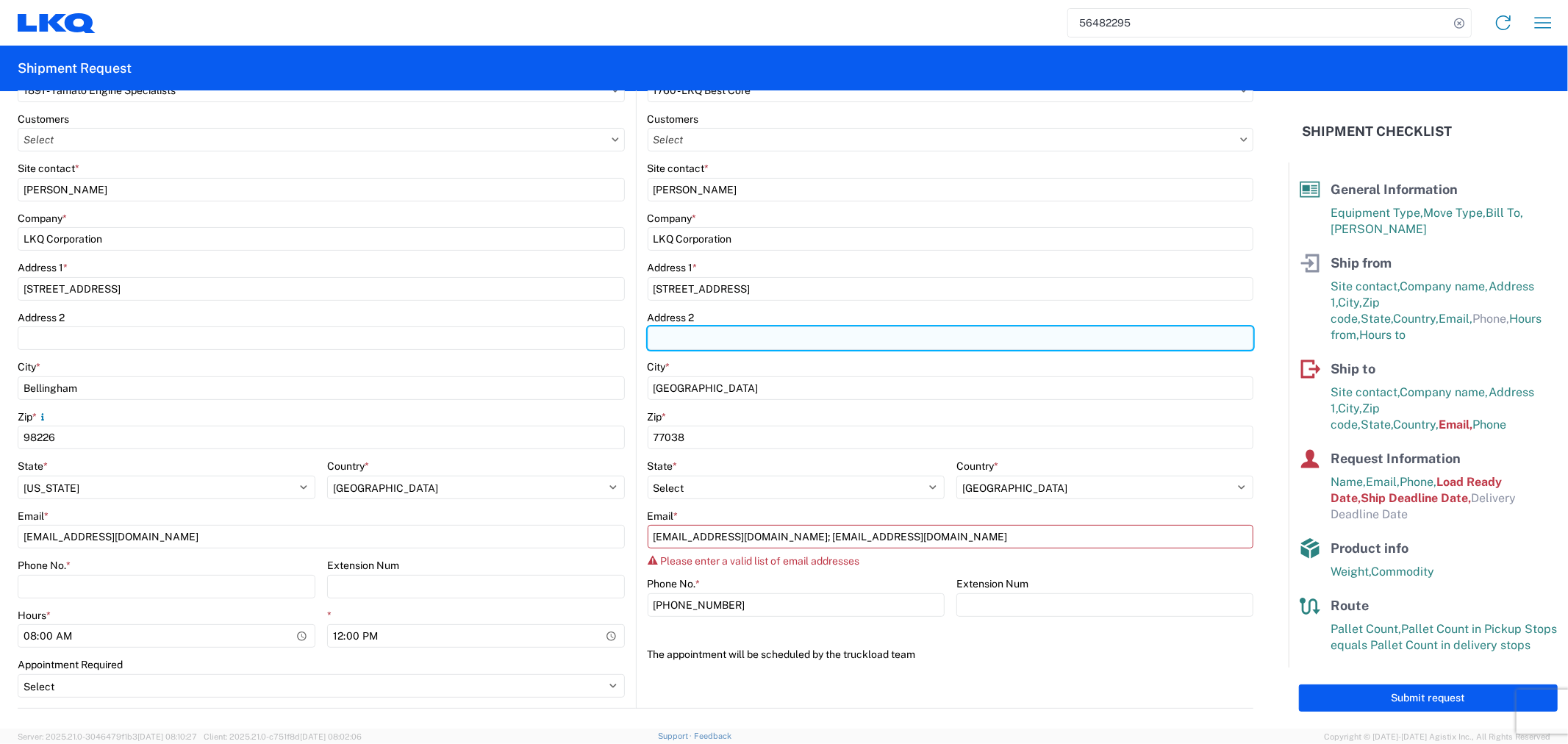
click at [876, 332] on input "Address 2" at bounding box center [950, 338] width 606 height 24
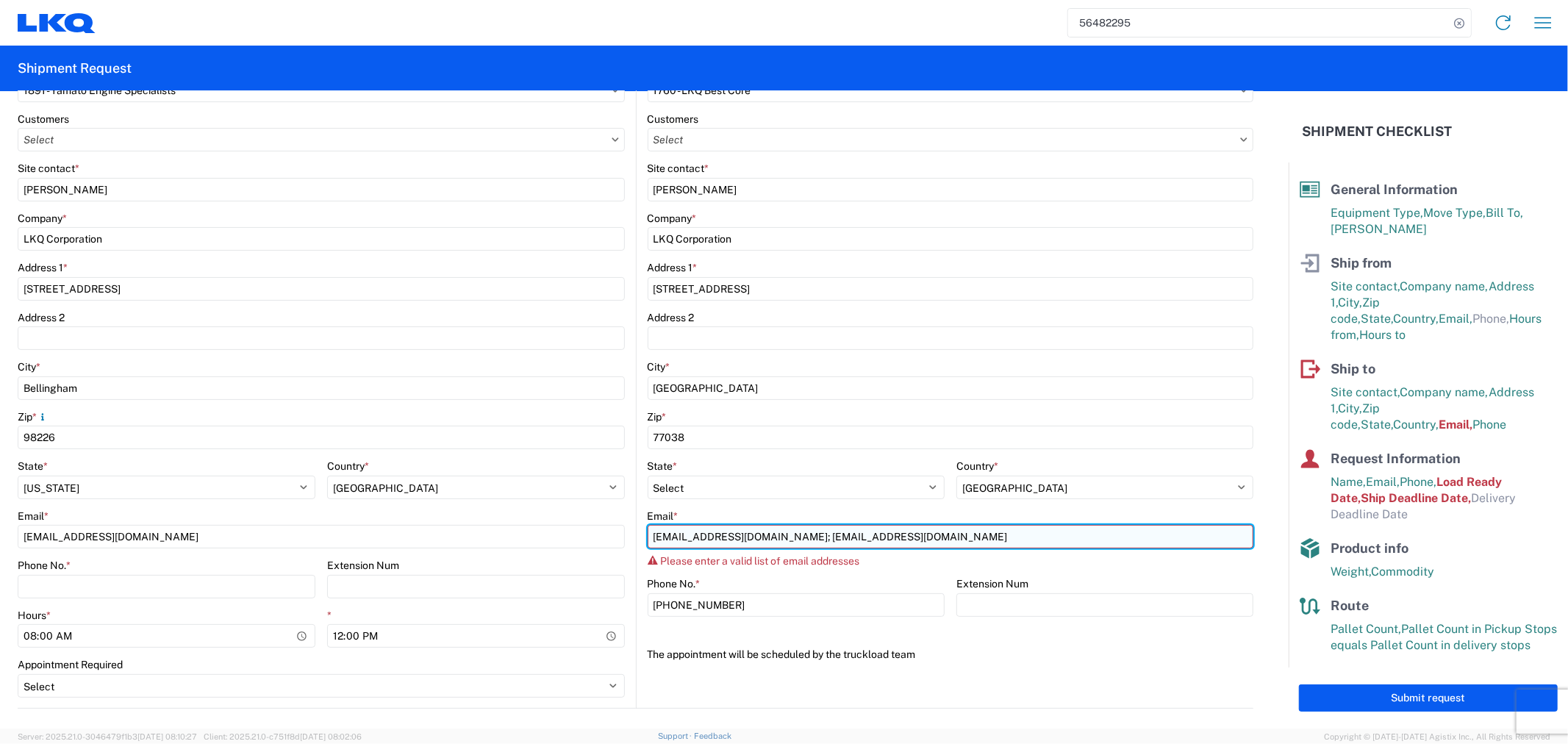
drag, startPoint x: 886, startPoint y: 538, endPoint x: 781, endPoint y: 542, distance: 105.1
click at [781, 542] on input "acgarcia@lkqcorp.com; oxdavila@lkqcorp.com" at bounding box center [950, 536] width 606 height 24
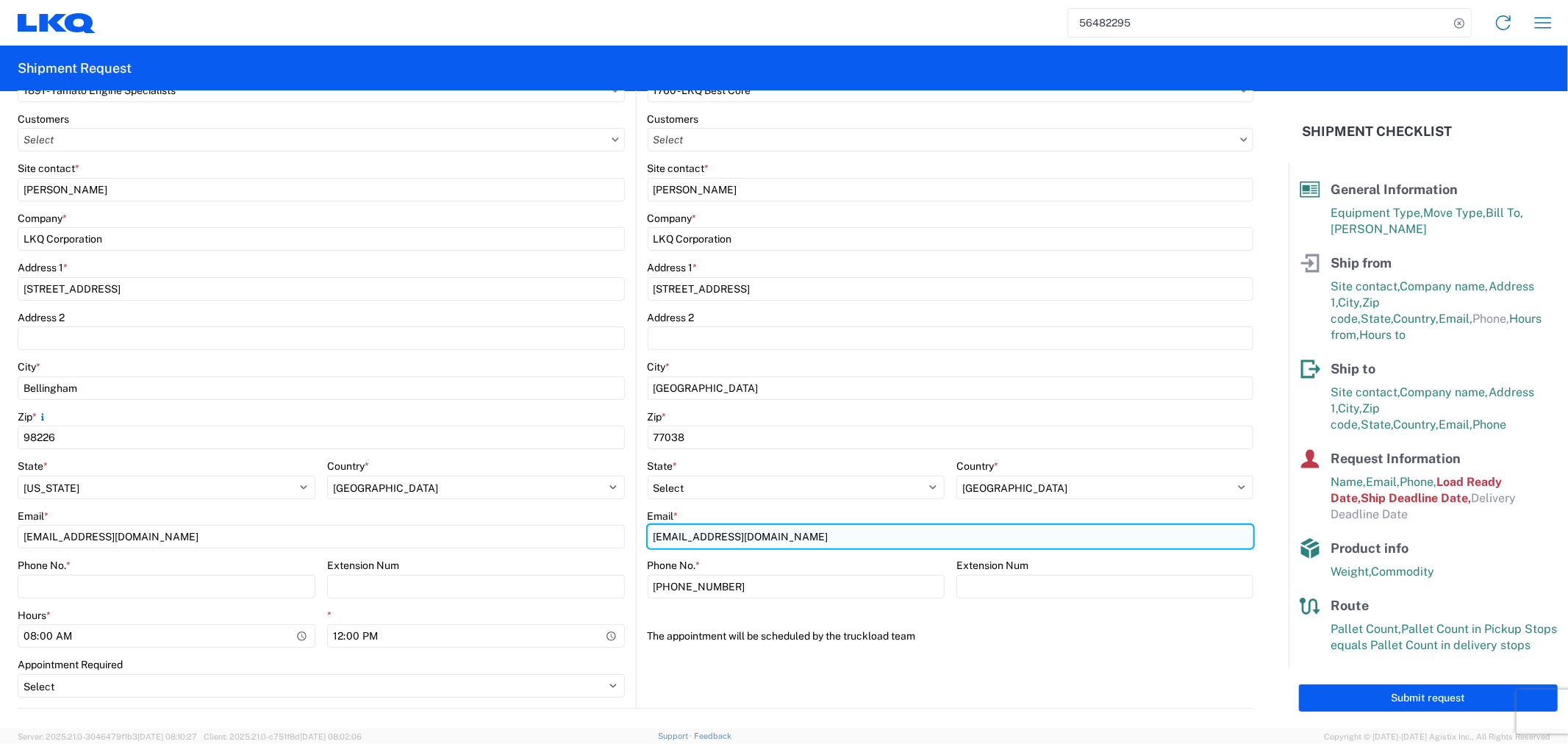
click at [843, 527] on input "[EMAIL_ADDRESS][DOMAIN_NAME]" at bounding box center [950, 536] width 606 height 24
type input "[EMAIL_ADDRESS][DOMAIN_NAME]"
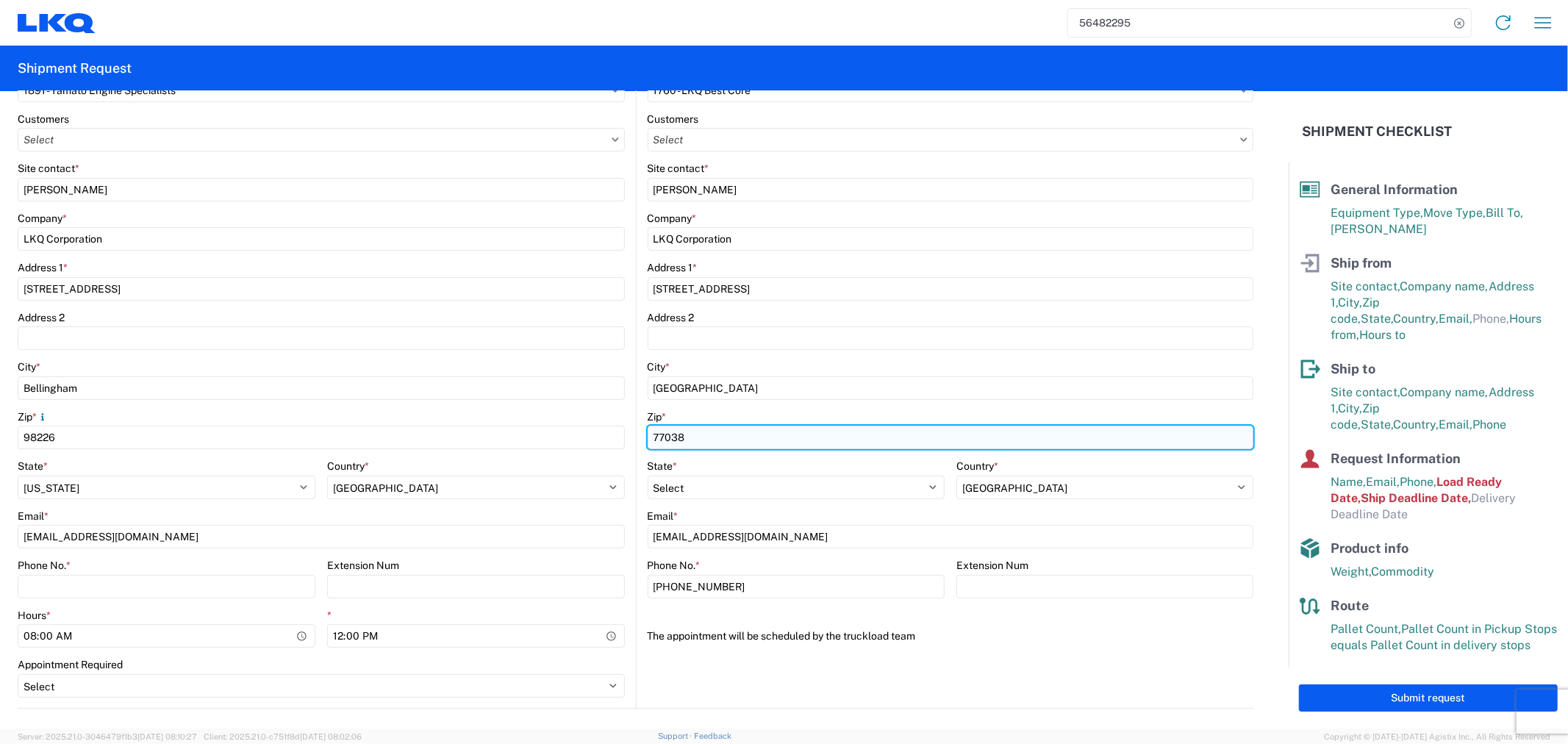
click at [832, 431] on input "77038" at bounding box center [950, 437] width 606 height 24
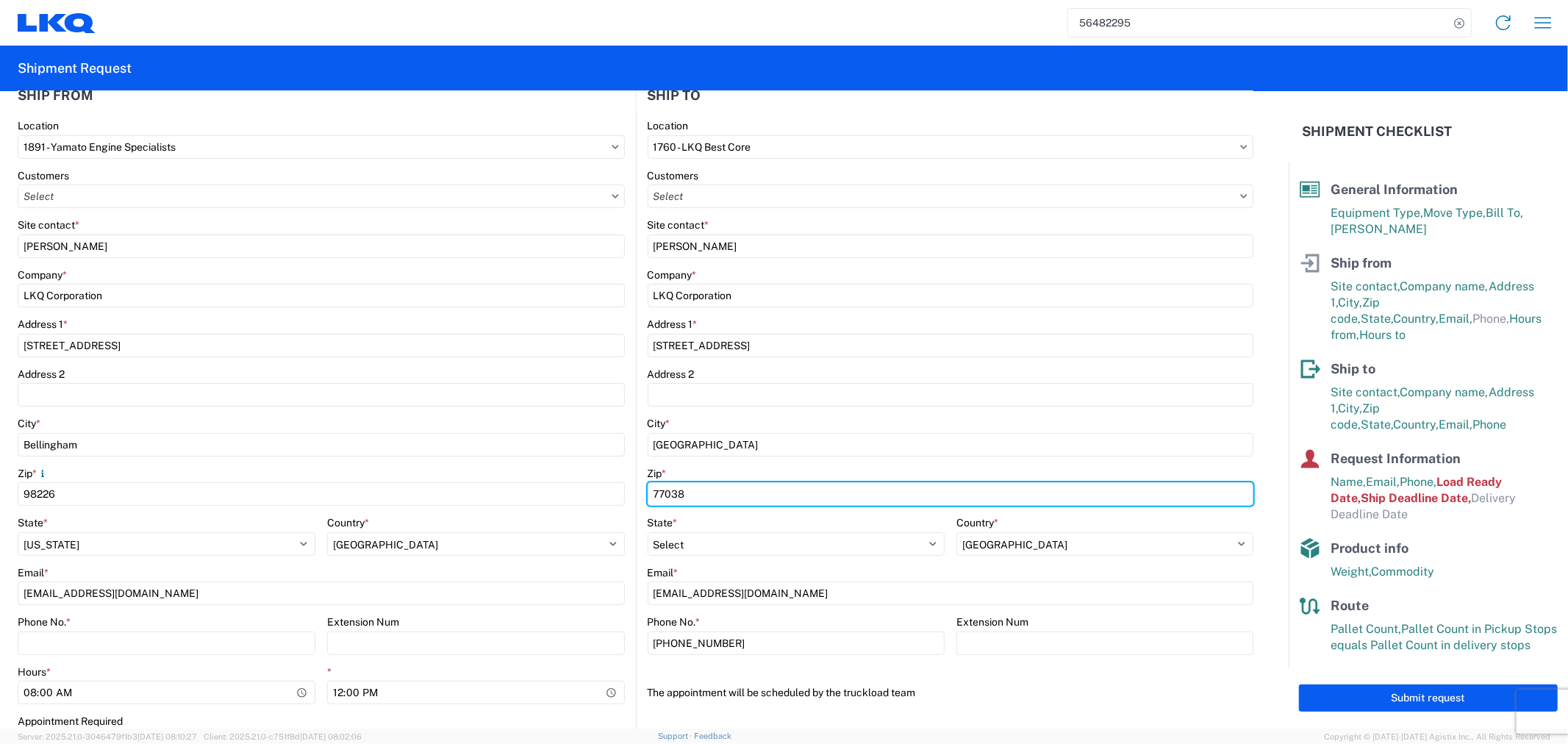
scroll to position [0, 0]
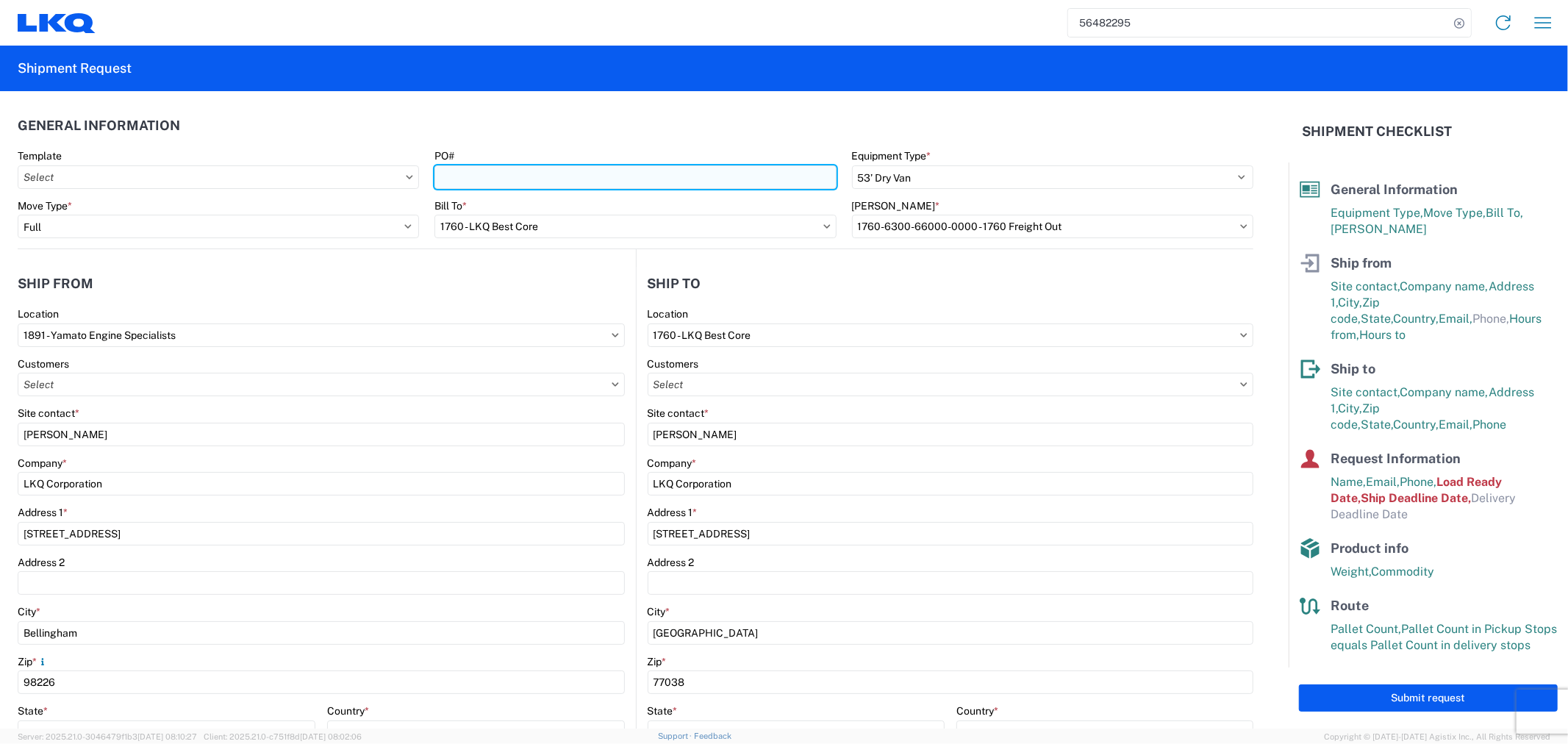
click at [493, 173] on input "PO#" at bounding box center [635, 177] width 401 height 24
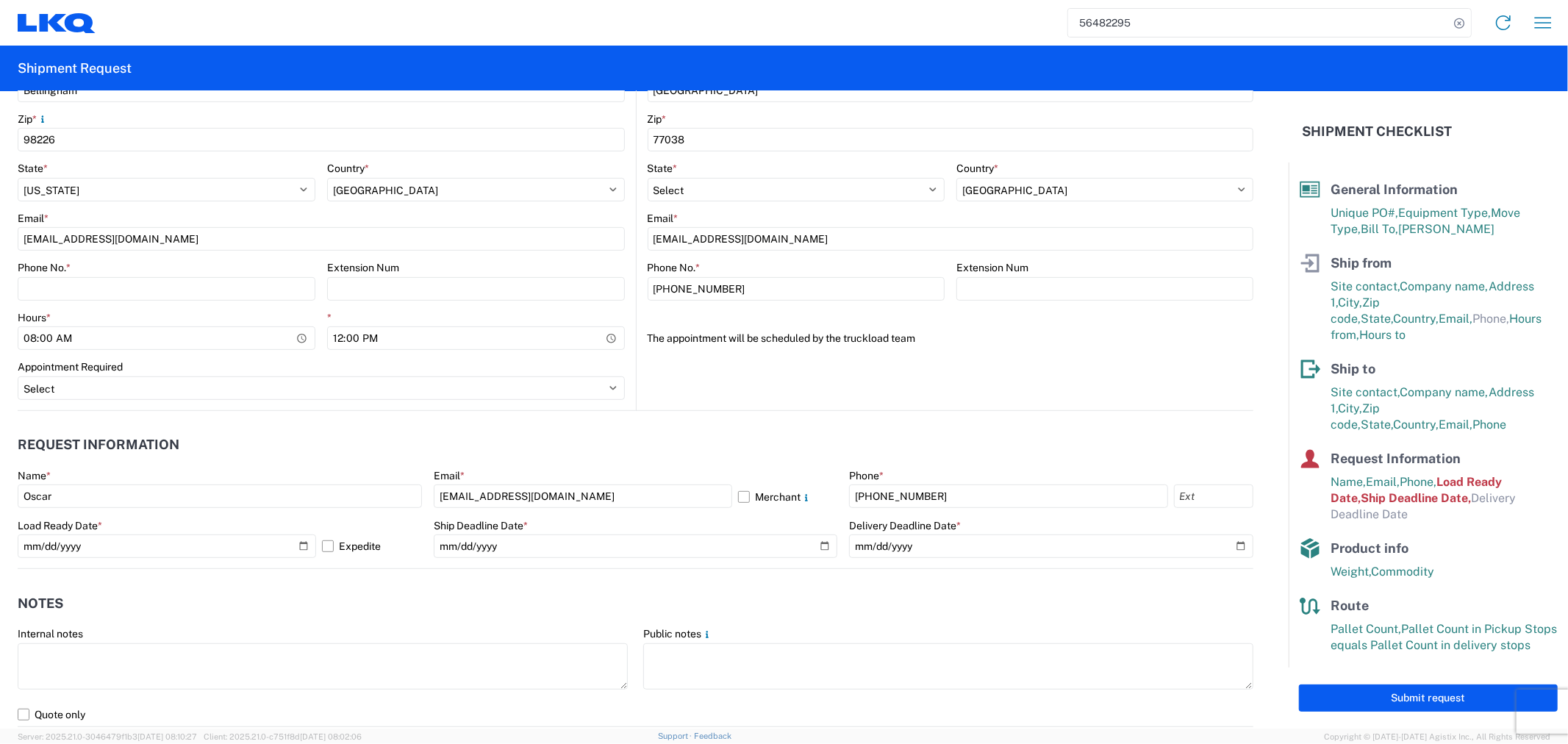
scroll to position [571, 0]
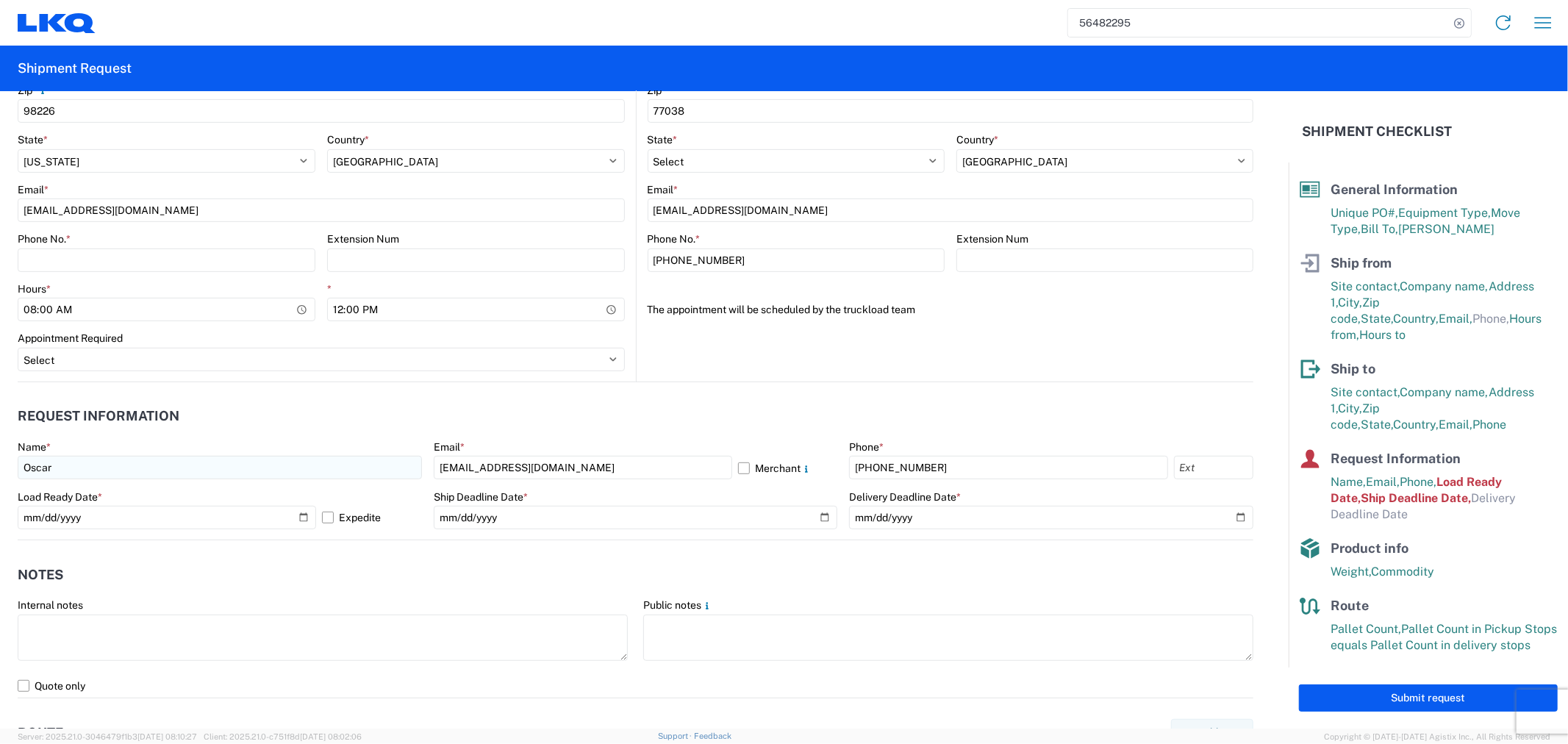
type input "YAMATO-RETURNS"
click at [135, 462] on input "Oscar" at bounding box center [220, 467] width 404 height 24
drag, startPoint x: 120, startPoint y: 464, endPoint x: -57, endPoint y: 453, distance: 177.3
click at [0, 453] on html "56482295 Home Shipment request Shipment tracking Shipment Request General Infor…" at bounding box center [784, 372] width 1568 height 744
type input "A"
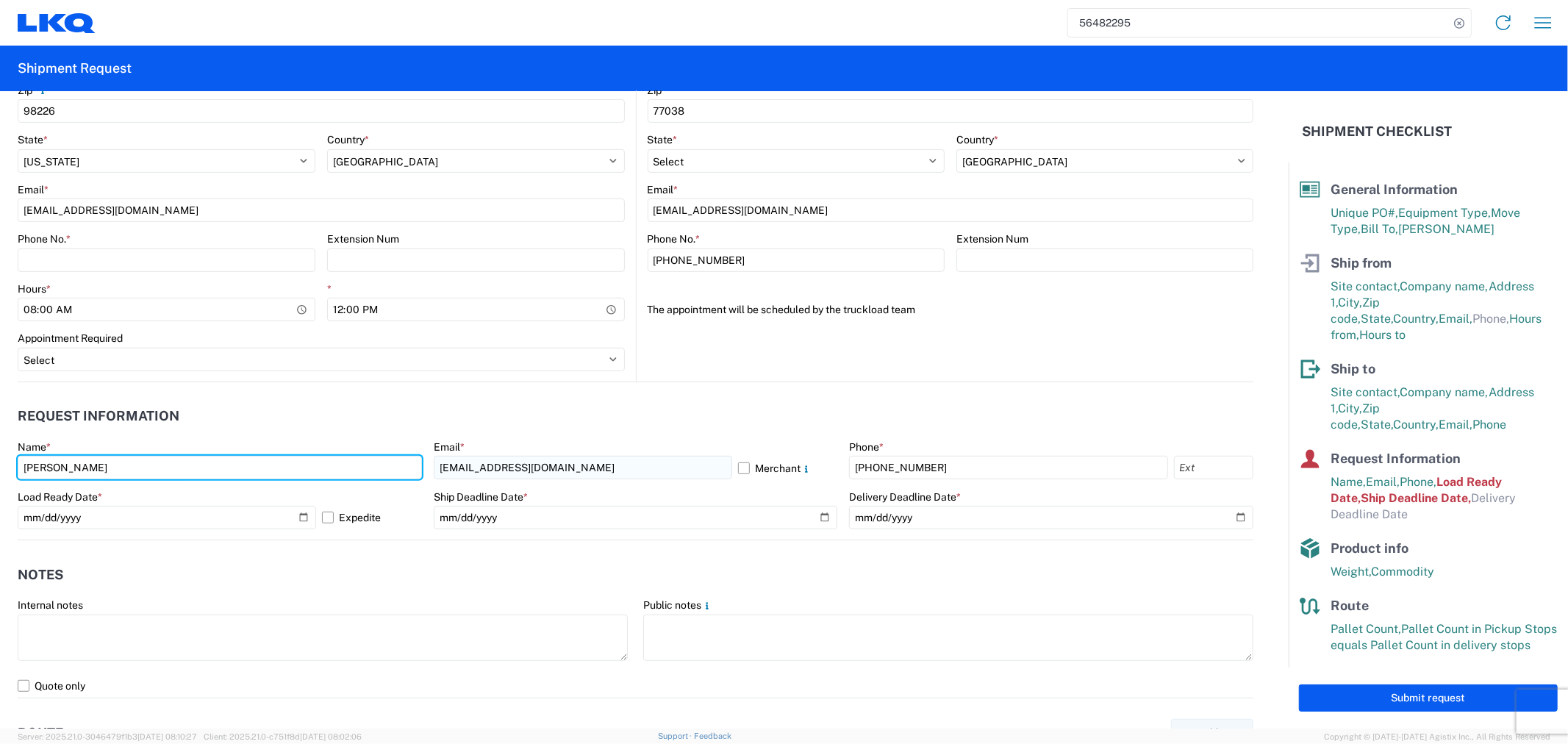
type input "[PERSON_NAME]"
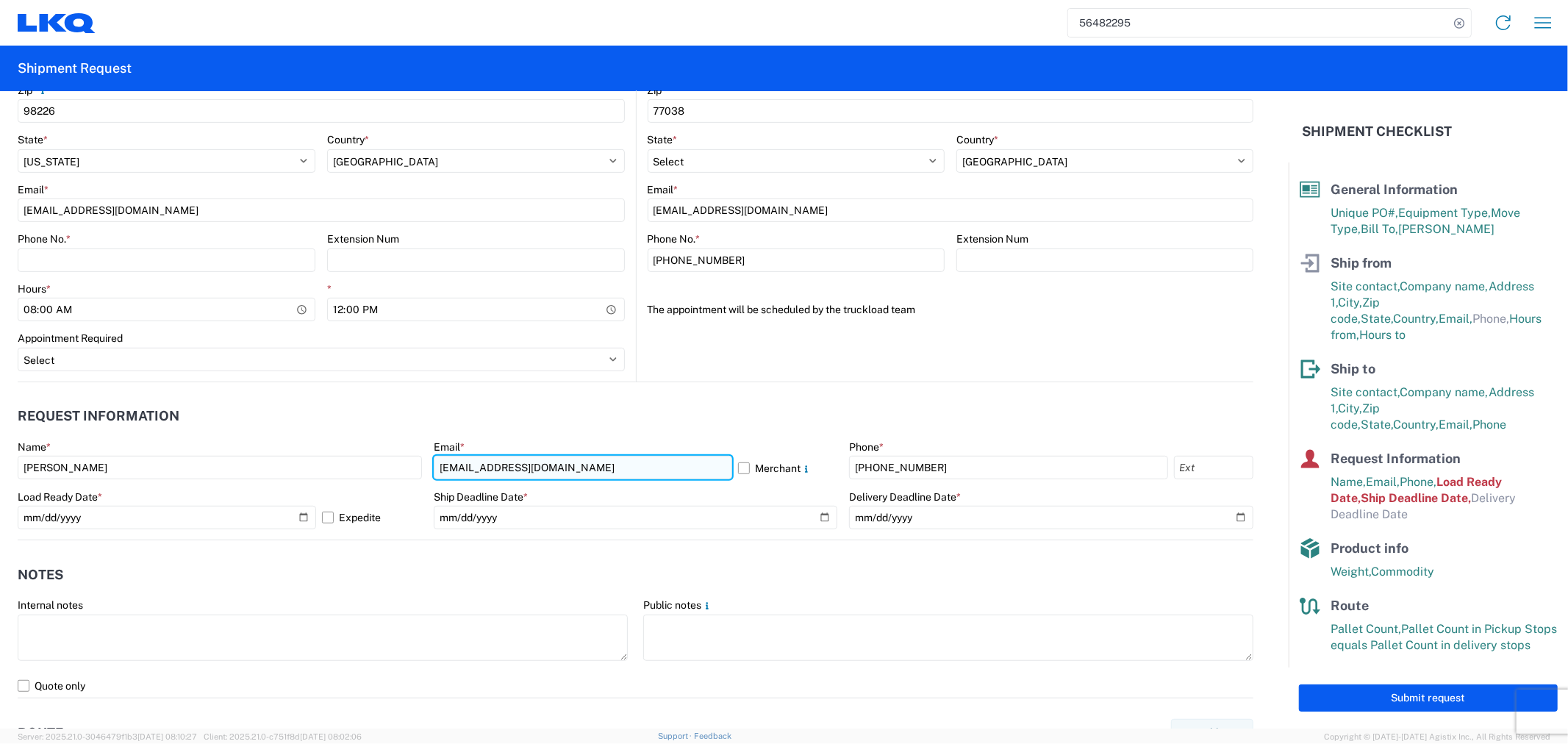
click at [539, 470] on input "[EMAIL_ADDRESS][DOMAIN_NAME]" at bounding box center [583, 467] width 299 height 24
drag, startPoint x: 561, startPoint y: 466, endPoint x: 409, endPoint y: 467, distance: 152.0
click at [409, 467] on div "Name * Alfredo Canales Email * oxdavila@lkqcorp.com Merchant Phone * 281-886-10…" at bounding box center [635, 490] width 1236 height 99
type input "[EMAIL_ADDRESS][DOMAIN_NAME]"
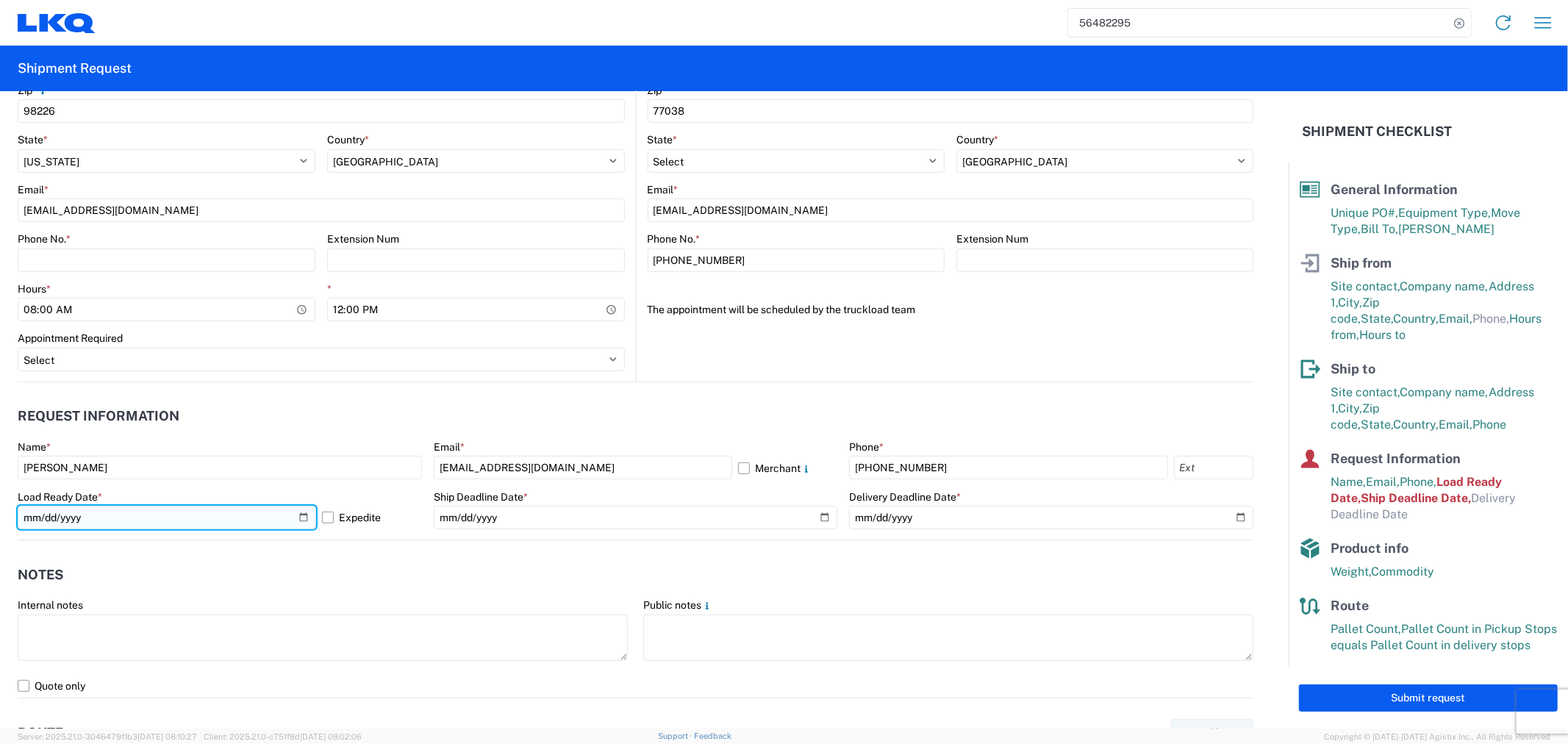
click at [297, 514] on input "2025-08-18" at bounding box center [167, 518] width 299 height 24
type input "2025-10-17"
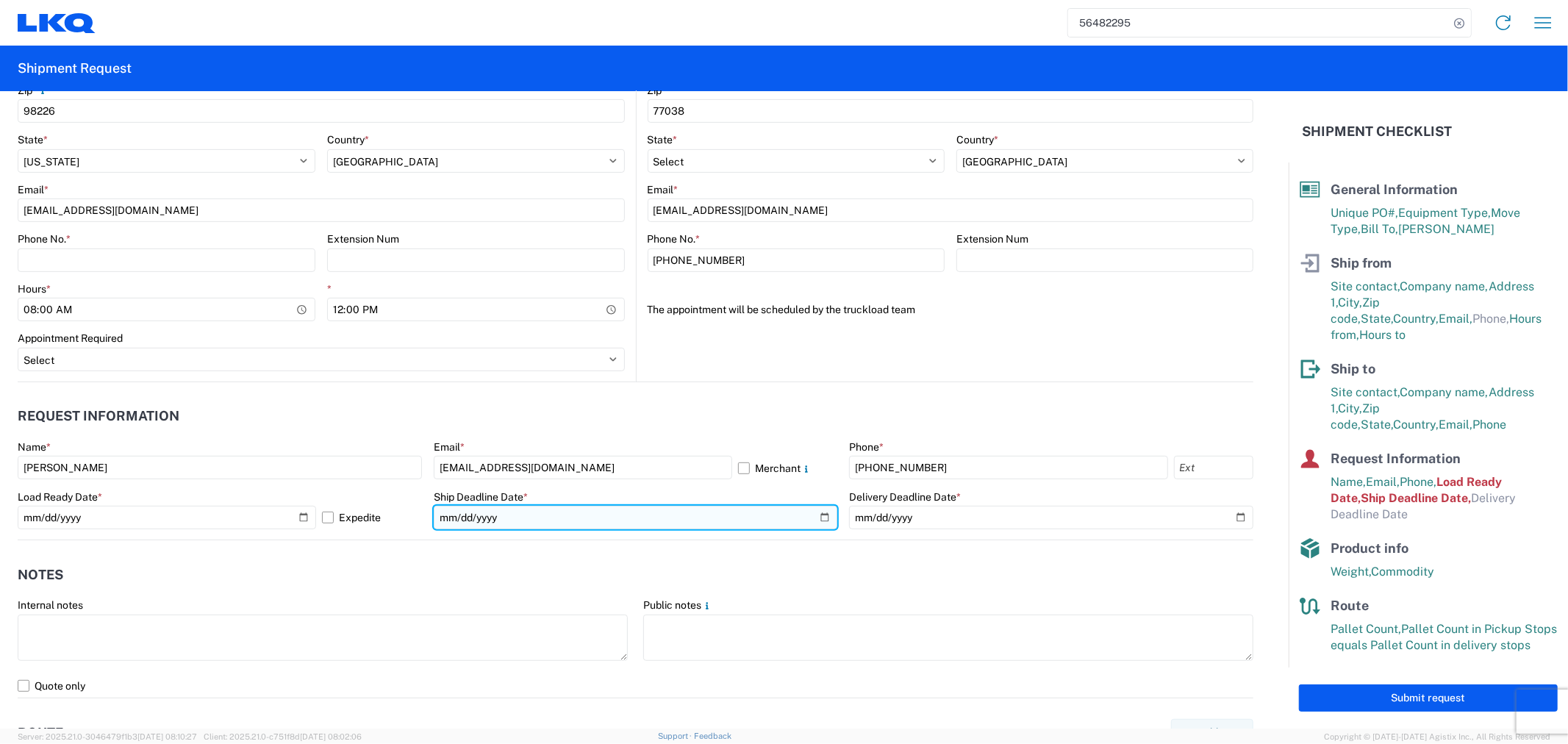
click at [814, 515] on input "2025-08-18" at bounding box center [635, 518] width 404 height 24
type input "2025-10-17"
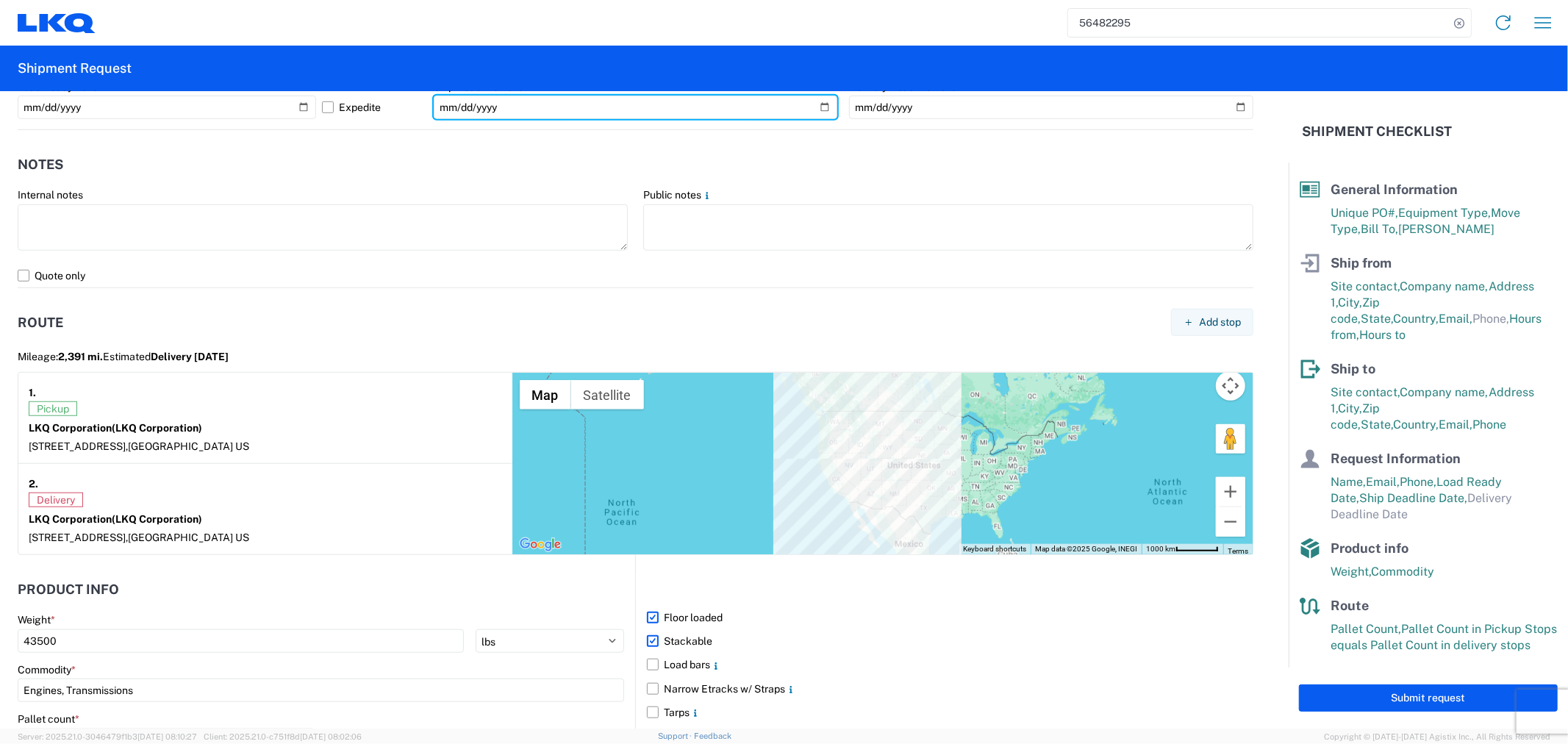
scroll to position [887, 0]
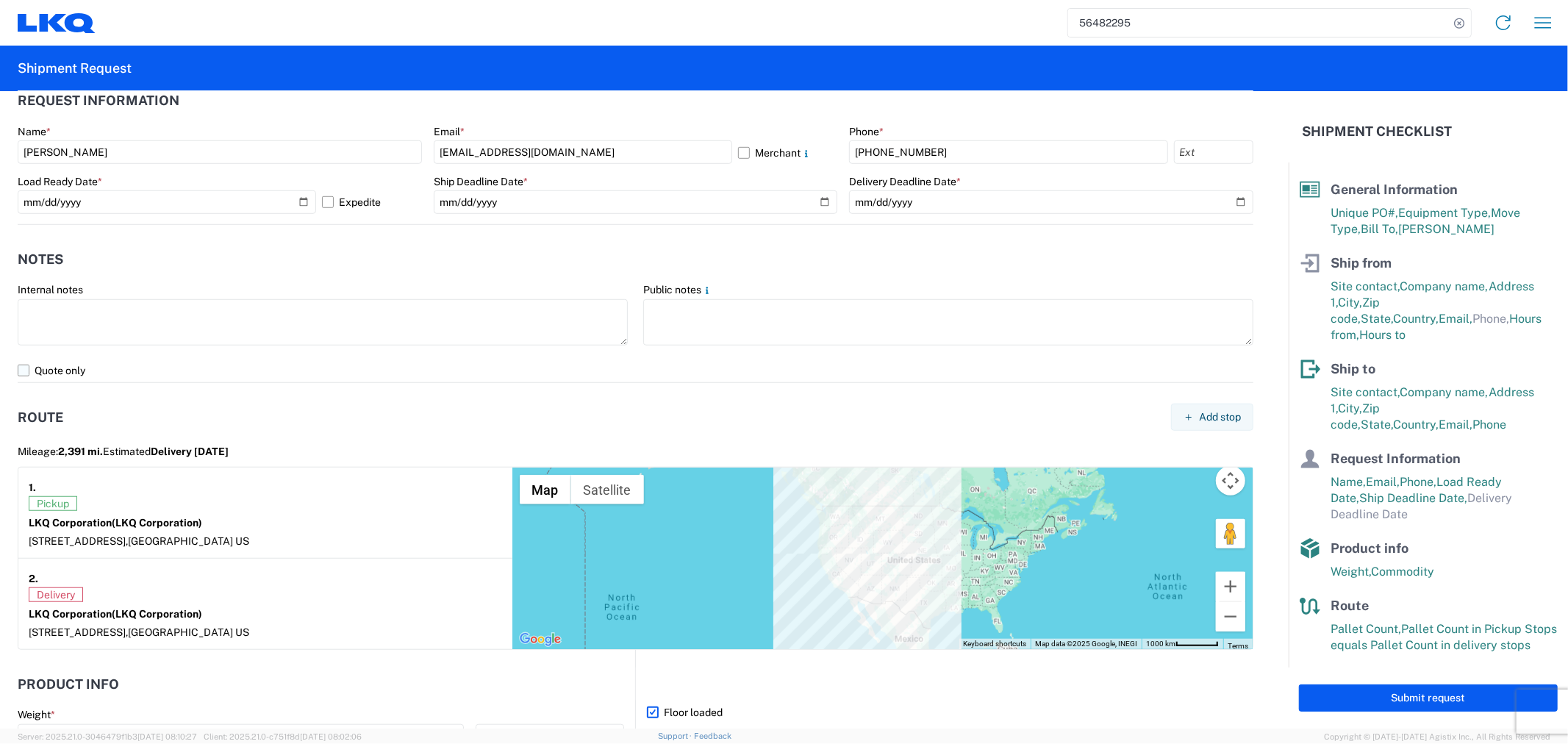
click at [27, 373] on label "Quote only" at bounding box center [635, 370] width 1236 height 24
click at [0, 0] on input "Quote only" at bounding box center [0, 0] width 0 height 0
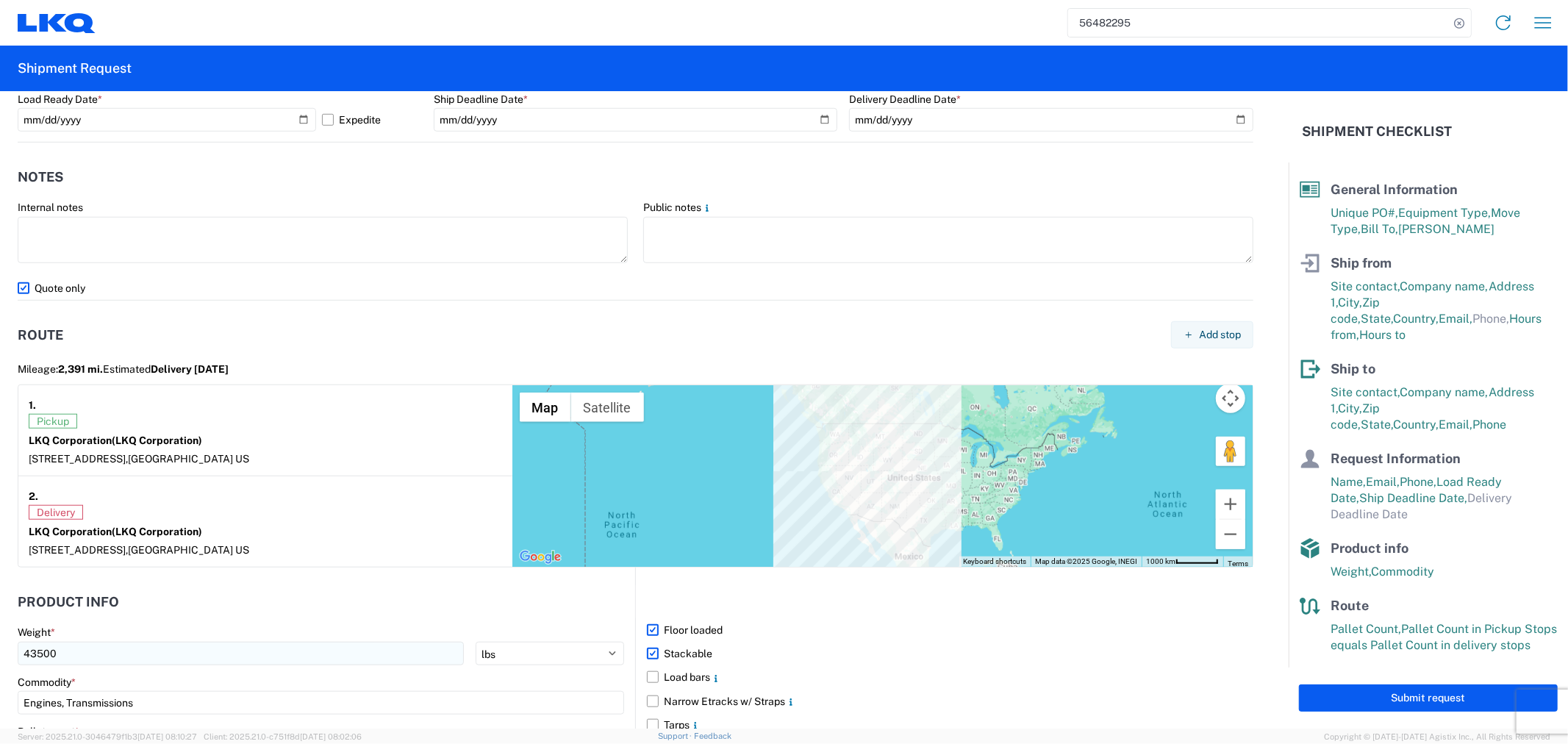
scroll to position [1214, 0]
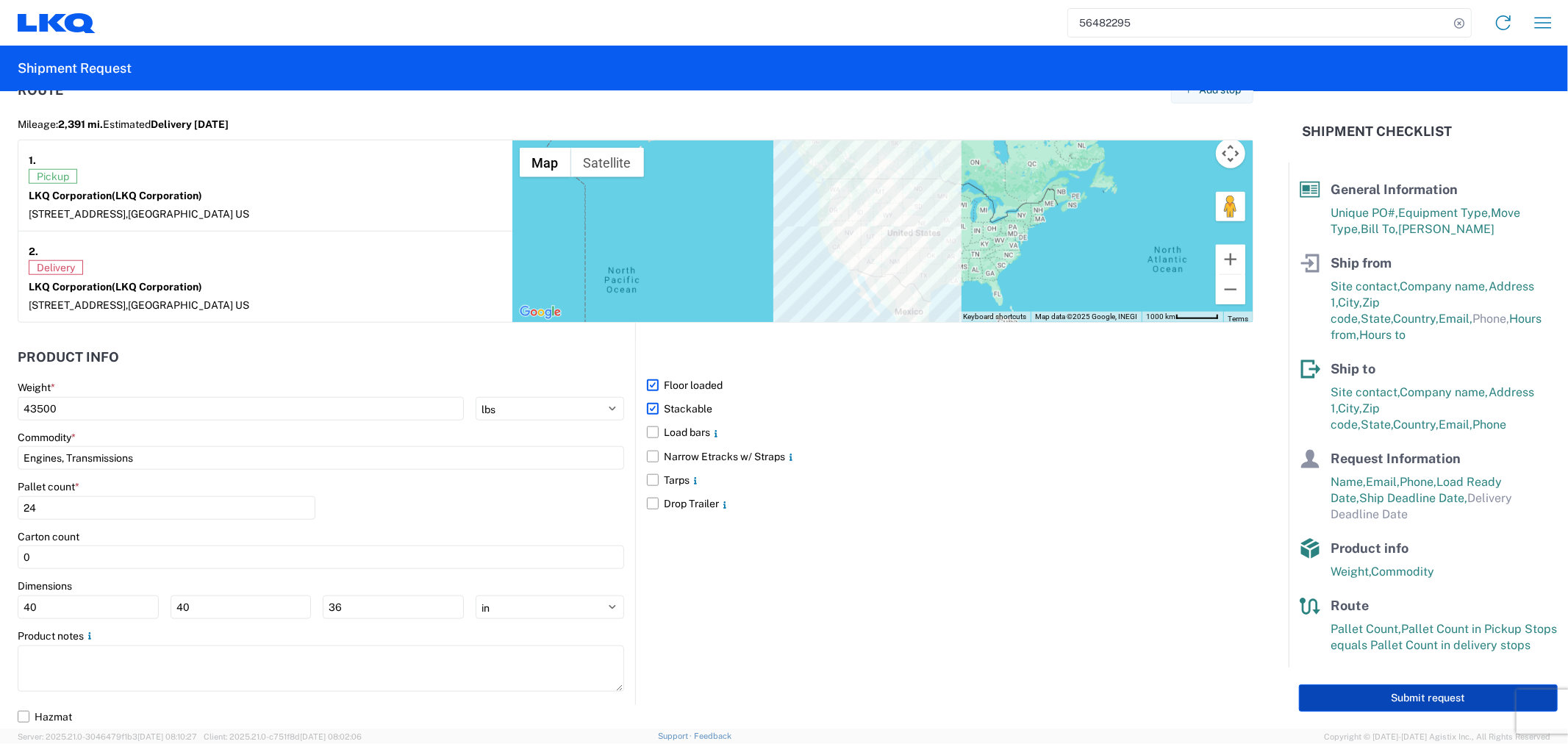
click at [1362, 685] on button "Submit request" at bounding box center [1429, 698] width 259 height 27
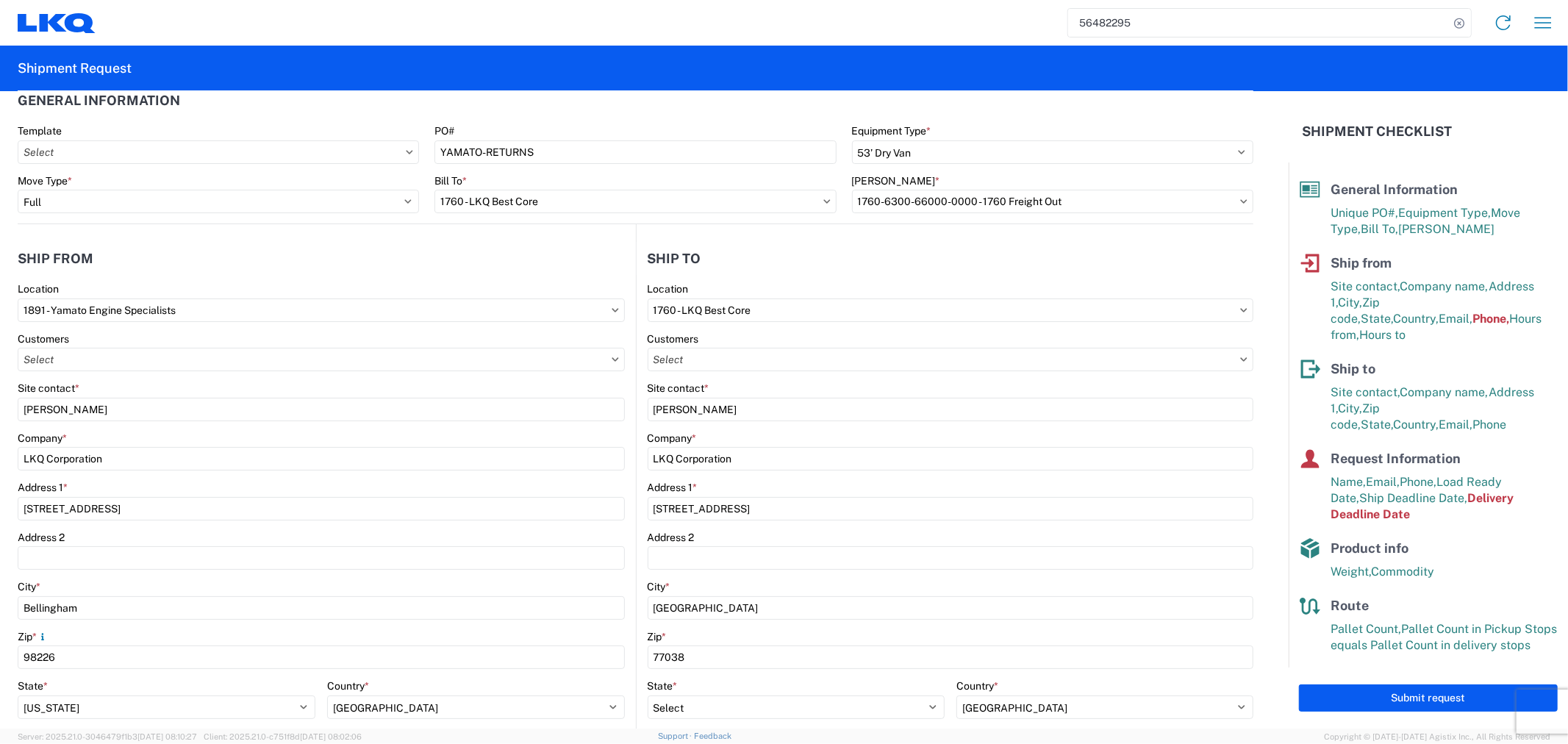
scroll to position [434, 0]
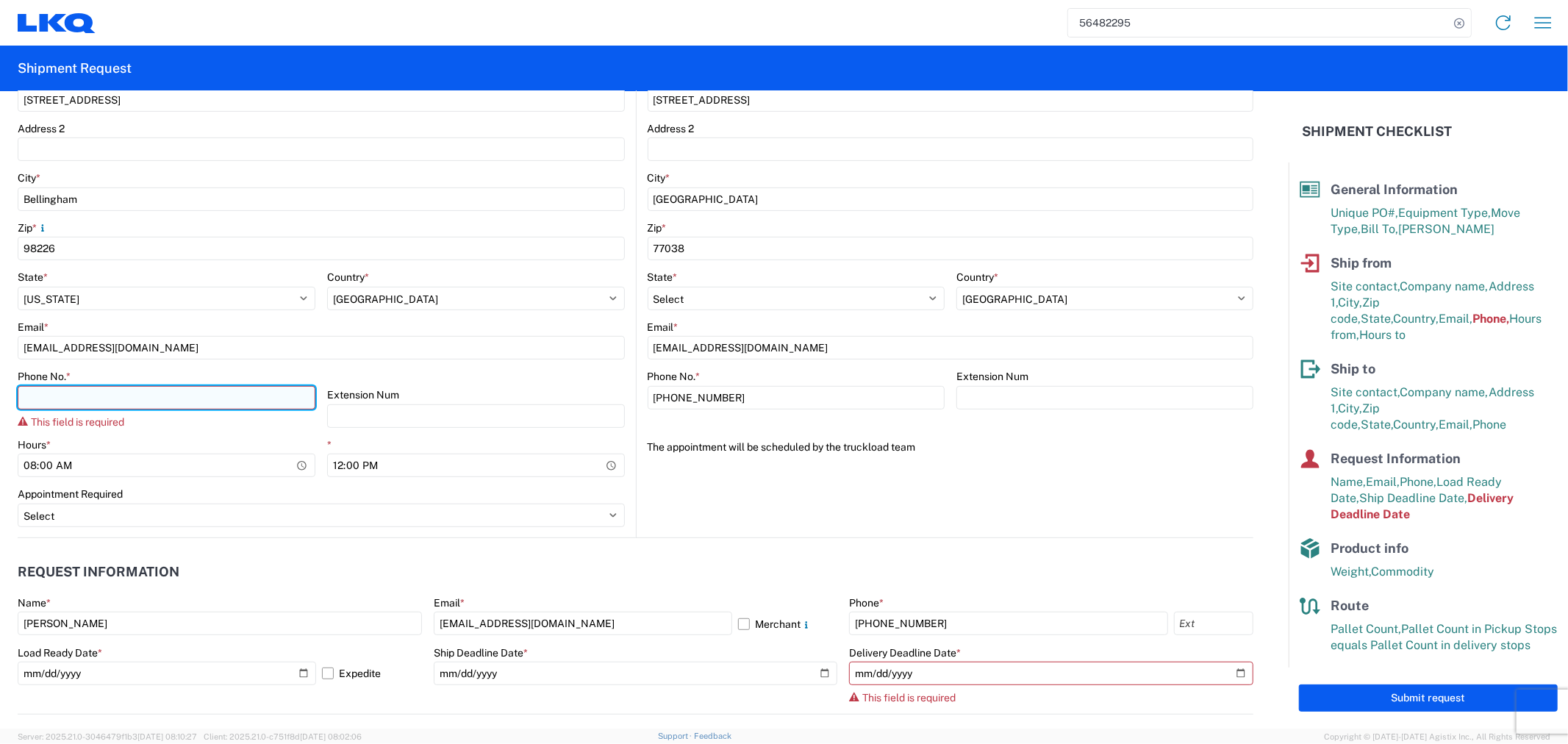
click at [194, 395] on input "Phone No. *" at bounding box center [167, 397] width 298 height 24
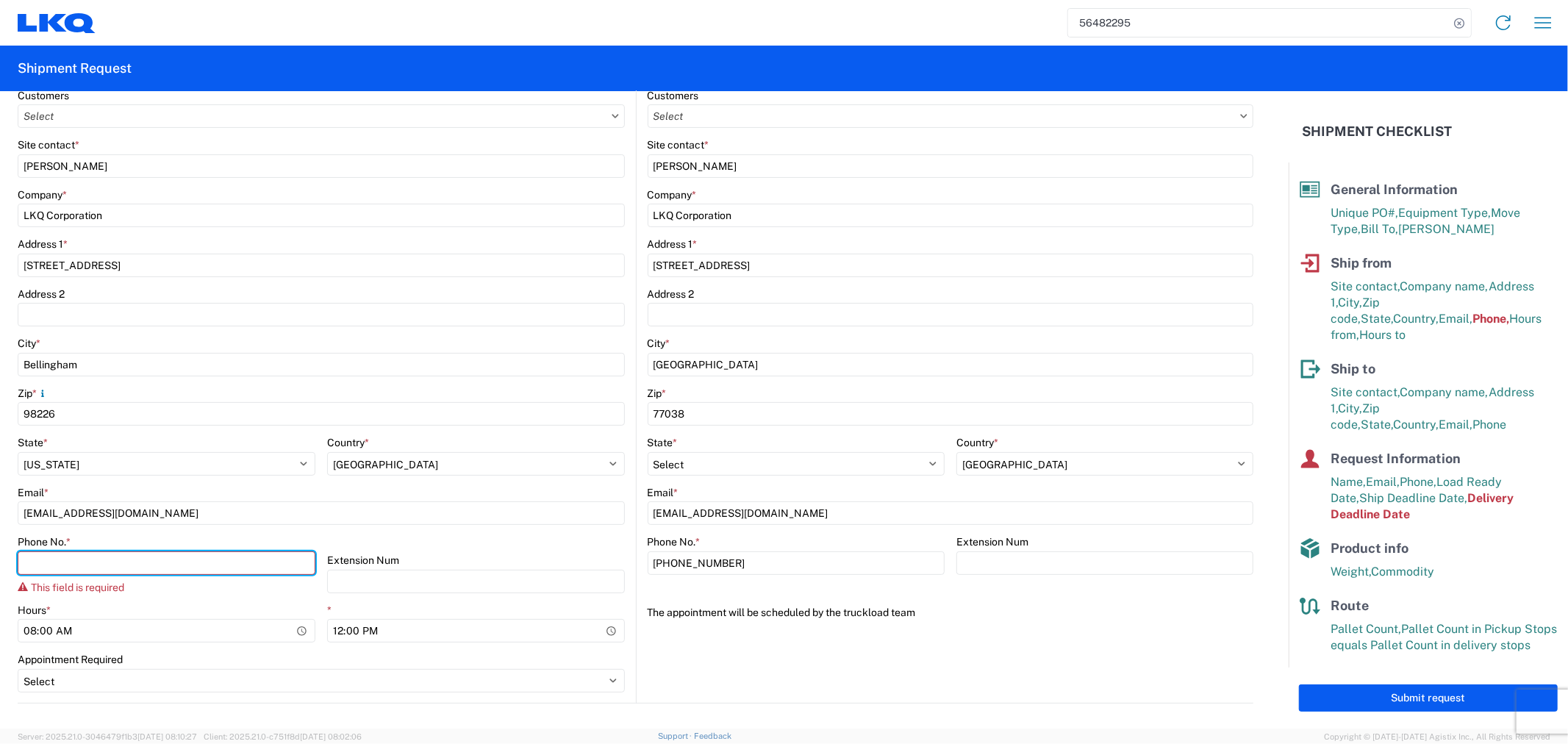
scroll to position [270, 0]
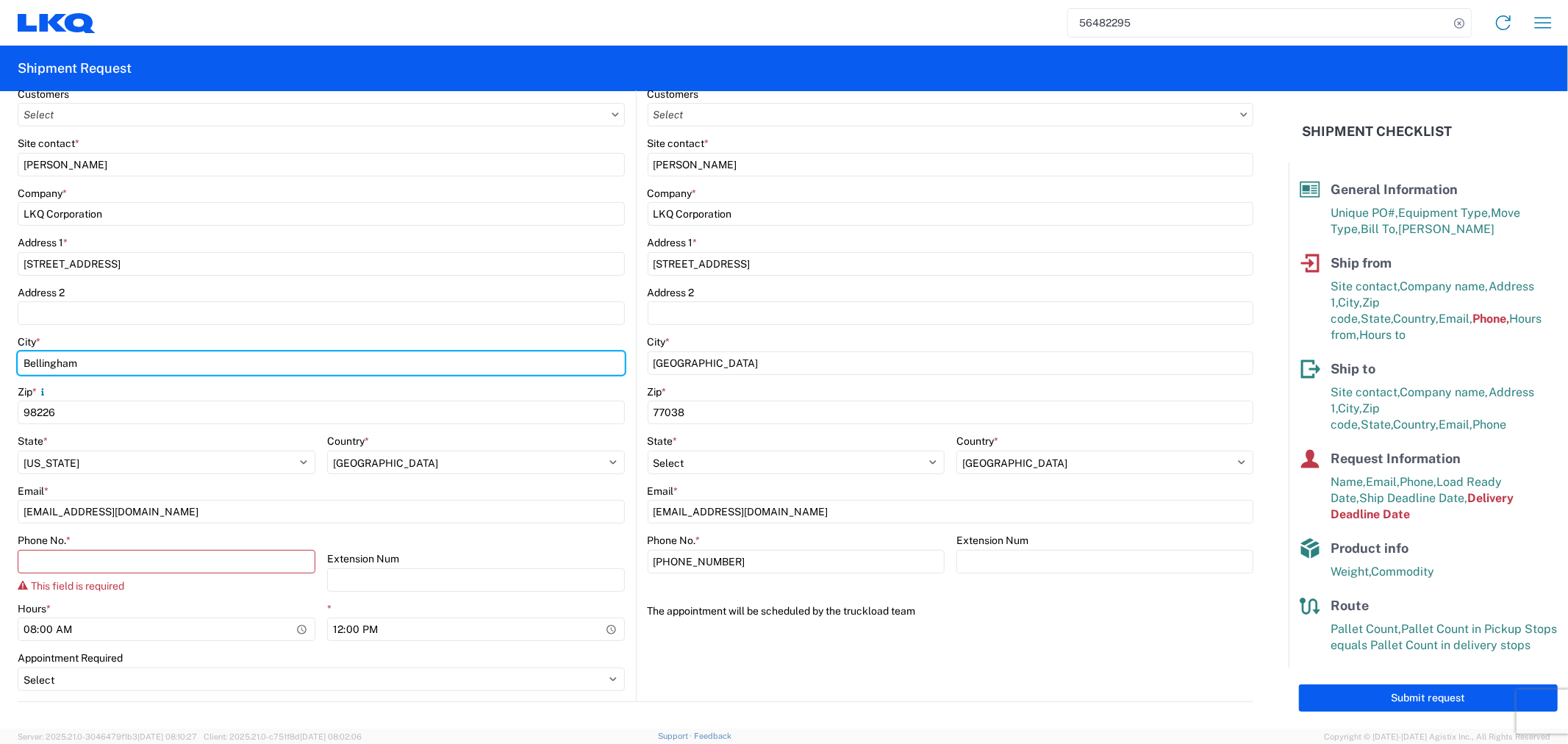
drag, startPoint x: 148, startPoint y: 362, endPoint x: 4, endPoint y: 361, distance: 144.0
click at [4, 361] on form "General Information Template PO# YAMATO-RETURNS Equipment Type * Select 53’ Dry…" at bounding box center [644, 409] width 1289 height 637
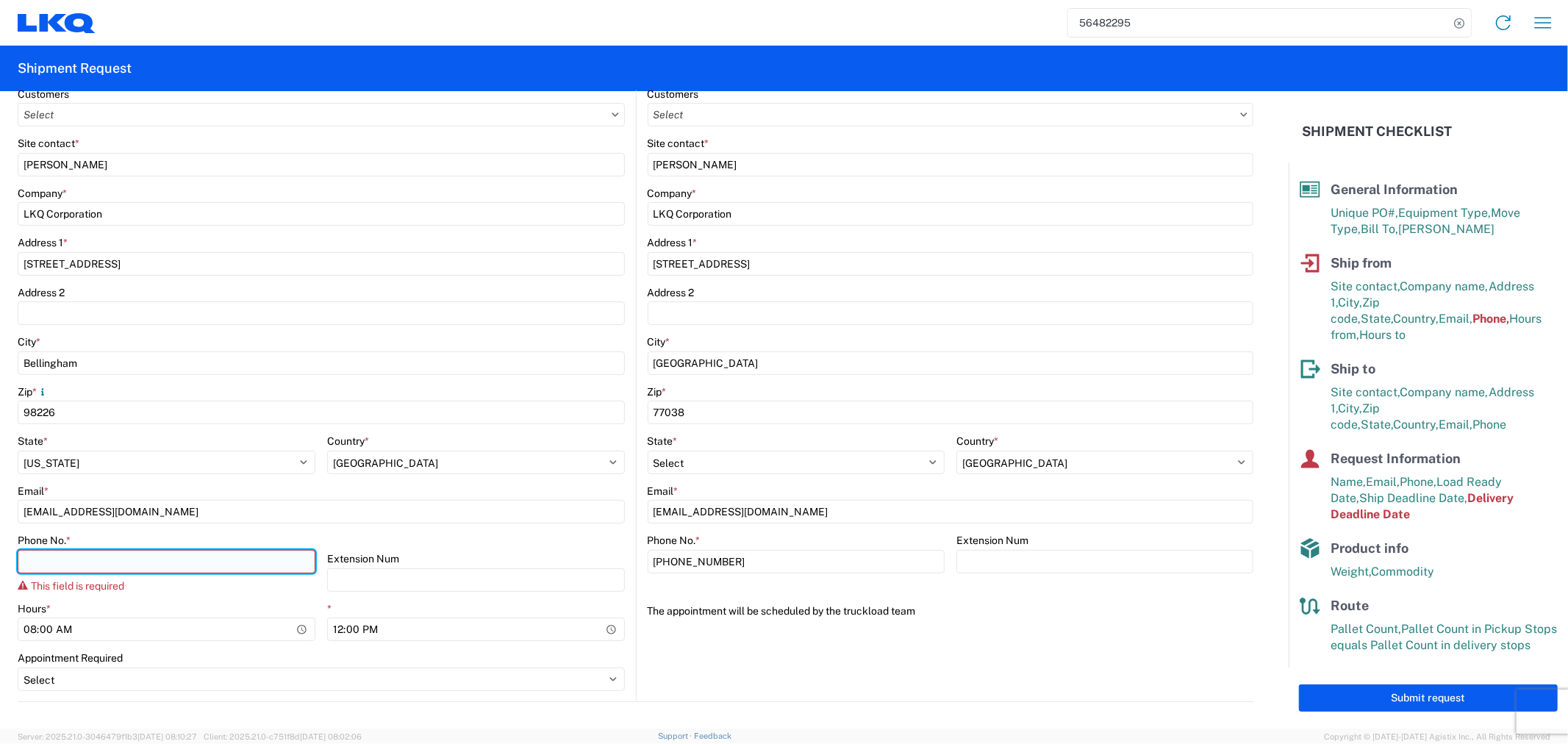
click at [203, 568] on input "Phone No. *" at bounding box center [167, 562] width 298 height 24
paste input "[EMAIL_ADDRESS][DOMAIN_NAME]"
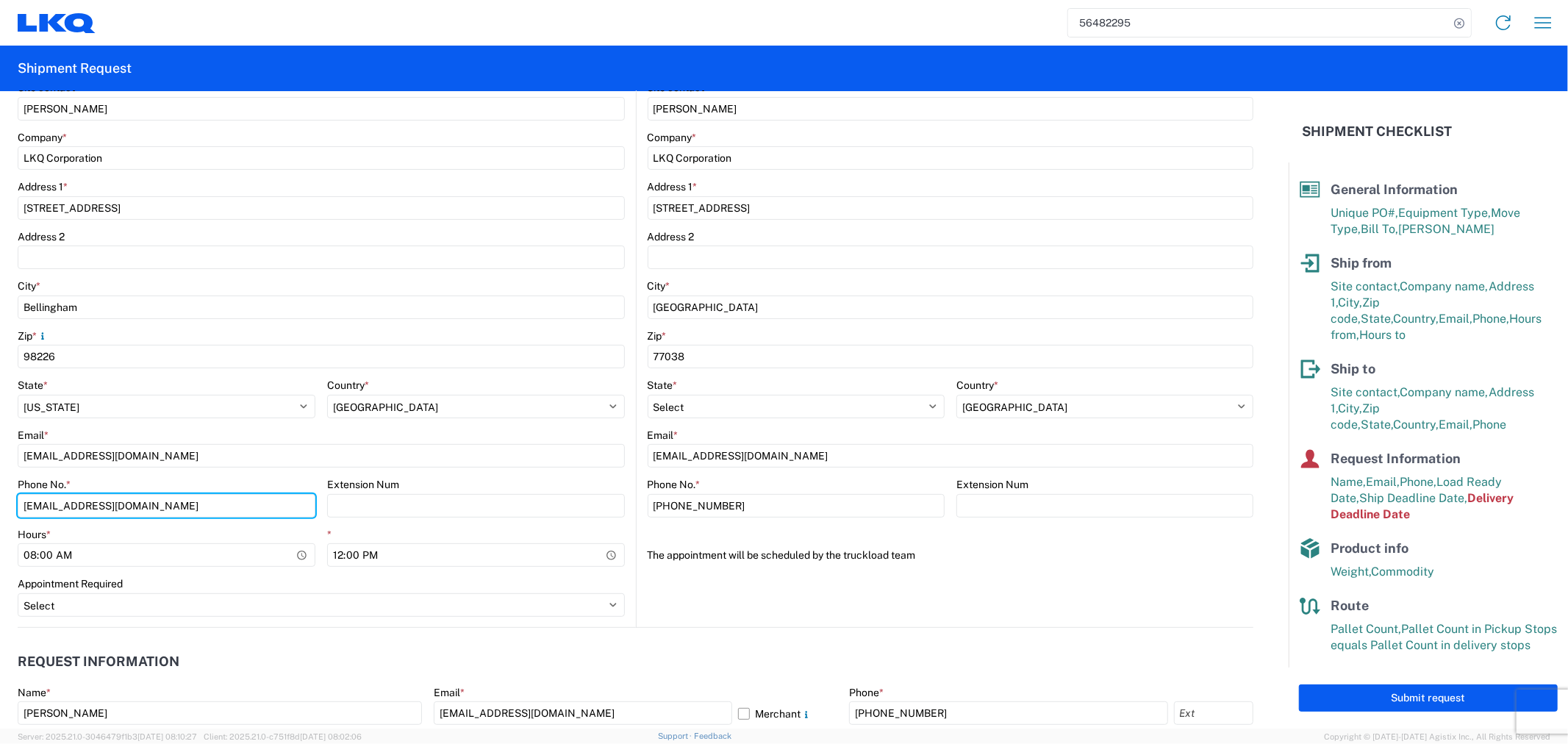
scroll to position [352, 0]
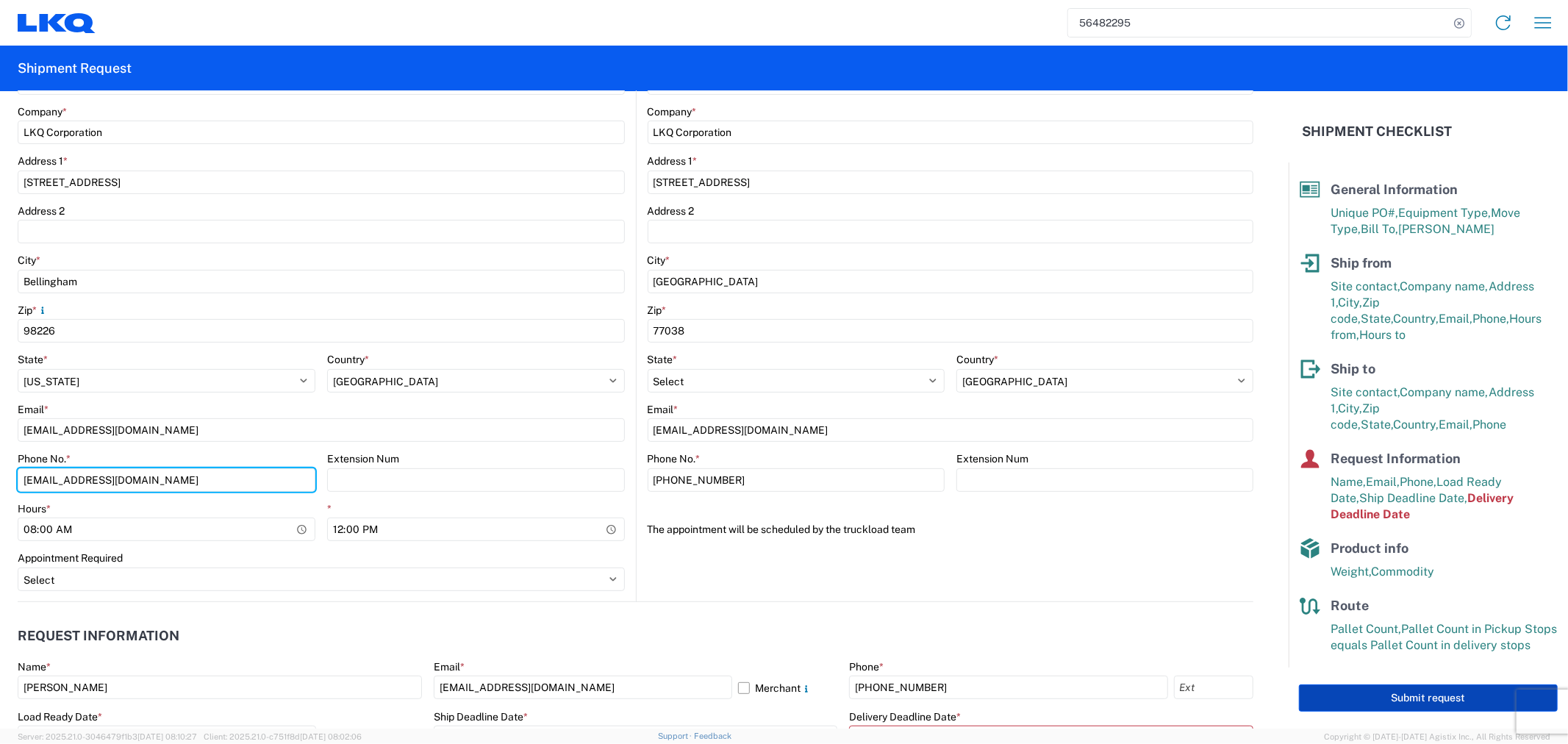
type input "[EMAIL_ADDRESS][DOMAIN_NAME]"
click at [1385, 685] on button "Submit request" at bounding box center [1429, 698] width 259 height 27
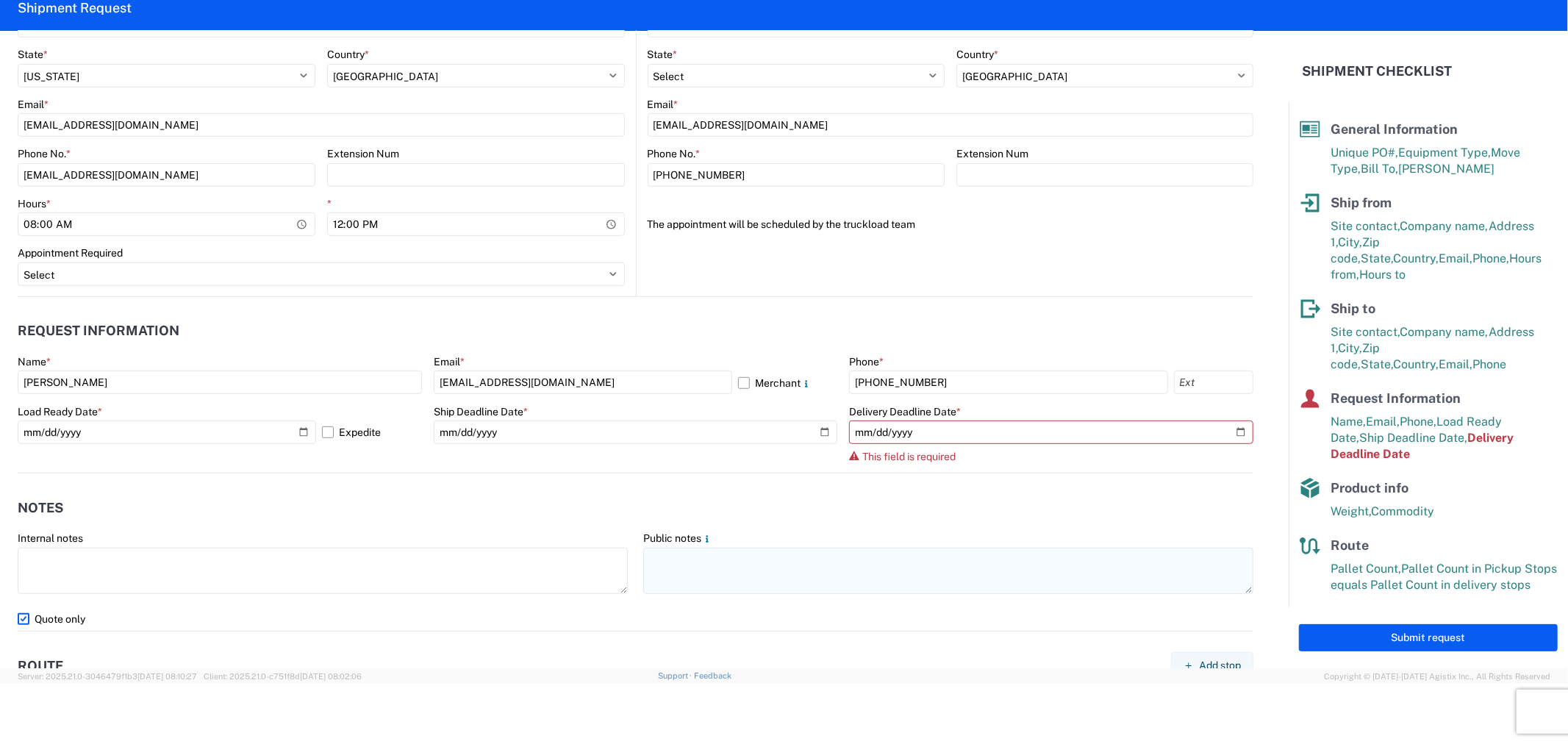
scroll to position [597, 0]
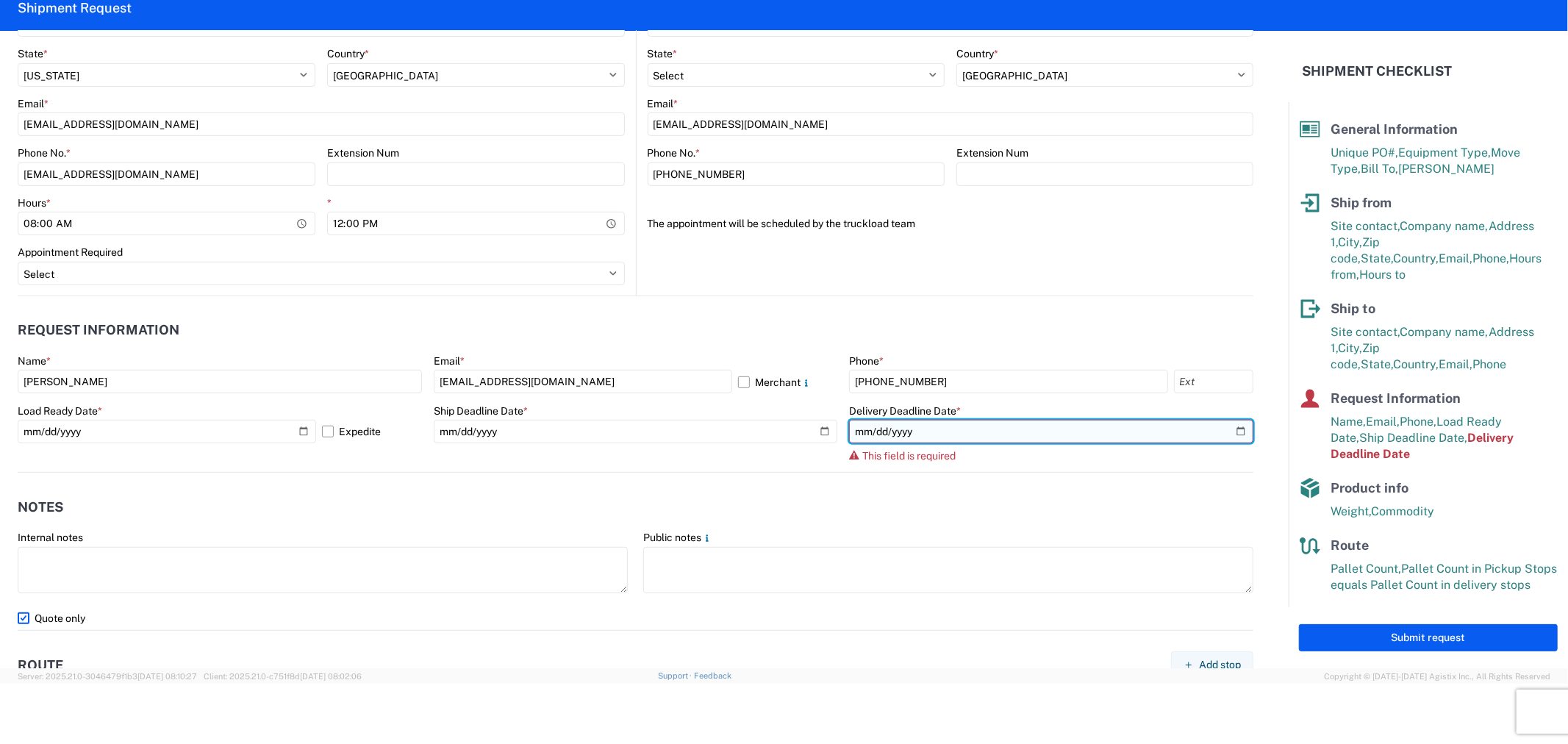
click at [1229, 431] on input "date" at bounding box center [1051, 431] width 404 height 24
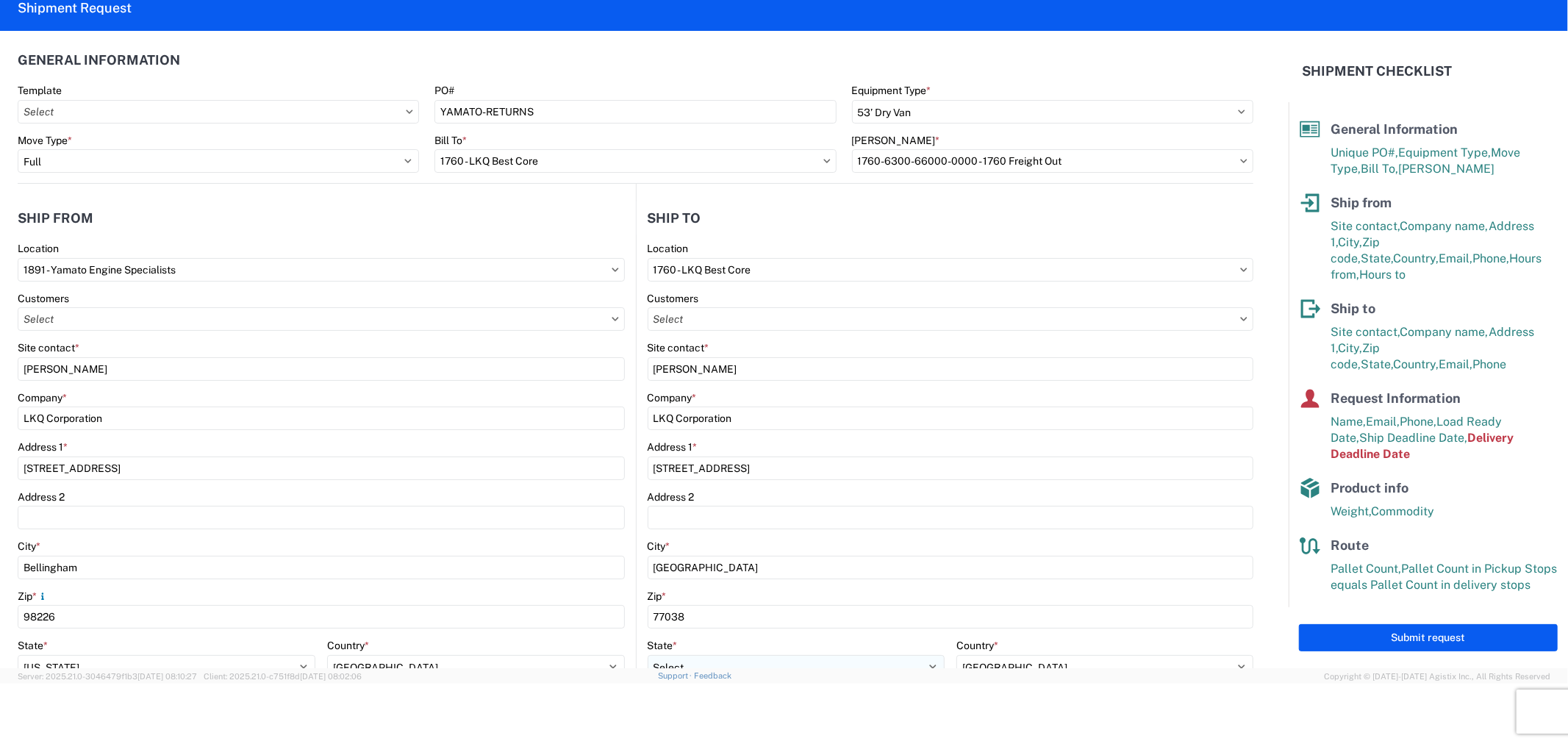
scroll to position [0, 0]
